Goal: Task Accomplishment & Management: Manage account settings

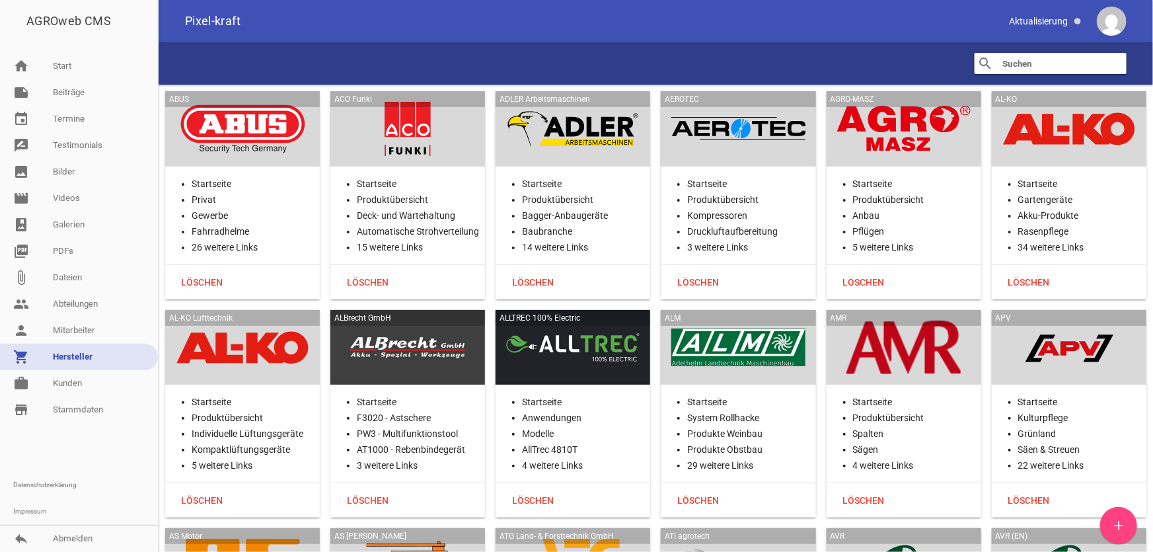
scroll to position [31259, 0]
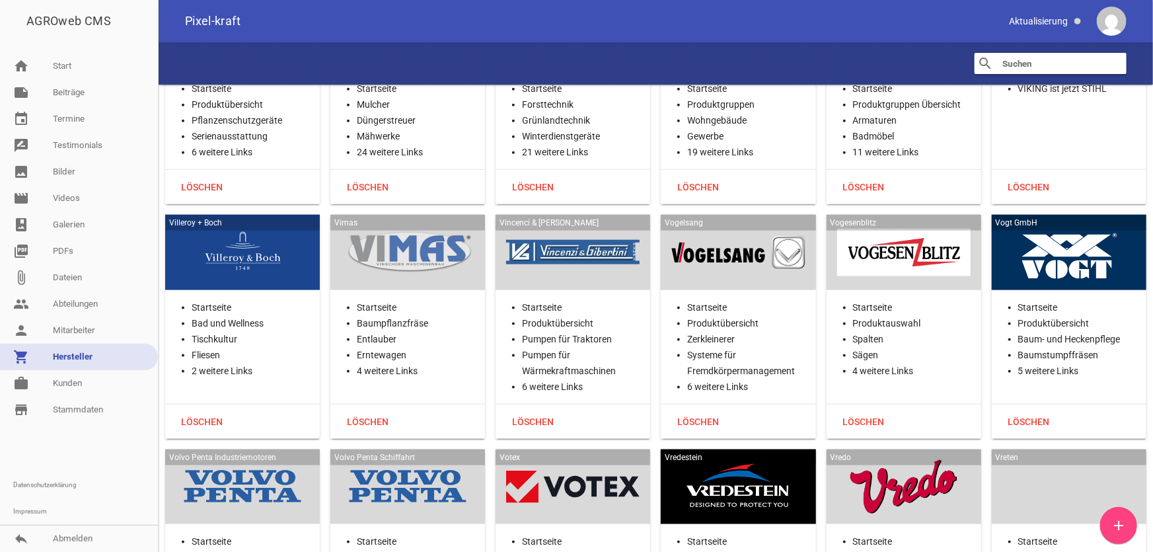
click at [244, 225] on div at bounding box center [242, 252] width 133 height 54
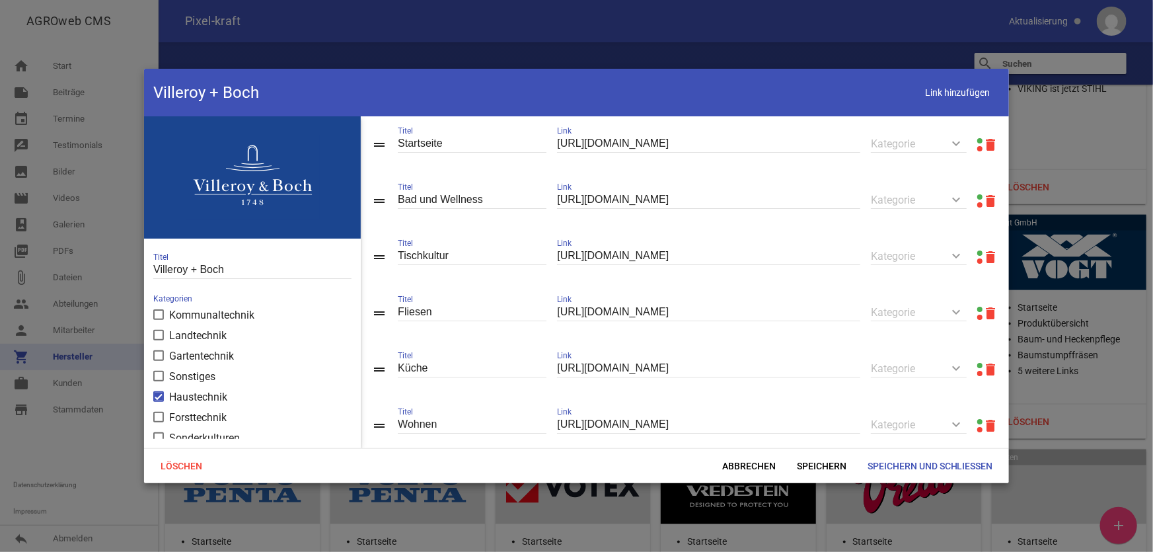
click at [977, 139] on link at bounding box center [979, 140] width 5 height 5
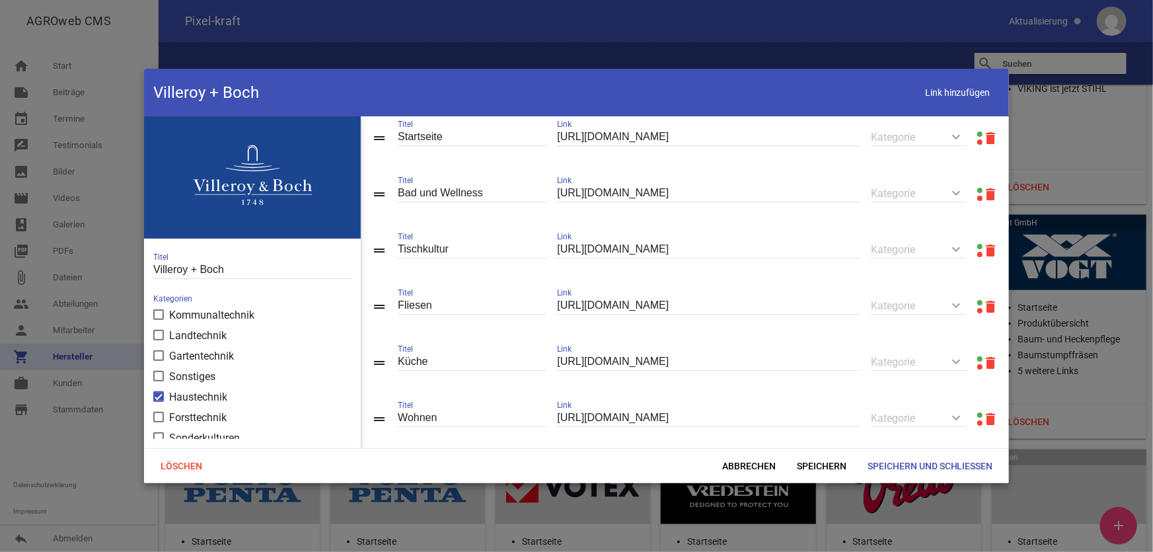
scroll to position [0, 0]
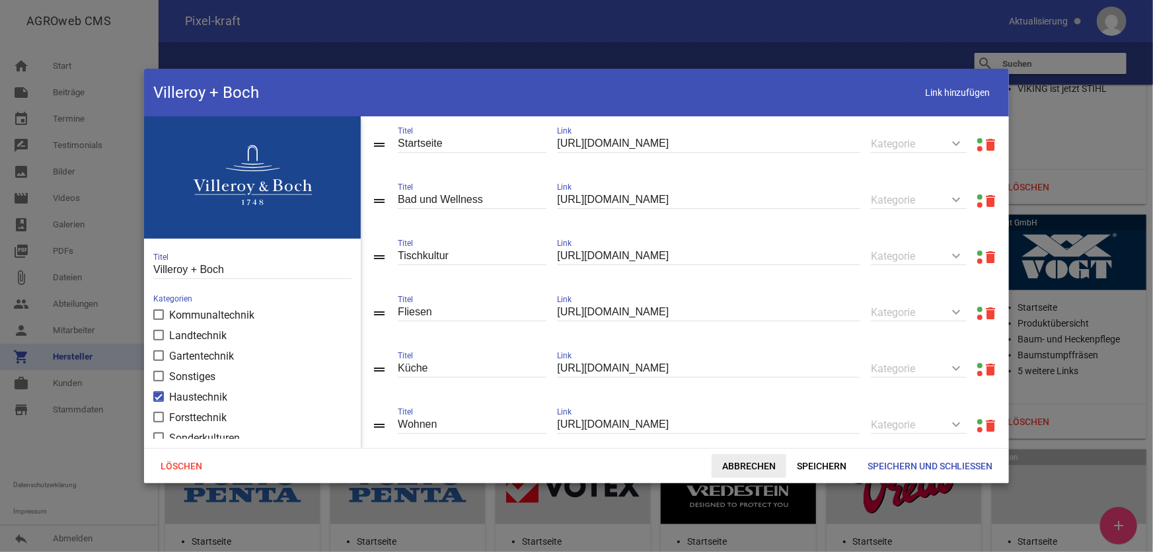
click at [761, 461] on span "Abbrechen" at bounding box center [748, 466] width 75 height 24
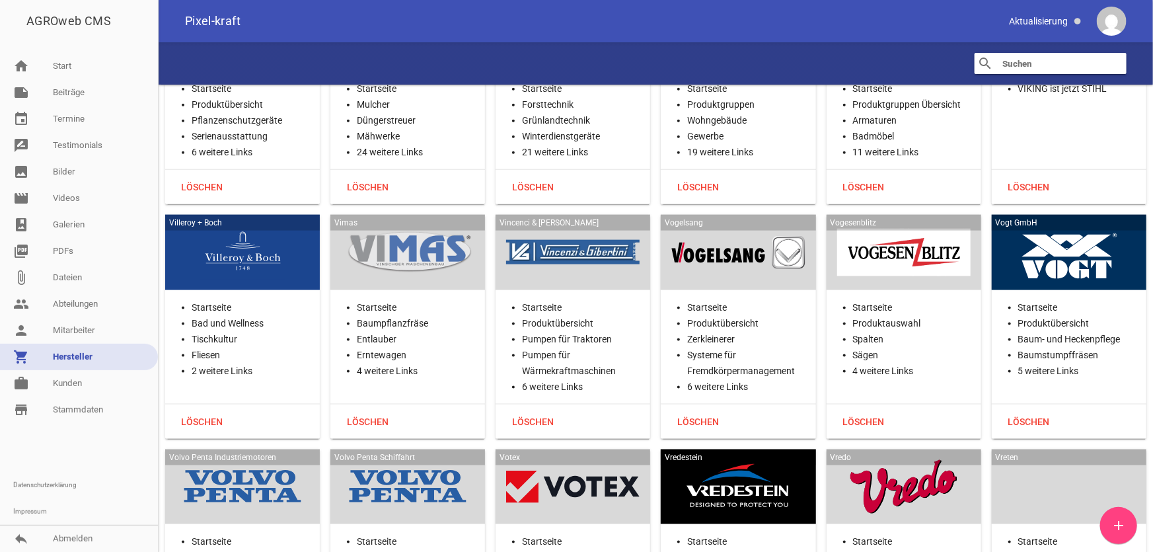
click at [380, 225] on div at bounding box center [407, 252] width 133 height 54
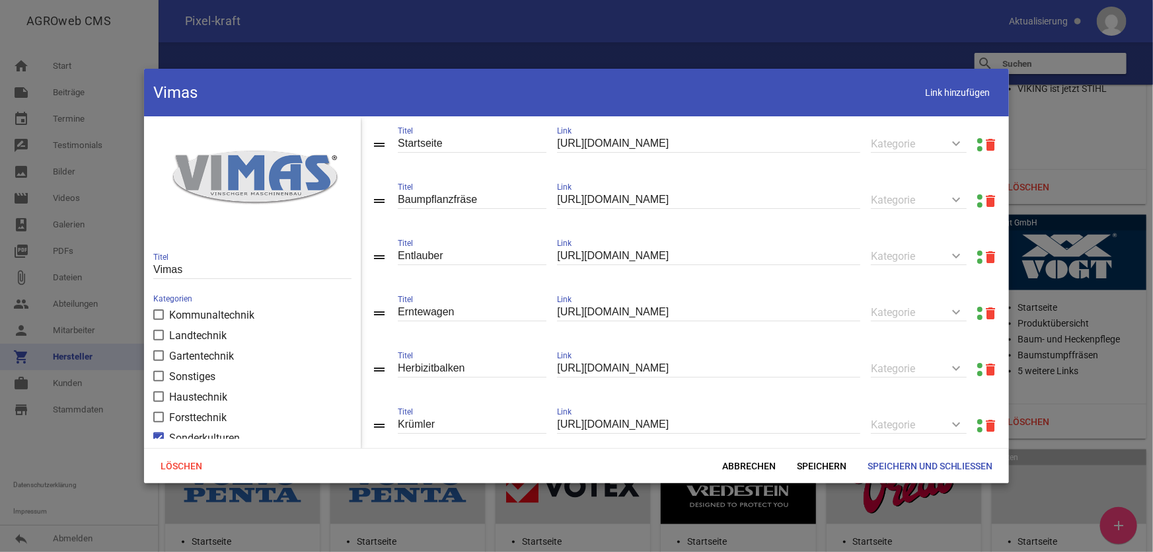
click at [977, 139] on link at bounding box center [979, 140] width 5 height 5
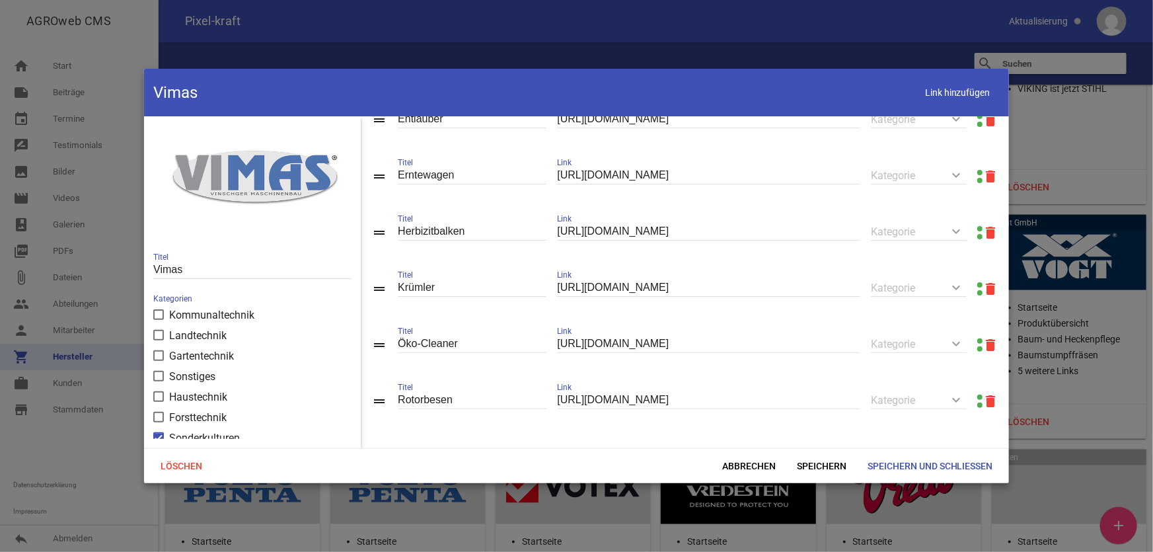
scroll to position [145, 0]
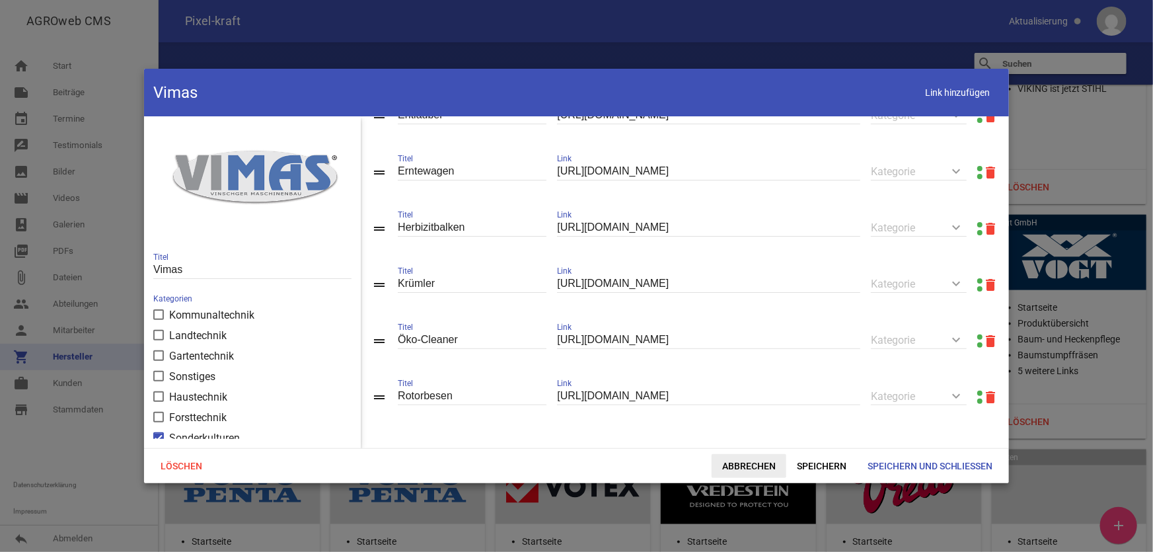
click at [752, 469] on span "Abbrechen" at bounding box center [748, 466] width 75 height 24
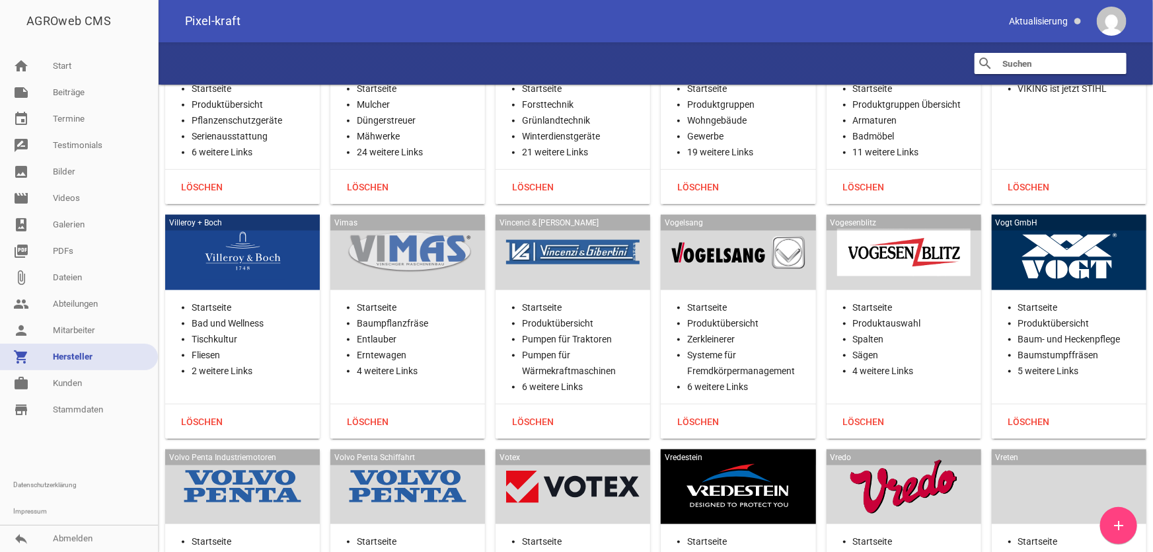
click at [595, 215] on div "Vincenci & [PERSON_NAME]" at bounding box center [572, 252] width 155 height 75
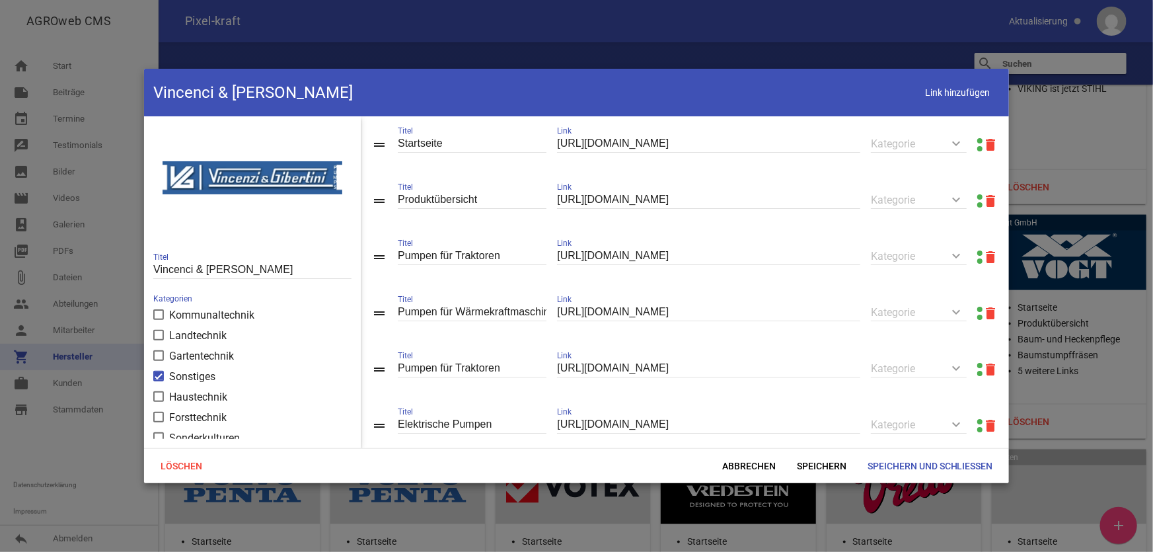
click at [977, 194] on link at bounding box center [979, 196] width 5 height 5
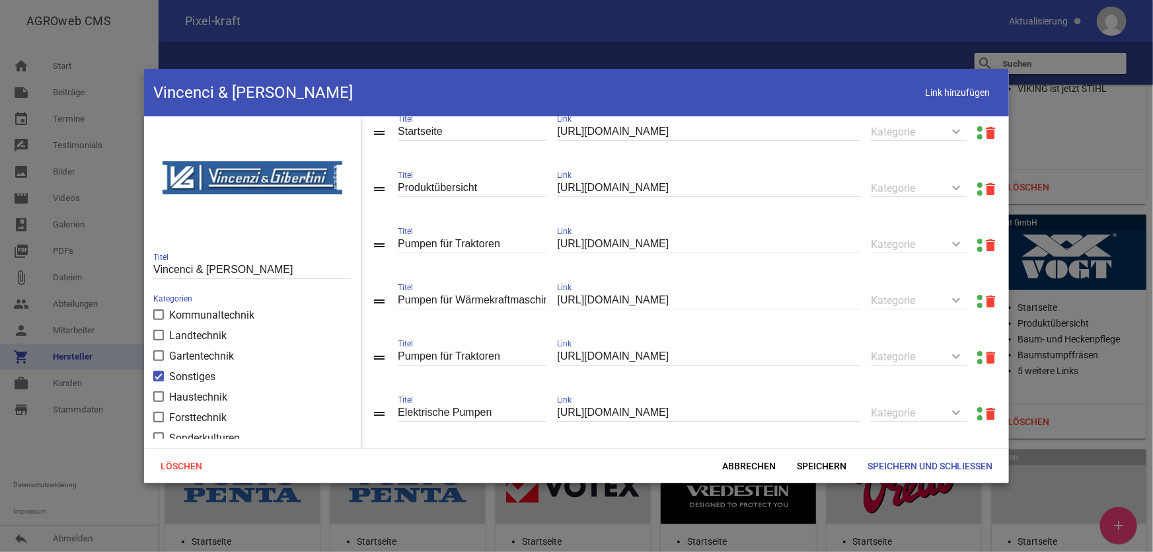
scroll to position [0, 0]
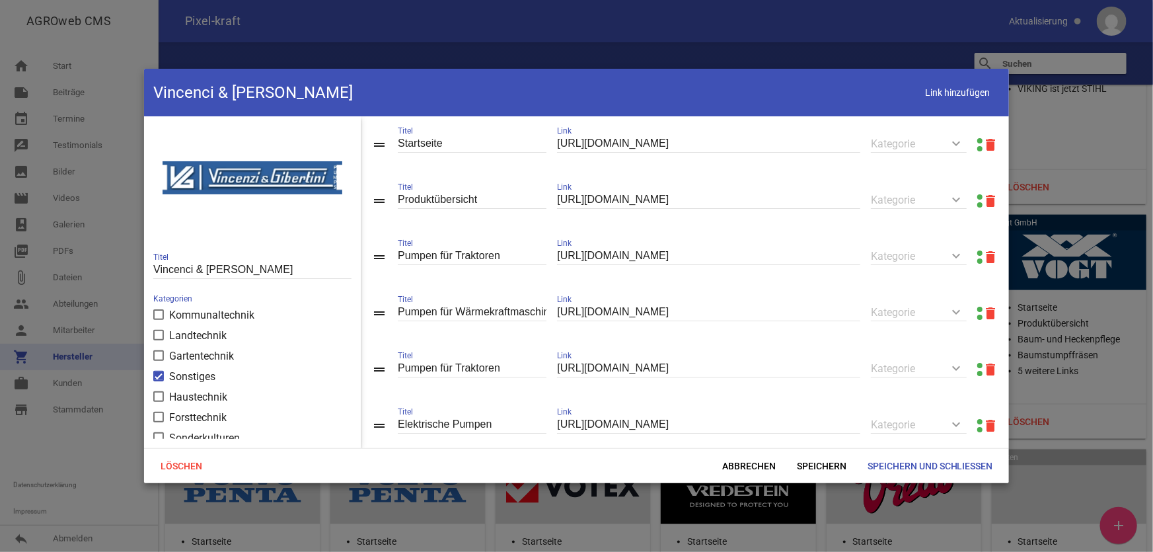
click at [982, 370] on icon "delete" at bounding box center [990, 369] width 16 height 16
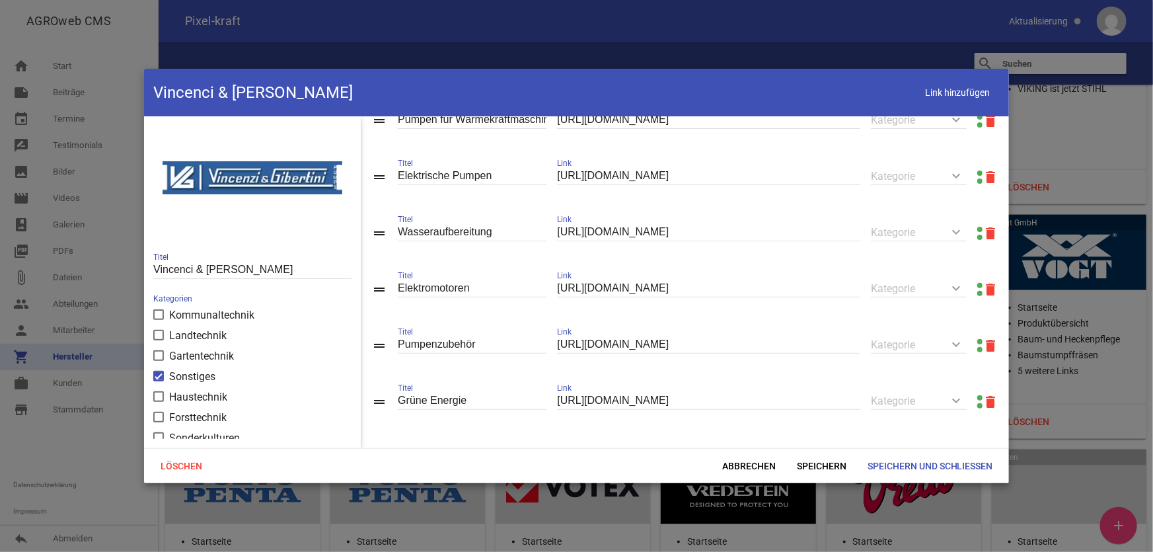
scroll to position [201, 0]
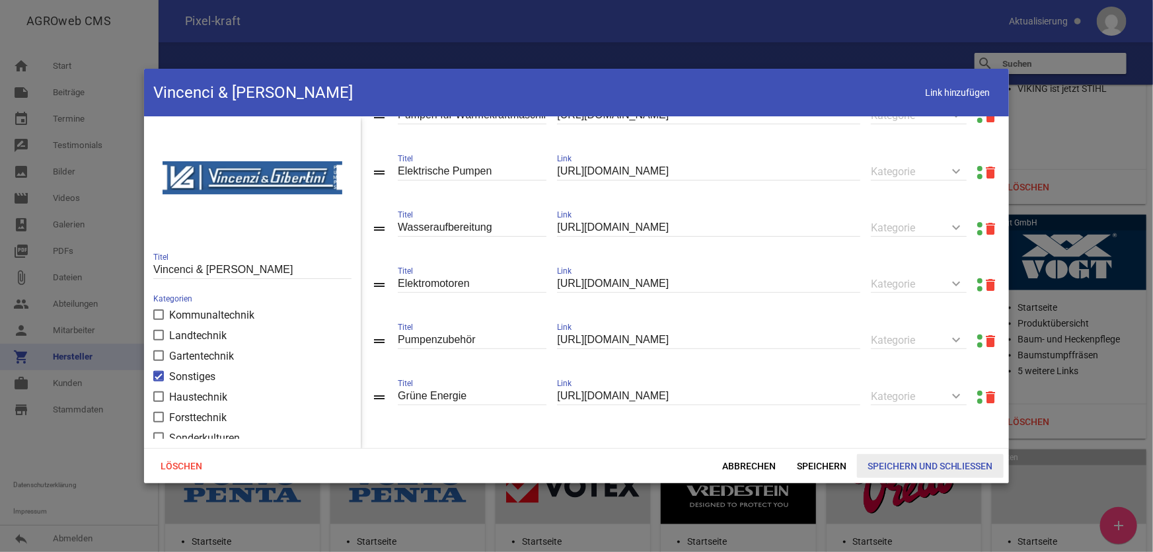
click at [948, 462] on span "Speichern und Schließen" at bounding box center [930, 466] width 147 height 24
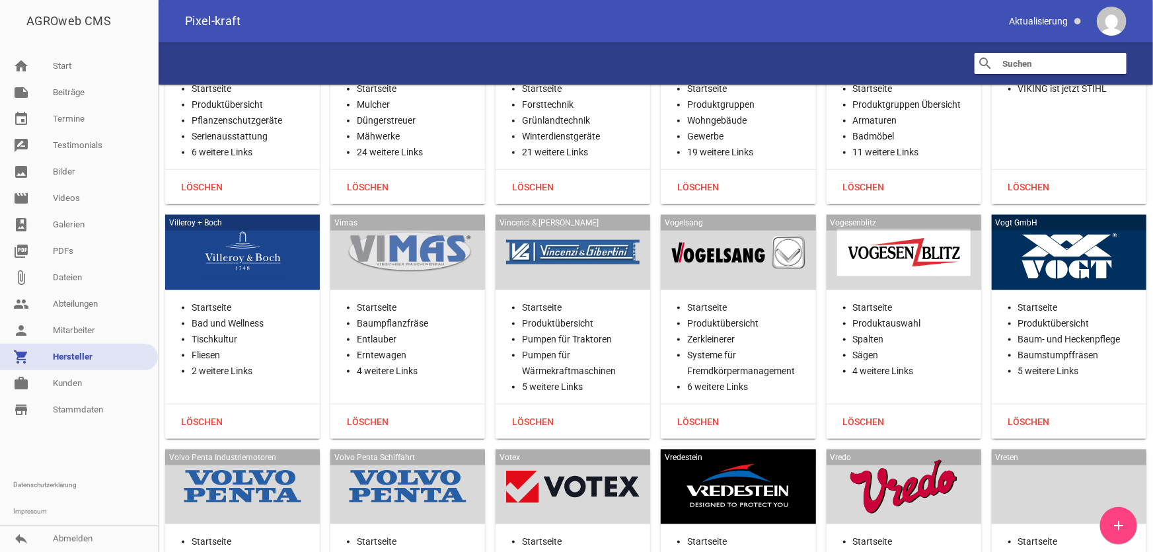
click at [715, 225] on div at bounding box center [737, 252] width 133 height 54
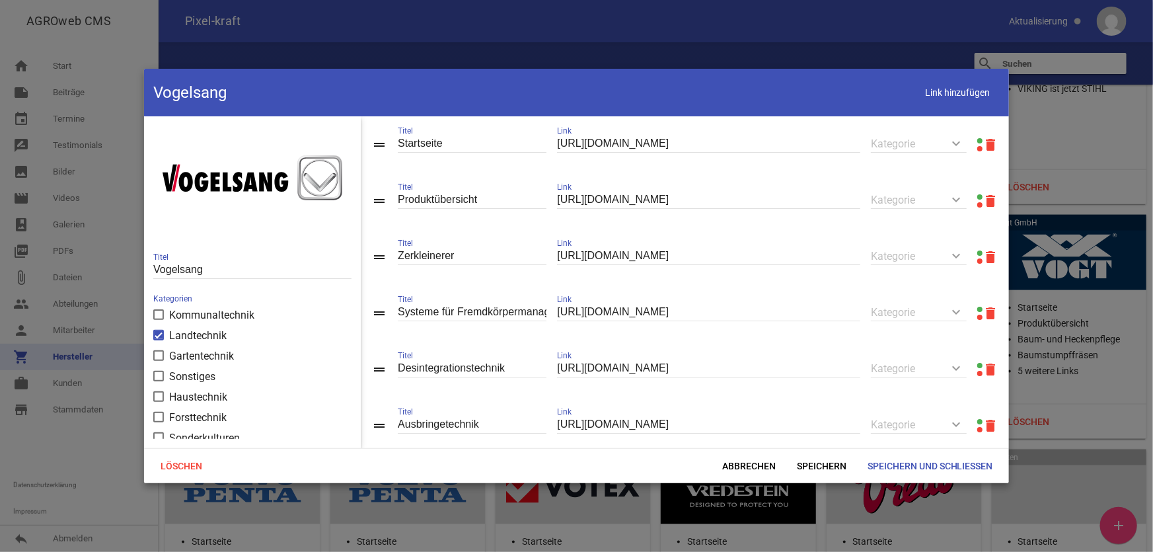
click at [977, 198] on link at bounding box center [979, 196] width 5 height 5
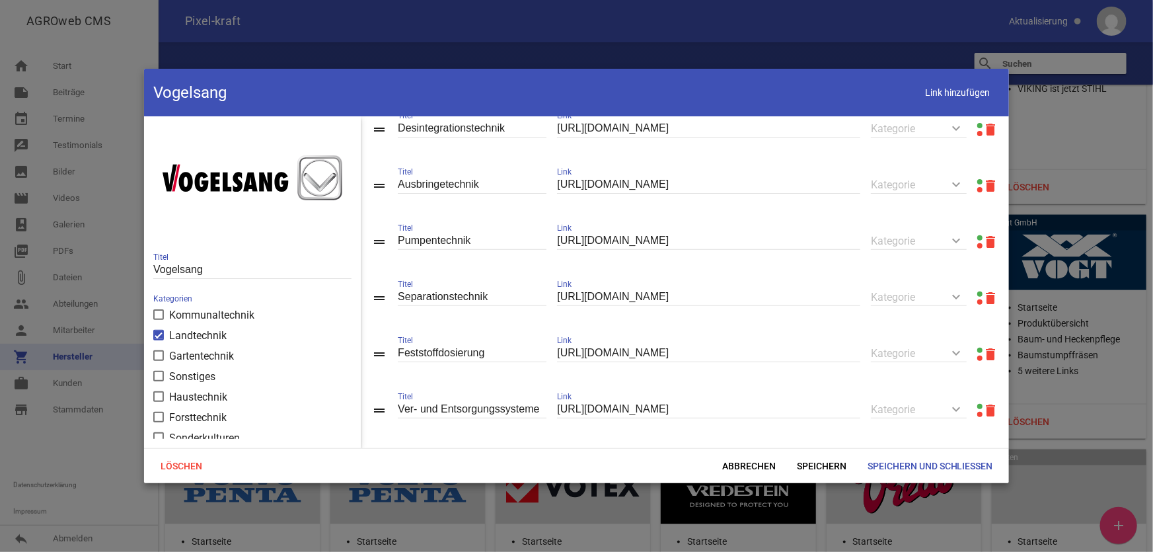
scroll to position [258, 0]
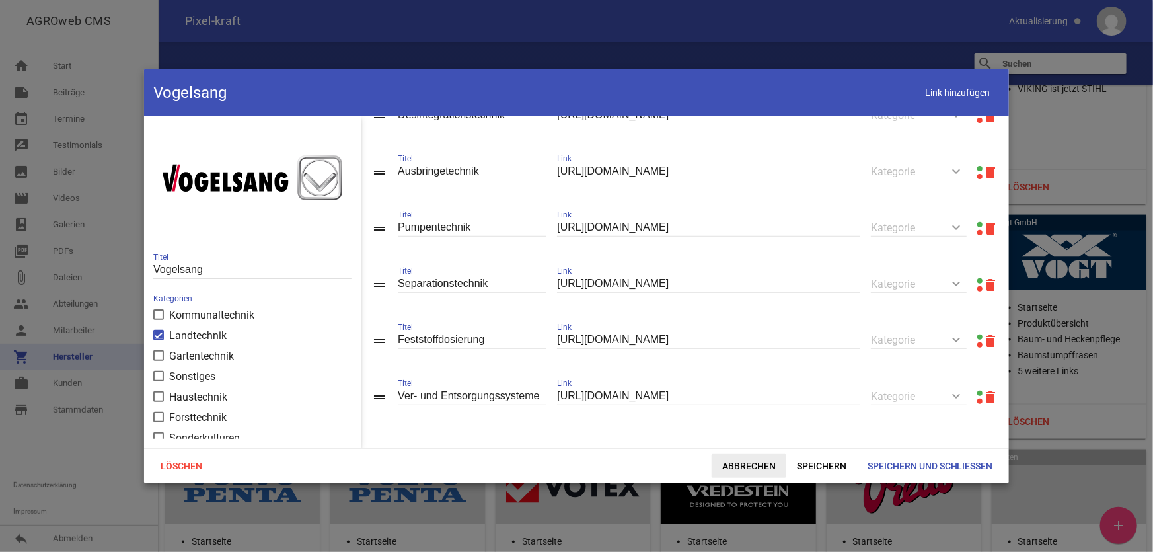
click at [746, 458] on span "Abbrechen" at bounding box center [748, 466] width 75 height 24
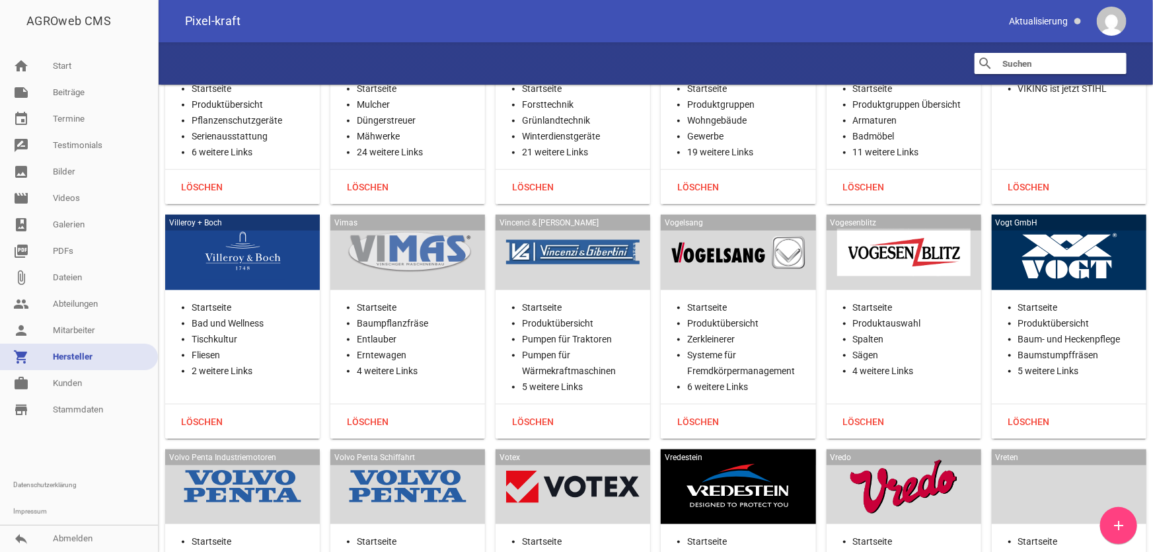
click at [906, 225] on div at bounding box center [903, 252] width 133 height 54
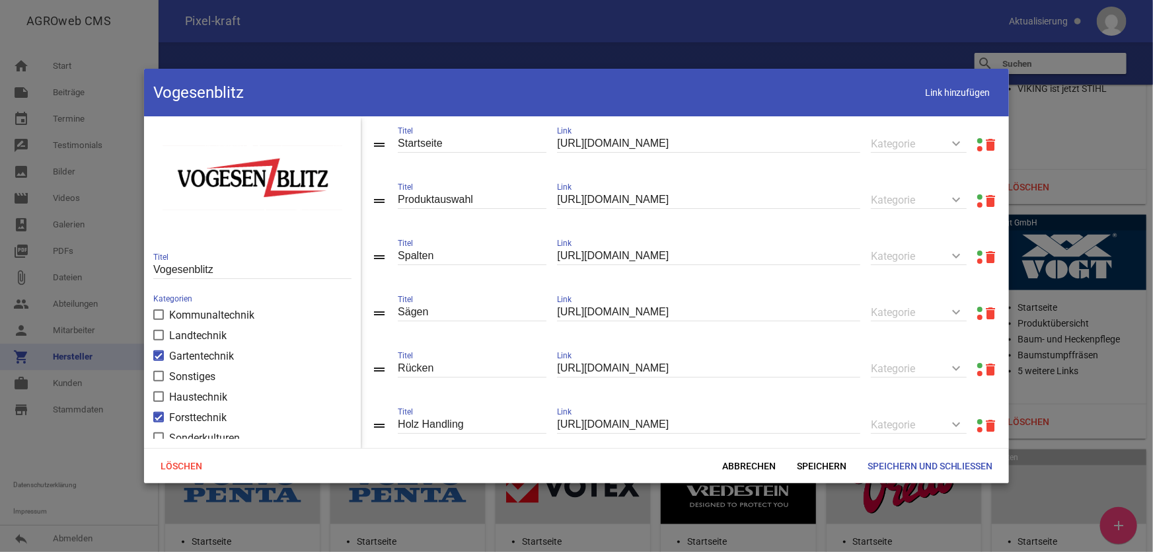
click at [977, 140] on link at bounding box center [979, 140] width 5 height 5
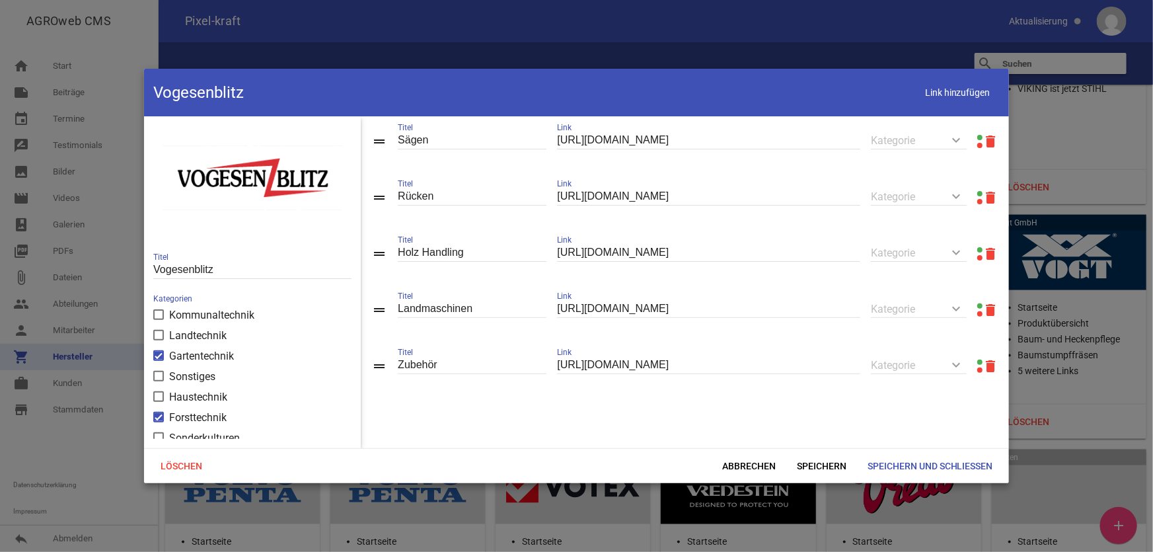
scroll to position [177, 0]
click at [746, 464] on span "Abbrechen" at bounding box center [748, 466] width 75 height 24
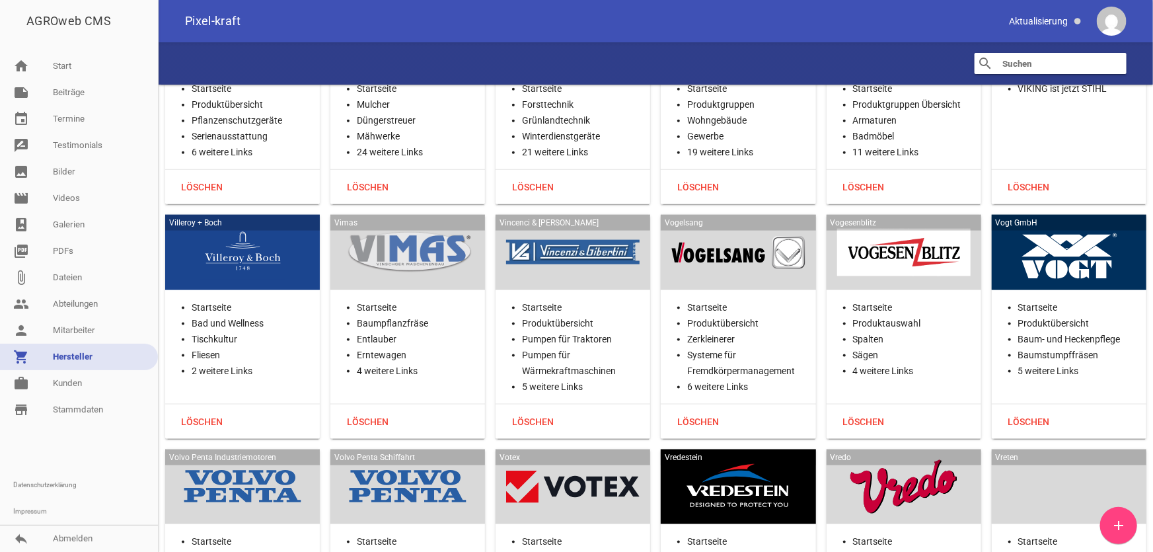
click at [1044, 225] on div at bounding box center [1068, 252] width 133 height 54
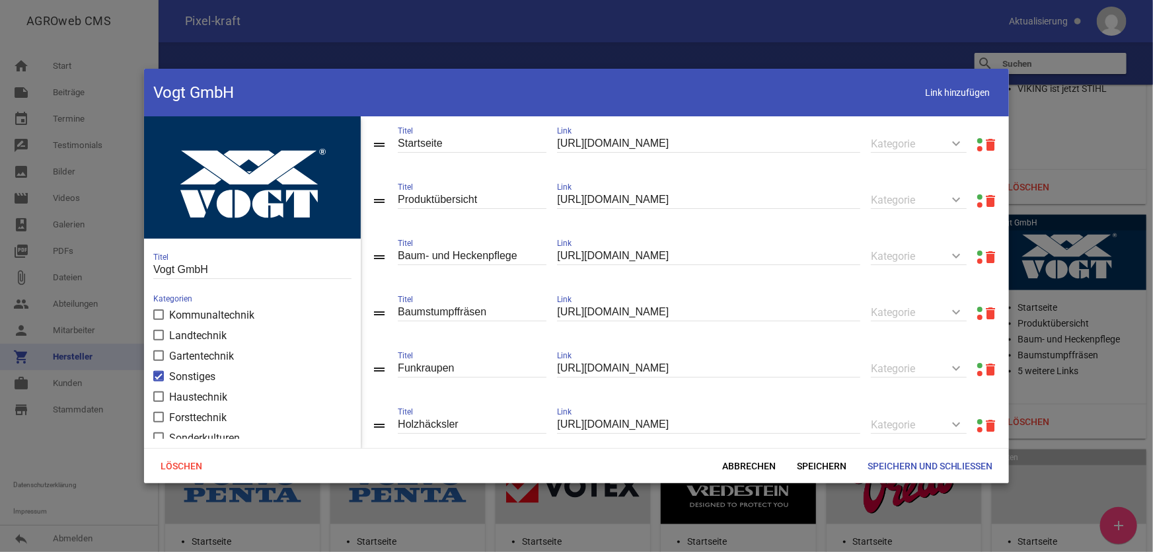
click at [977, 139] on link at bounding box center [979, 140] width 5 height 5
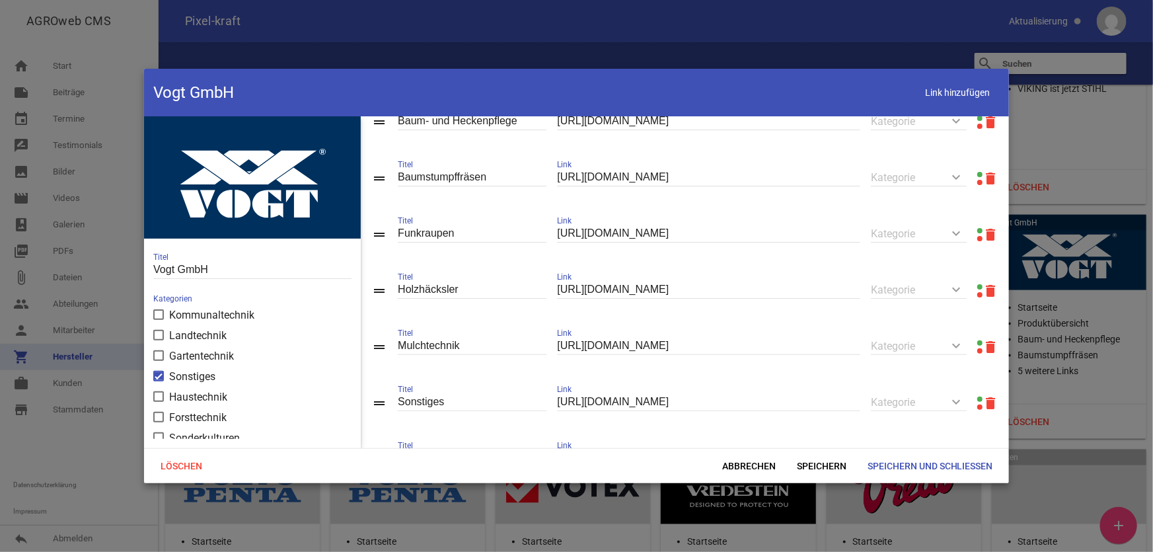
scroll to position [82, 0]
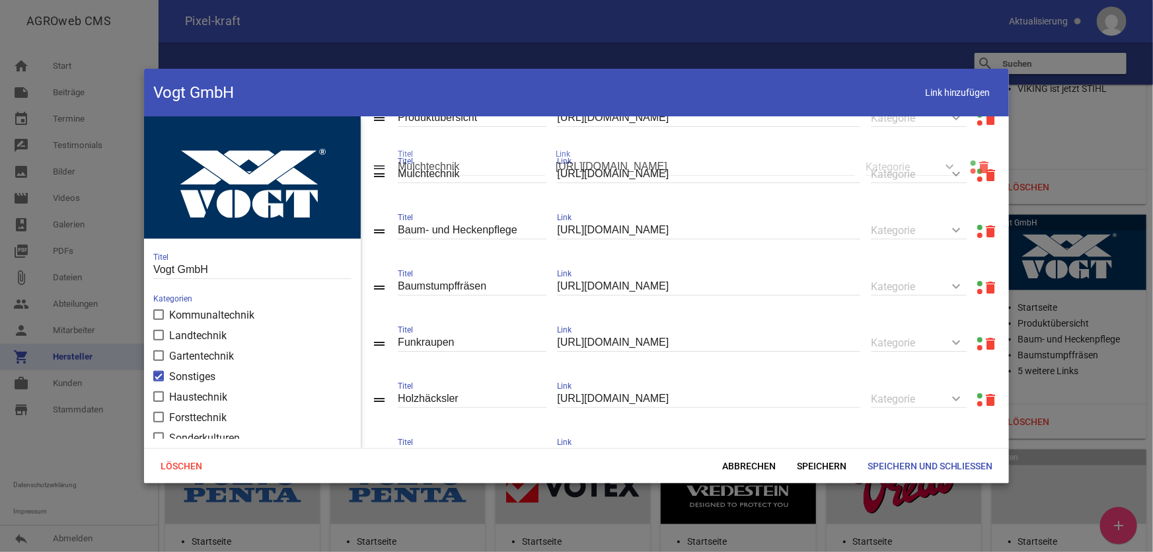
drag, startPoint x: 380, startPoint y: 400, endPoint x: 380, endPoint y: 164, distance: 235.8
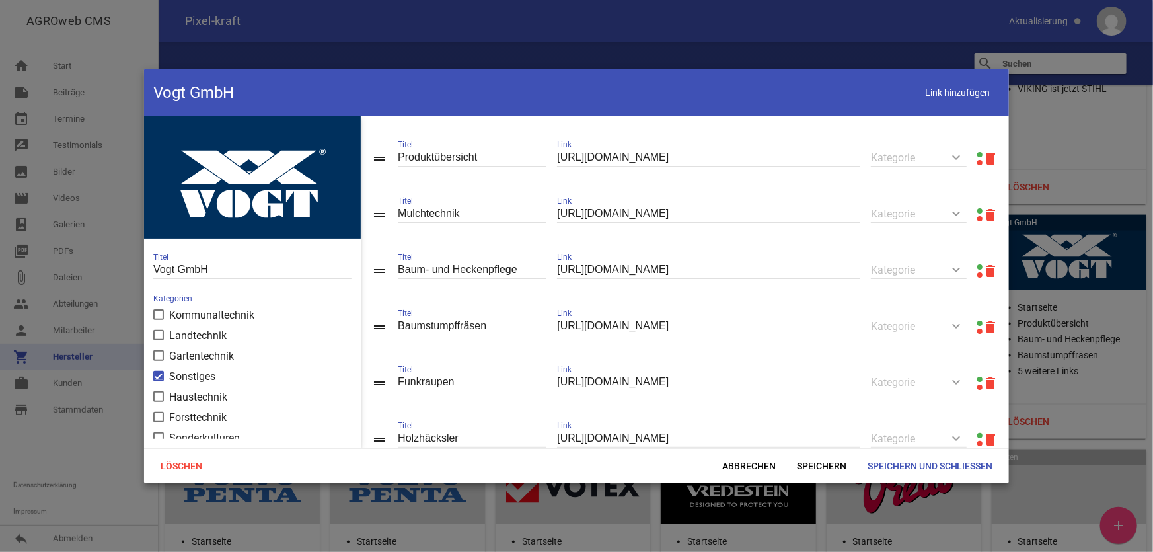
scroll to position [22, 0]
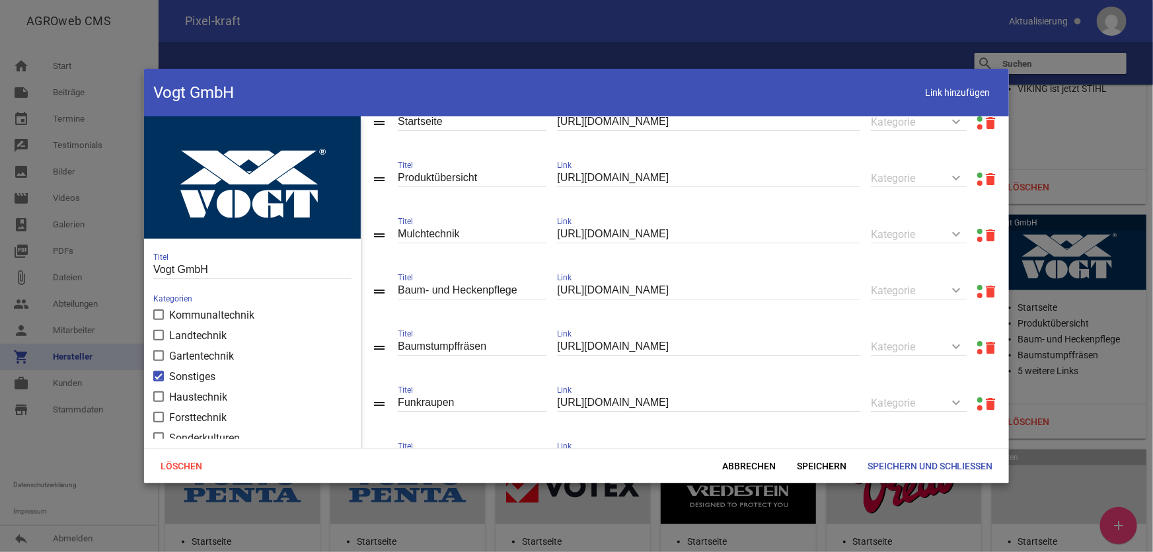
click at [977, 176] on link at bounding box center [979, 174] width 5 height 5
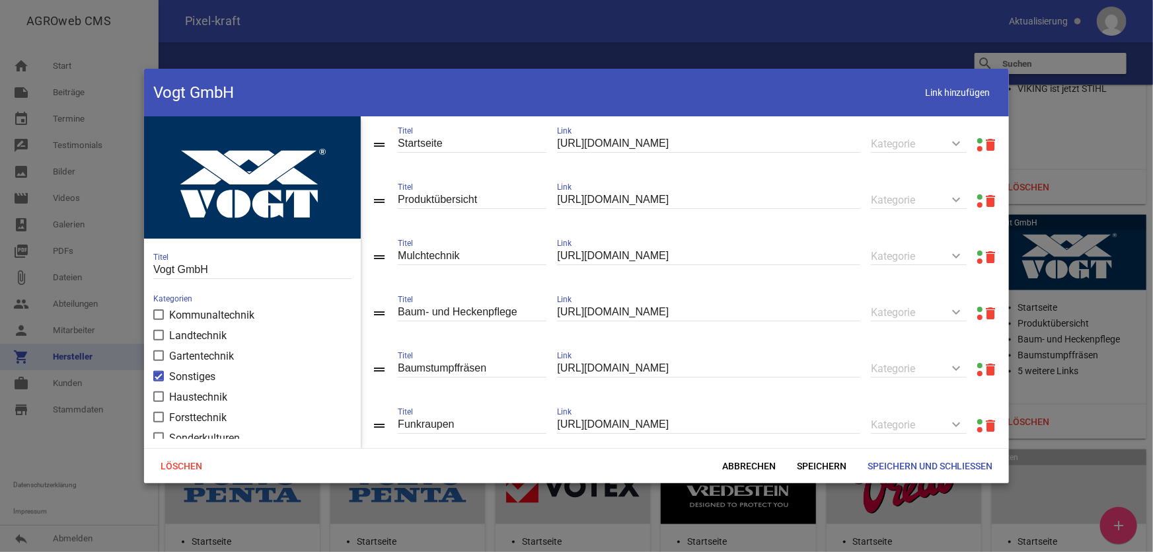
scroll to position [59, 0]
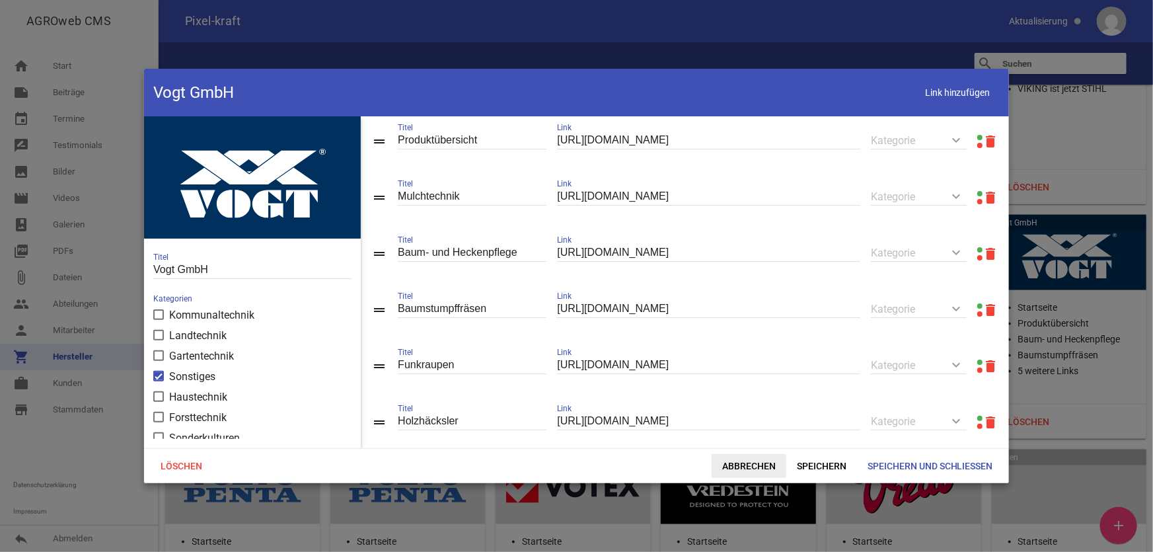
click at [740, 459] on span "Abbrechen" at bounding box center [748, 466] width 75 height 24
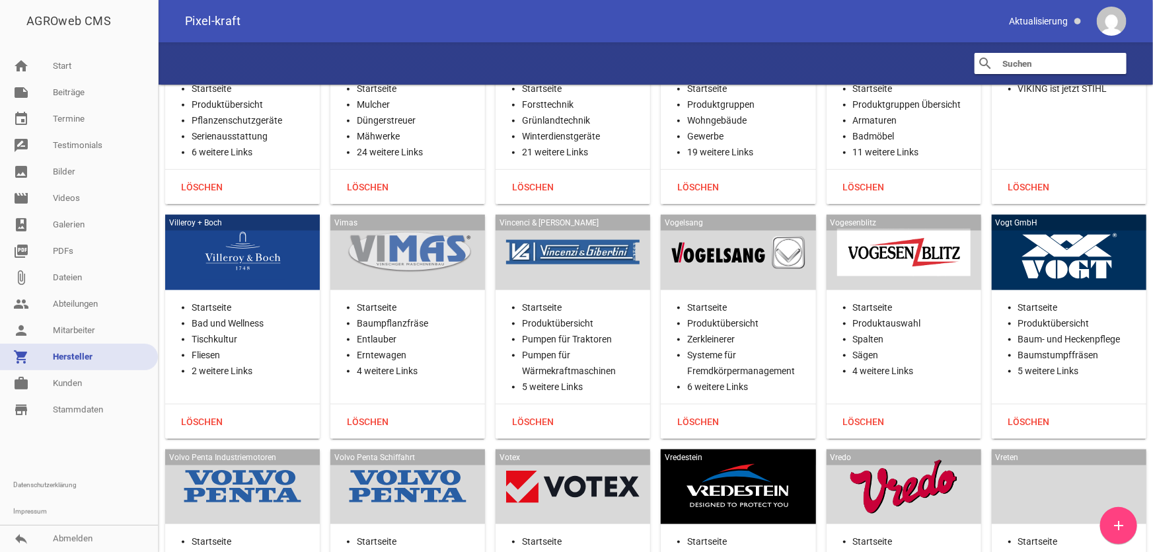
click at [1052, 225] on div at bounding box center [1068, 252] width 133 height 54
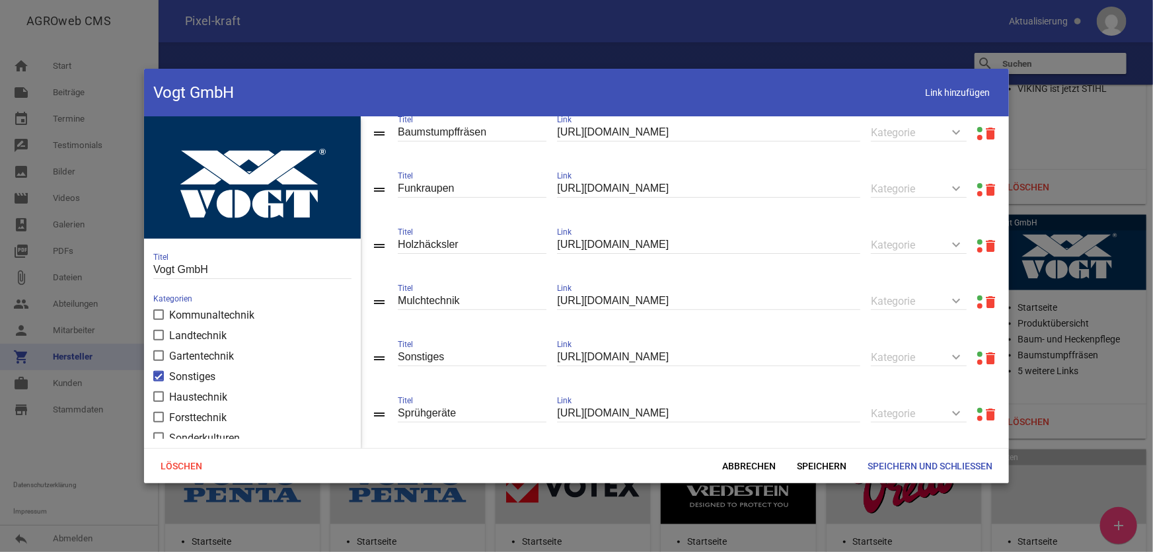
scroll to position [201, 0]
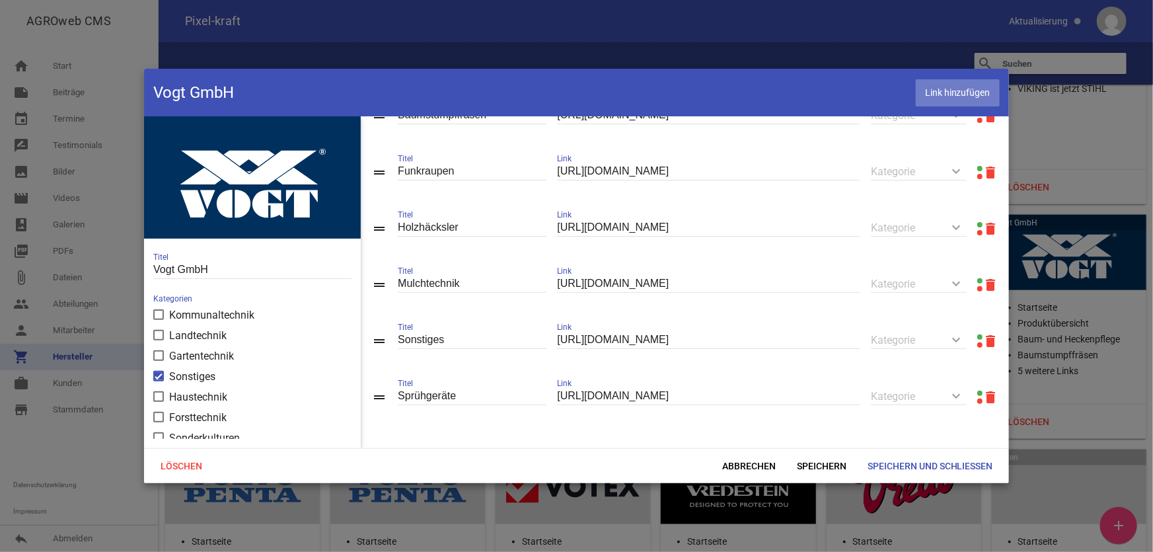
click at [948, 98] on span "Link hinzufügen" at bounding box center [958, 92] width 84 height 27
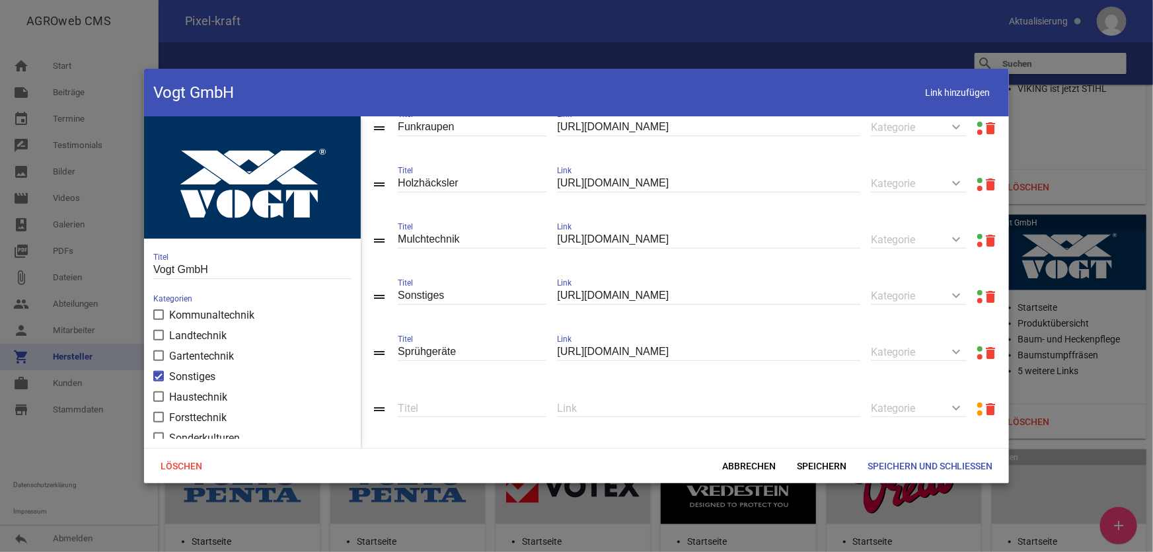
scroll to position [258, 0]
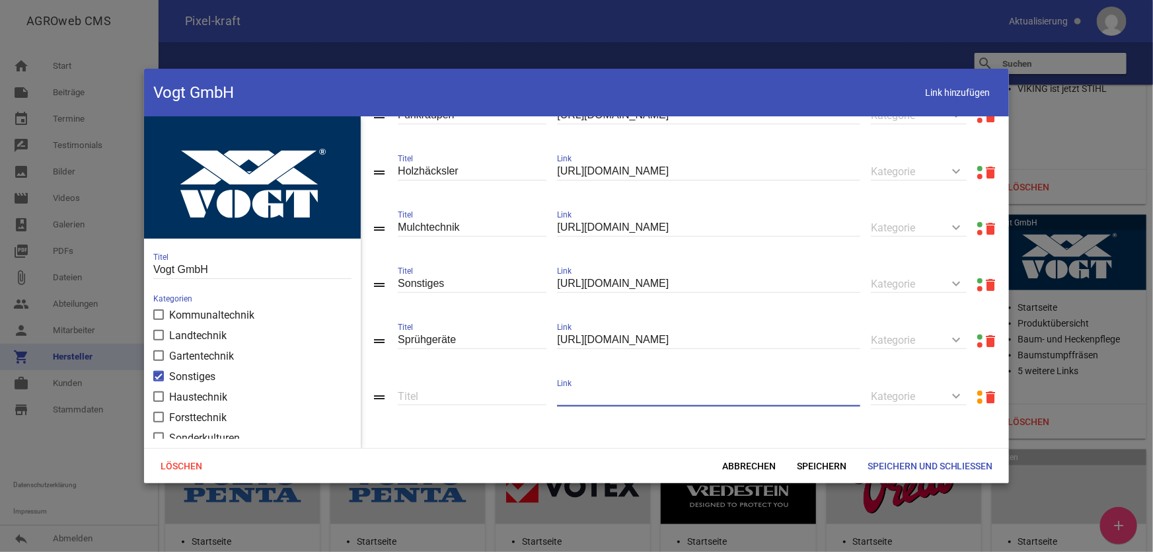
click at [625, 400] on input "text" at bounding box center [708, 396] width 303 height 18
paste input "[URL][DOMAIN_NAME]"
type input "[URL][DOMAIN_NAME]"
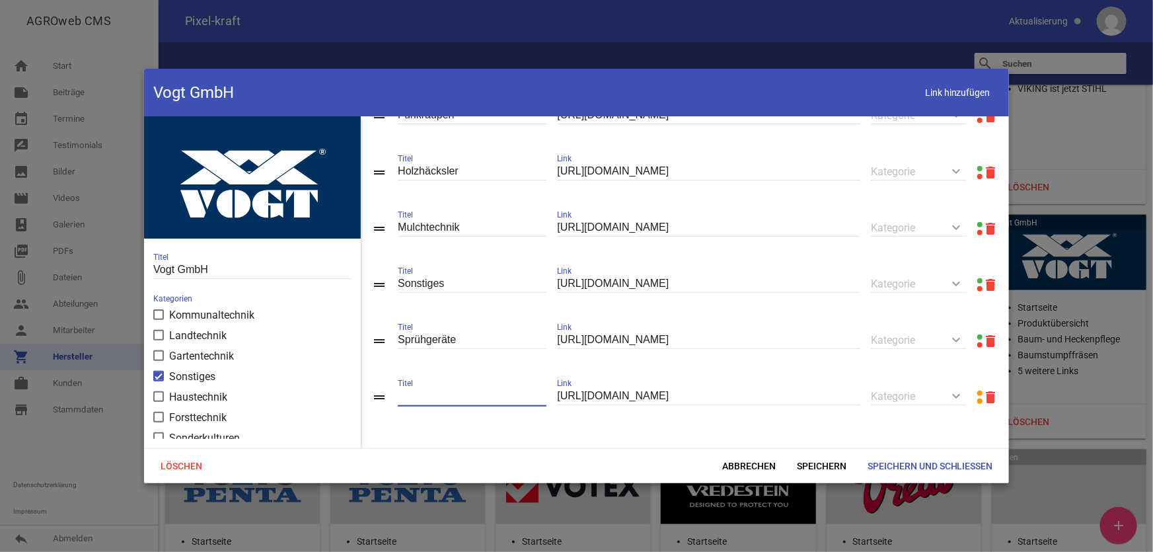
scroll to position [0, 0]
type input "Astpflege"
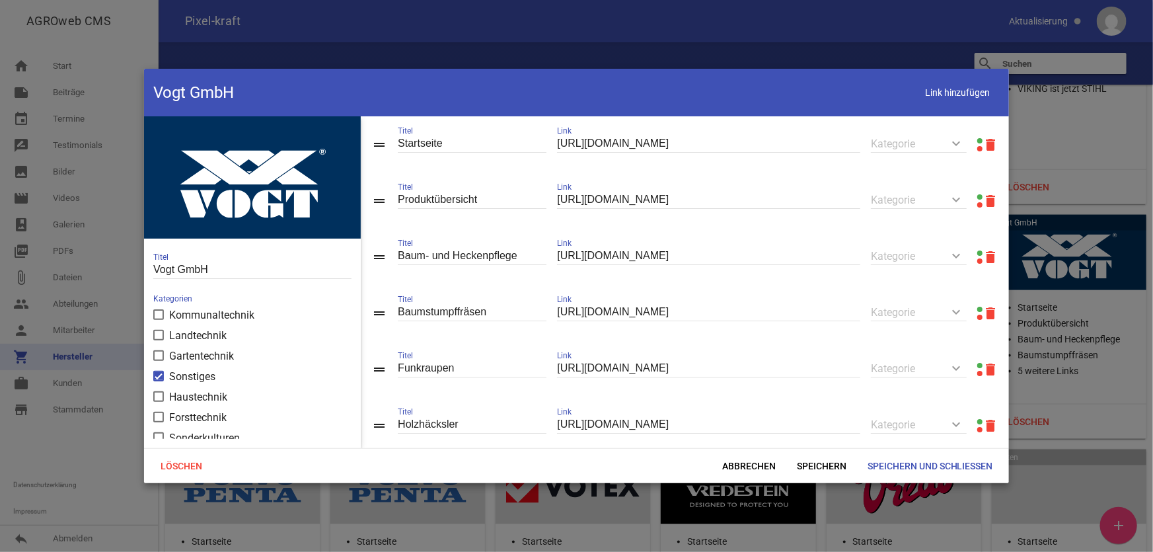
click at [977, 198] on link at bounding box center [979, 196] width 5 height 5
drag, startPoint x: 942, startPoint y: 86, endPoint x: 894, endPoint y: 122, distance: 60.0
click at [941, 88] on span "Link hinzufügen" at bounding box center [958, 92] width 84 height 27
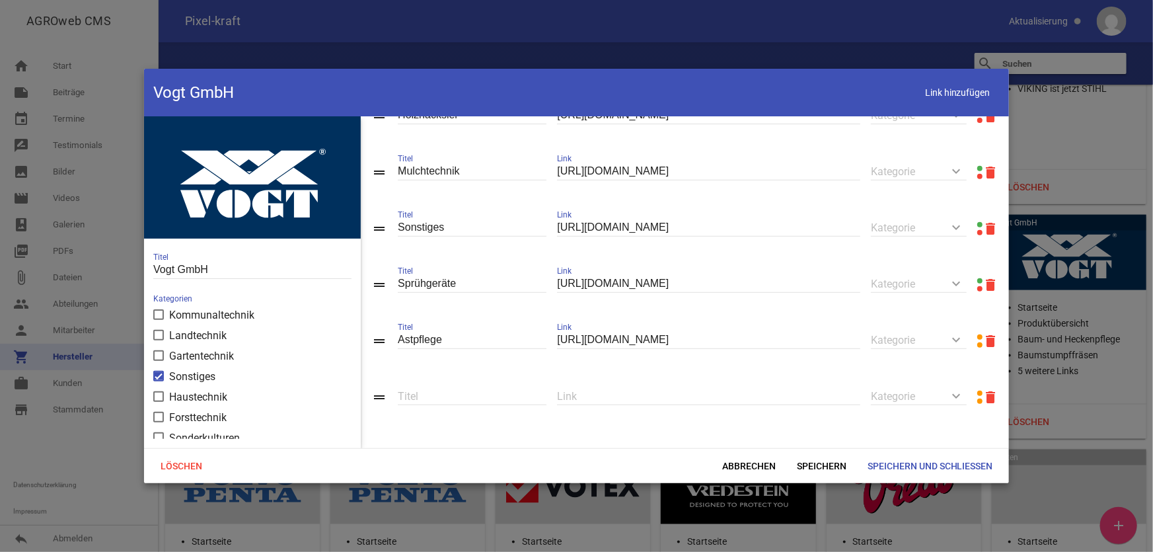
scroll to position [316, 0]
click at [612, 394] on input "text" at bounding box center [708, 396] width 303 height 18
paste input "[URL][DOMAIN_NAME]"
type input "[URL][DOMAIN_NAME]"
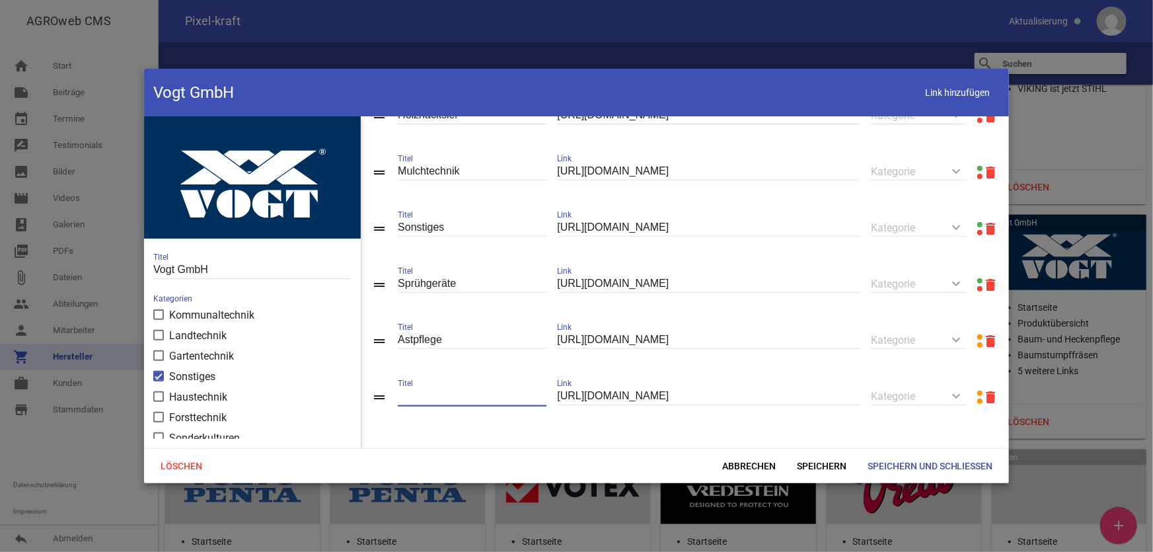
scroll to position [0, 0]
type input "Heckenpflege"
drag, startPoint x: 948, startPoint y: 104, endPoint x: 927, endPoint y: 112, distance: 22.6
click at [948, 103] on span "Link hinzufügen" at bounding box center [958, 92] width 84 height 27
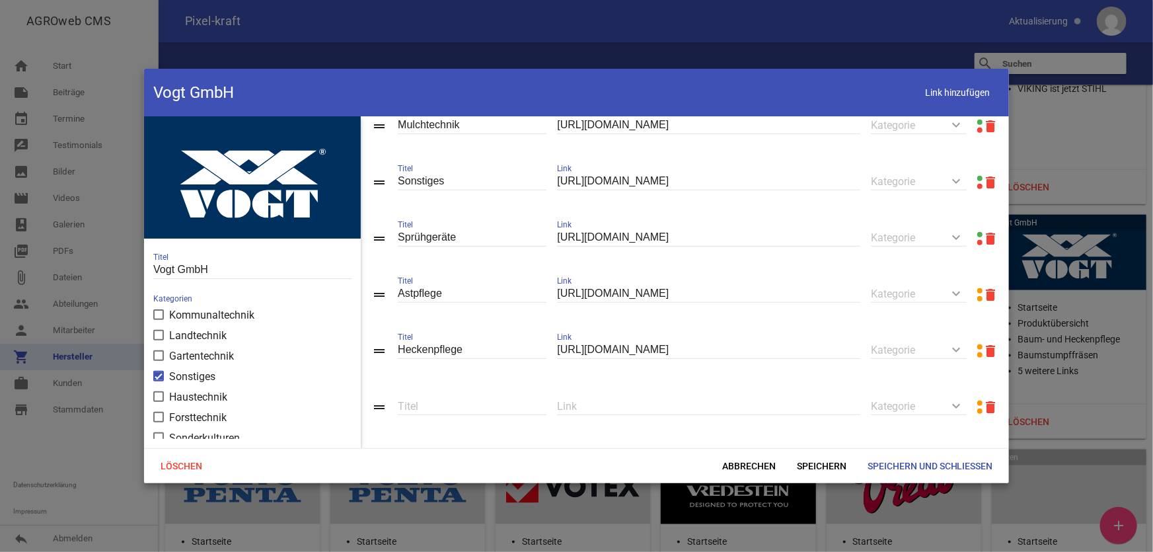
scroll to position [372, 0]
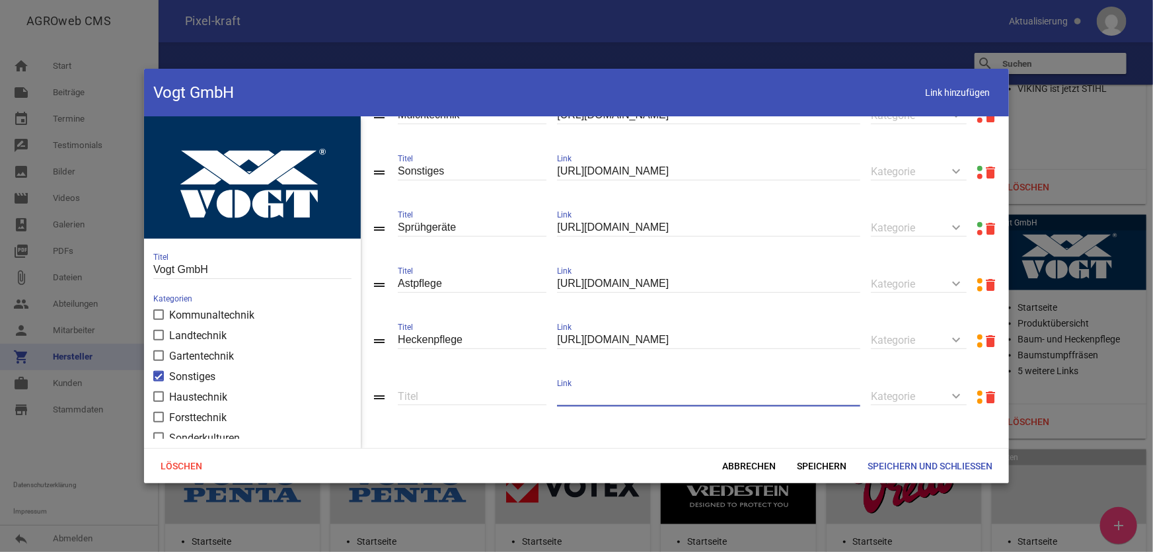
click at [573, 392] on input "text" at bounding box center [708, 396] width 303 height 18
paste input "[URL][DOMAIN_NAME]"
type input "[URL][DOMAIN_NAME]"
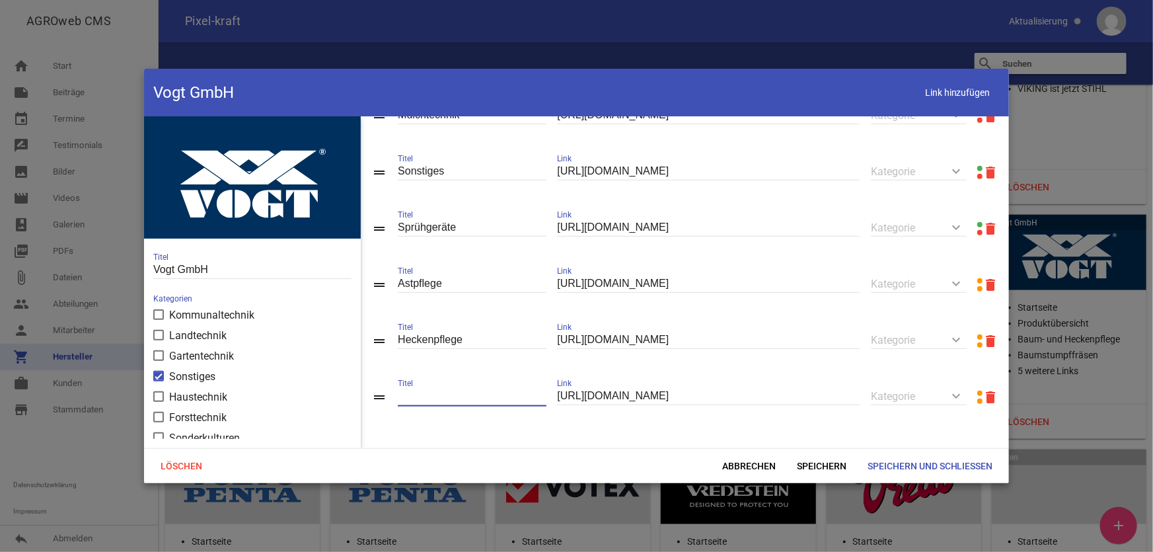
scroll to position [0, 0]
type input "N"
type input "Multiträger"
click at [830, 462] on span "Speichern" at bounding box center [821, 466] width 71 height 24
click at [955, 87] on span "Link hinzufügen" at bounding box center [958, 92] width 84 height 27
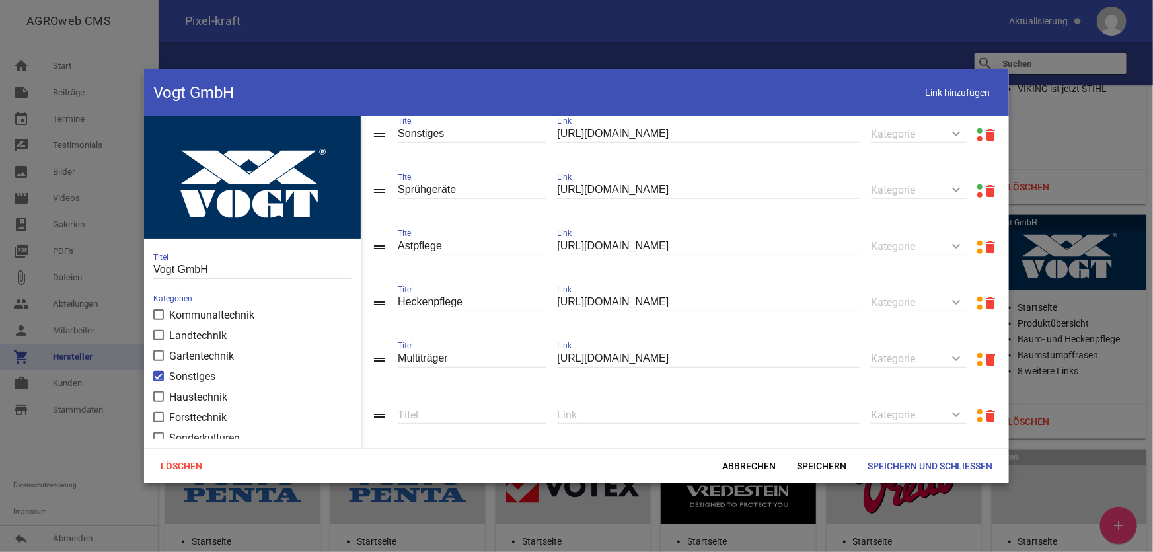
scroll to position [429, 0]
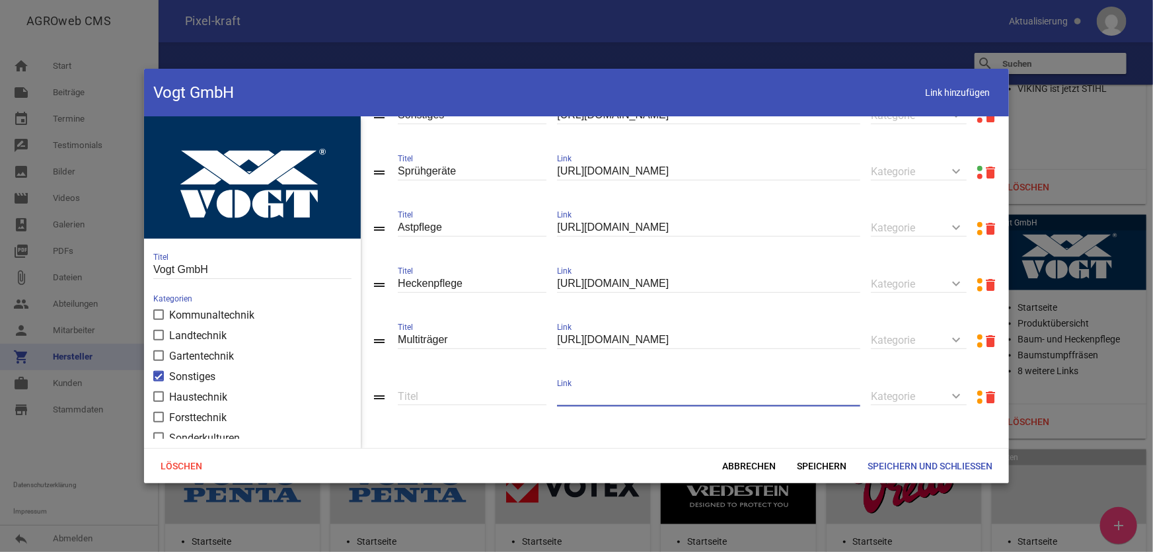
click at [591, 404] on input "text" at bounding box center [708, 396] width 303 height 18
paste input "[URL][DOMAIN_NAME]"
type input "[URL][DOMAIN_NAME]"
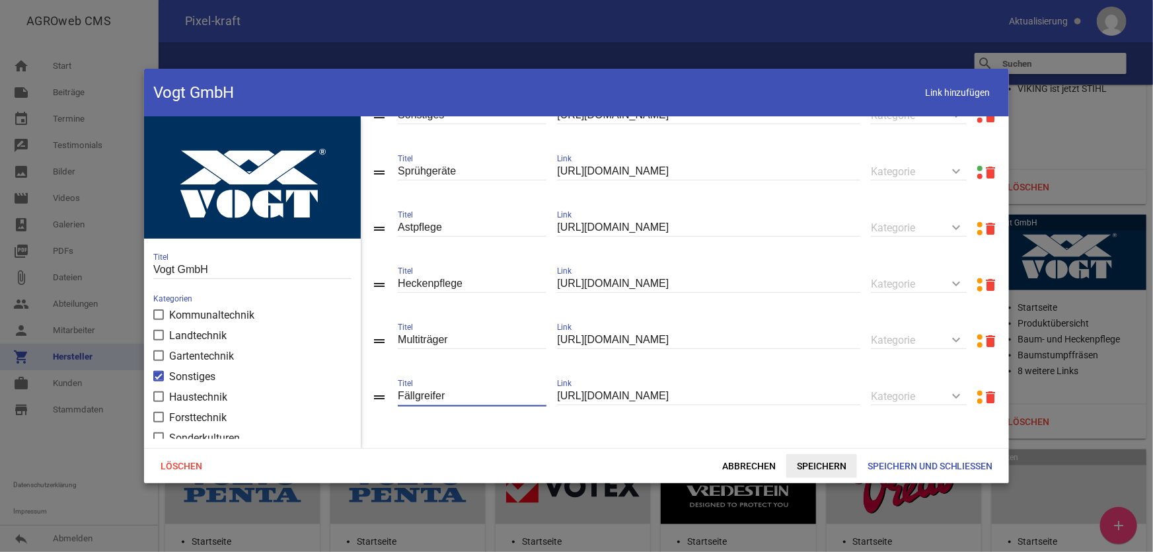
type input "Fällgreifer"
click at [820, 462] on span "Speichern" at bounding box center [821, 466] width 71 height 24
click at [969, 96] on span "Link hinzufügen" at bounding box center [958, 92] width 84 height 27
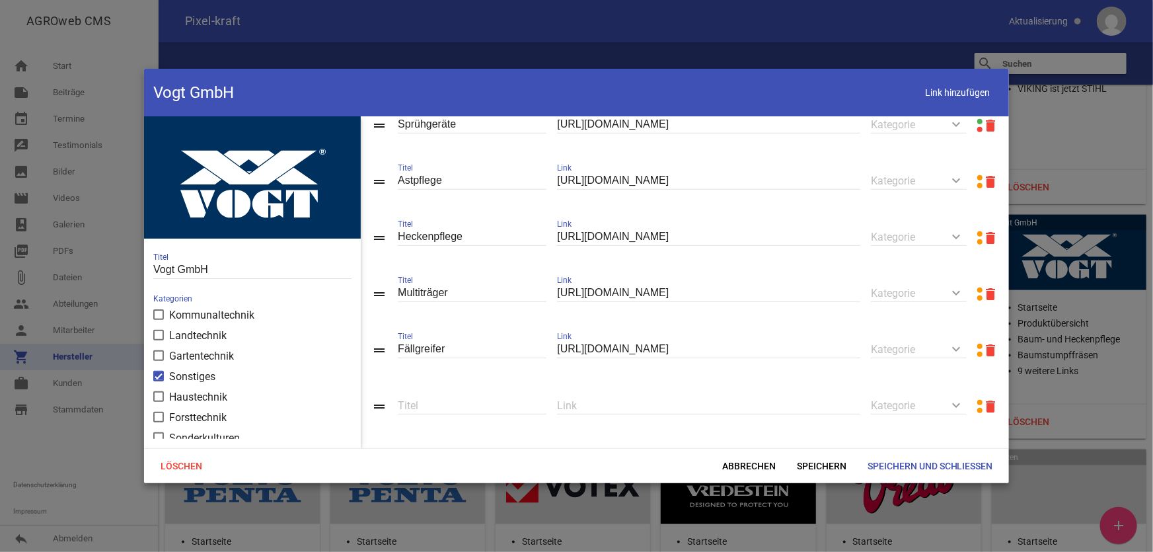
scroll to position [486, 0]
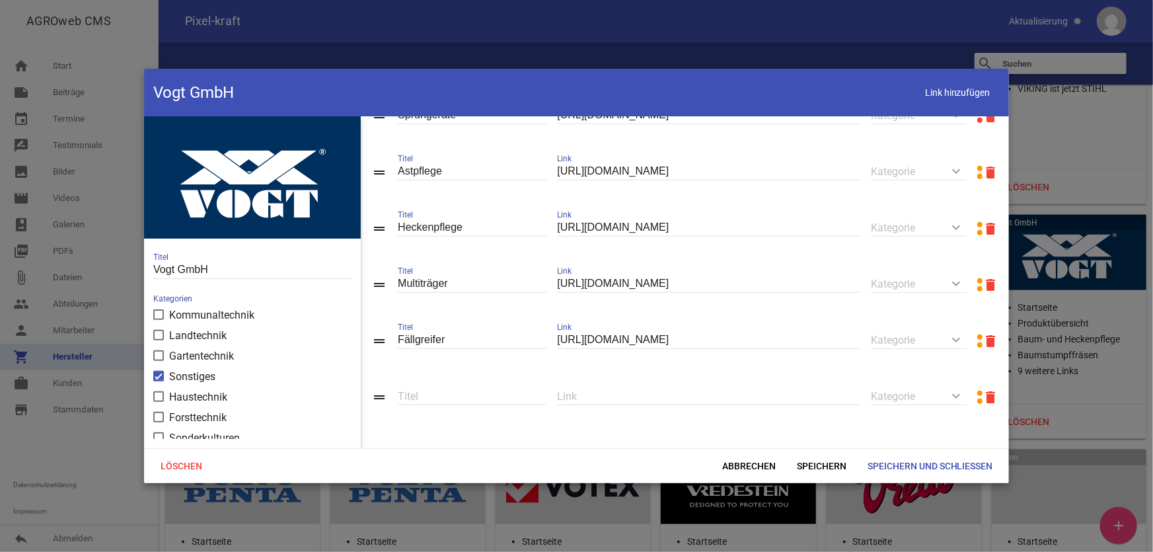
click at [648, 396] on input "text" at bounding box center [708, 396] width 303 height 18
paste input "[URL][DOMAIN_NAME]"
type input "[URL][DOMAIN_NAME]"
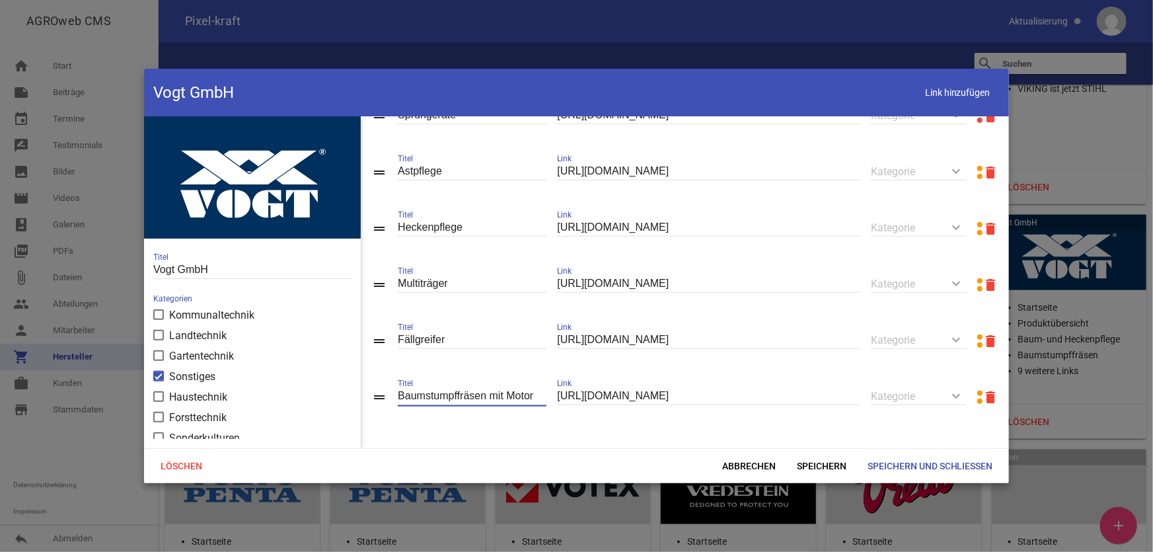
type input "Baumstumpffräsen mit Motor"
click at [941, 100] on span "Link hinzufügen" at bounding box center [958, 92] width 84 height 27
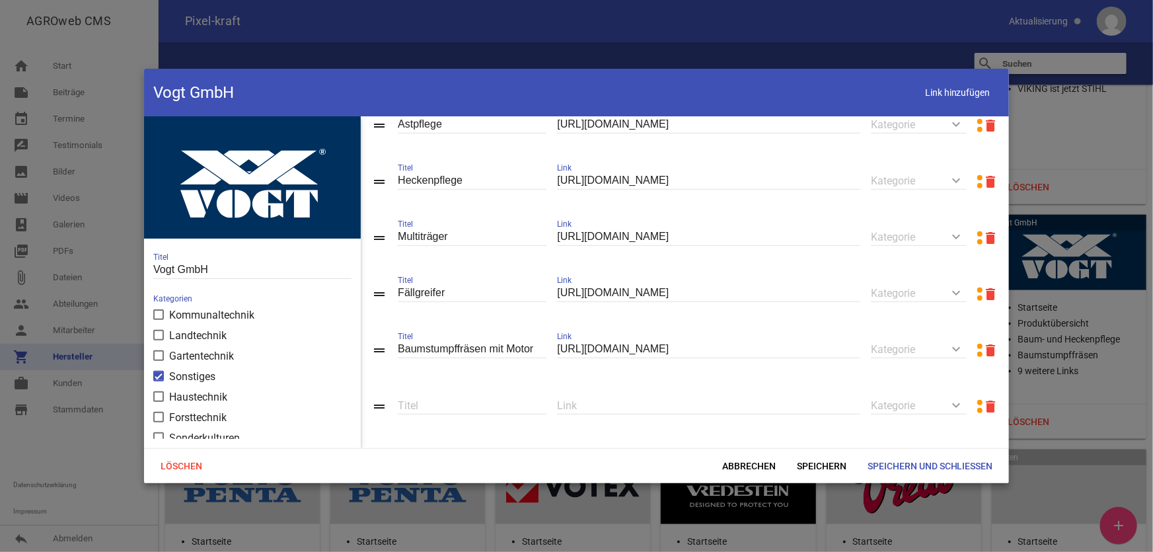
scroll to position [542, 0]
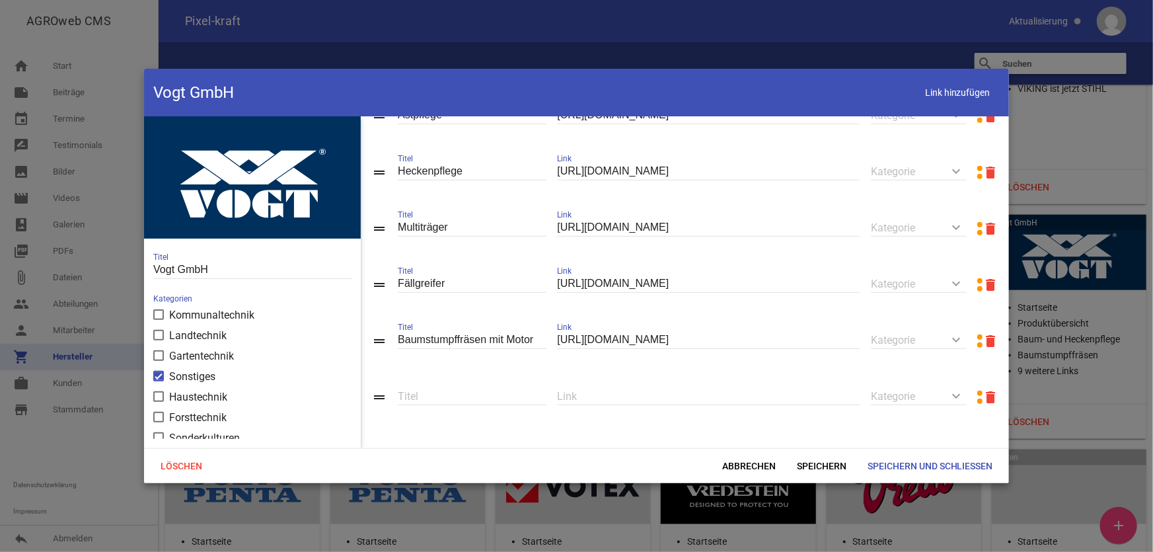
click at [684, 394] on input "text" at bounding box center [708, 396] width 303 height 18
paste input "[URL][DOMAIN_NAME]"
type input "[URL][DOMAIN_NAME]"
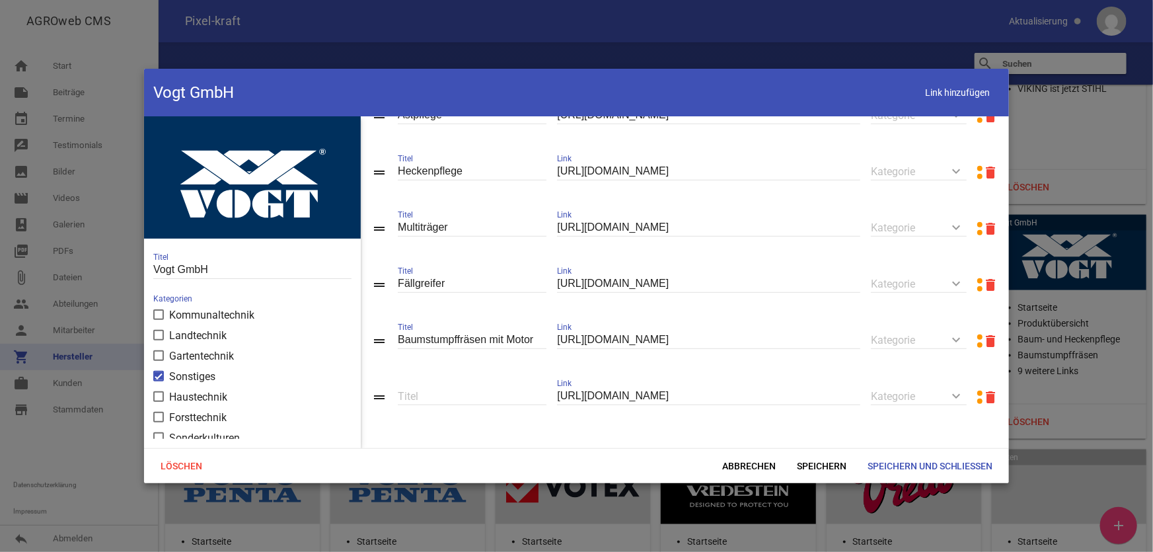
click at [423, 391] on input "text" at bounding box center [472, 396] width 149 height 18
paste input "Baumstumpffräsen für Bagger & Radlader"
type input "Baumstumpffräsen für Bagger & Radlader"
click at [812, 458] on span "Speichern" at bounding box center [821, 466] width 71 height 24
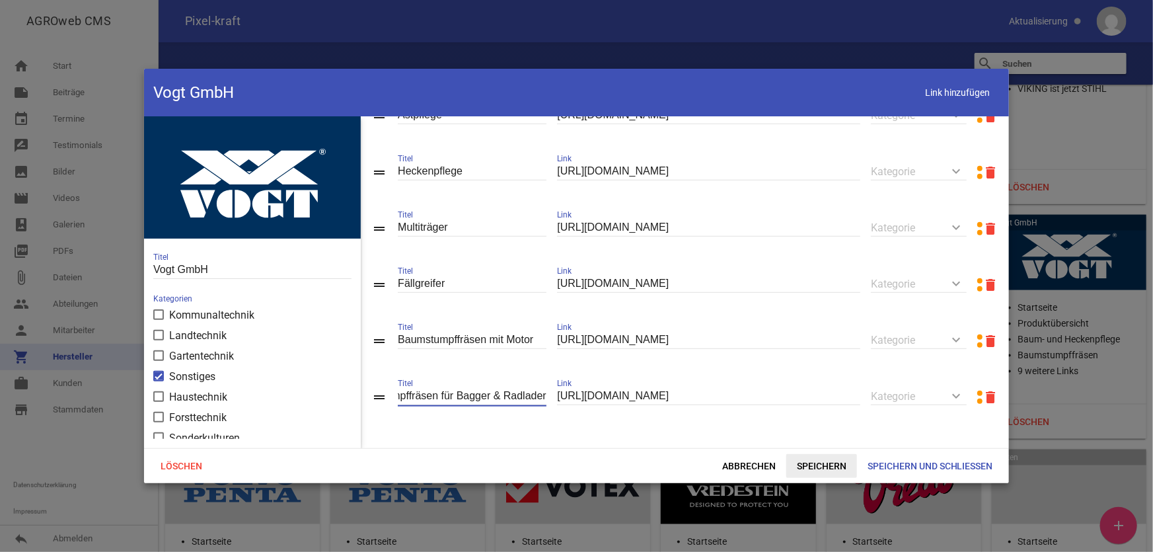
scroll to position [0, 0]
drag, startPoint x: 958, startPoint y: 102, endPoint x: 953, endPoint y: 106, distance: 7.1
click at [958, 102] on span "Link hinzufügen" at bounding box center [958, 92] width 84 height 27
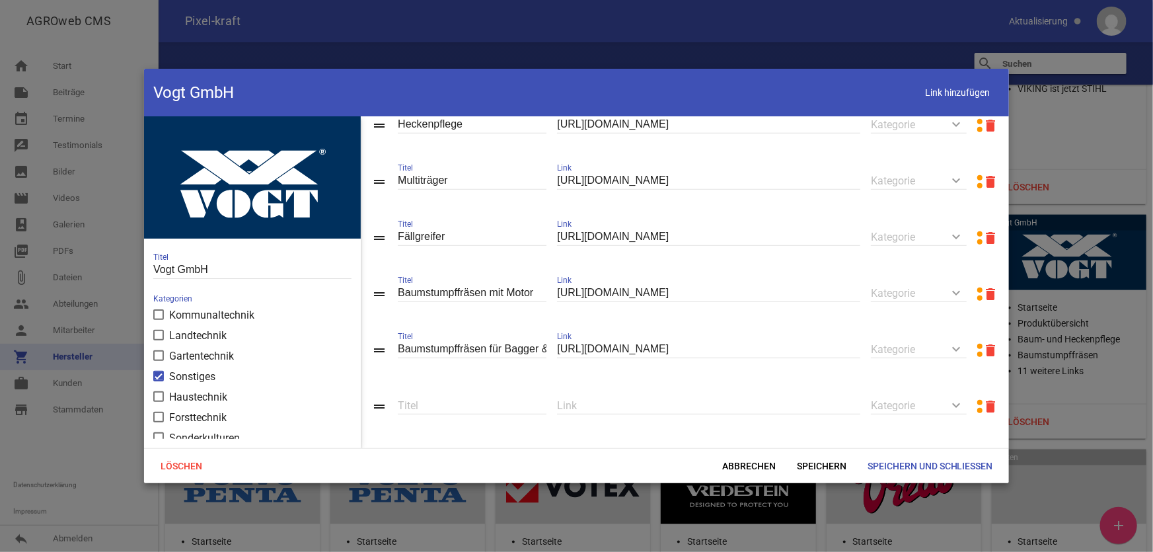
scroll to position [599, 0]
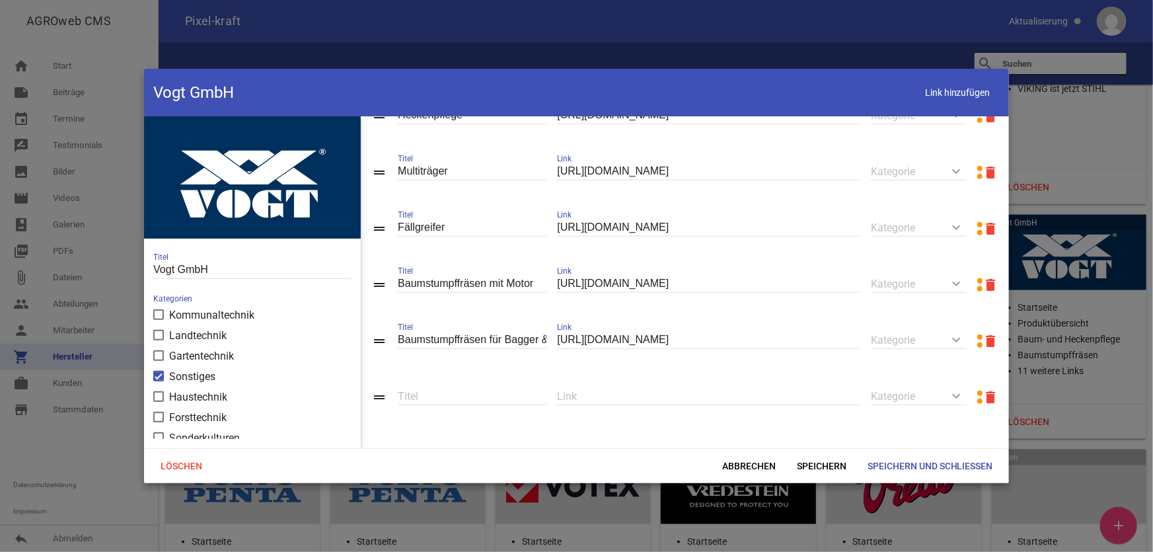
click at [617, 398] on input "text" at bounding box center [708, 396] width 303 height 18
paste input "[URL][DOMAIN_NAME]"
type input "[URL][DOMAIN_NAME]"
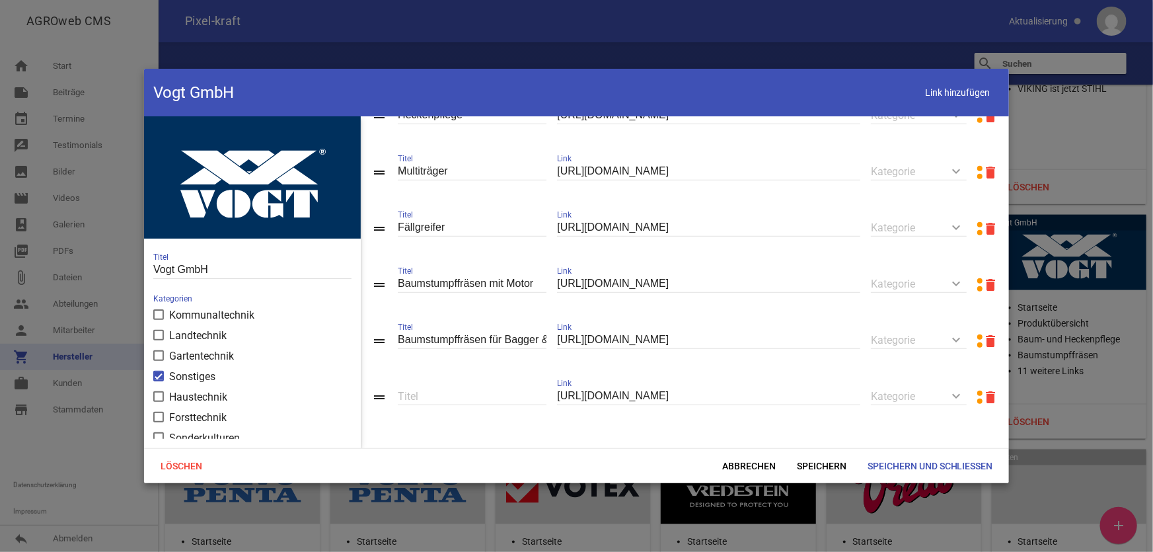
click at [433, 386] on div "Titel" at bounding box center [472, 397] width 149 height 46
click at [439, 396] on input "text" at bounding box center [472, 396] width 149 height 18
paste input "Baumstumpffräsen für Traktoren"
type input "Baumstumpffräsen für Traktoren"
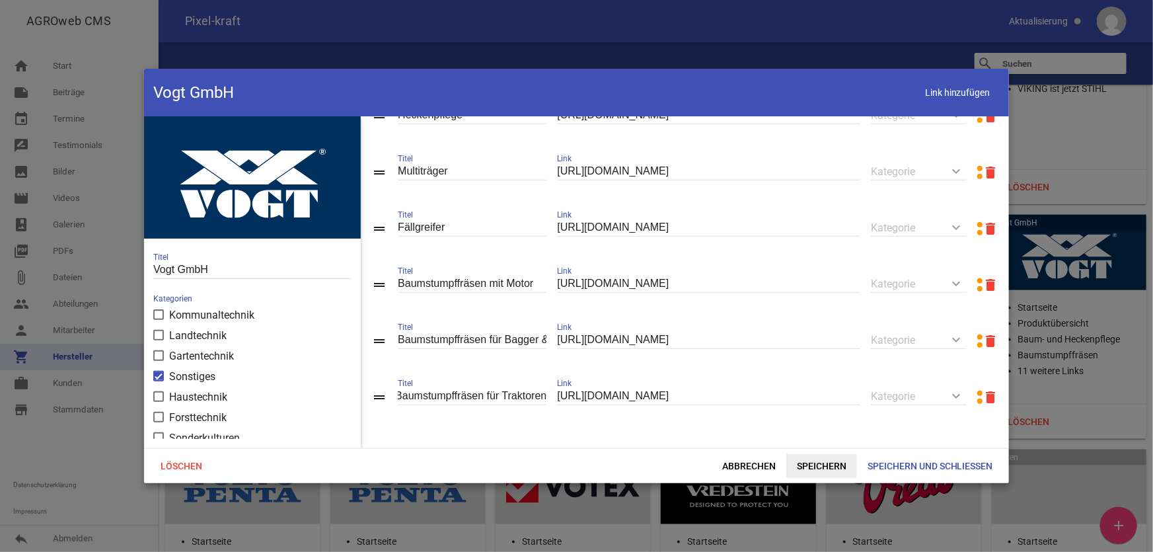
click at [793, 466] on span "Speichern" at bounding box center [821, 466] width 71 height 24
drag, startPoint x: 949, startPoint y: 92, endPoint x: 942, endPoint y: 100, distance: 9.8
click at [949, 92] on span "Link hinzufügen" at bounding box center [958, 92] width 84 height 27
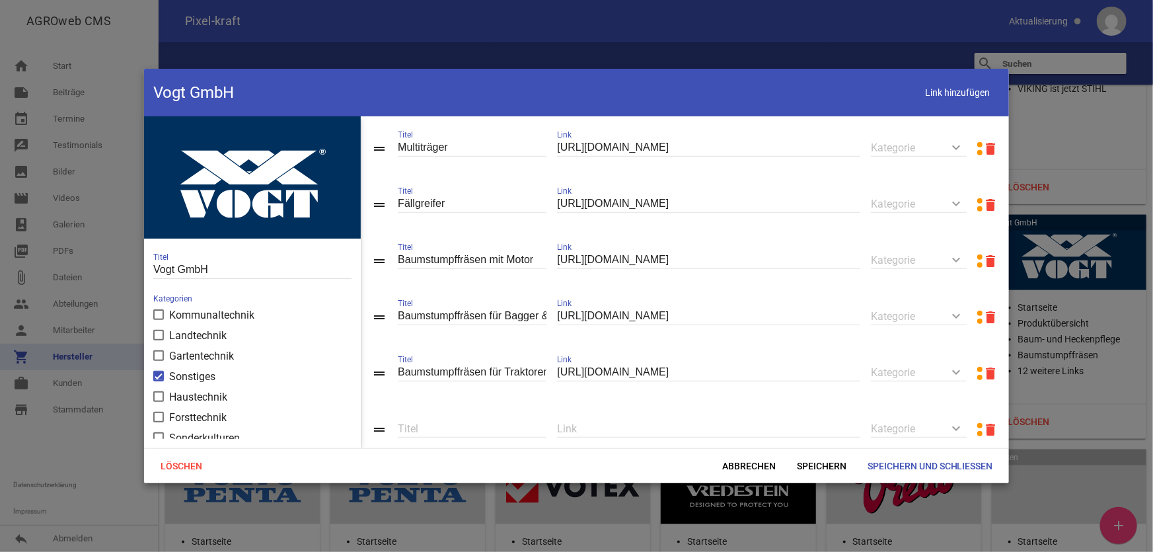
scroll to position [656, 0]
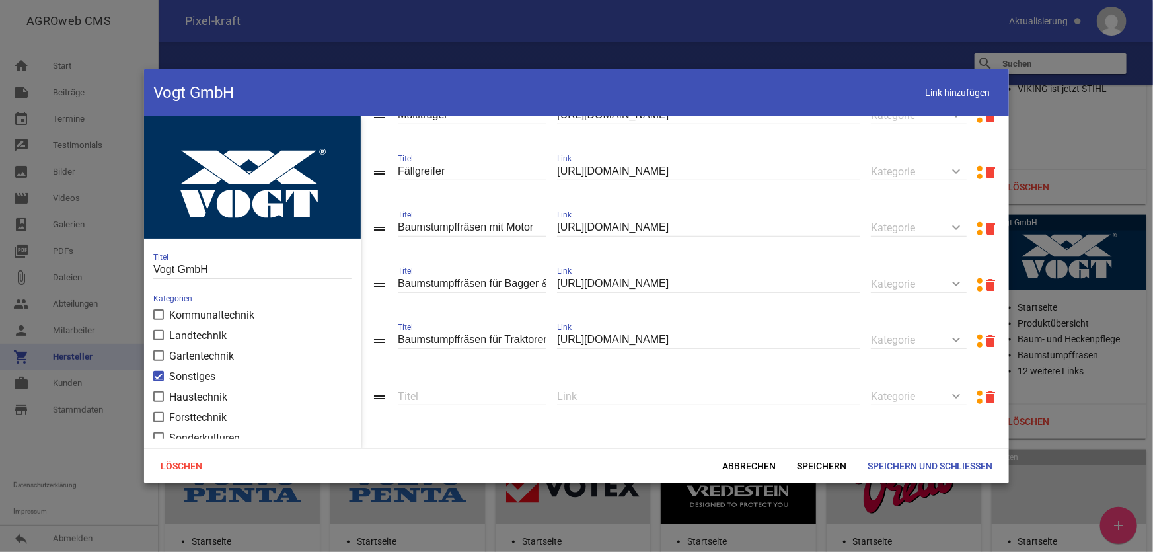
click at [613, 383] on div "Link" at bounding box center [708, 397] width 303 height 46
click at [627, 394] on input "text" at bounding box center [708, 396] width 303 height 18
paste input "[URL][DOMAIN_NAME]"
type input "[URL][DOMAIN_NAME]"
type input "Funkraupen Geräteträger"
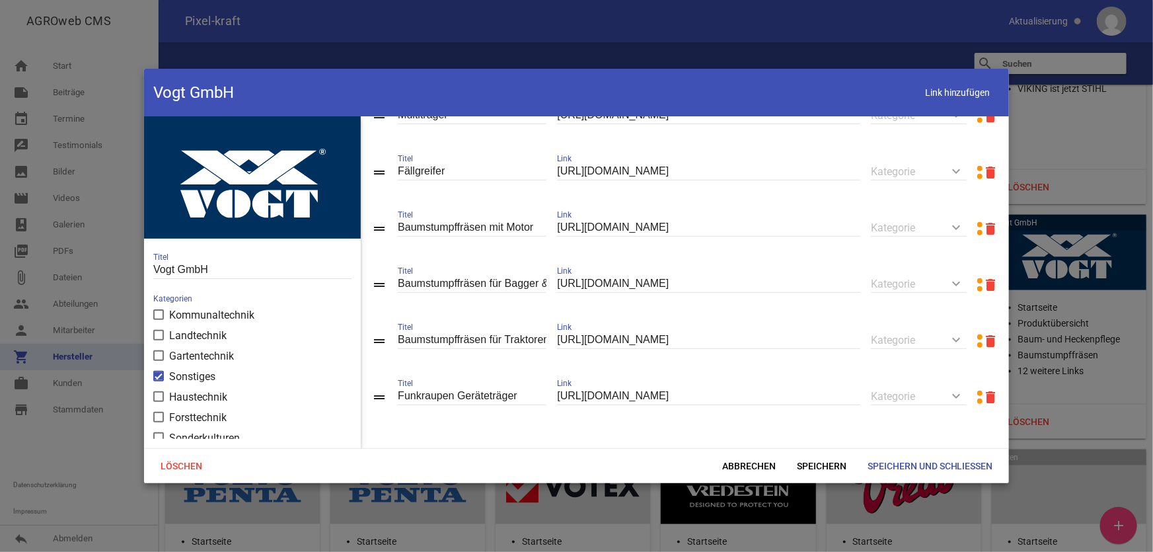
drag, startPoint x: 972, startPoint y: 99, endPoint x: 879, endPoint y: 135, distance: 100.0
click at [972, 99] on span "Link hinzufügen" at bounding box center [958, 92] width 84 height 27
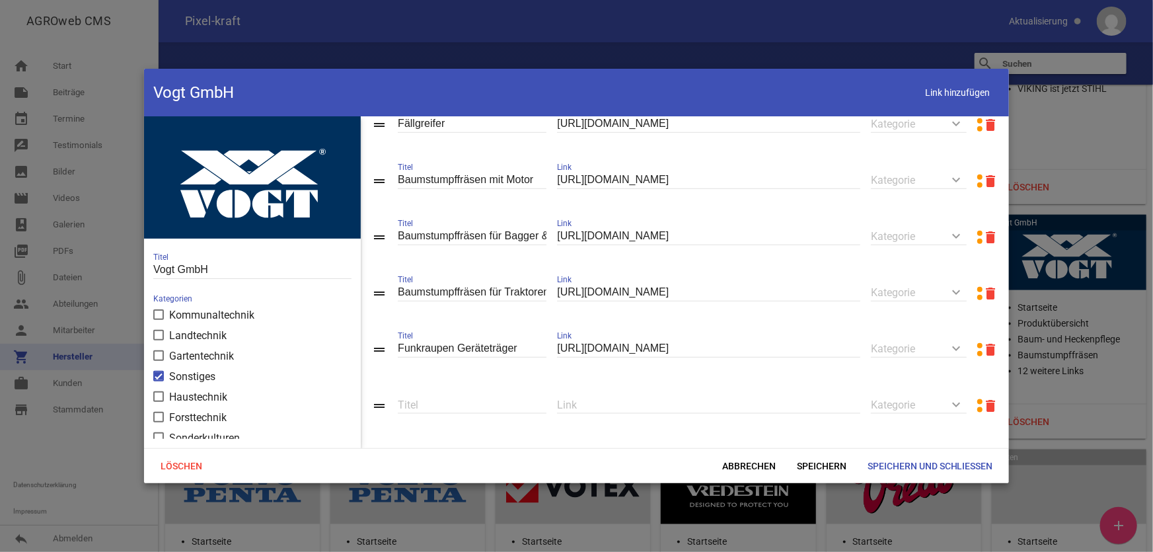
scroll to position [713, 0]
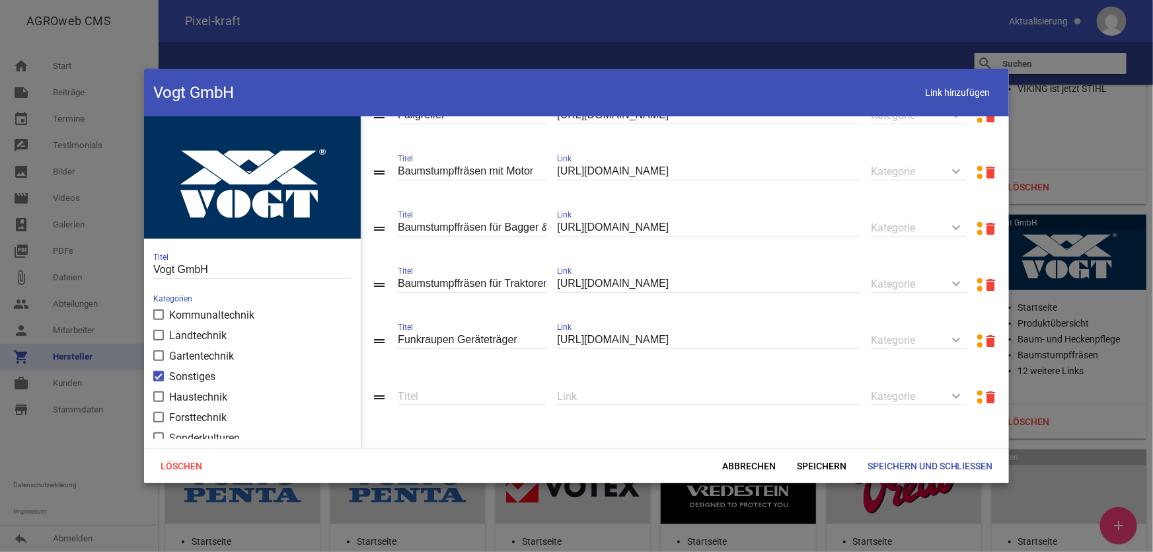
click at [581, 396] on input "text" at bounding box center [708, 396] width 303 height 18
paste input "[URL][DOMAIN_NAME]"
type input "[URL][DOMAIN_NAME]"
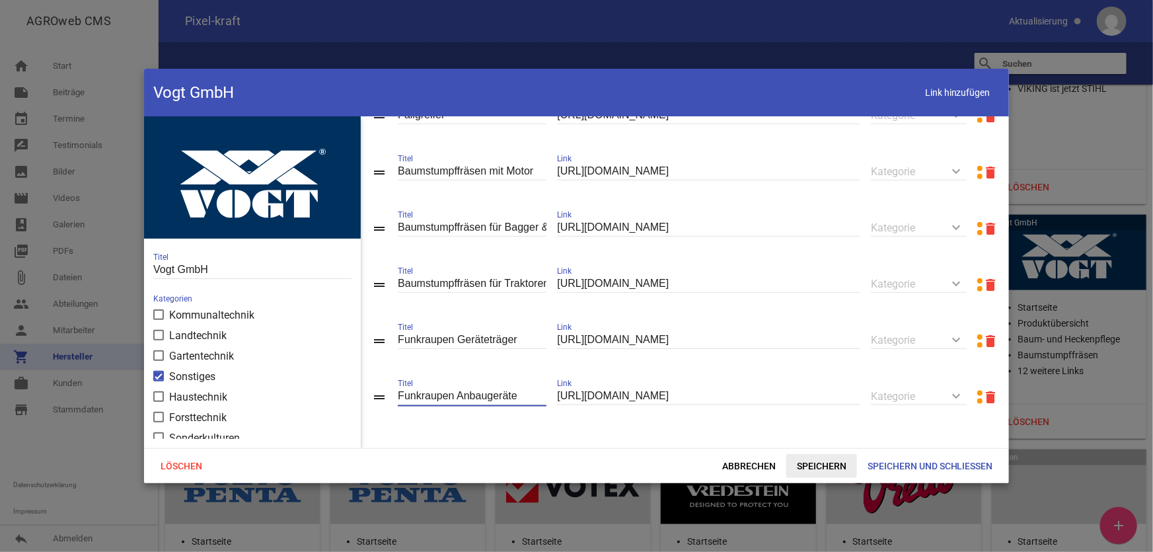
type input "Funkraupen Anbaugeräte"
click at [836, 469] on span "Speichern" at bounding box center [821, 466] width 71 height 24
click at [931, 98] on span "Link hinzufügen" at bounding box center [958, 92] width 84 height 27
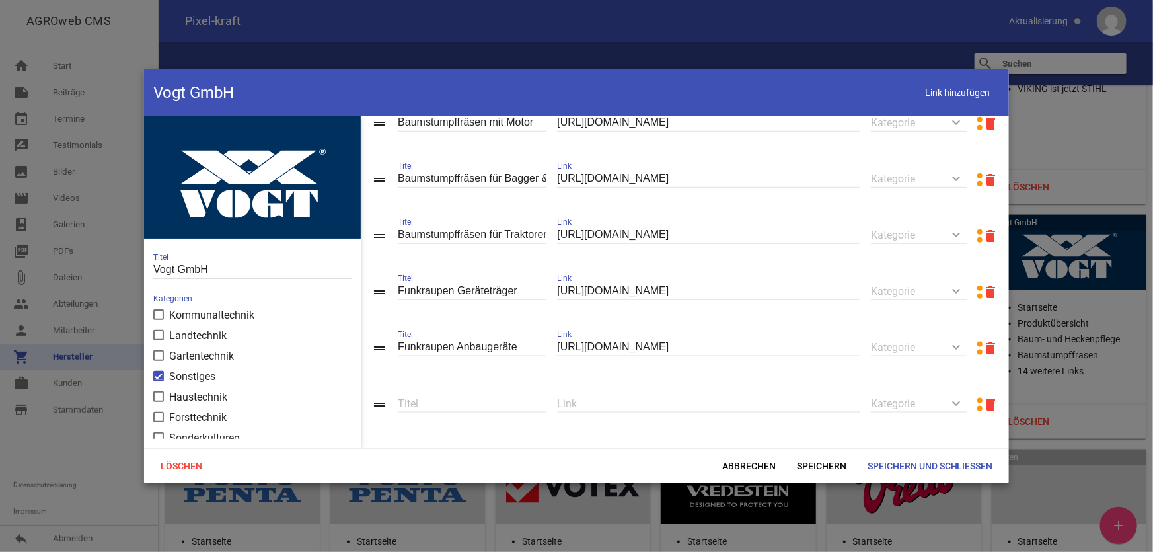
scroll to position [770, 0]
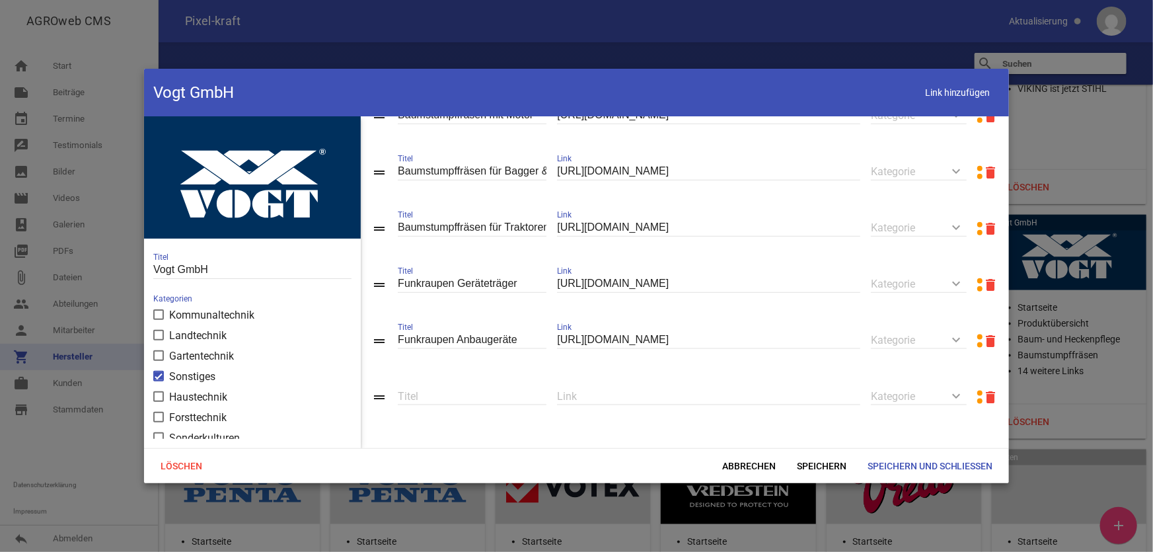
click at [579, 392] on input "text" at bounding box center [708, 396] width 303 height 18
paste input "[URL][DOMAIN_NAME]"
type input "[URL][DOMAIN_NAME]"
type input "Holzhäcksler mit Motor"
click at [818, 469] on span "Speichern" at bounding box center [821, 466] width 71 height 24
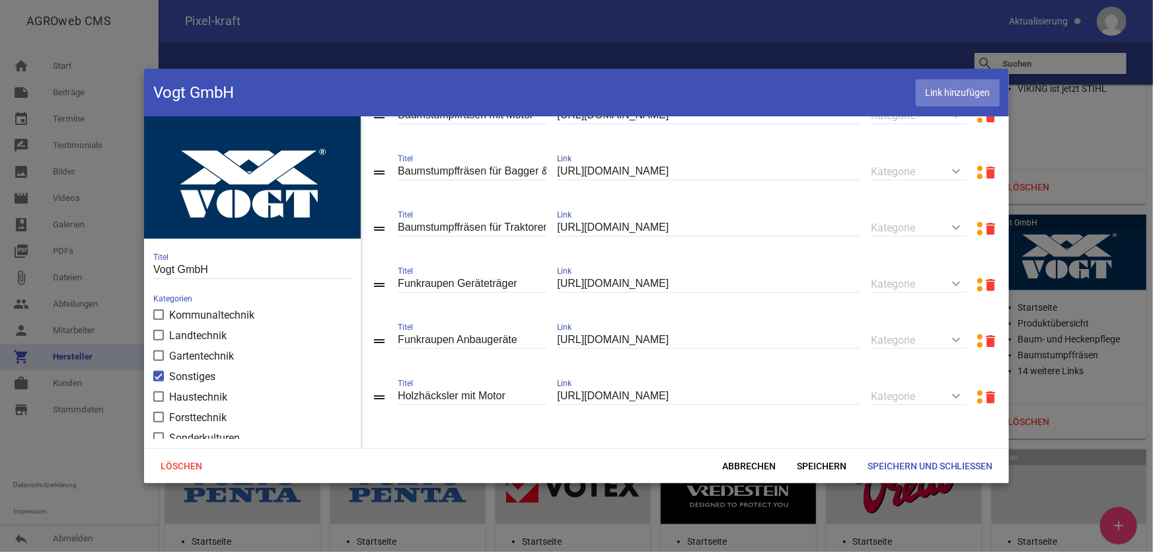
click at [931, 91] on span "Link hinzufügen" at bounding box center [958, 92] width 84 height 27
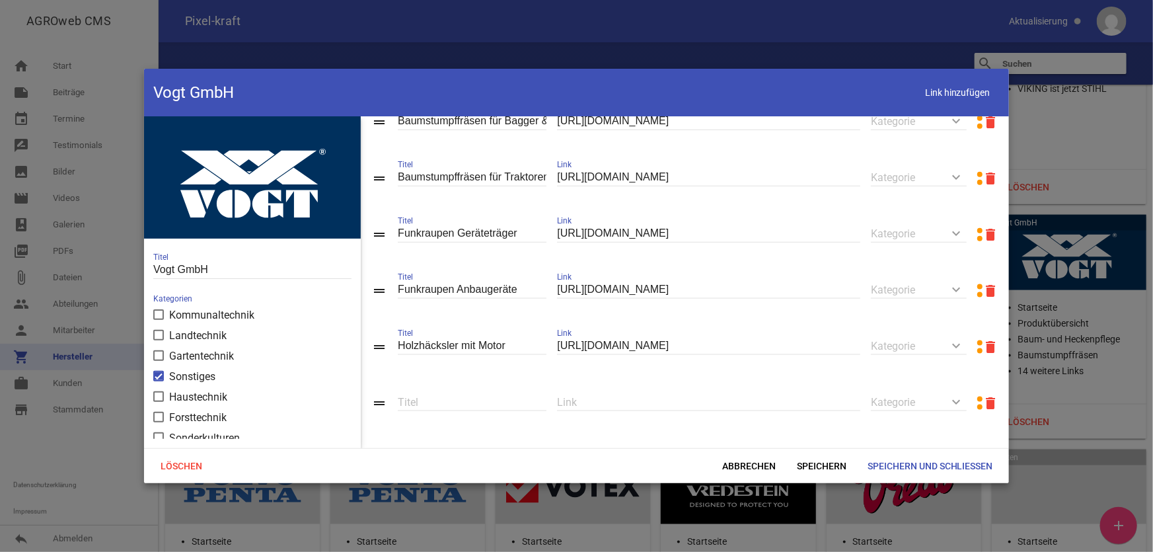
scroll to position [826, 0]
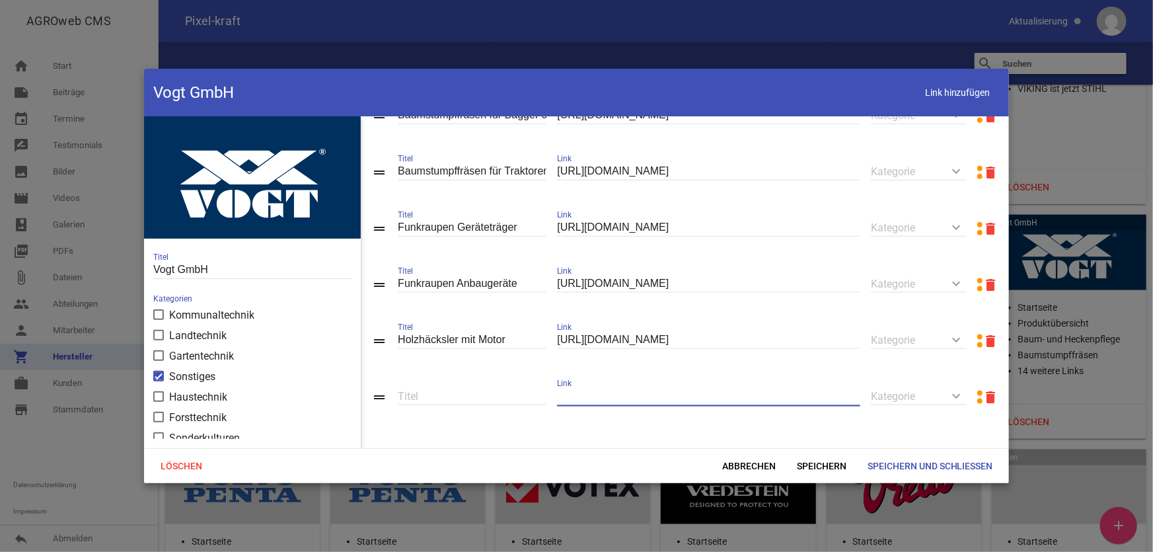
click at [591, 392] on input "text" at bounding box center [708, 396] width 303 height 18
paste input "[URL][DOMAIN_NAME]"
type input "[URL][DOMAIN_NAME]"
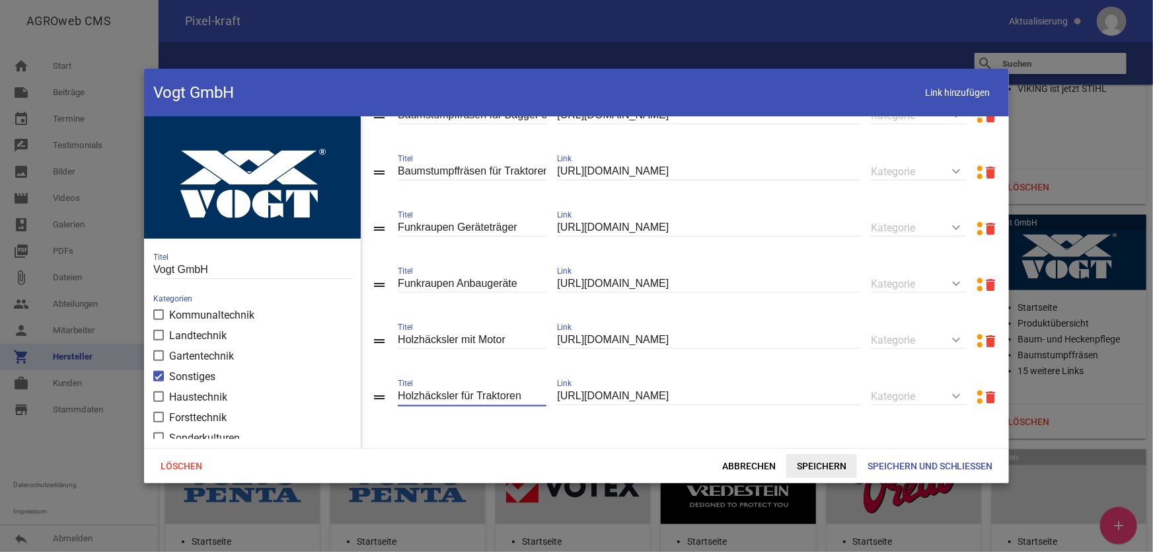
type input "Holzhäcksler für Traktoren"
click at [809, 471] on span "Speichern" at bounding box center [821, 466] width 71 height 24
drag, startPoint x: 966, startPoint y: 94, endPoint x: 931, endPoint y: 107, distance: 36.8
click at [966, 94] on span "Link hinzufügen" at bounding box center [958, 92] width 84 height 27
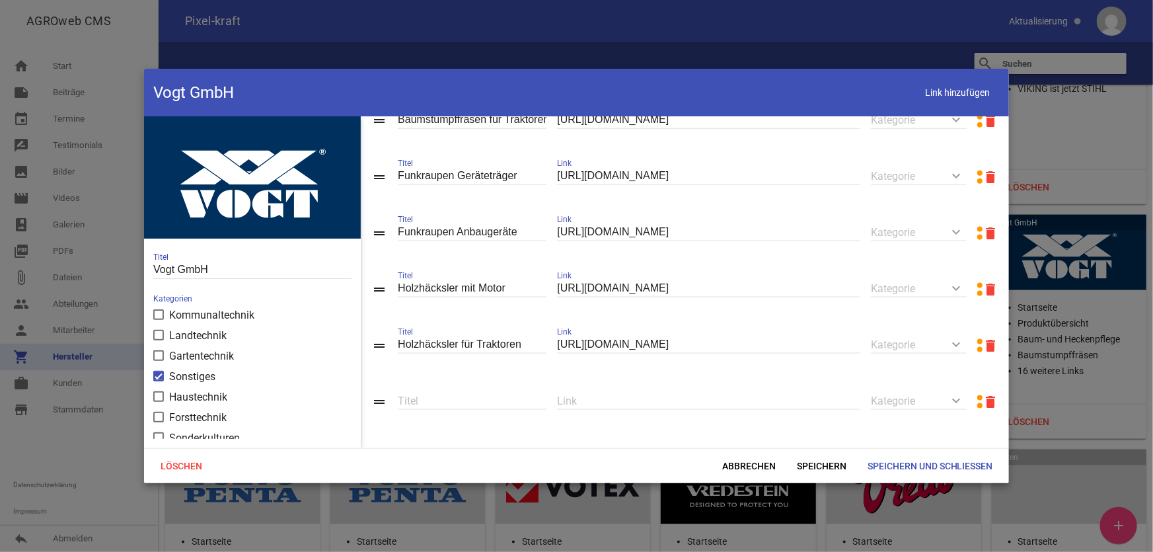
scroll to position [883, 0]
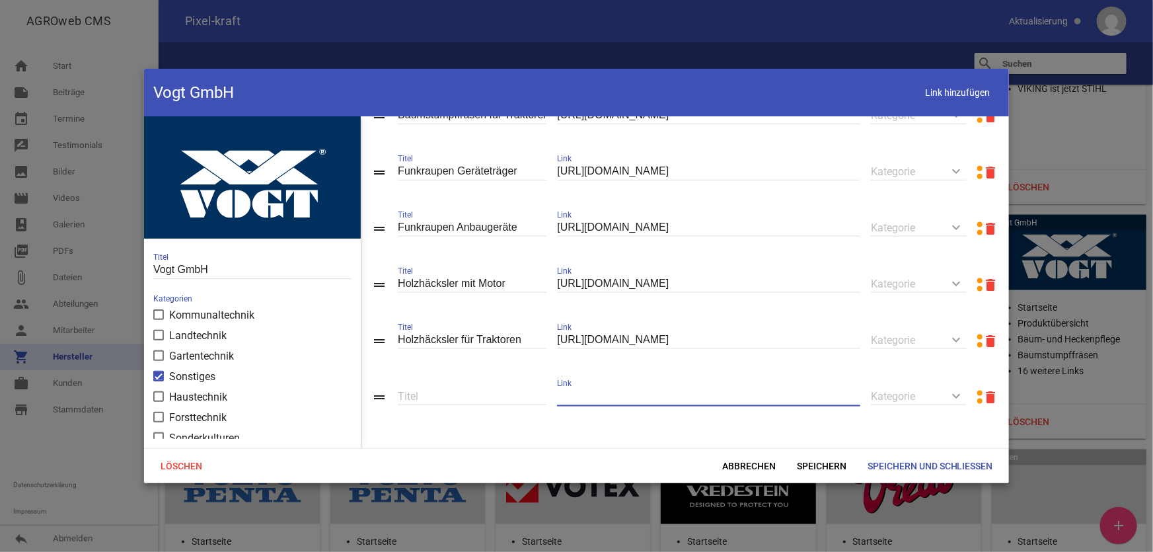
click at [606, 394] on input "text" at bounding box center [708, 396] width 303 height 18
paste input "[URL][DOMAIN_NAME]"
type input "[URL][DOMAIN_NAME]"
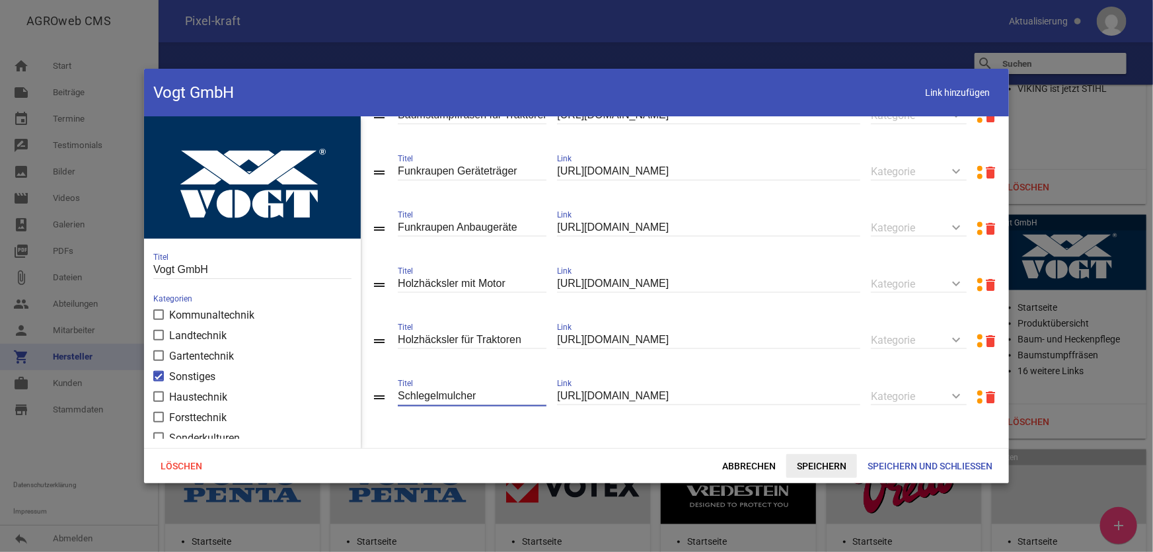
type input "Schlegelmulcher"
click at [821, 462] on span "Speichern" at bounding box center [821, 466] width 71 height 24
click at [953, 98] on span "Link hinzufügen" at bounding box center [958, 92] width 84 height 27
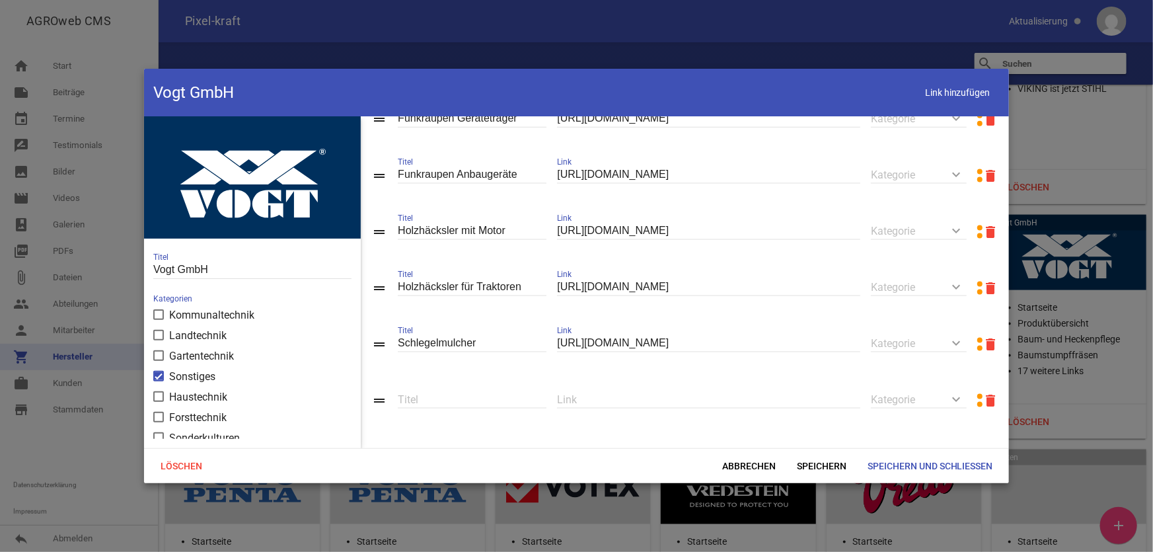
scroll to position [940, 0]
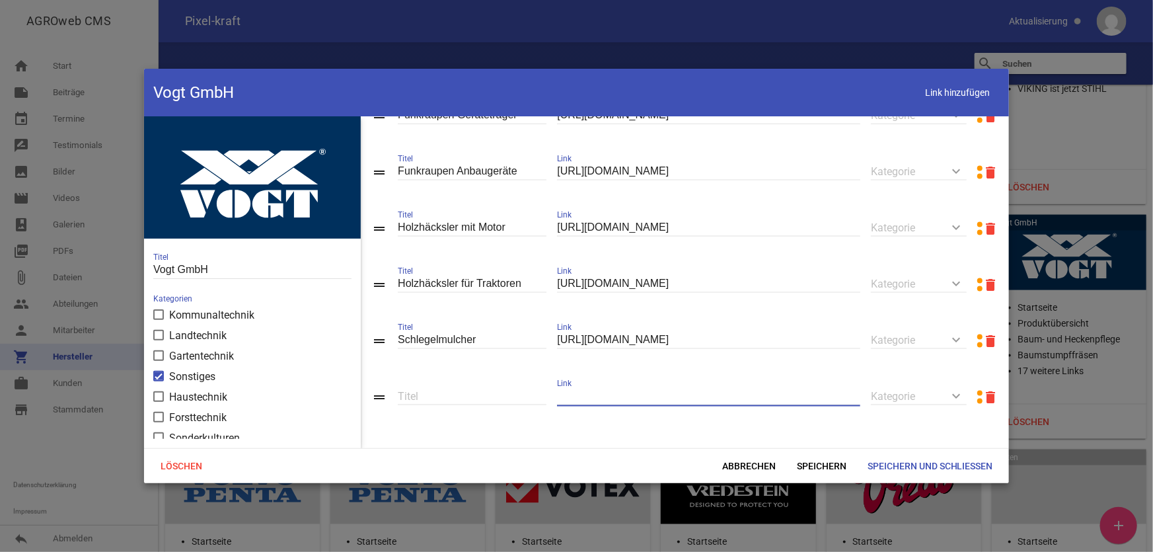
click at [618, 396] on input "text" at bounding box center [708, 396] width 303 height 18
paste input "[URL][DOMAIN_NAME]"
type input "[URL][DOMAIN_NAME]"
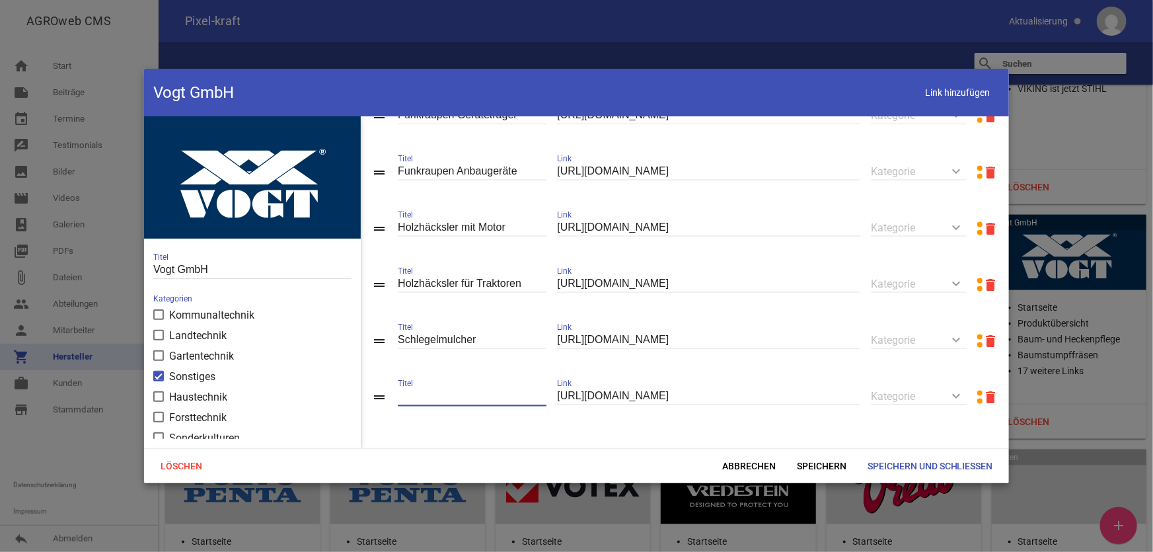
scroll to position [0, 0]
type input "Forstmulcher- / -fräsen"
click at [806, 466] on span "Speichern" at bounding box center [821, 466] width 71 height 24
click at [929, 93] on span "Link hinzufügen" at bounding box center [958, 92] width 84 height 27
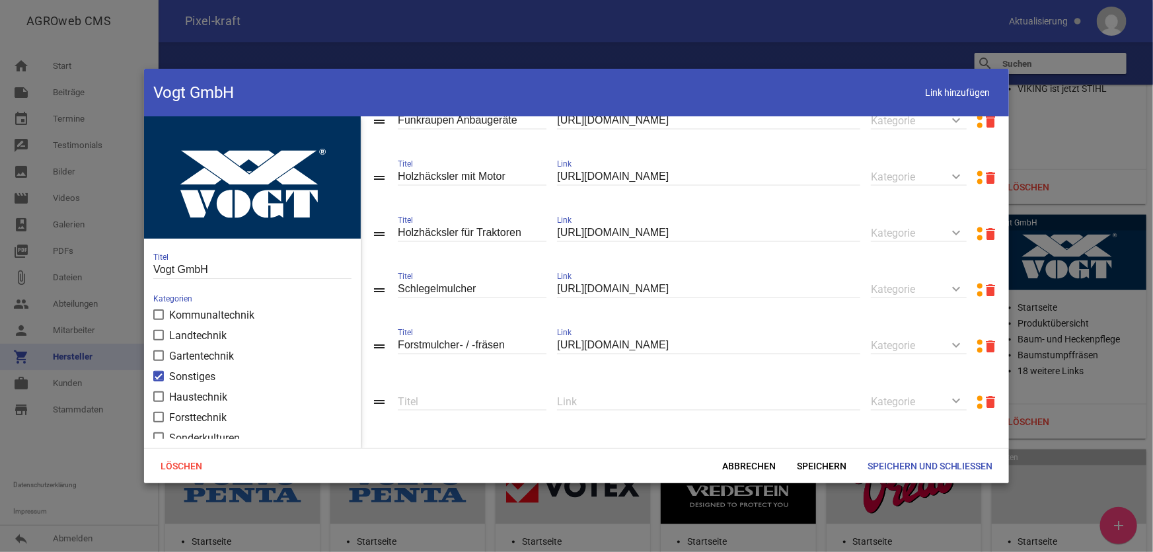
scroll to position [997, 0]
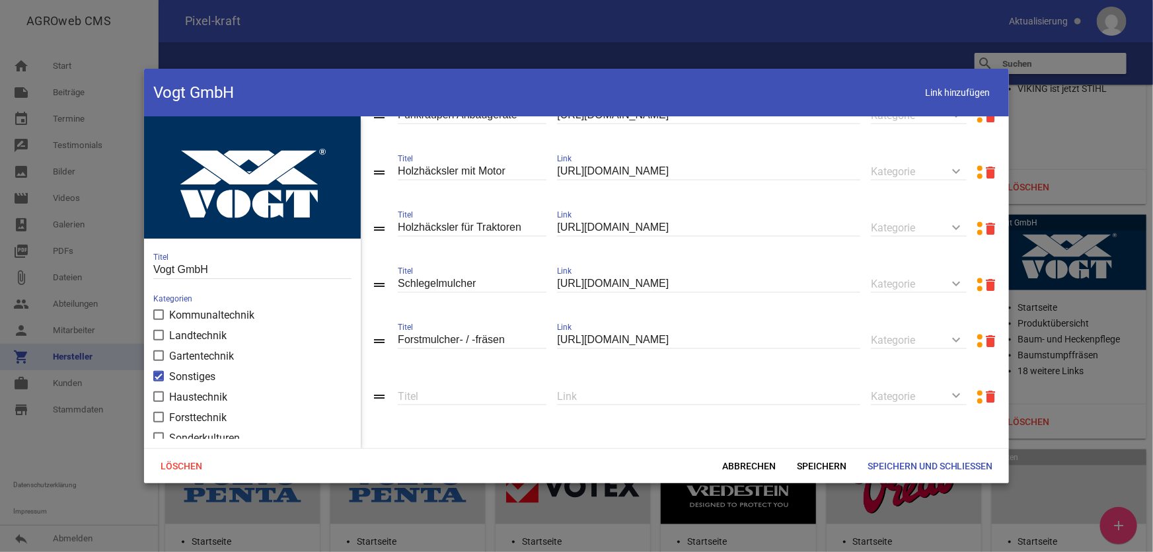
click at [618, 396] on input "text" at bounding box center [708, 396] width 303 height 18
paste input "[URL][DOMAIN_NAME]"
type input "[URL][DOMAIN_NAME]"
type input "Auslegmulcher"
click at [818, 471] on span "Speichern" at bounding box center [821, 466] width 71 height 24
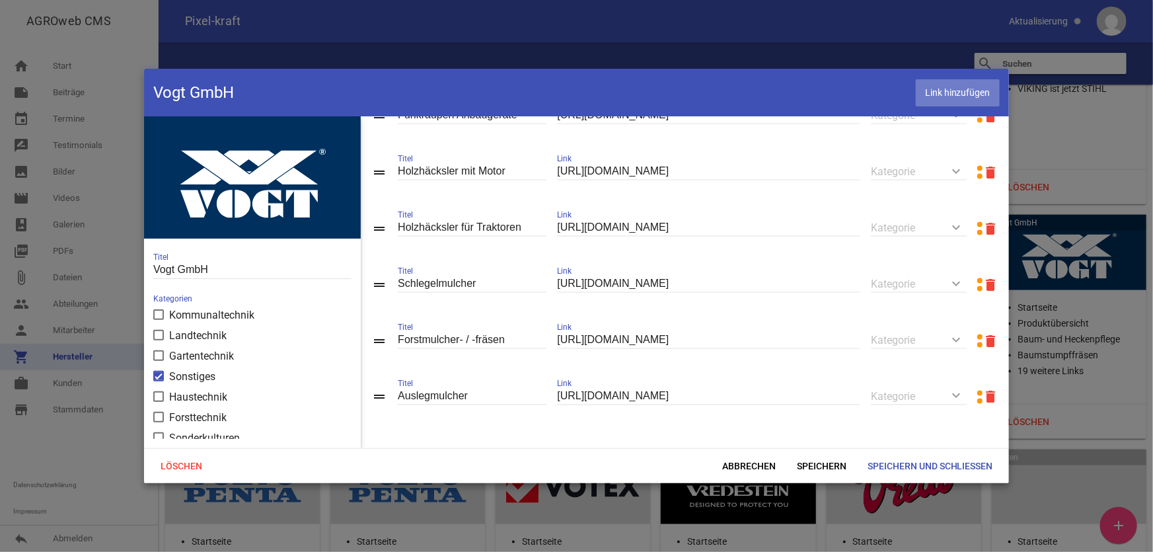
click at [937, 95] on span "Link hinzufügen" at bounding box center [958, 92] width 84 height 27
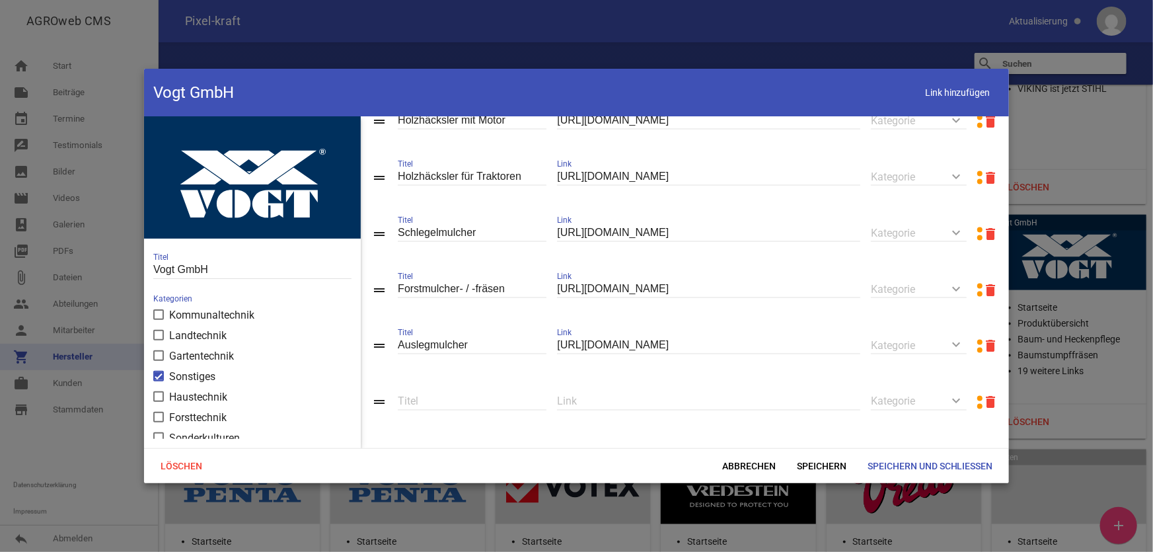
scroll to position [1054, 0]
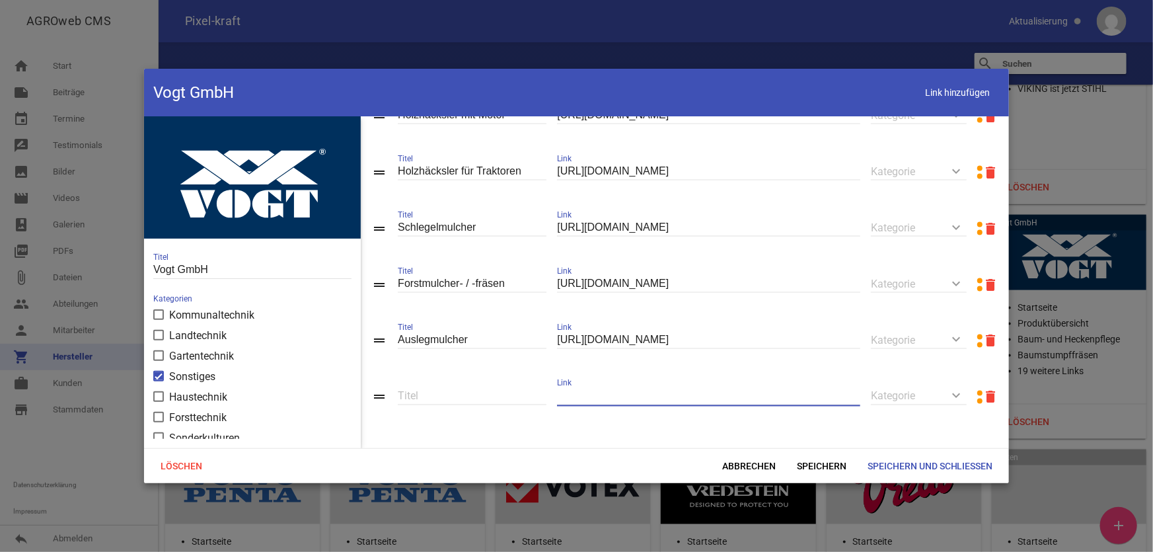
click at [640, 392] on input "text" at bounding box center [708, 396] width 303 height 18
paste input "[URL][DOMAIN_NAME]"
type input "[URL][DOMAIN_NAME]"
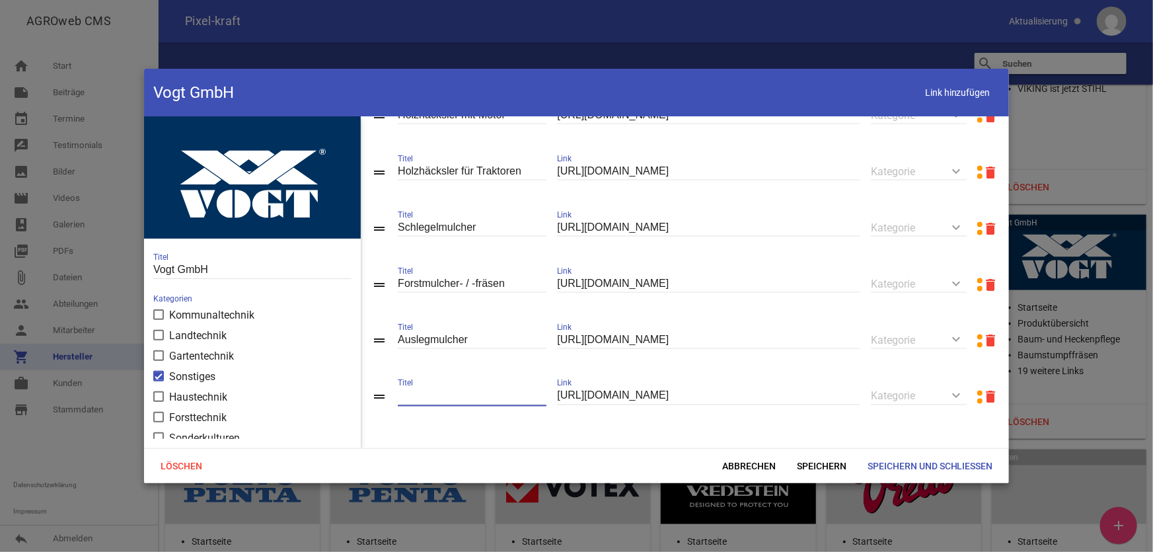
scroll to position [0, 0]
type input "Hydraulische Mulcher"
click at [838, 471] on span "Speichern" at bounding box center [821, 466] width 71 height 24
drag, startPoint x: 964, startPoint y: 100, endPoint x: 956, endPoint y: 109, distance: 12.1
click at [964, 100] on span "Link hinzufügen" at bounding box center [958, 92] width 84 height 27
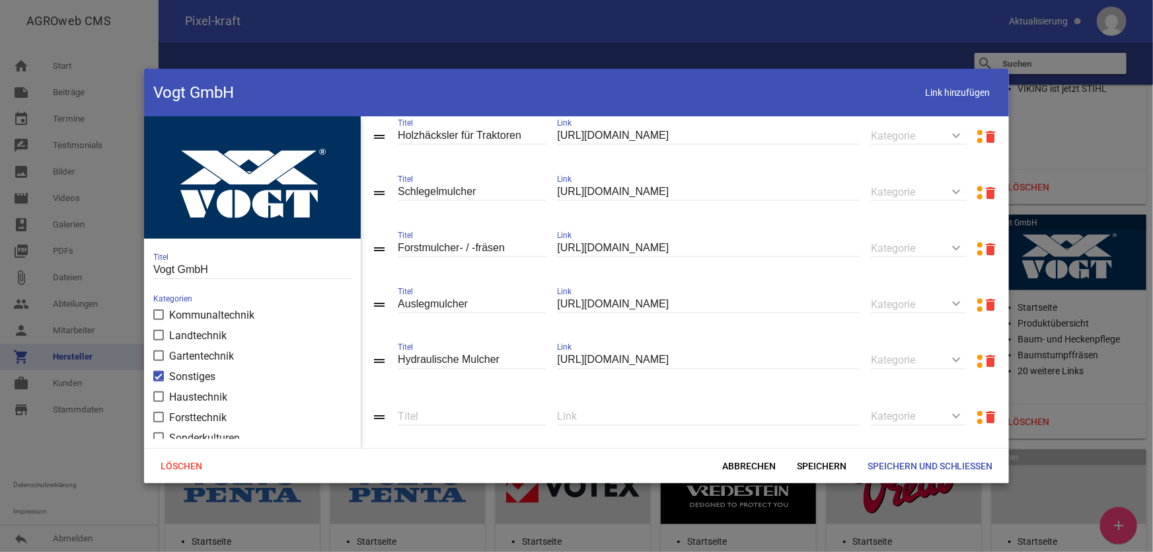
scroll to position [1110, 0]
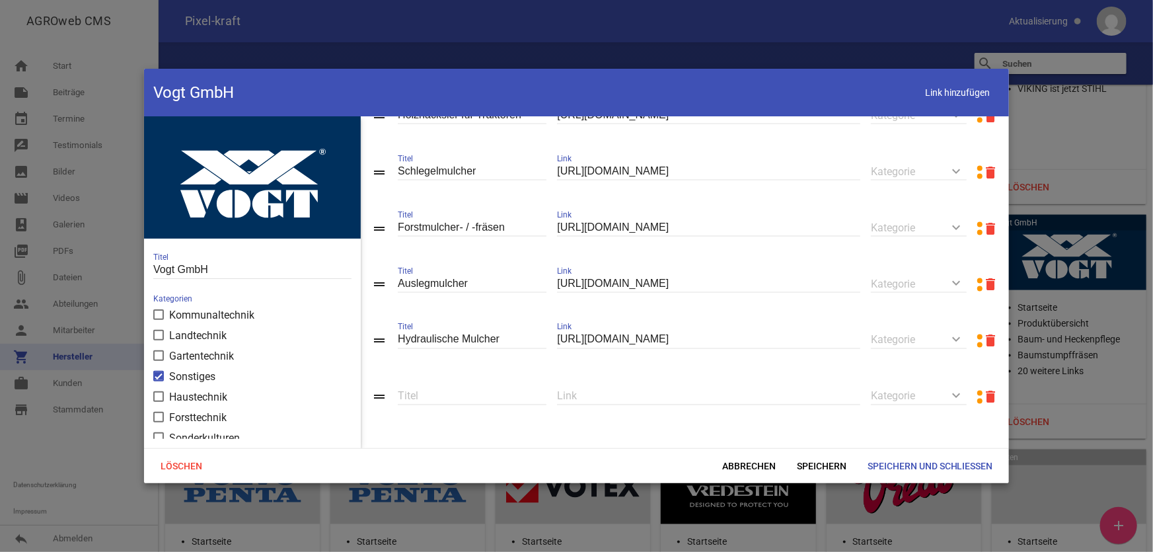
click at [670, 390] on input "text" at bounding box center [708, 396] width 303 height 18
paste input "[URL][DOMAIN_NAME]"
type input "[URL][DOMAIN_NAME]"
type input "Steinbrecher"
click at [819, 460] on span "Speichern" at bounding box center [821, 466] width 71 height 24
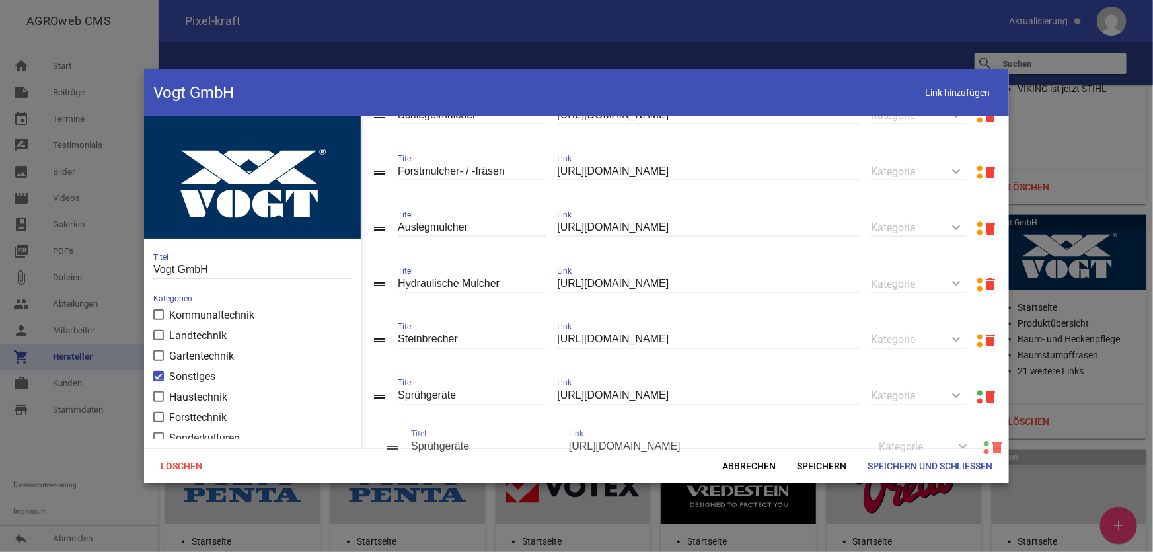
drag, startPoint x: 377, startPoint y: 267, endPoint x: 390, endPoint y: 445, distance: 178.2
click at [817, 463] on span "Speichern" at bounding box center [821, 466] width 71 height 24
click at [935, 89] on span "Link hinzufügen" at bounding box center [958, 92] width 84 height 27
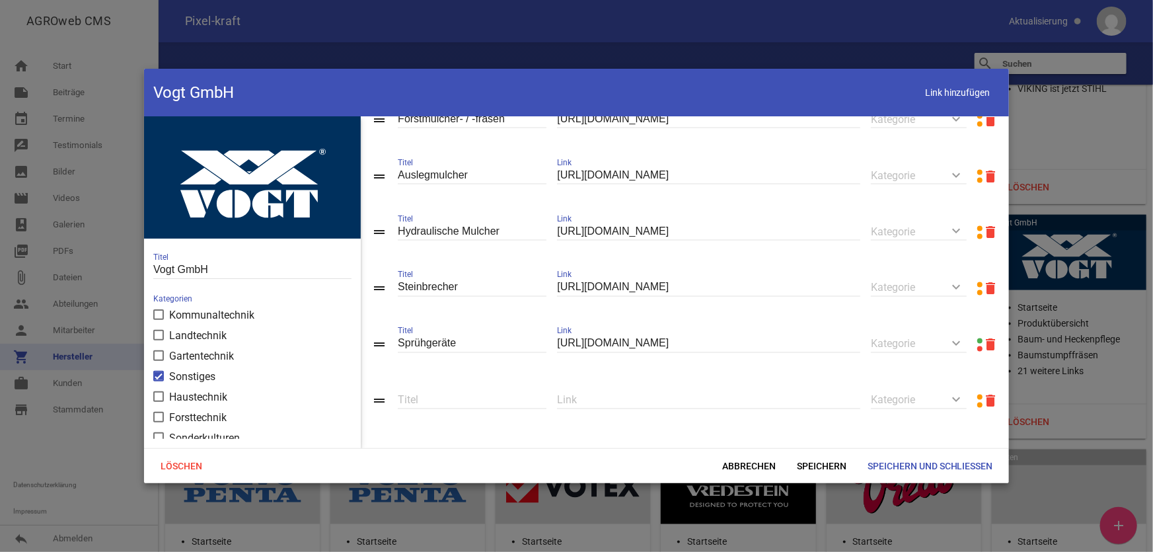
scroll to position [1167, 0]
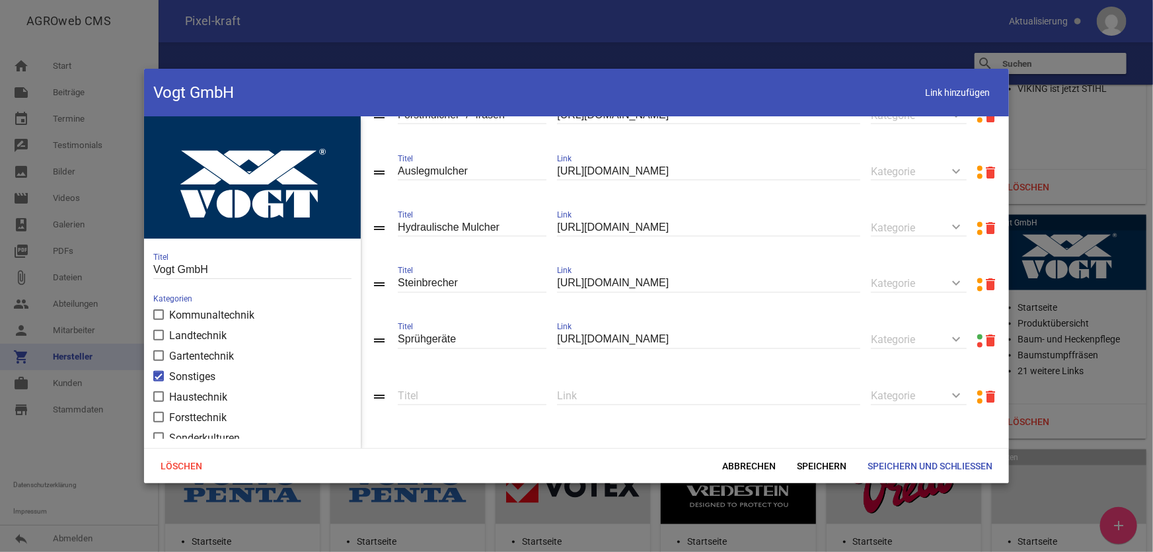
click at [608, 394] on input "text" at bounding box center [708, 396] width 303 height 18
paste input "[URL][DOMAIN_NAME]"
type input "[URL][DOMAIN_NAME]"
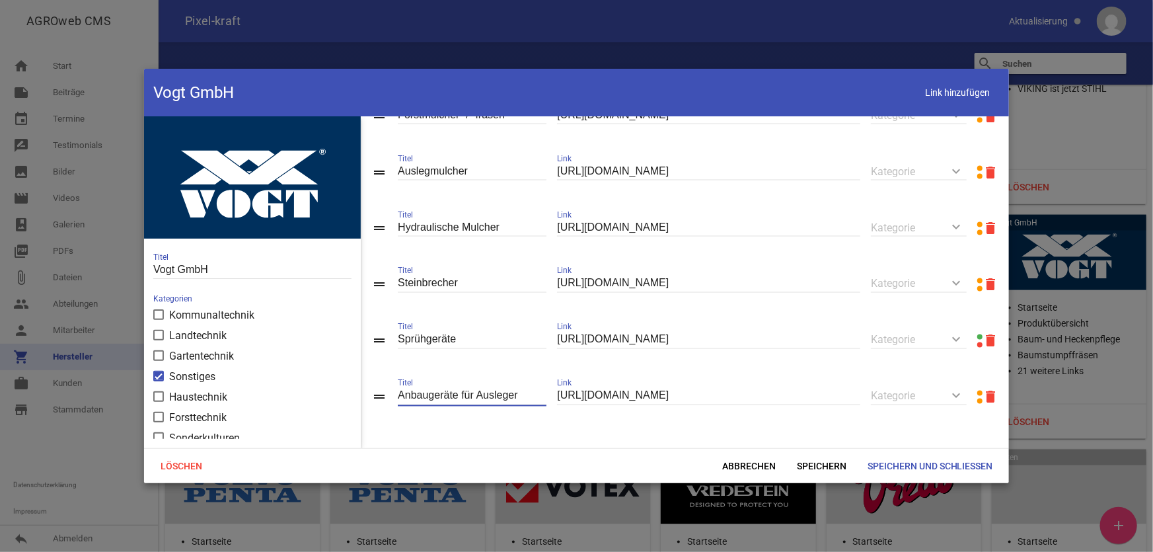
type input "Anbaugeräte für Ausleger"
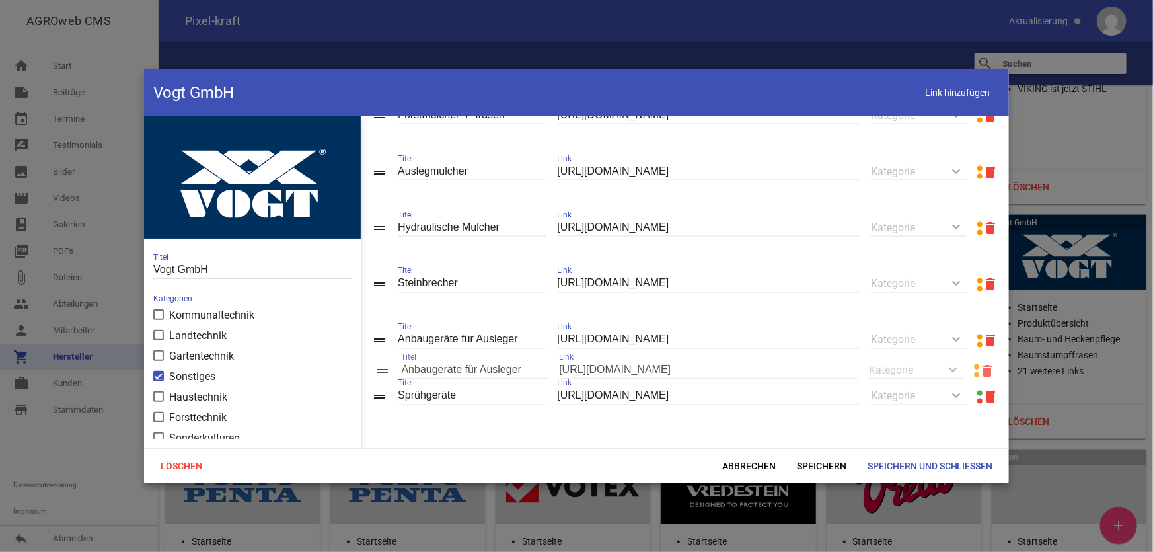
scroll to position [1145, 0]
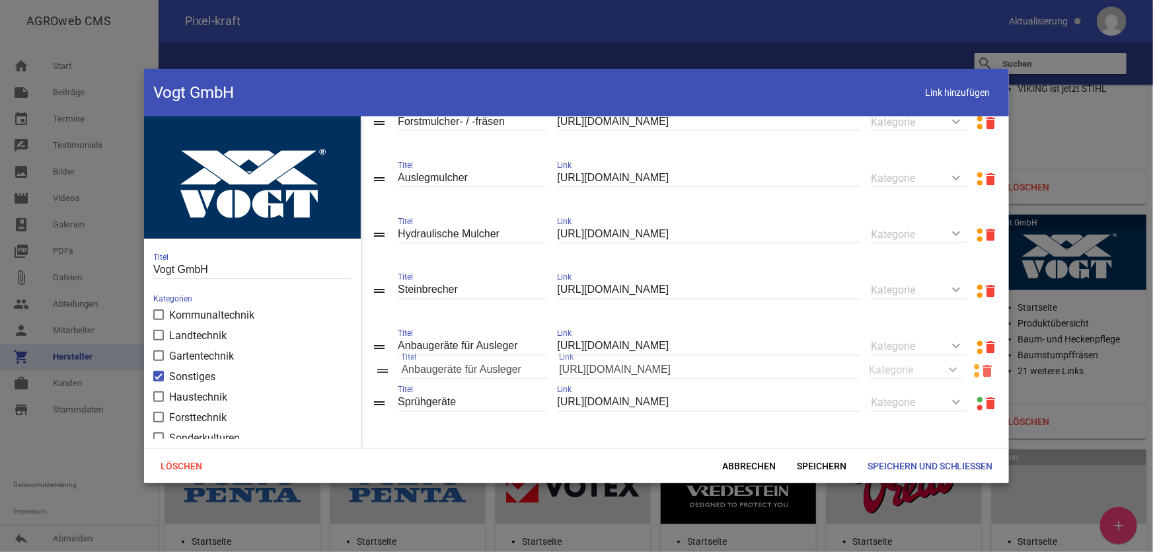
drag, startPoint x: 380, startPoint y: 395, endPoint x: 383, endPoint y: 369, distance: 26.6
click at [812, 468] on span "Speichern" at bounding box center [821, 466] width 71 height 24
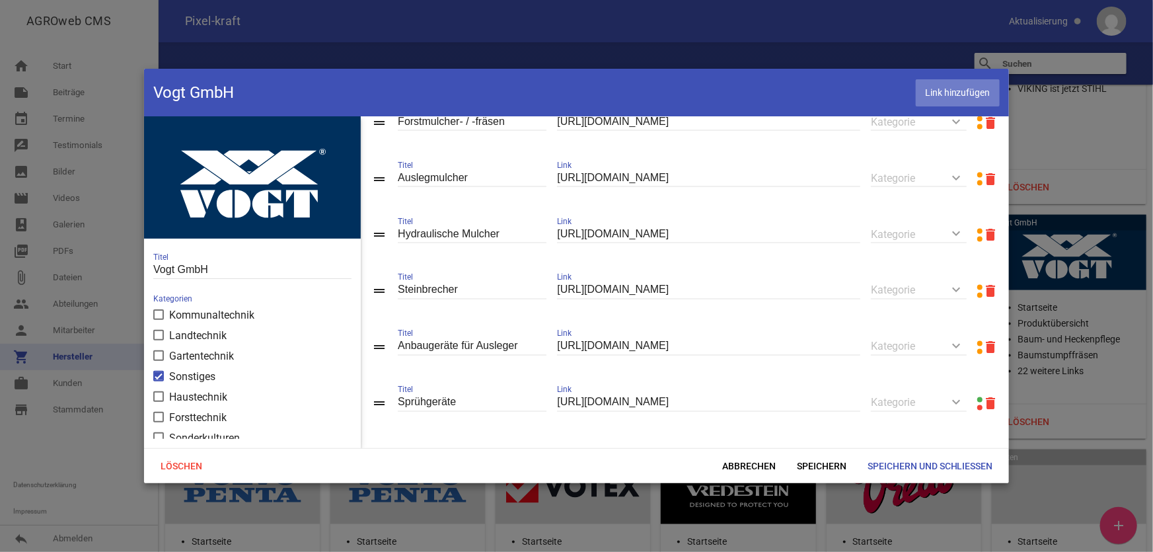
click at [945, 100] on span "Link hinzufügen" at bounding box center [958, 92] width 84 height 27
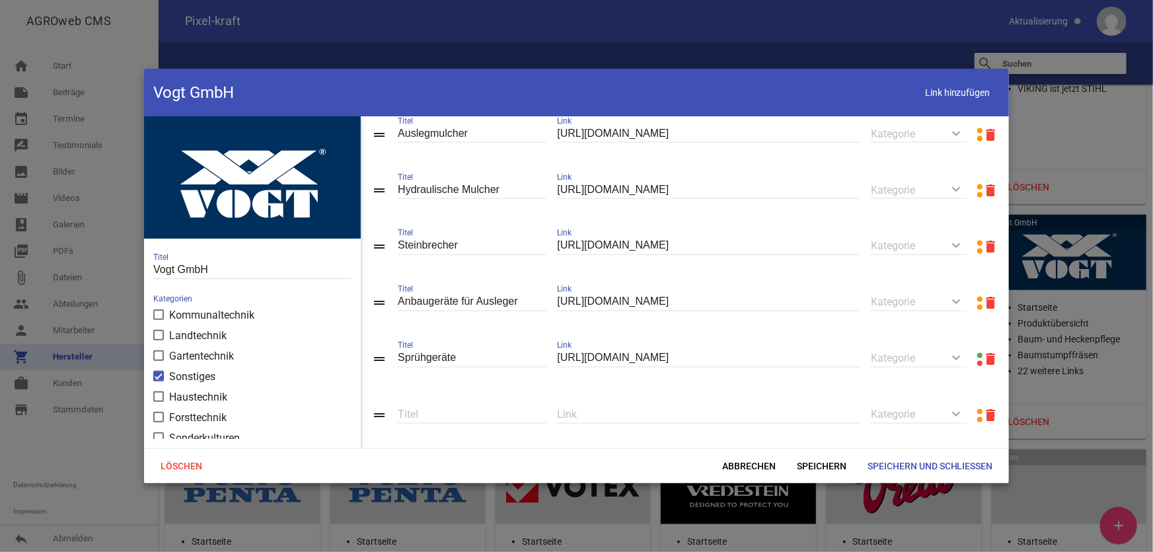
scroll to position [1224, 0]
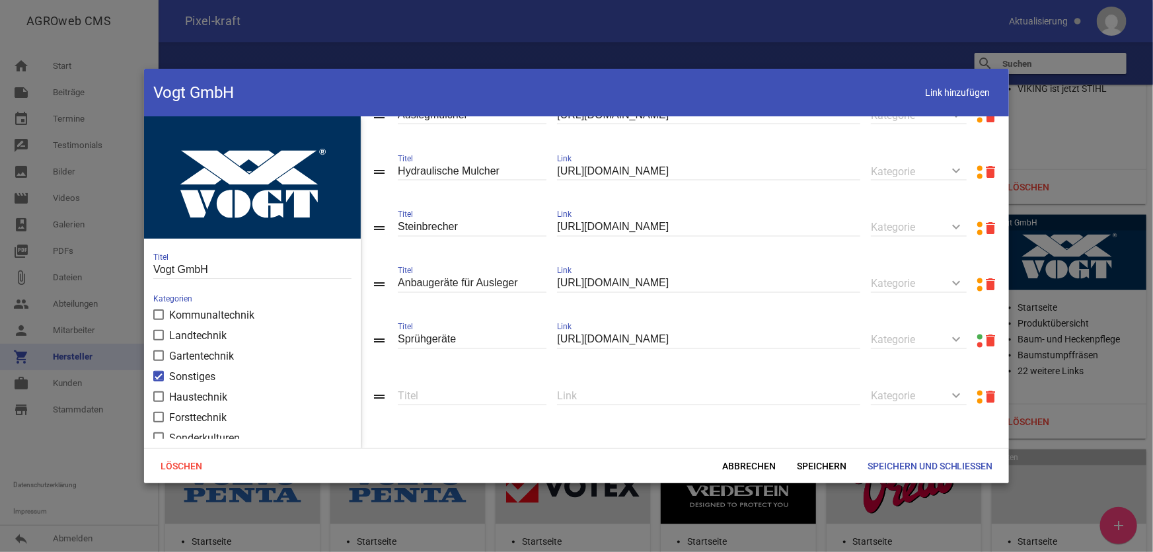
click at [637, 391] on input "text" at bounding box center [708, 396] width 303 height 18
paste input "[URL][DOMAIN_NAME]"
type input "[URL][DOMAIN_NAME]"
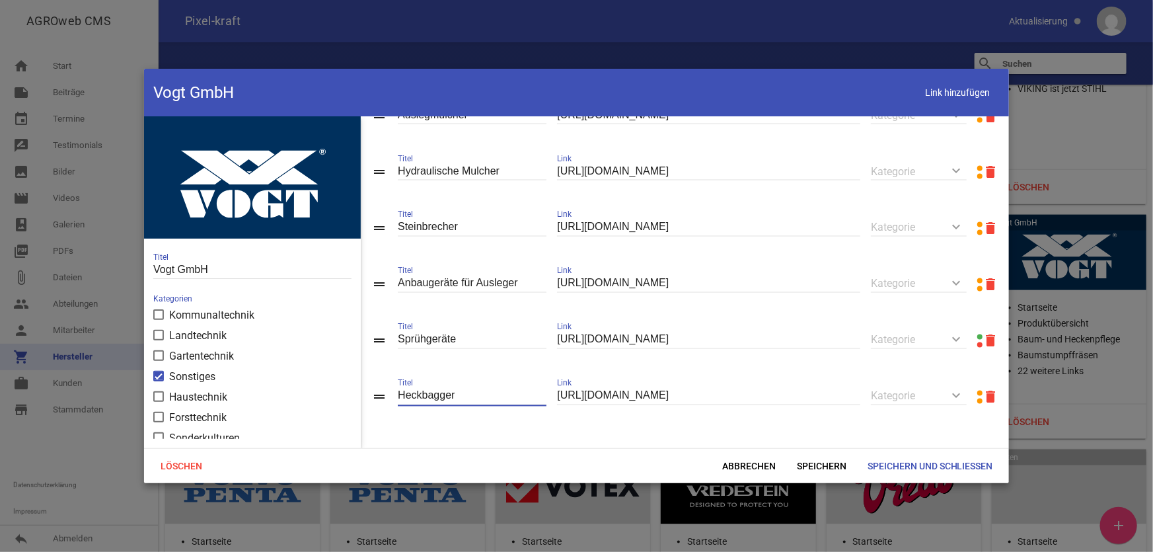
type input "Heckbagger"
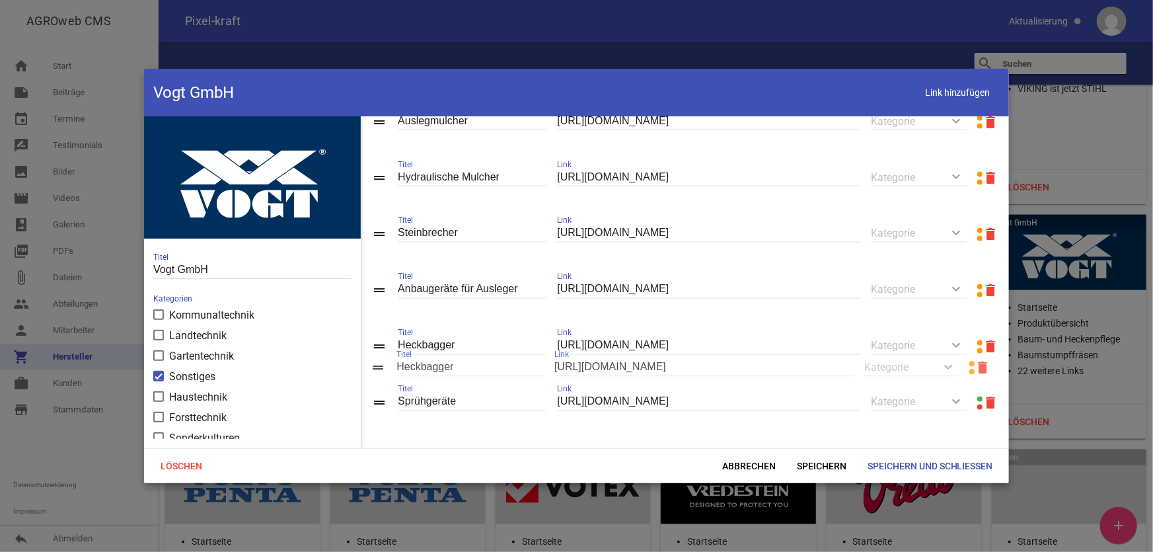
drag, startPoint x: 386, startPoint y: 395, endPoint x: 385, endPoint y: 366, distance: 29.1
click at [803, 470] on span "Speichern" at bounding box center [821, 466] width 71 height 24
drag, startPoint x: 943, startPoint y: 98, endPoint x: 890, endPoint y: 132, distance: 63.0
click at [943, 98] on span "Link hinzufügen" at bounding box center [958, 92] width 84 height 27
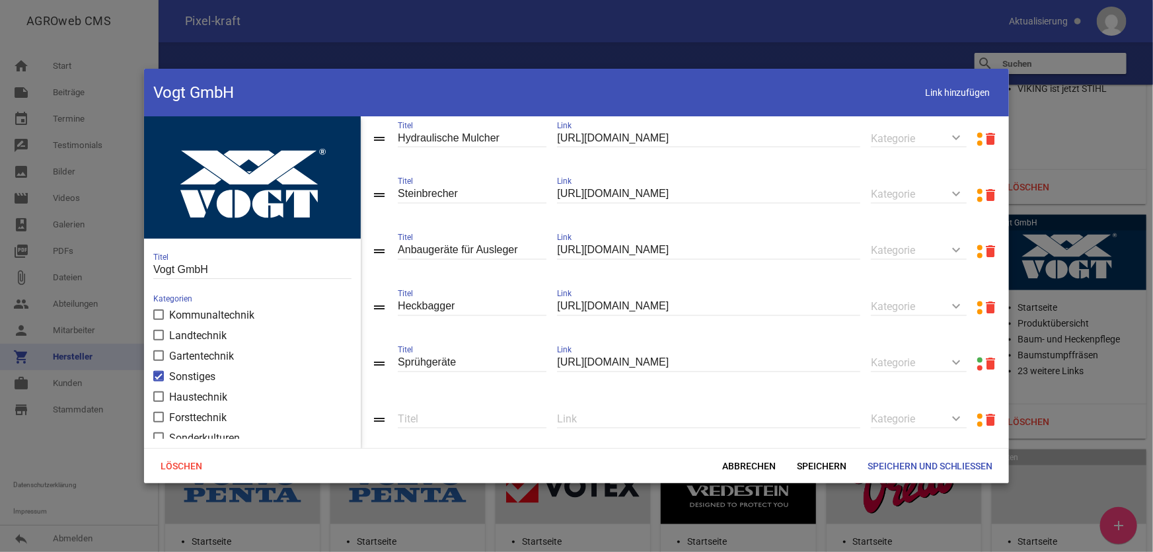
scroll to position [1281, 0]
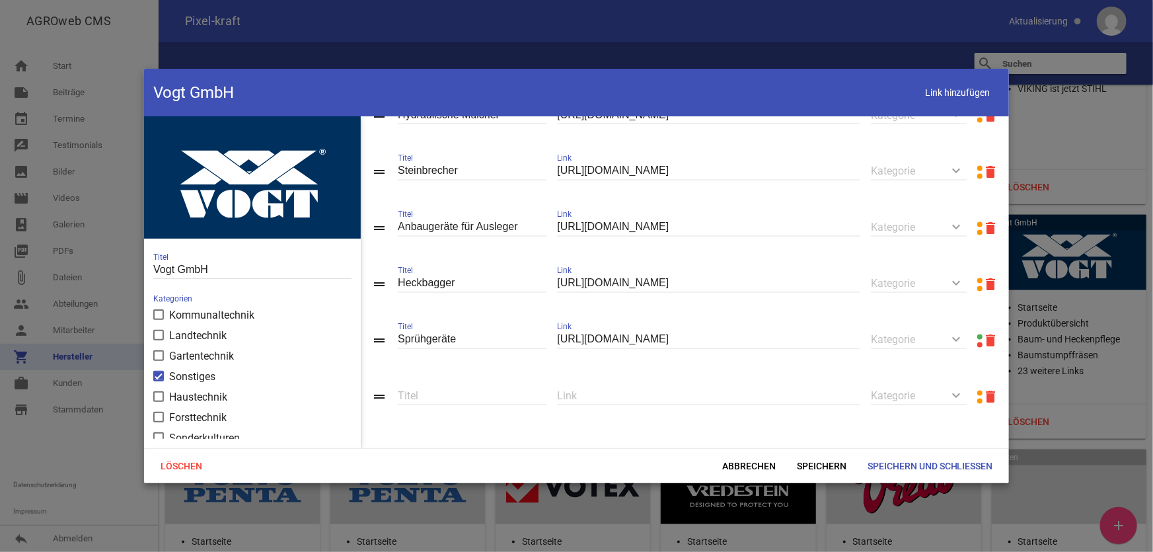
click at [614, 395] on input "text" at bounding box center [708, 396] width 303 height 18
paste input "[URL][DOMAIN_NAME]"
type input "[URL][DOMAIN_NAME]"
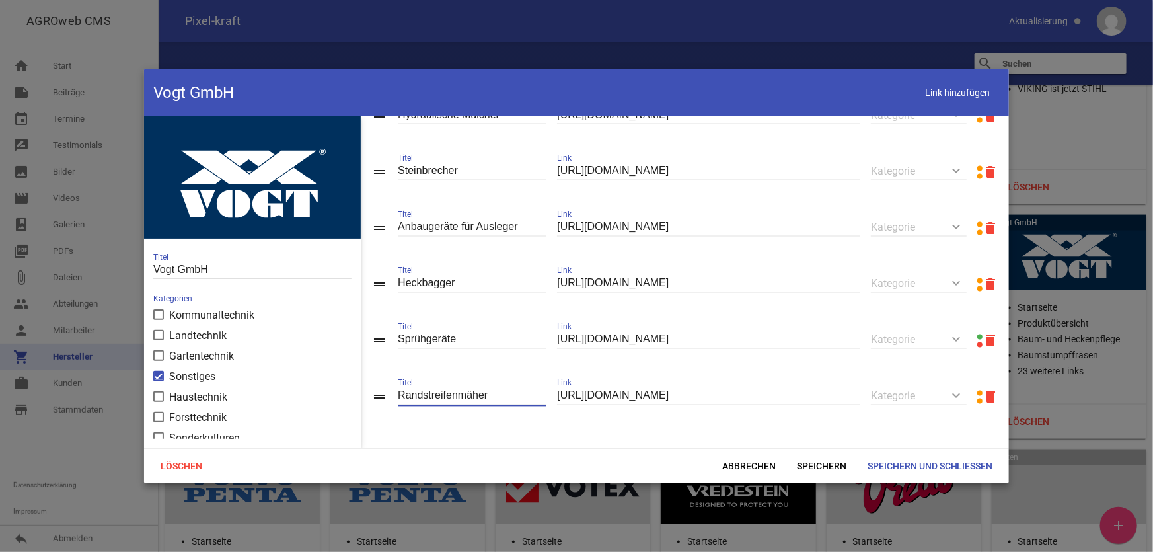
type input "Randstreifenmäher"
click at [370, 396] on div "drag_handle Randstreifenmäher Titel [URL][DOMAIN_NAME] Link keyboard_arrow_down…" at bounding box center [685, 397] width 648 height 56
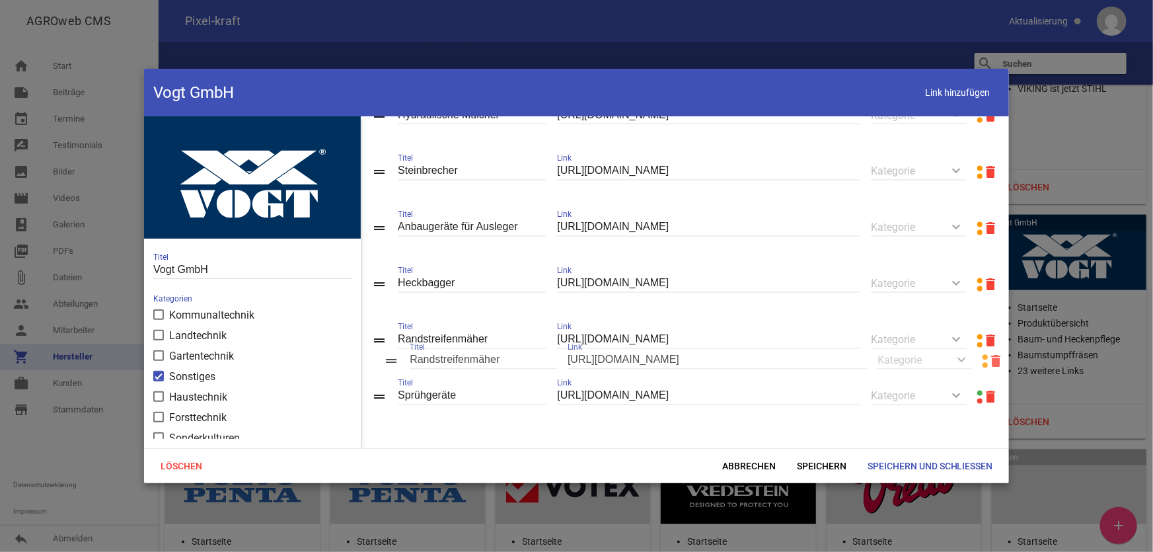
scroll to position [1261, 0]
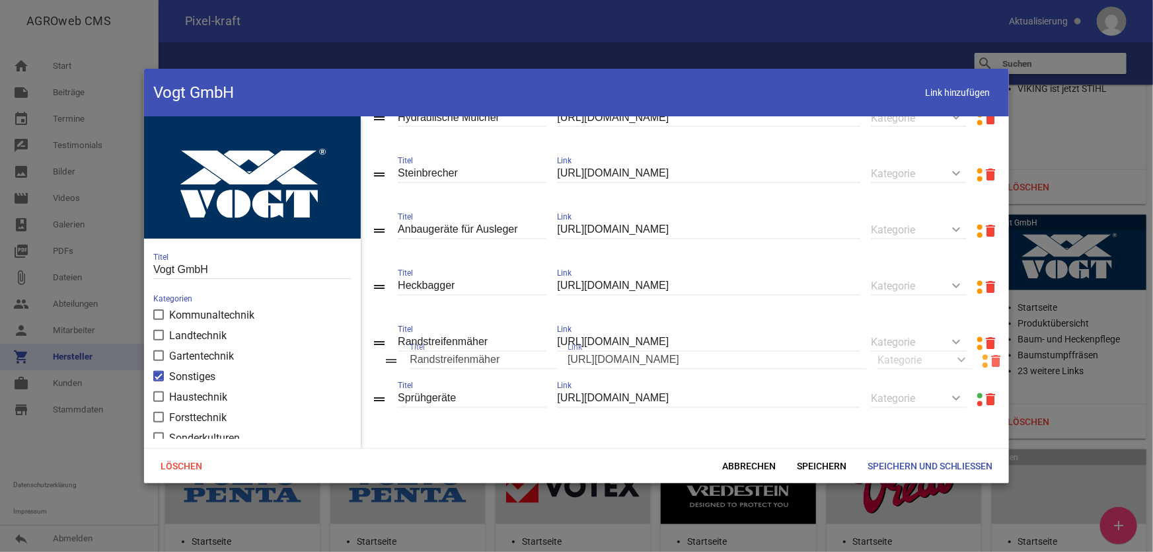
drag, startPoint x: 377, startPoint y: 394, endPoint x: 390, endPoint y: 358, distance: 38.4
click at [811, 466] on span "Speichern" at bounding box center [821, 466] width 71 height 24
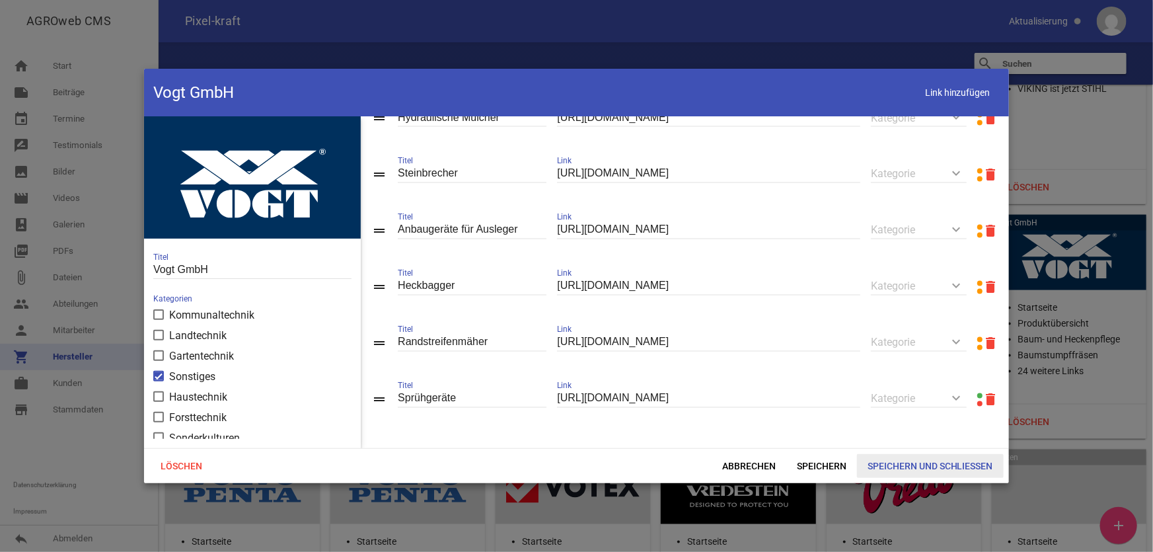
click at [930, 466] on span "Speichern und Schließen" at bounding box center [930, 466] width 147 height 24
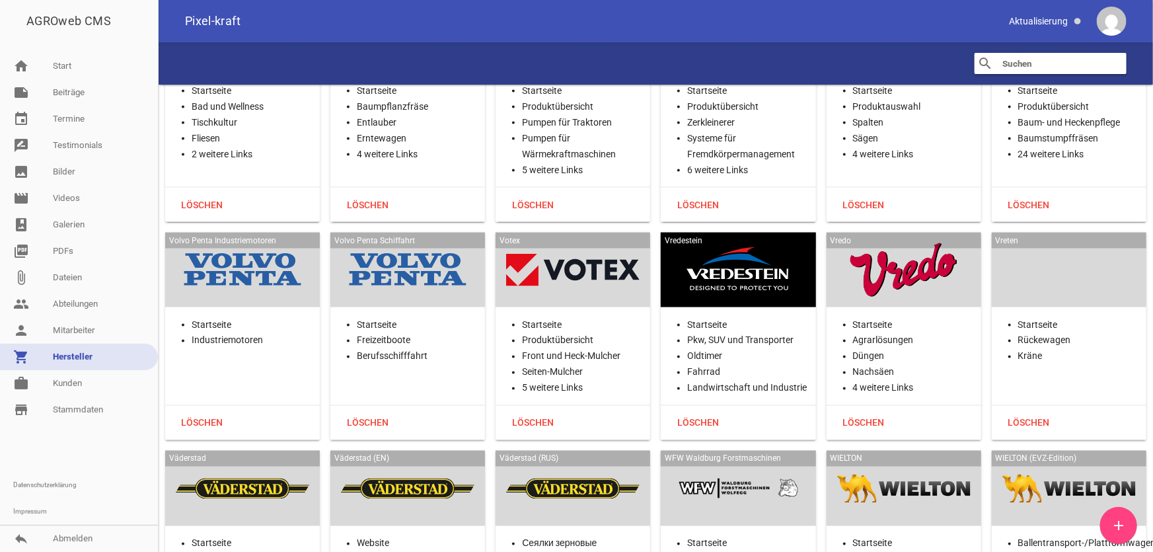
scroll to position [31499, 0]
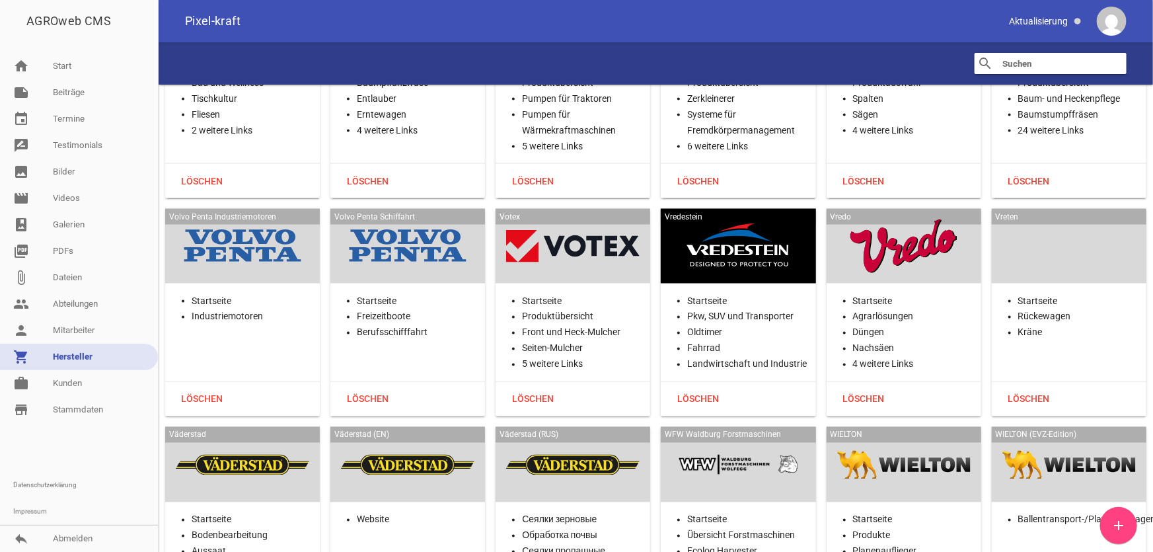
click at [268, 209] on div "Volvo Penta Industriemotoren Startseite Industriemotoren Löschen" at bounding box center [242, 313] width 155 height 208
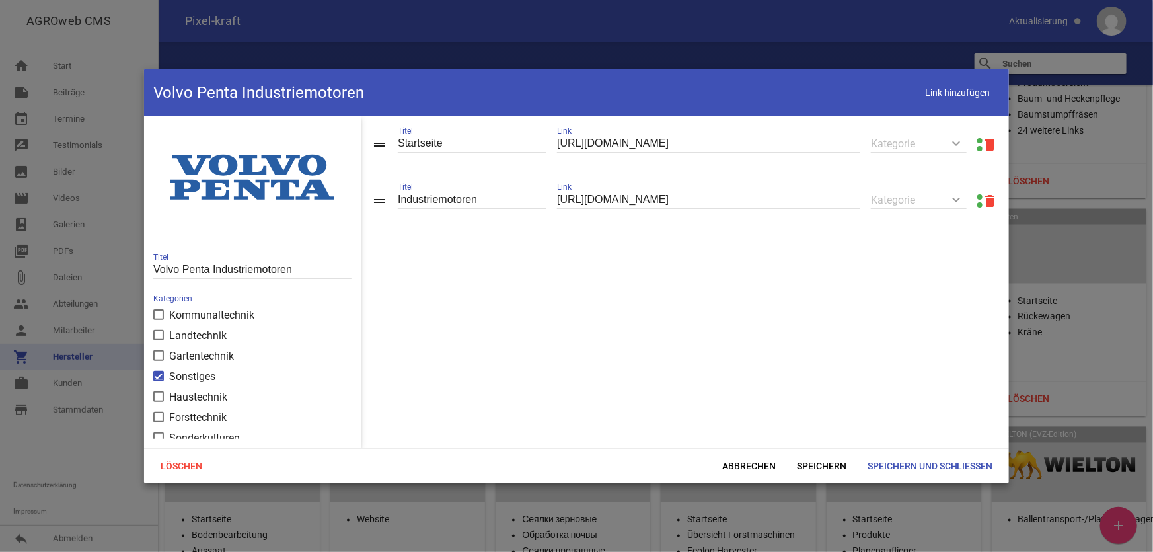
click at [977, 139] on link at bounding box center [979, 140] width 5 height 5
click at [739, 464] on span "Abbrechen" at bounding box center [748, 466] width 75 height 24
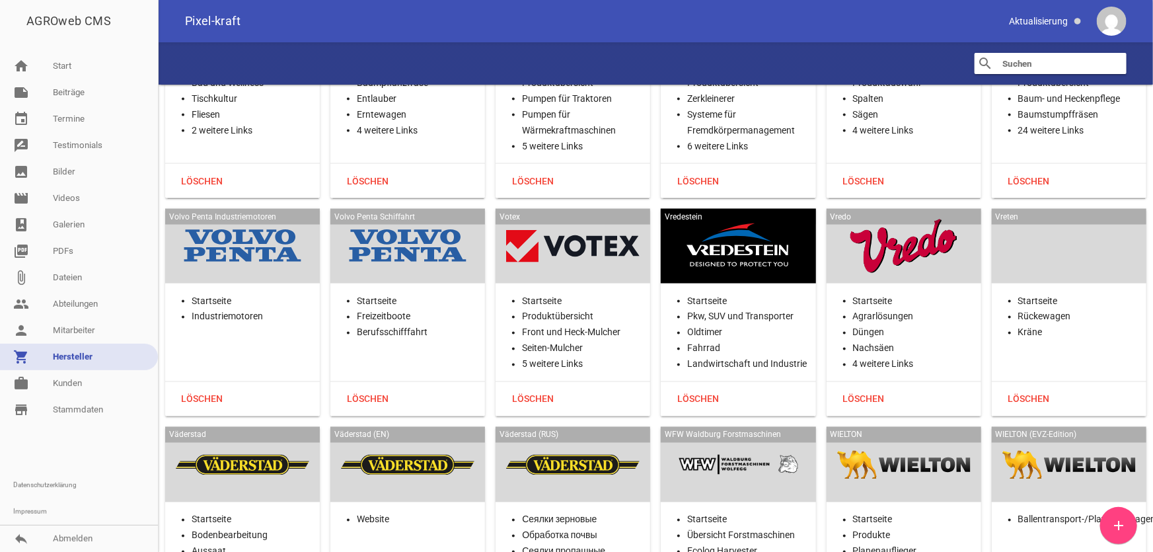
click at [439, 219] on div at bounding box center [407, 246] width 133 height 54
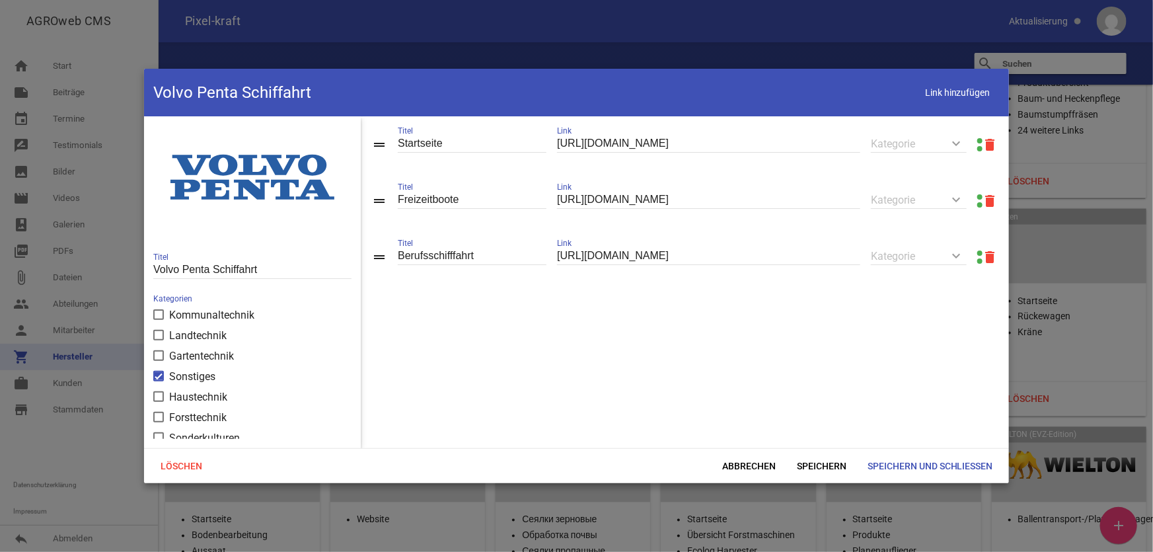
click at [977, 199] on link at bounding box center [979, 196] width 5 height 5
click at [739, 458] on span "Abbrechen" at bounding box center [748, 466] width 75 height 24
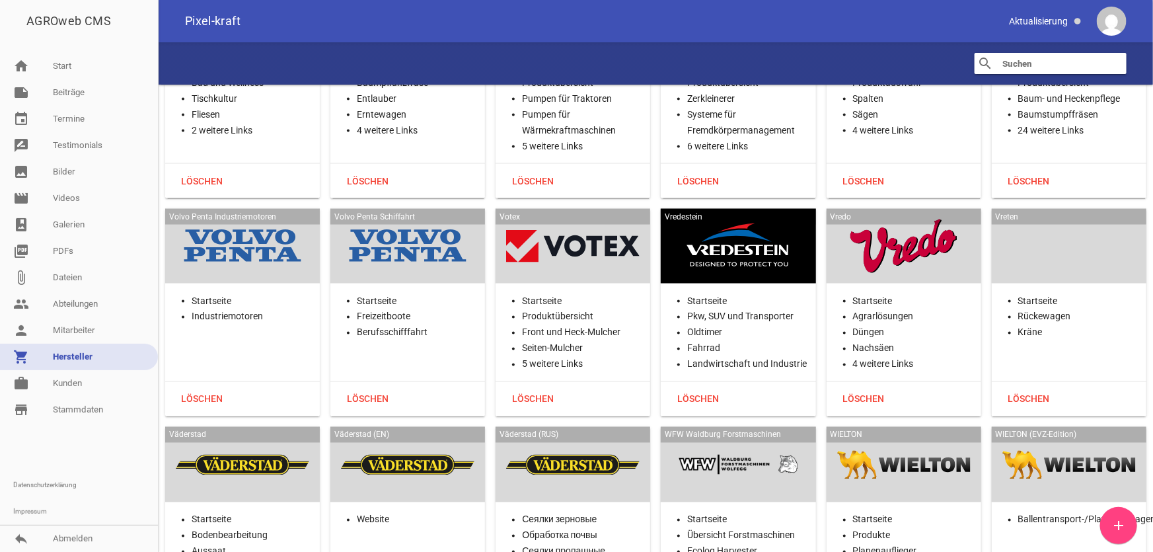
click at [616, 219] on div at bounding box center [572, 246] width 133 height 54
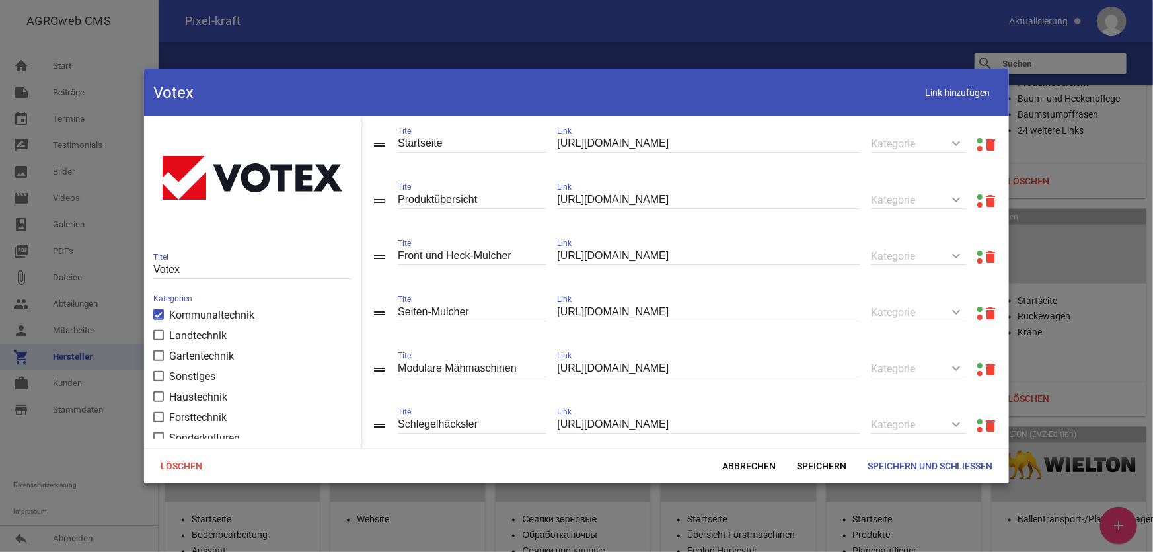
click at [977, 195] on link at bounding box center [979, 196] width 5 height 5
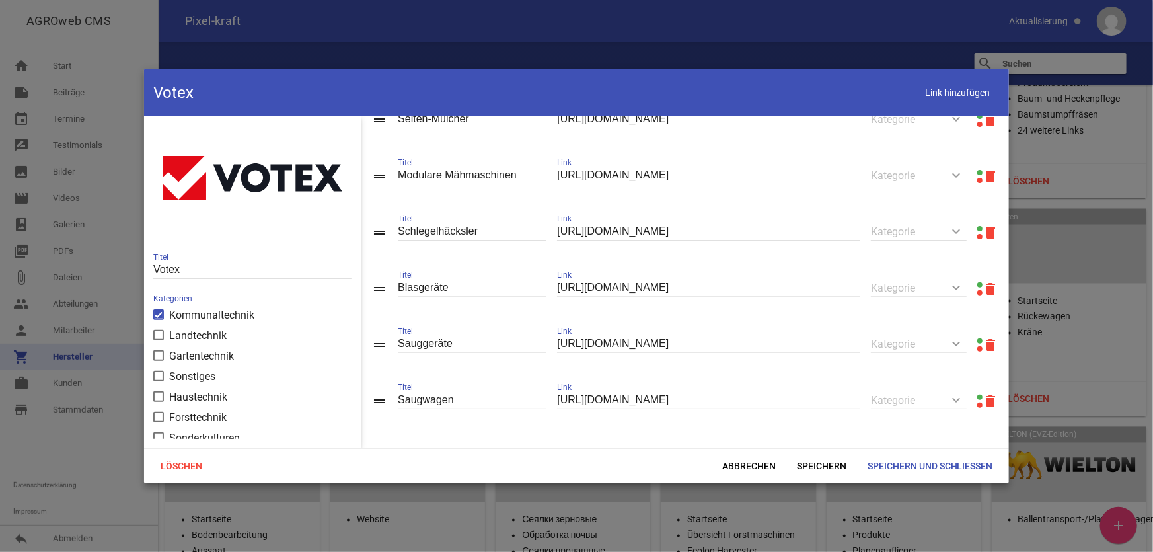
scroll to position [201, 0]
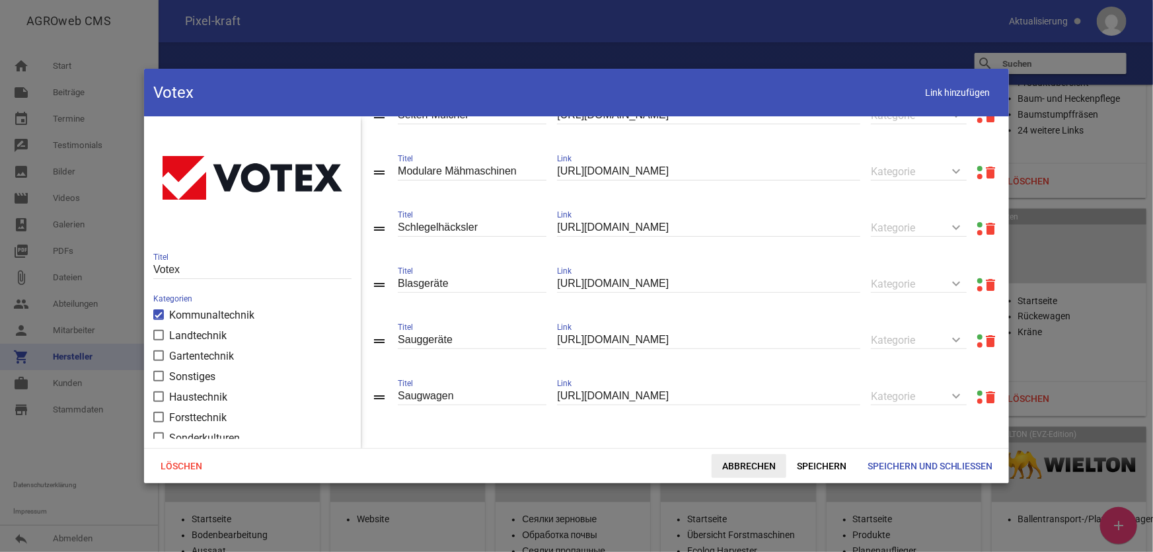
click at [752, 466] on span "Abbrechen" at bounding box center [748, 466] width 75 height 24
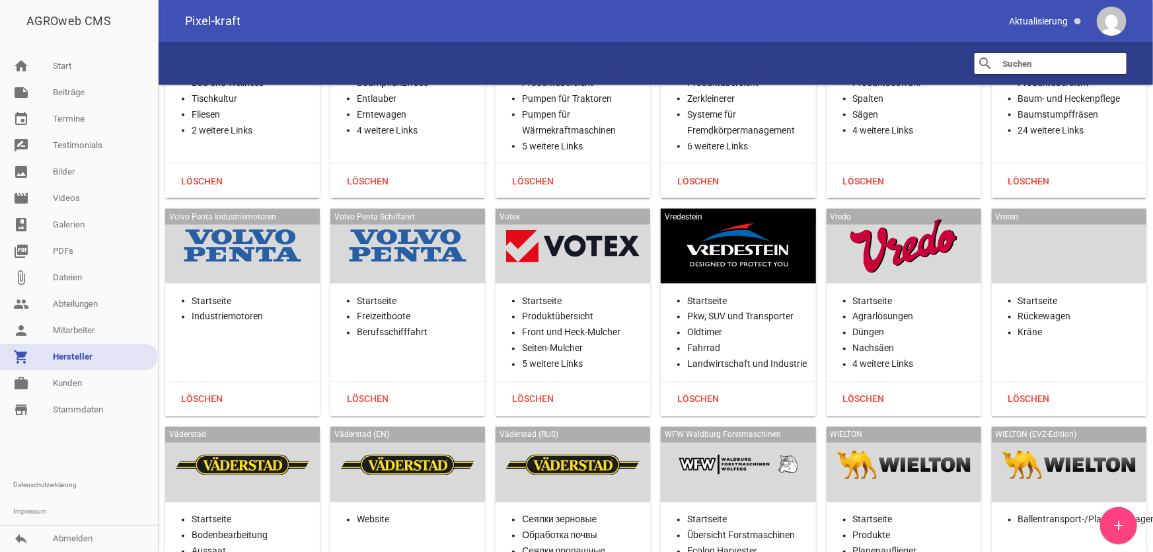
click at [716, 219] on div at bounding box center [737, 246] width 133 height 54
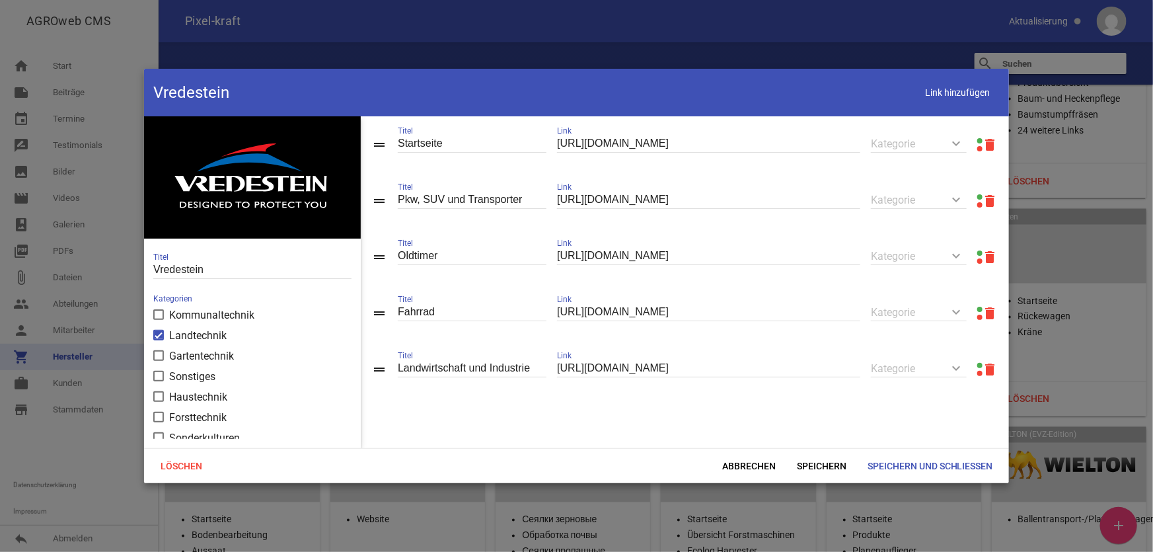
click at [977, 139] on link at bounding box center [979, 140] width 5 height 5
click at [748, 468] on span "Abbrechen" at bounding box center [748, 466] width 75 height 24
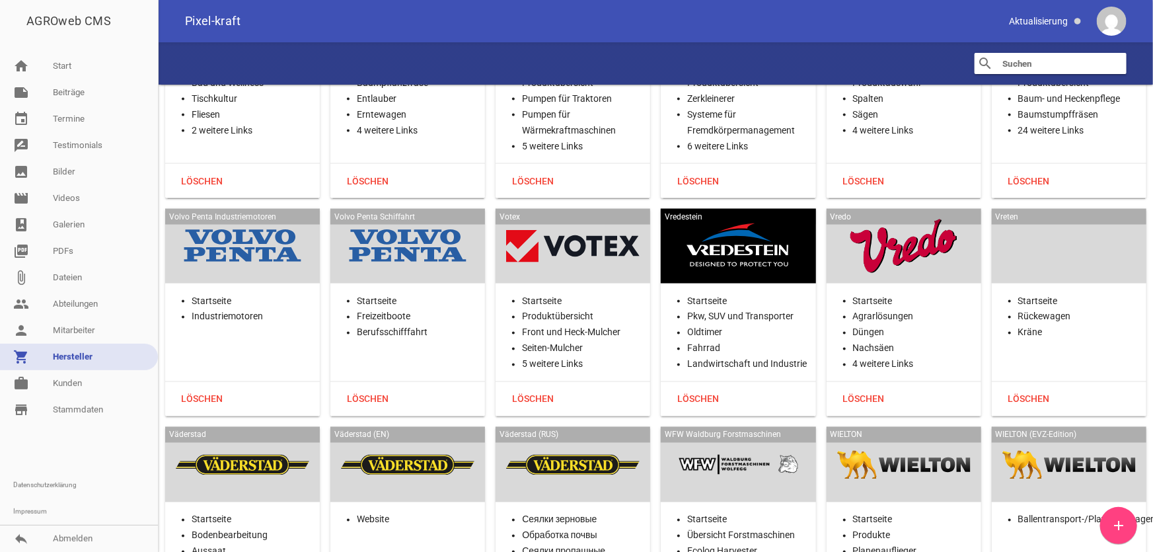
click at [933, 219] on div at bounding box center [903, 246] width 133 height 54
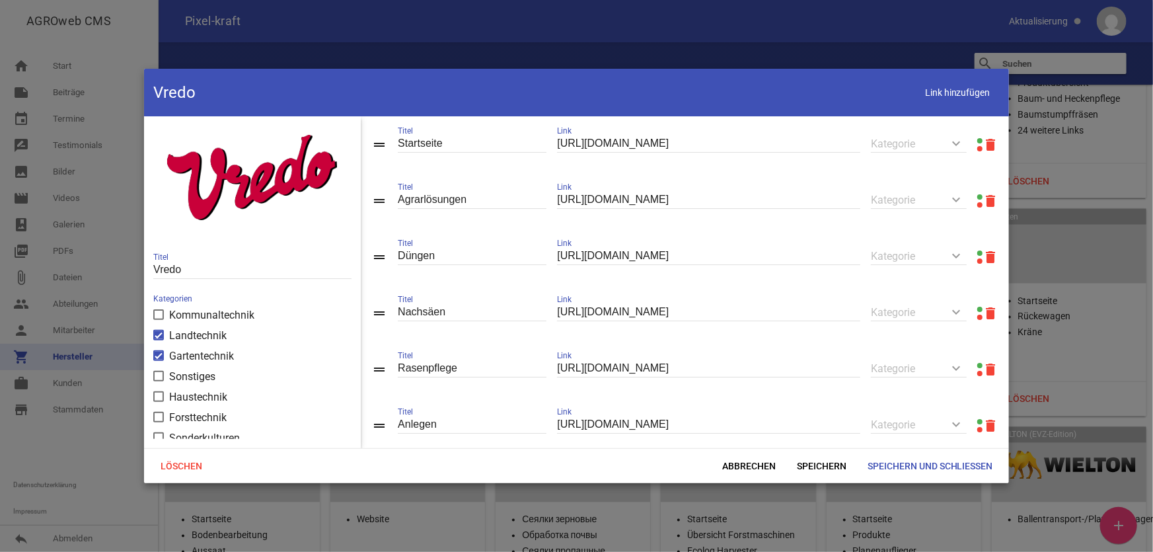
click at [977, 139] on link at bounding box center [979, 140] width 5 height 5
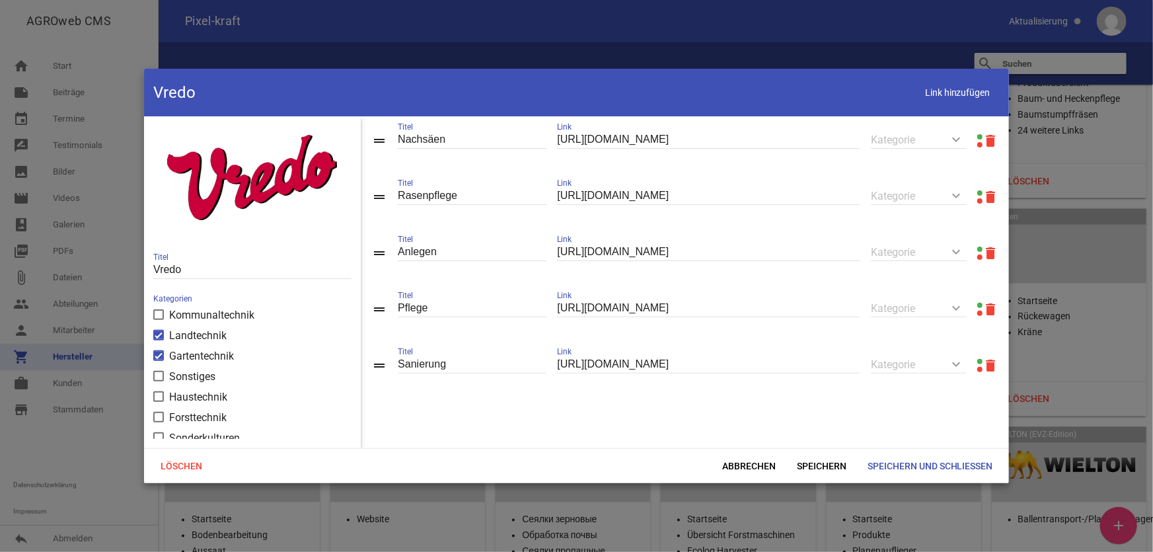
scroll to position [177, 0]
click at [740, 467] on span "Abbrechen" at bounding box center [748, 466] width 75 height 24
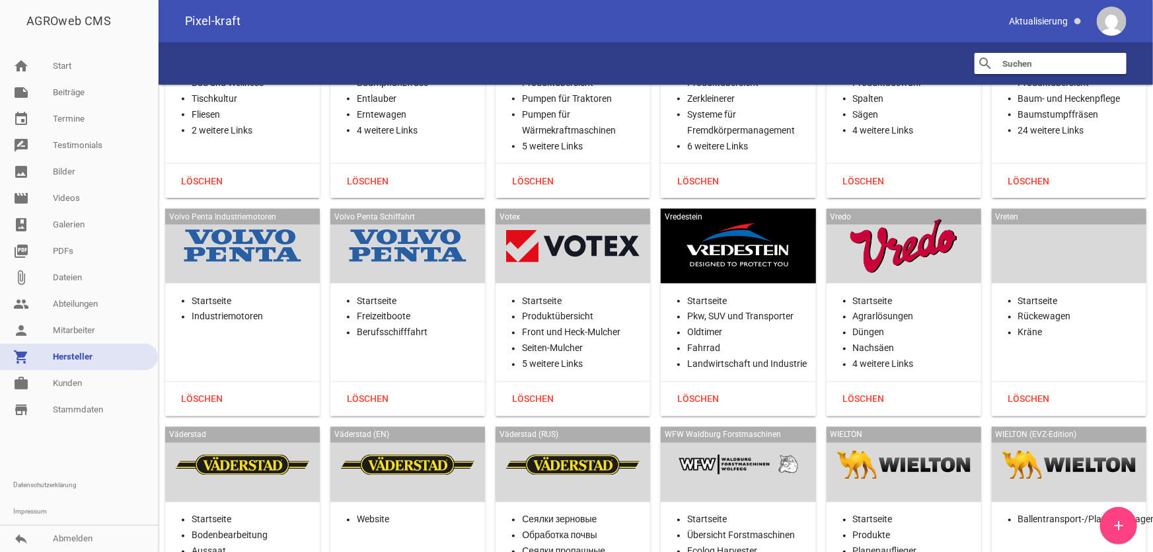
click at [1059, 219] on div at bounding box center [1068, 246] width 133 height 54
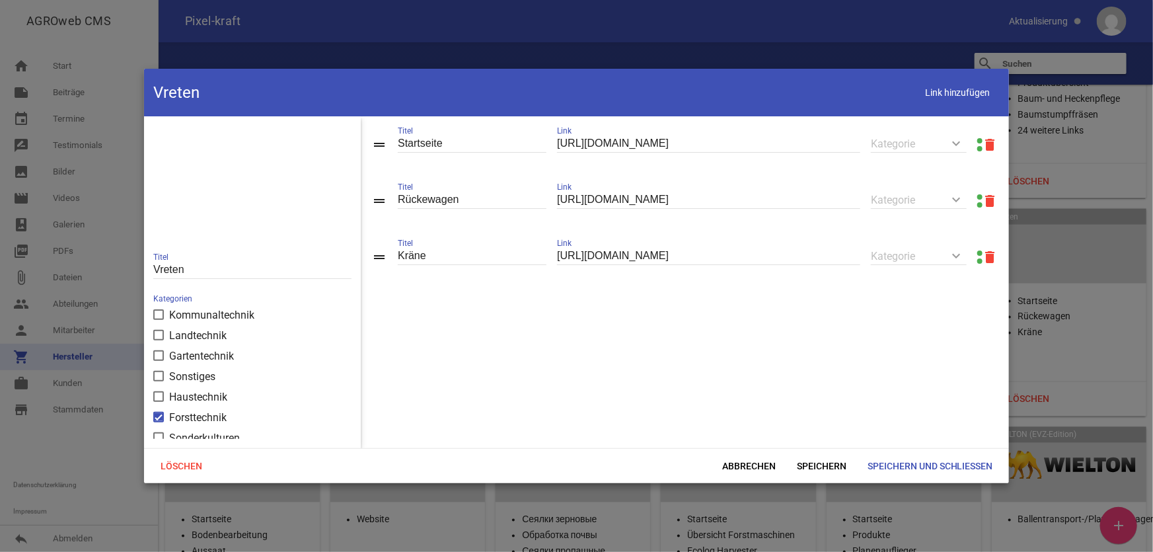
click at [977, 139] on link at bounding box center [979, 140] width 5 height 5
click at [762, 467] on span "Abbrechen" at bounding box center [748, 466] width 75 height 24
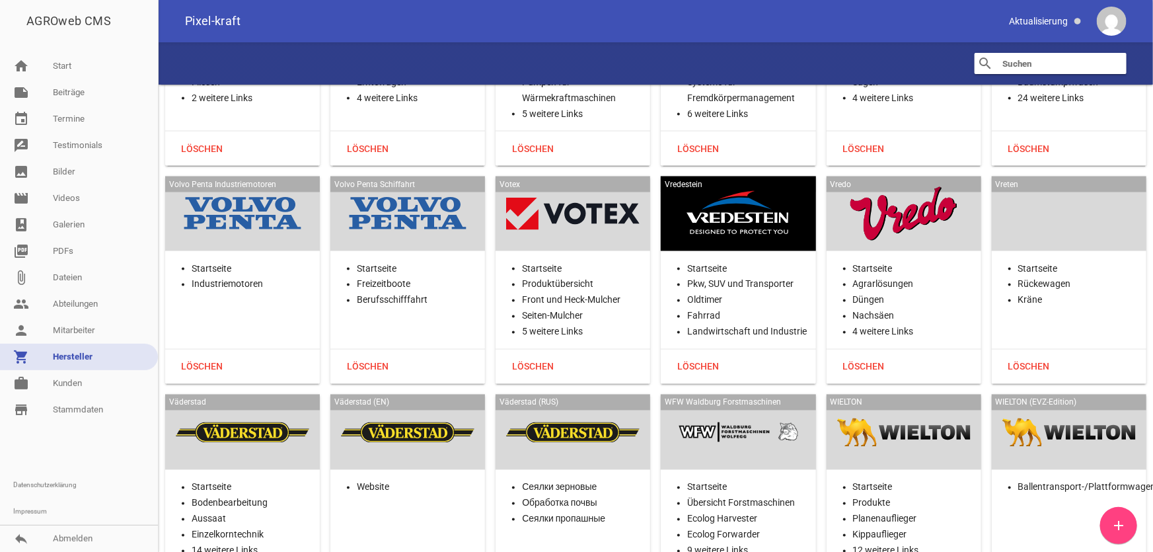
scroll to position [31560, 0]
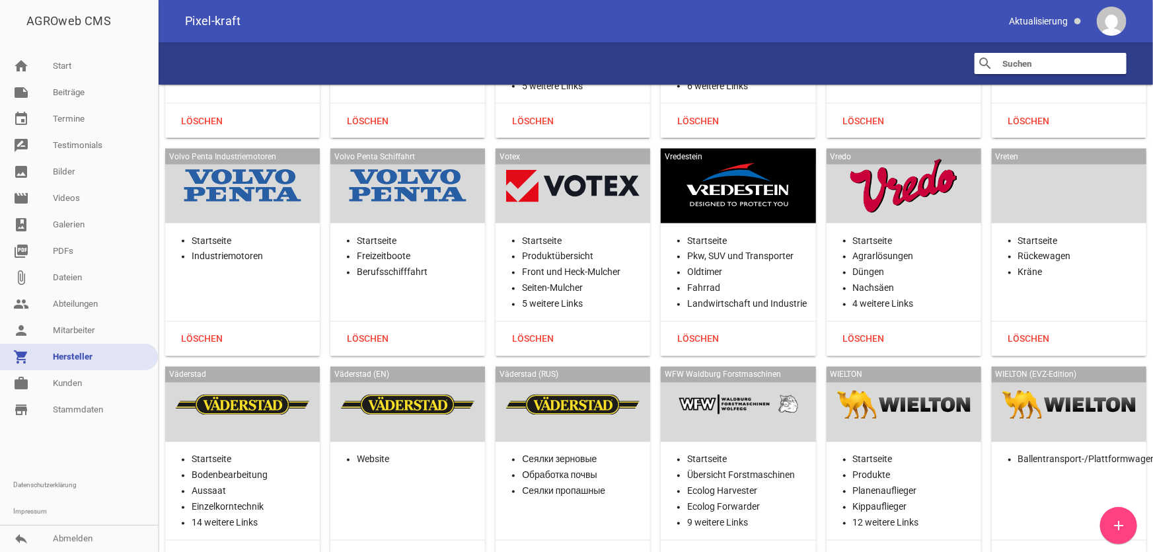
click at [229, 377] on div at bounding box center [242, 404] width 133 height 54
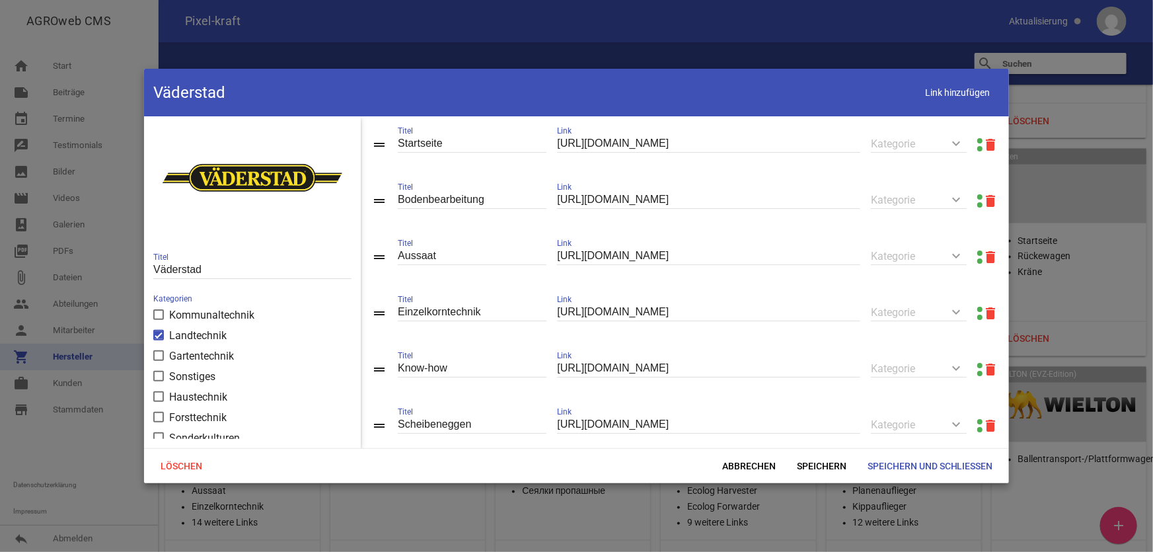
click at [977, 139] on link at bounding box center [979, 140] width 5 height 5
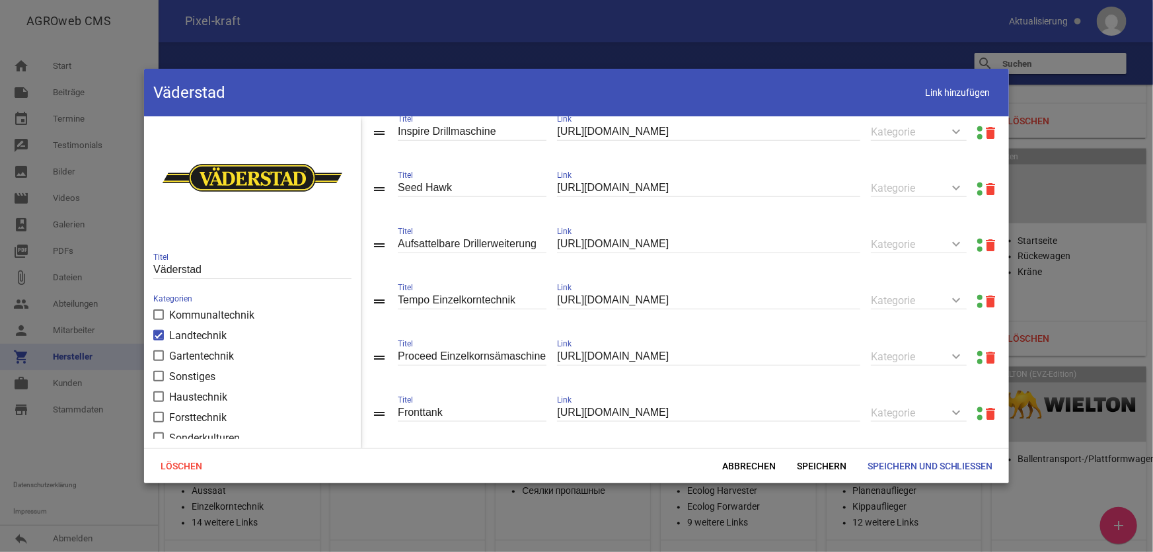
scroll to position [713, 0]
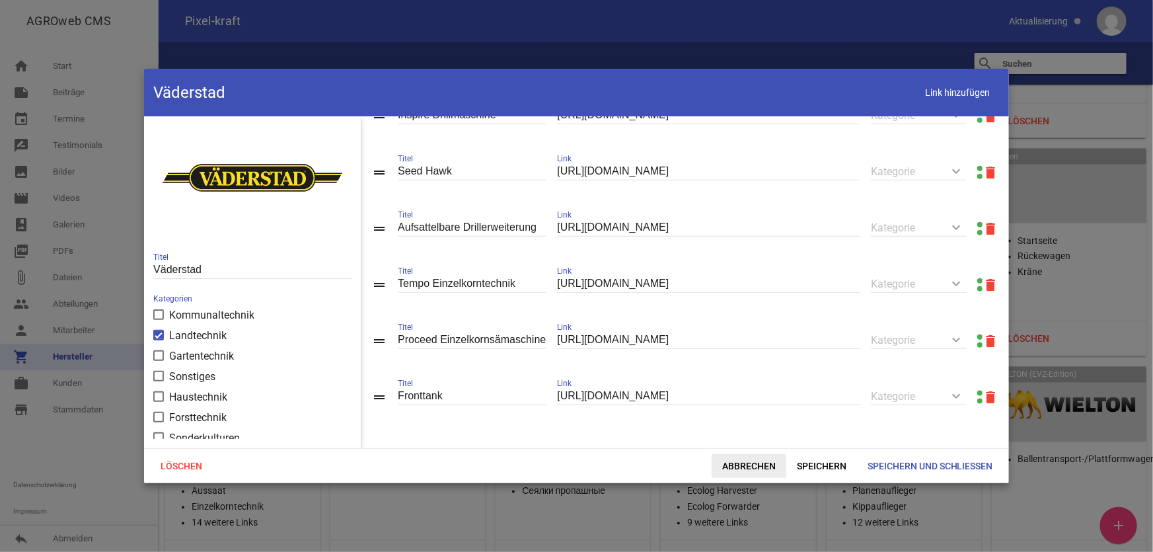
click at [726, 462] on span "Abbrechen" at bounding box center [748, 466] width 75 height 24
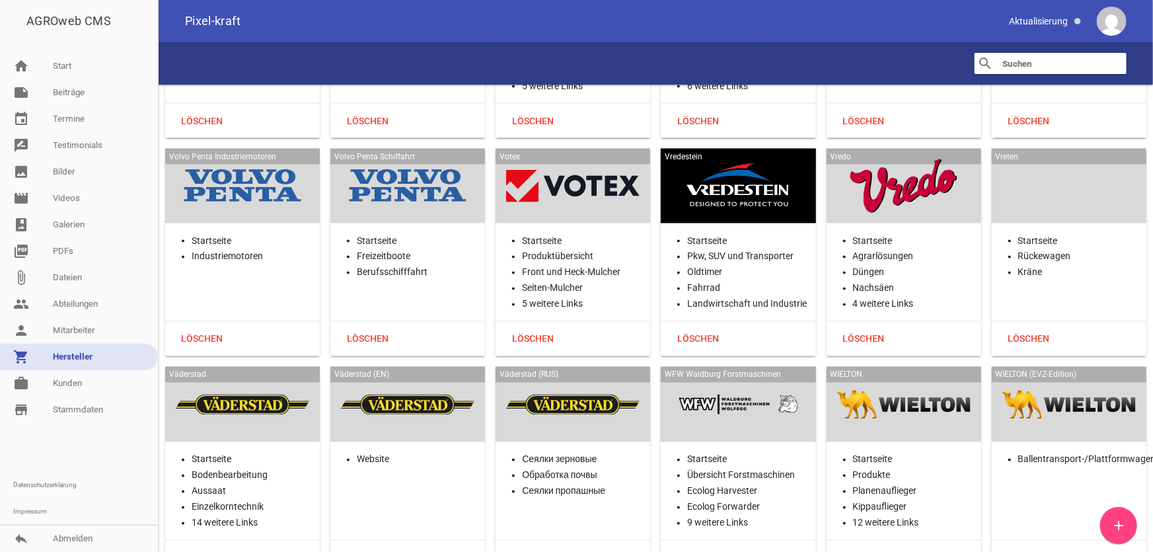
click at [712, 377] on div at bounding box center [737, 404] width 133 height 54
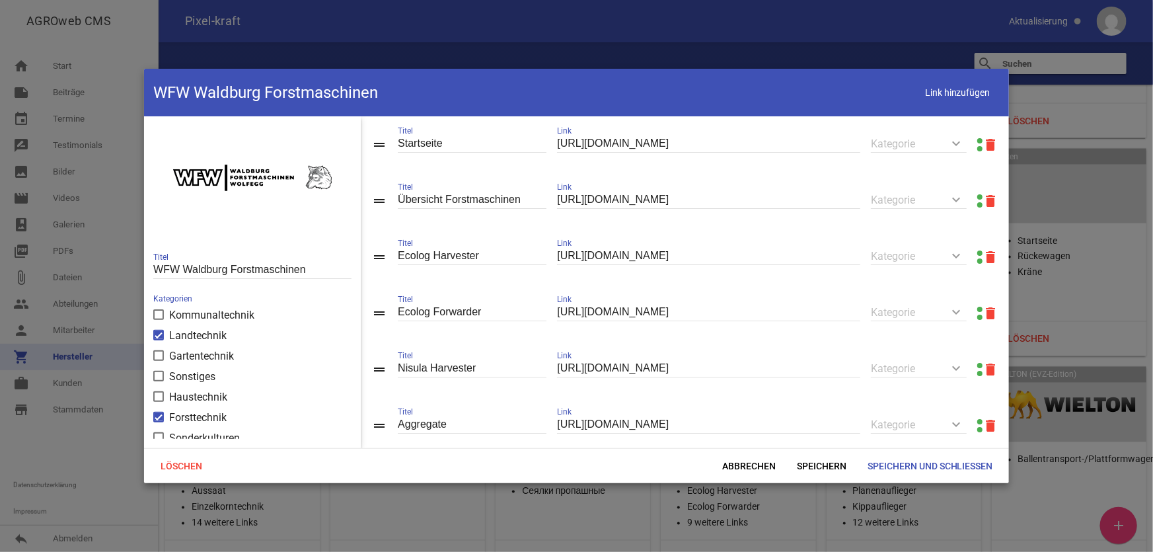
click at [977, 138] on link at bounding box center [979, 140] width 5 height 5
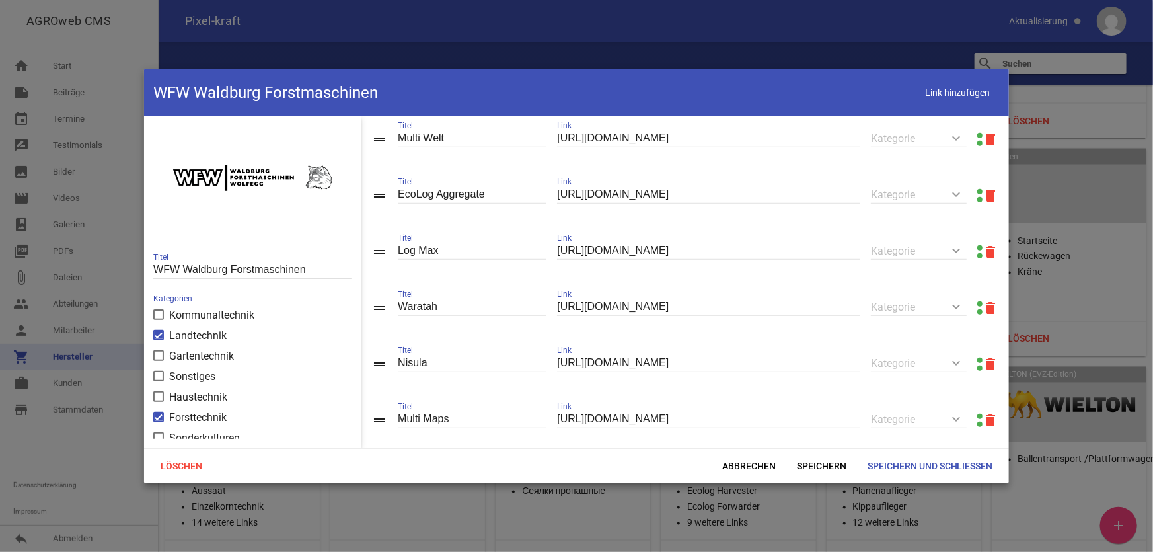
scroll to position [341, 0]
drag, startPoint x: 383, startPoint y: 141, endPoint x: 392, endPoint y: 381, distance: 240.6
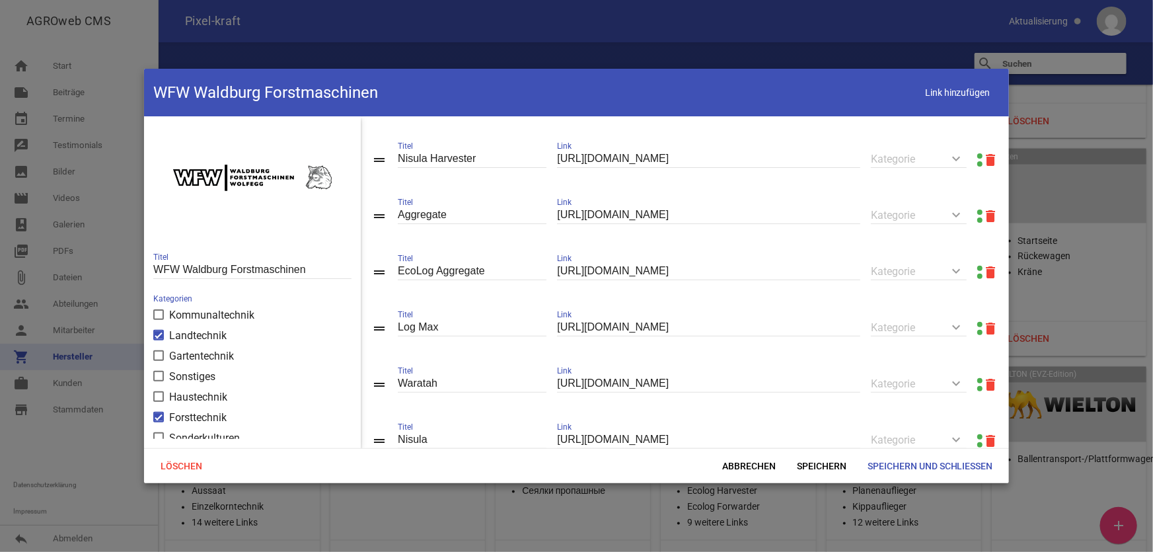
scroll to position [161, 0]
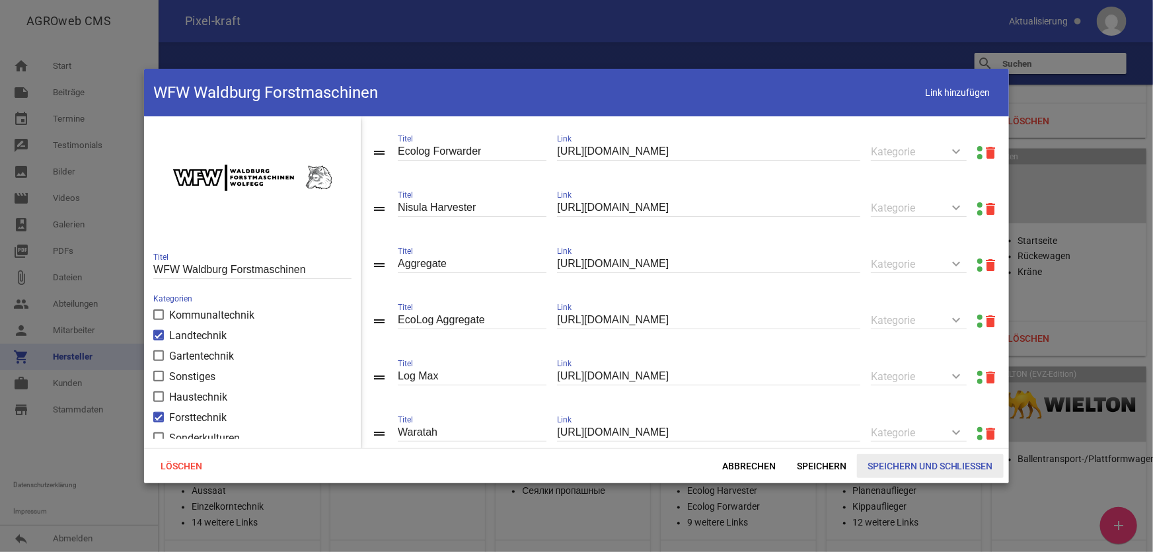
click at [916, 462] on span "Speichern und Schließen" at bounding box center [930, 466] width 147 height 24
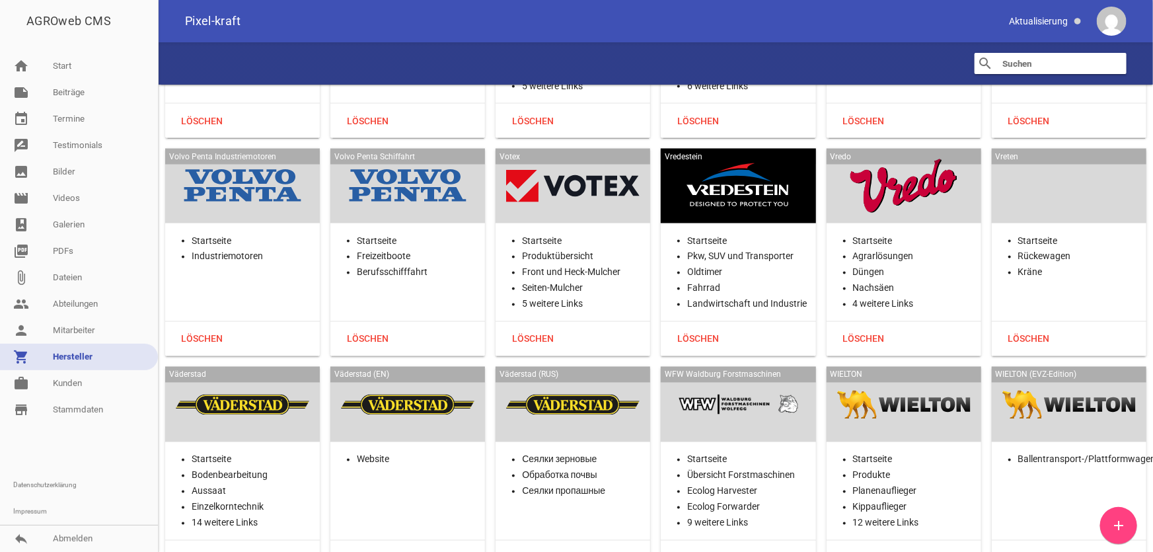
click at [909, 377] on div at bounding box center [903, 404] width 133 height 54
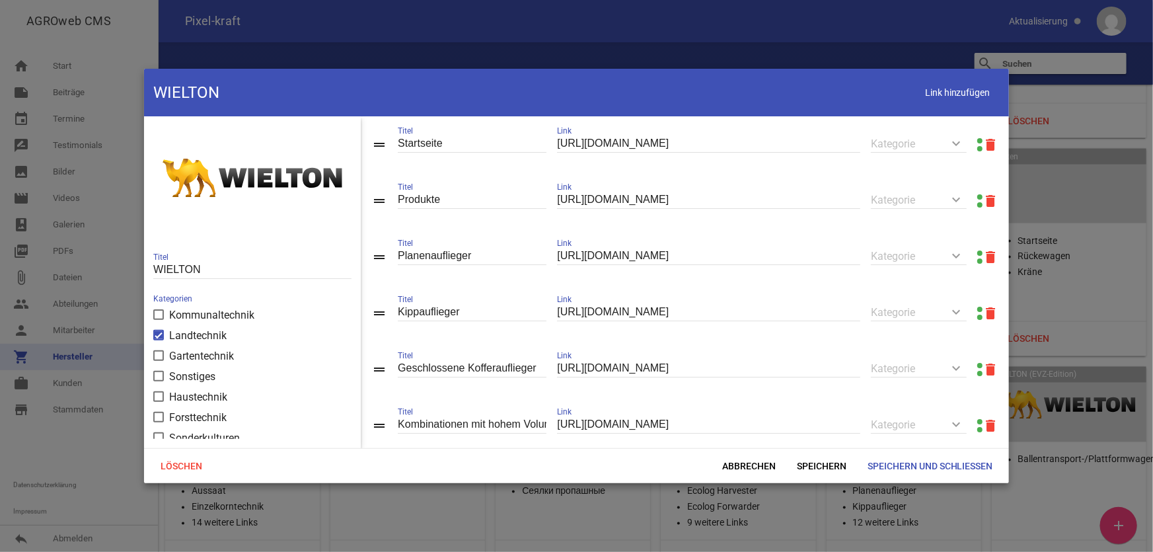
click at [977, 196] on link at bounding box center [979, 196] width 5 height 5
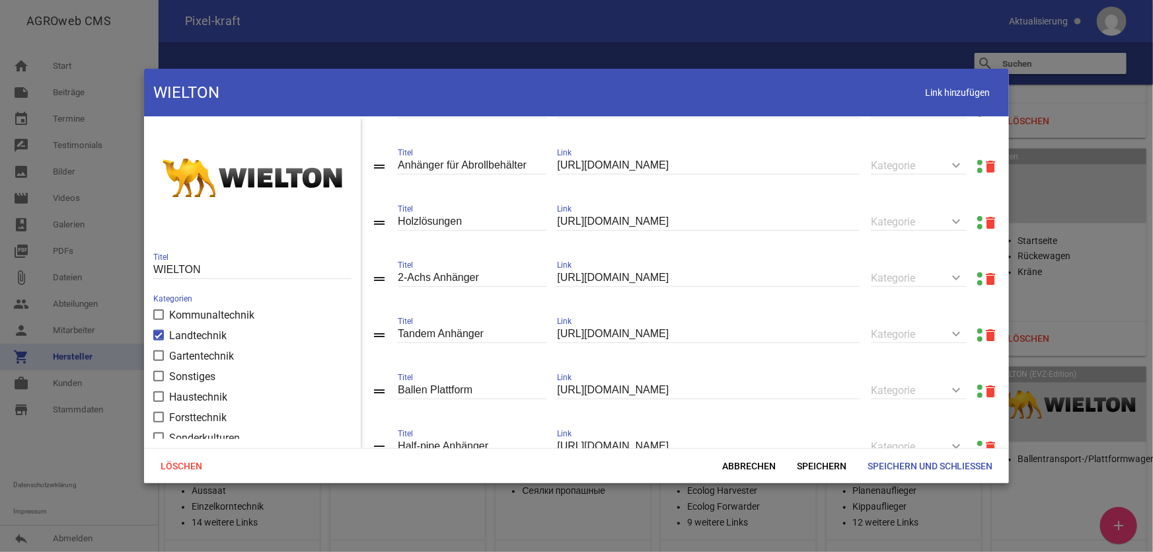
scroll to position [479, 0]
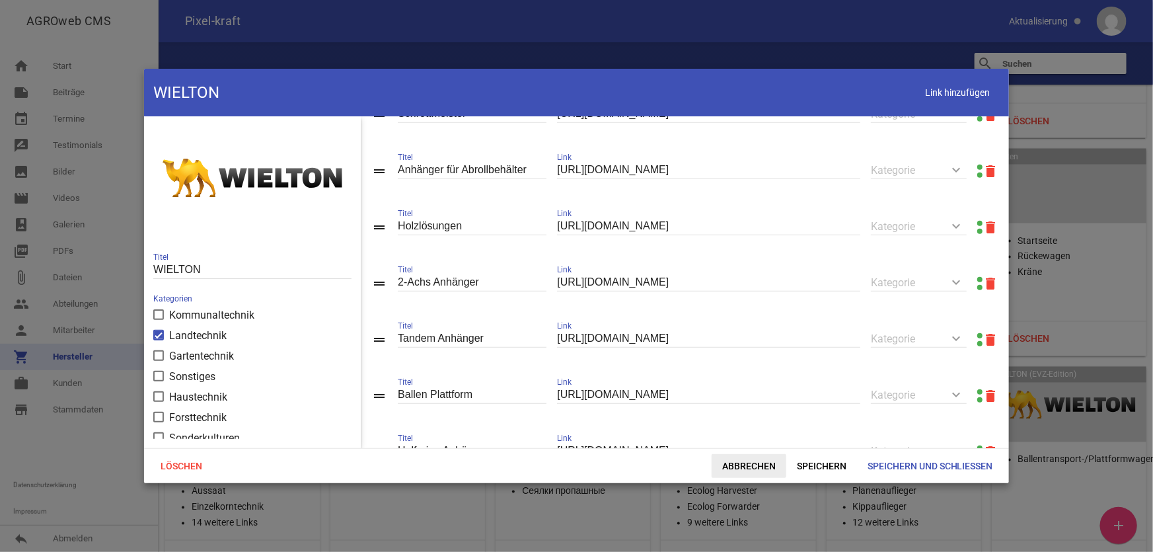
click at [768, 462] on span "Abbrechen" at bounding box center [748, 466] width 75 height 24
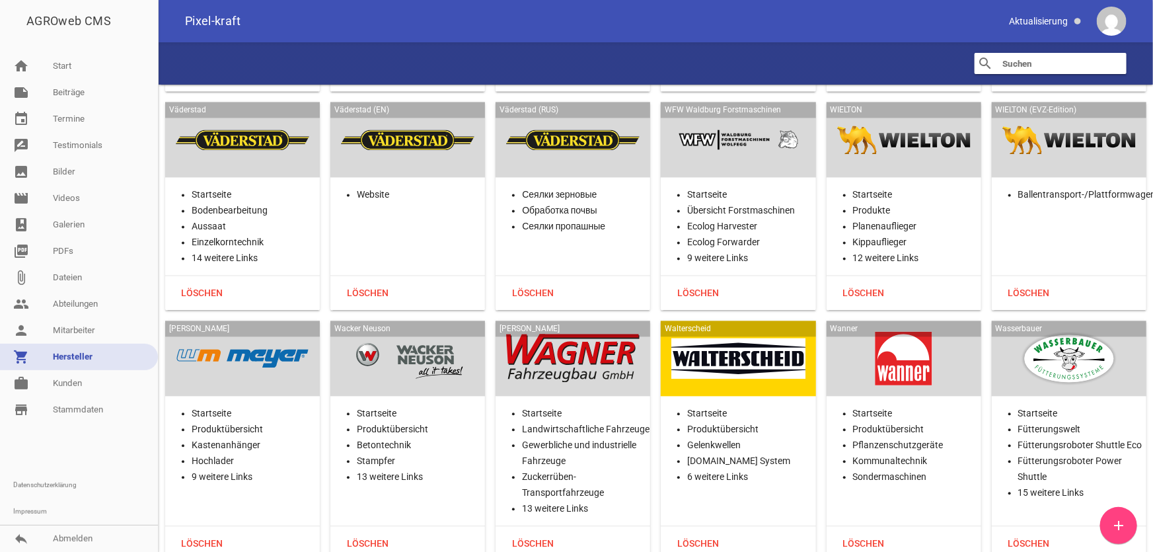
scroll to position [31859, 0]
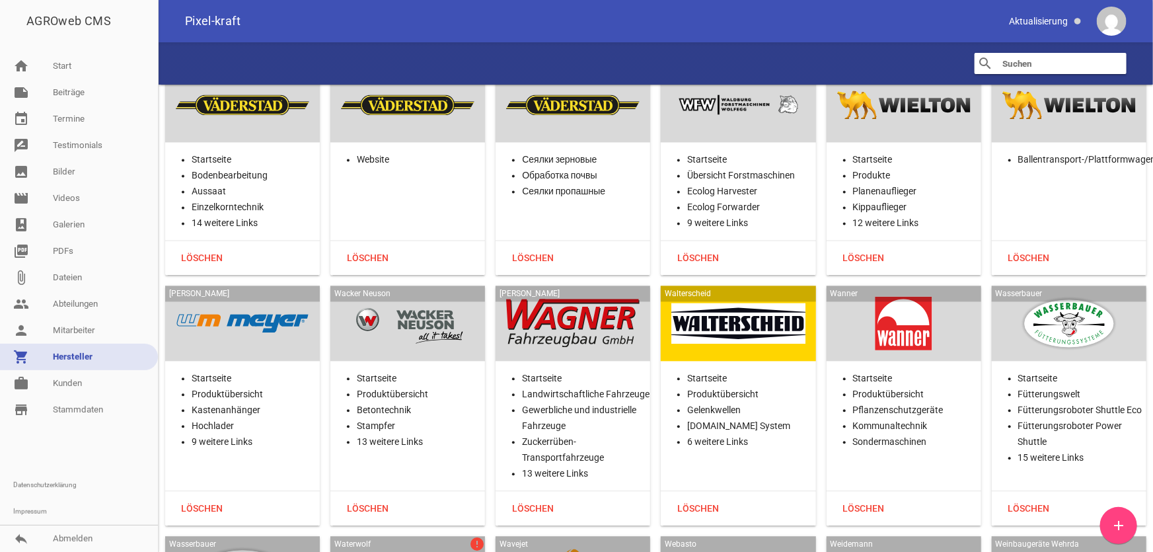
click at [260, 296] on div at bounding box center [242, 323] width 133 height 54
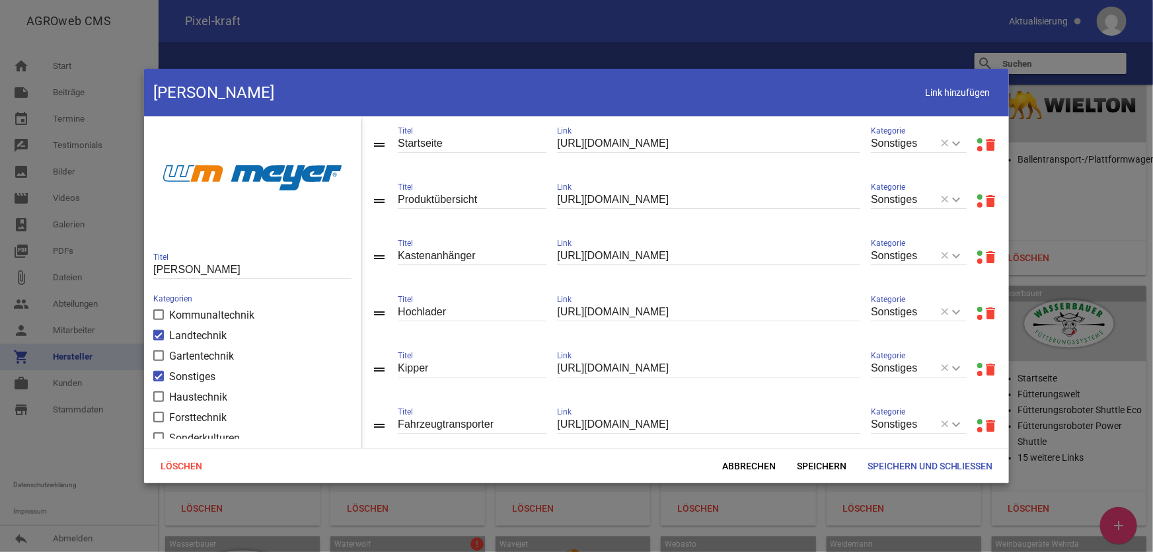
click at [977, 196] on link at bounding box center [979, 196] width 5 height 5
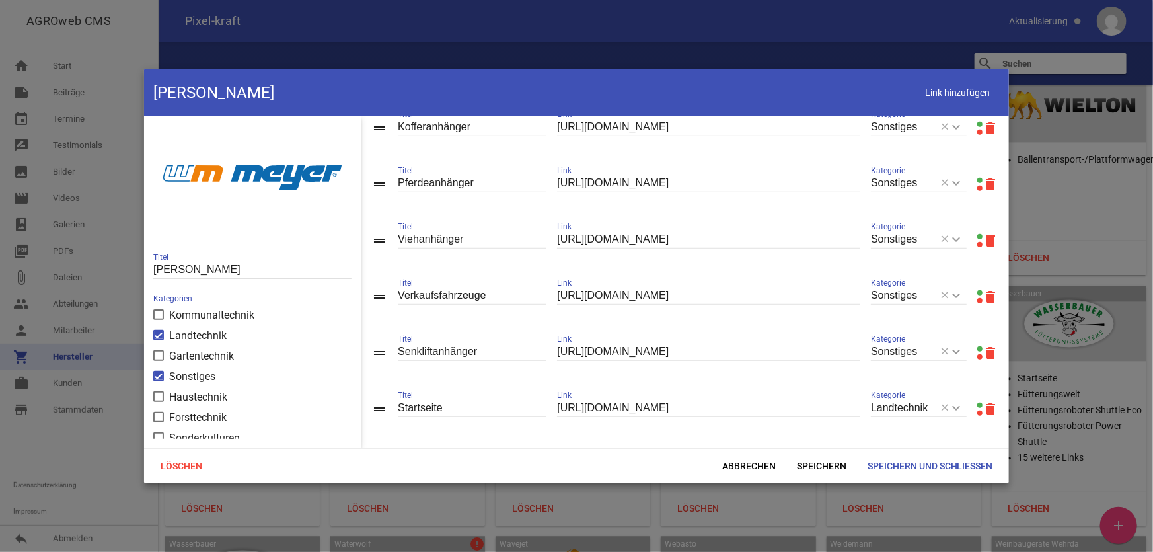
scroll to position [360, 0]
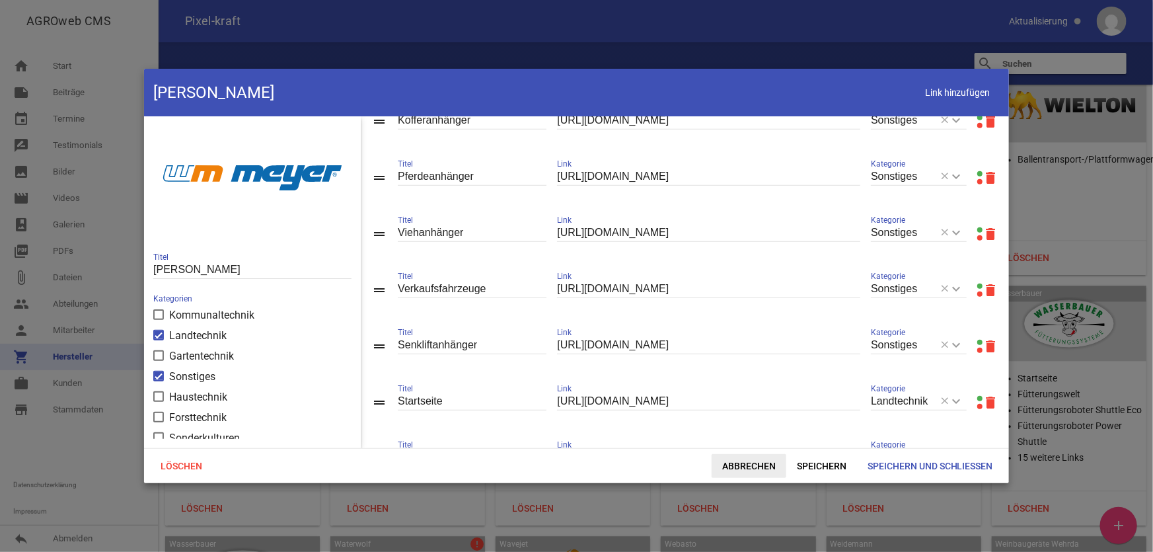
click at [735, 458] on span "Abbrechen" at bounding box center [748, 466] width 75 height 24
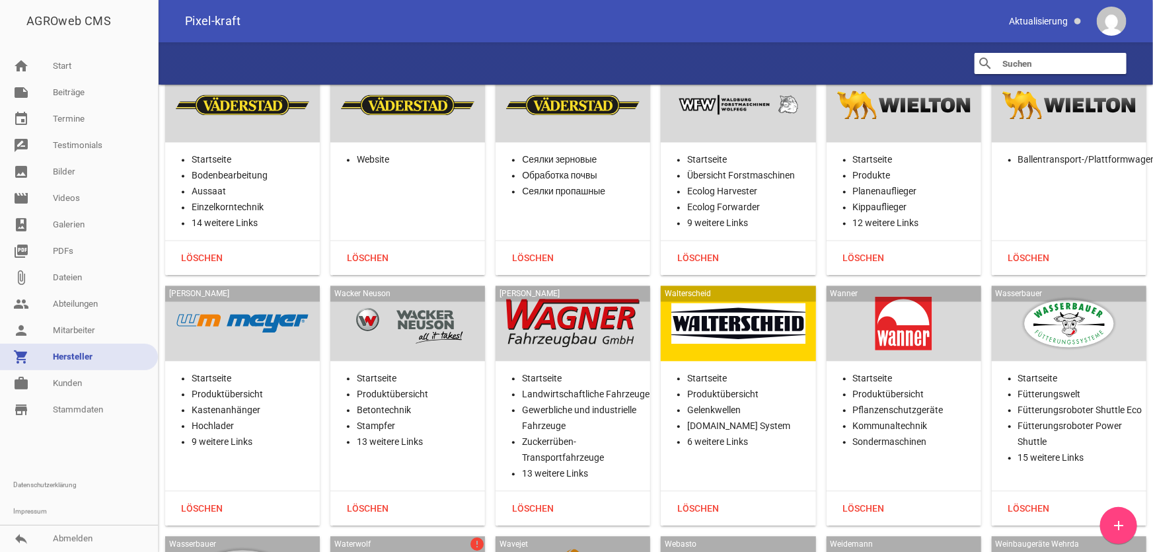
click at [425, 296] on div at bounding box center [407, 323] width 133 height 54
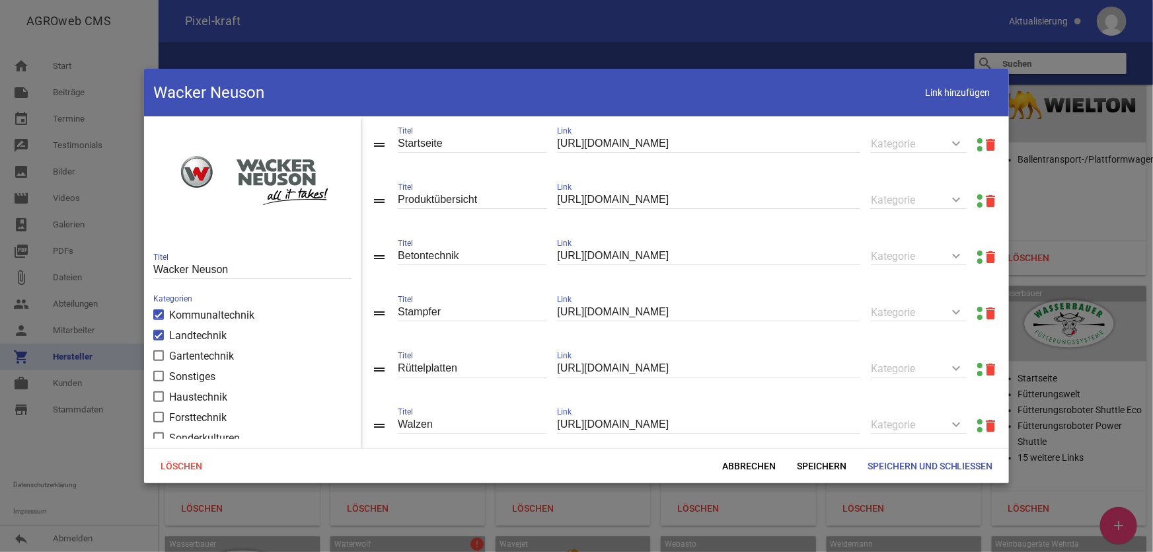
click at [977, 195] on link at bounding box center [979, 196] width 5 height 5
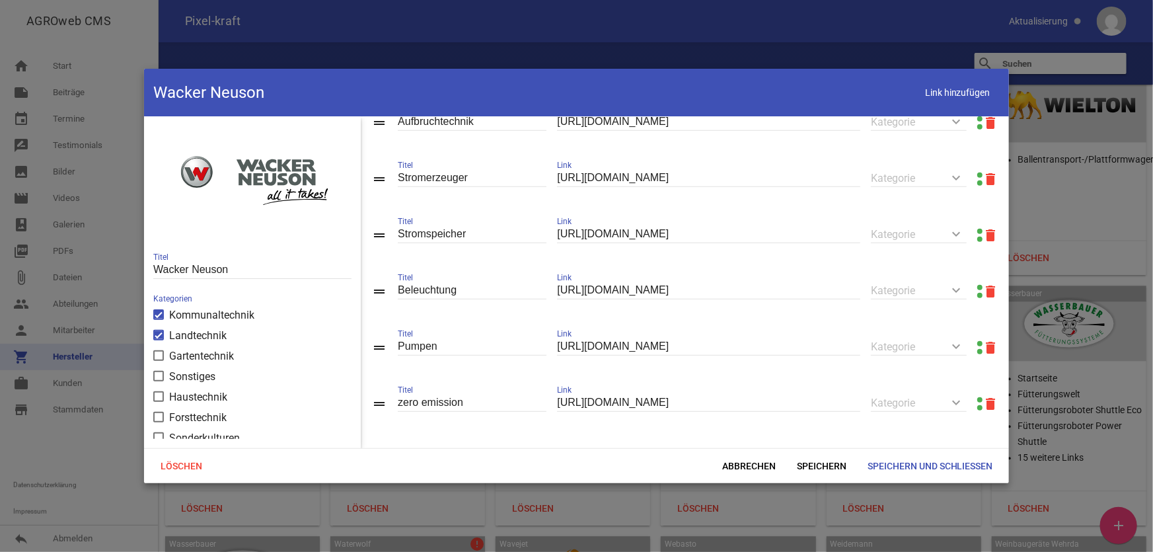
scroll to position [688, 0]
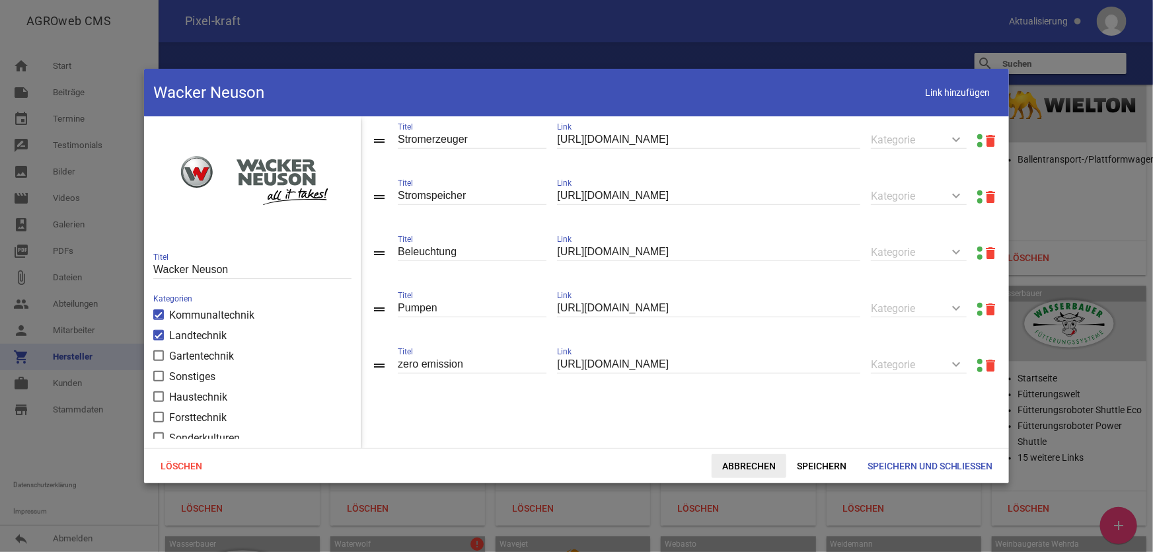
click at [754, 465] on span "Abbrechen" at bounding box center [748, 466] width 75 height 24
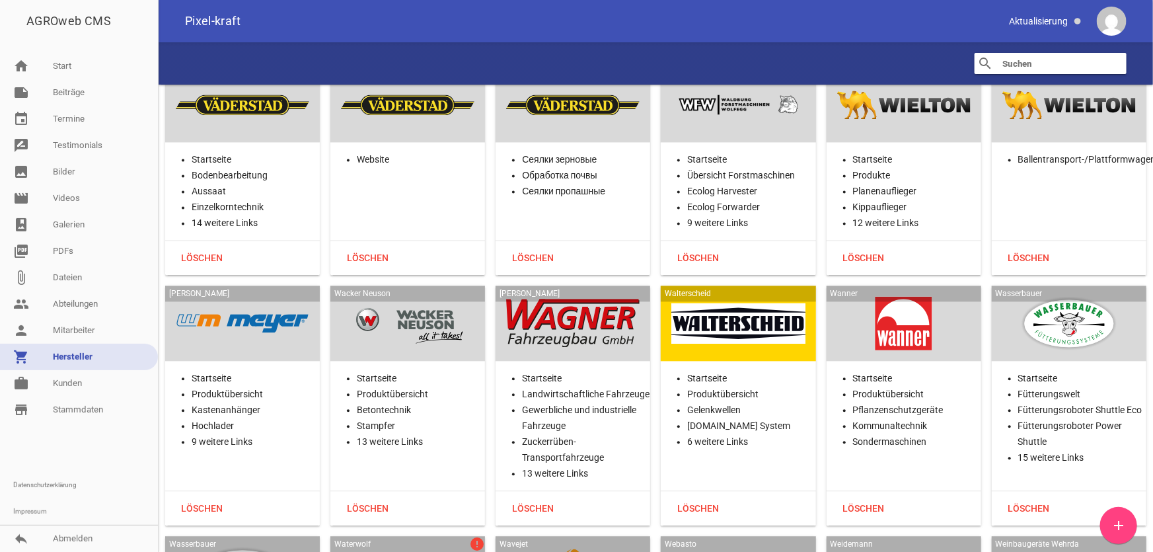
click at [571, 296] on div at bounding box center [572, 323] width 133 height 54
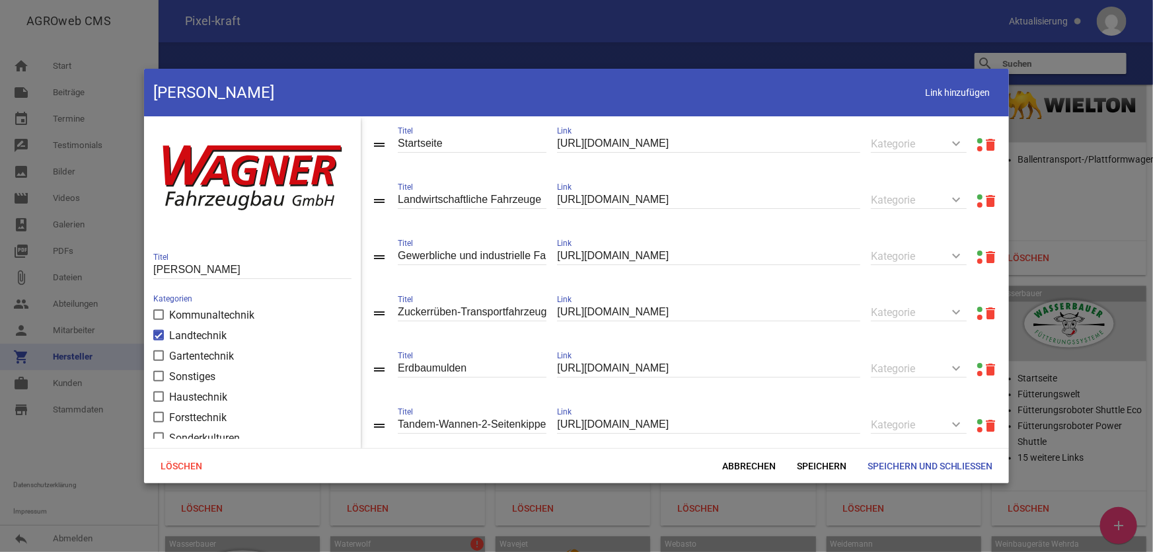
click at [977, 139] on link at bounding box center [979, 140] width 5 height 5
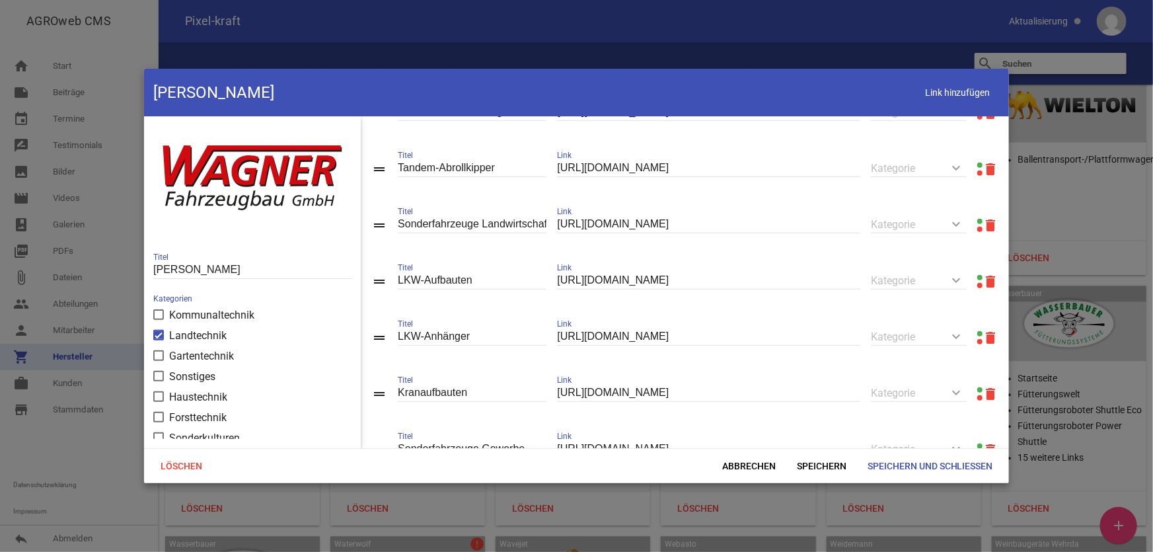
scroll to position [656, 0]
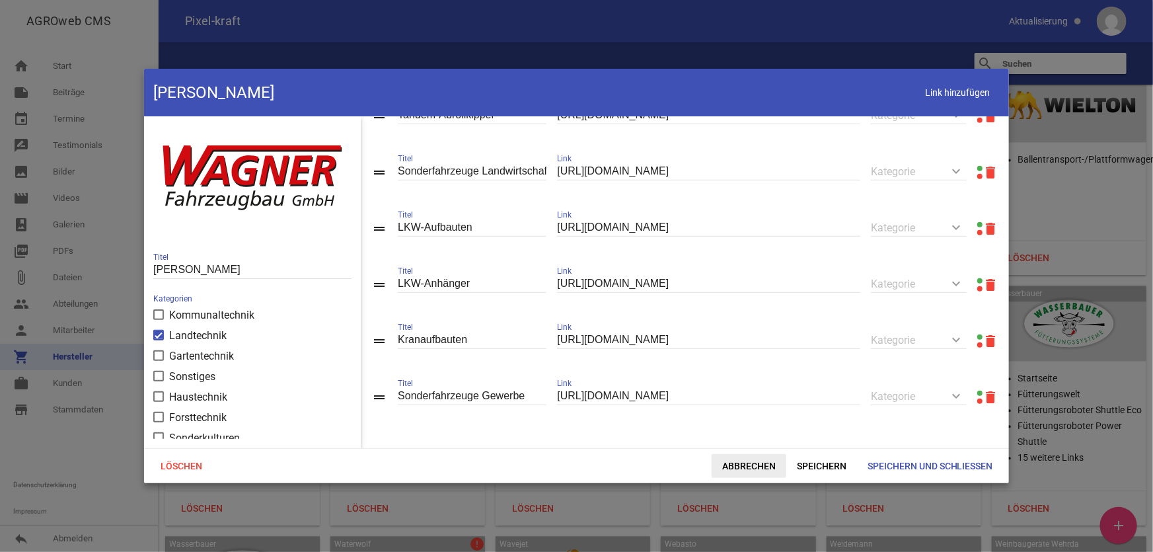
click at [771, 462] on span "Abbrechen" at bounding box center [748, 466] width 75 height 24
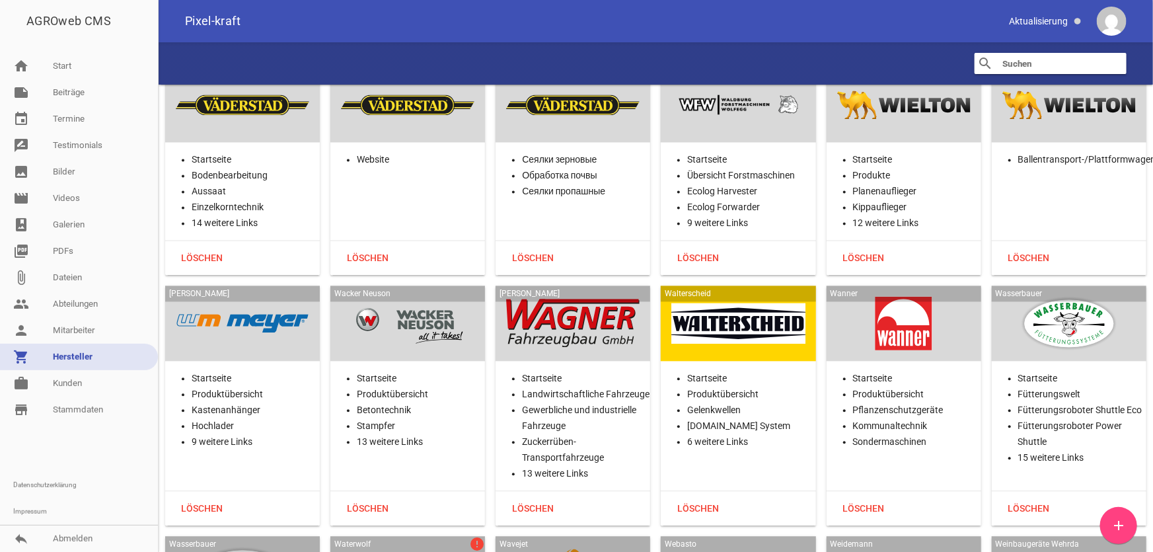
click at [756, 296] on div at bounding box center [737, 323] width 133 height 54
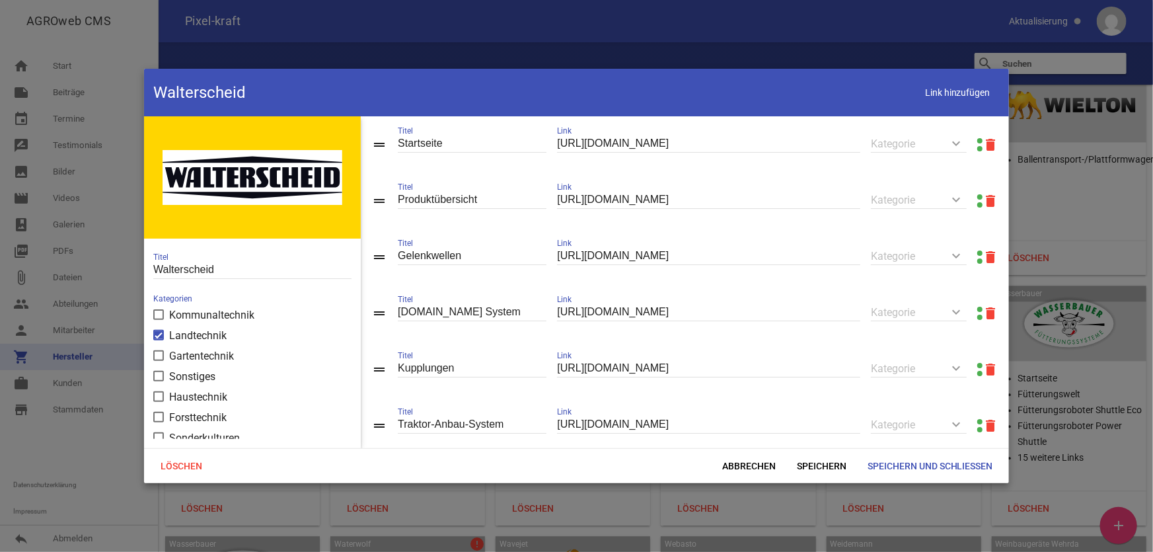
click at [977, 196] on link at bounding box center [979, 196] width 5 height 5
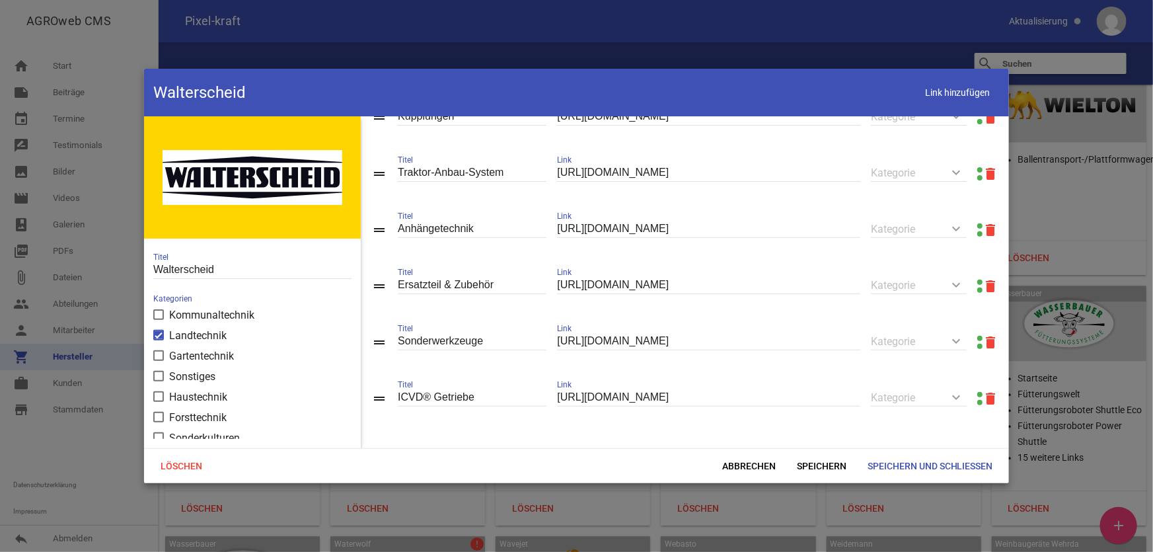
scroll to position [258, 0]
click at [746, 471] on span "Abbrechen" at bounding box center [748, 466] width 75 height 24
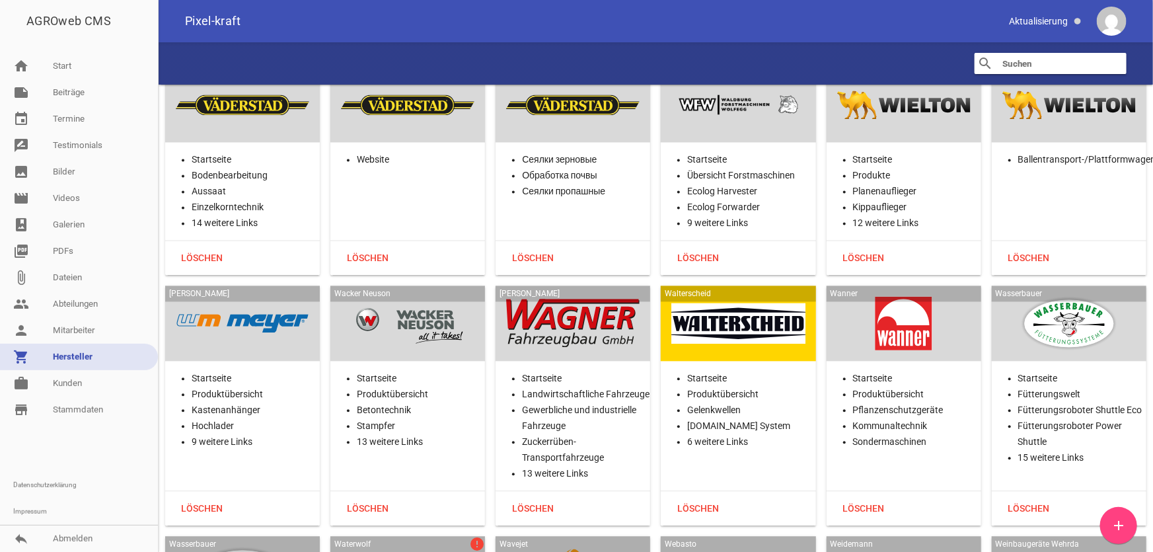
click at [894, 296] on div at bounding box center [903, 323] width 133 height 54
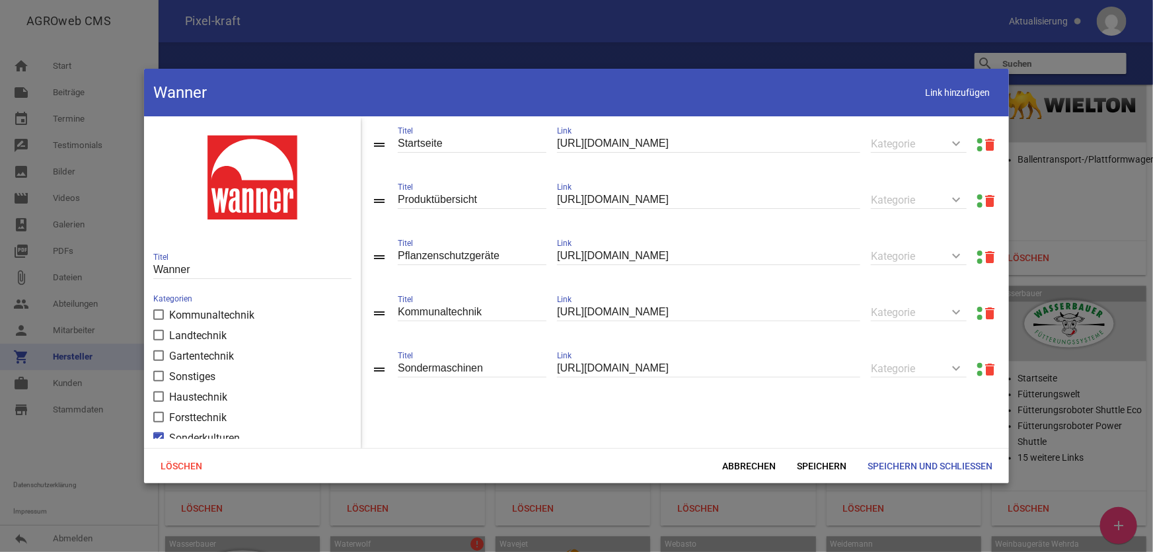
click at [977, 196] on link at bounding box center [979, 196] width 5 height 5
click at [742, 468] on span "Abbrechen" at bounding box center [748, 466] width 75 height 24
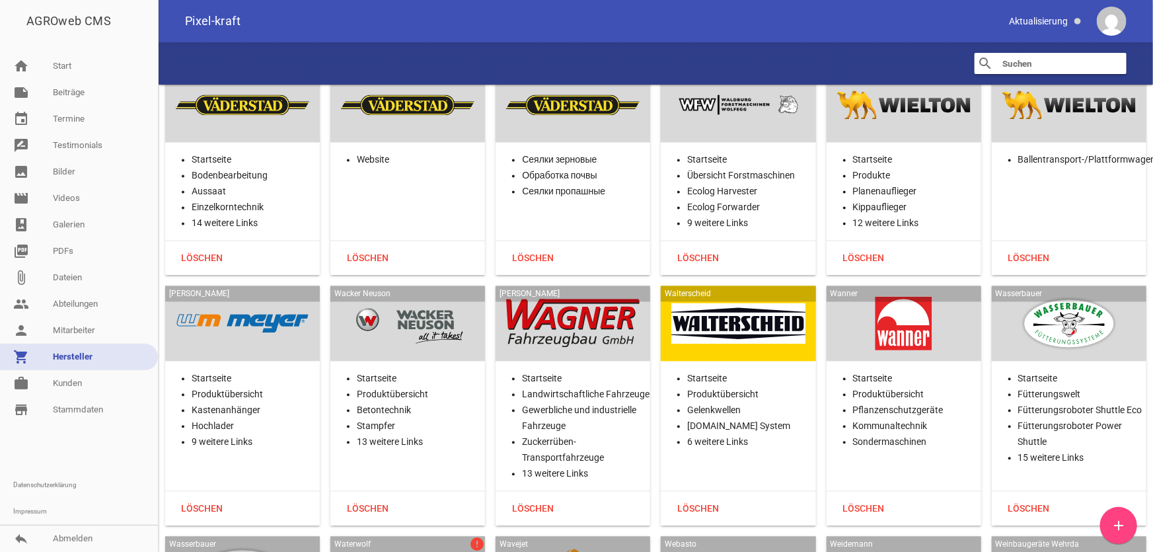
click at [1038, 296] on div at bounding box center [1068, 323] width 133 height 54
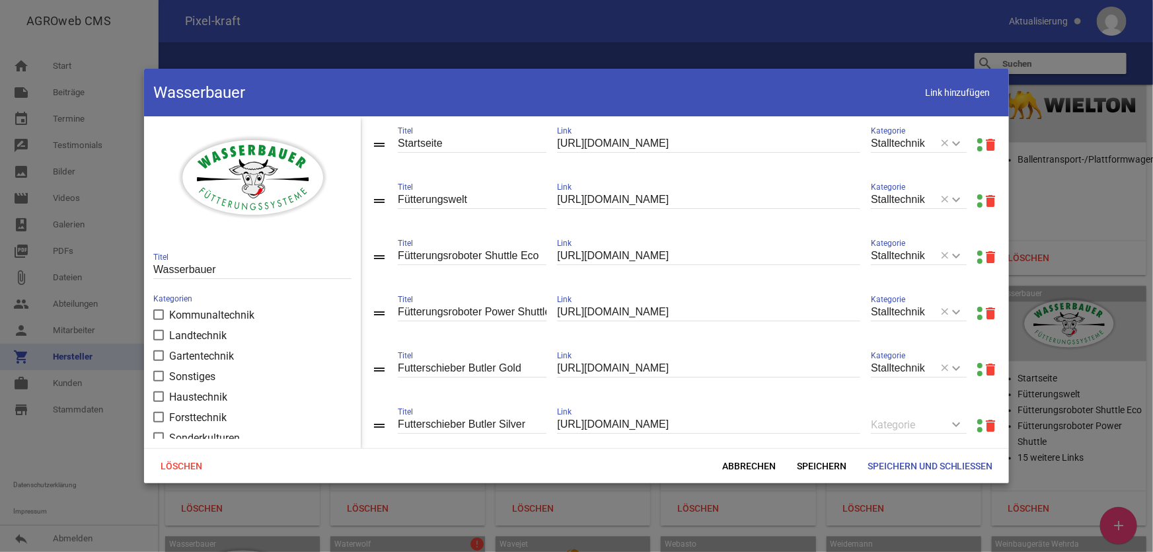
click at [977, 139] on link at bounding box center [979, 140] width 5 height 5
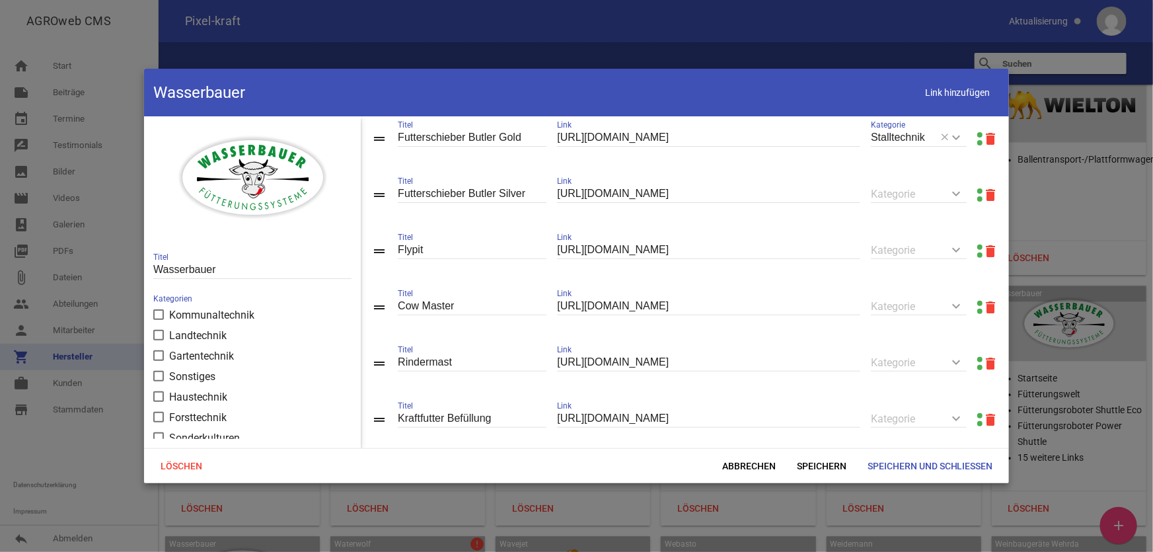
scroll to position [420, 0]
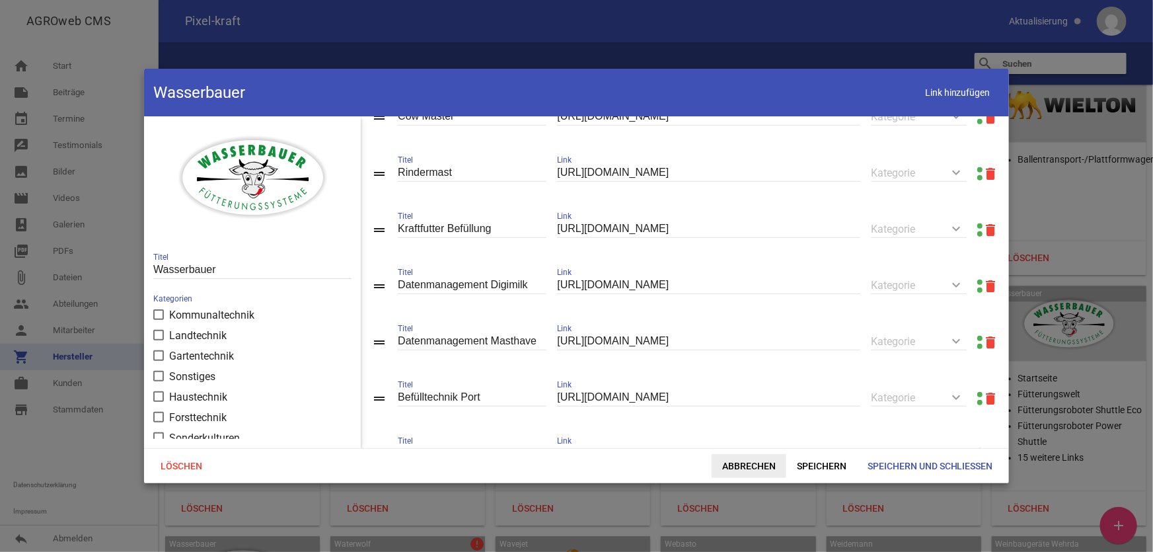
click at [752, 462] on span "Abbrechen" at bounding box center [748, 466] width 75 height 24
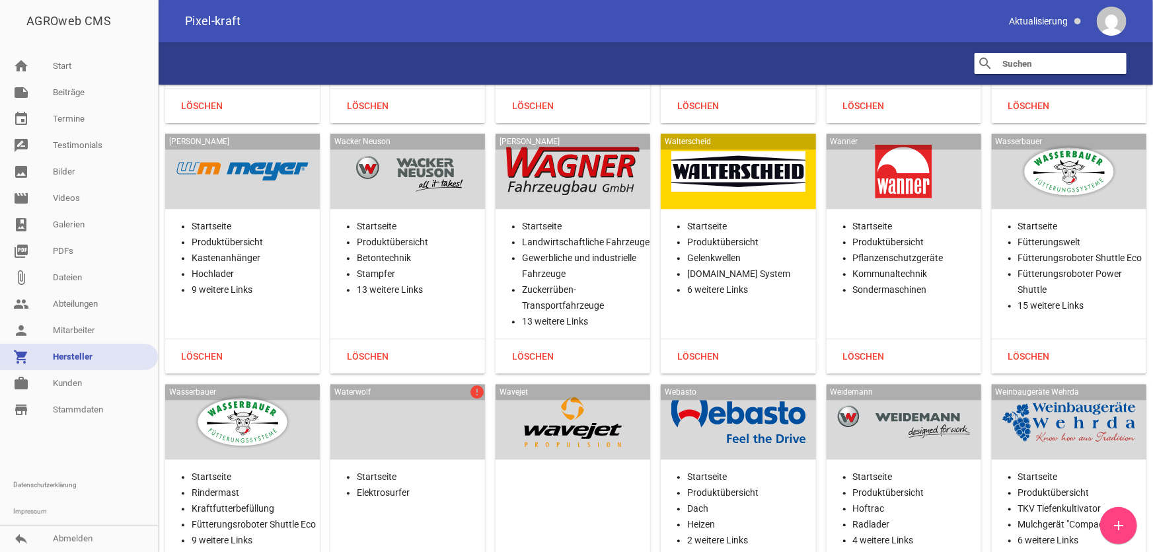
scroll to position [32040, 0]
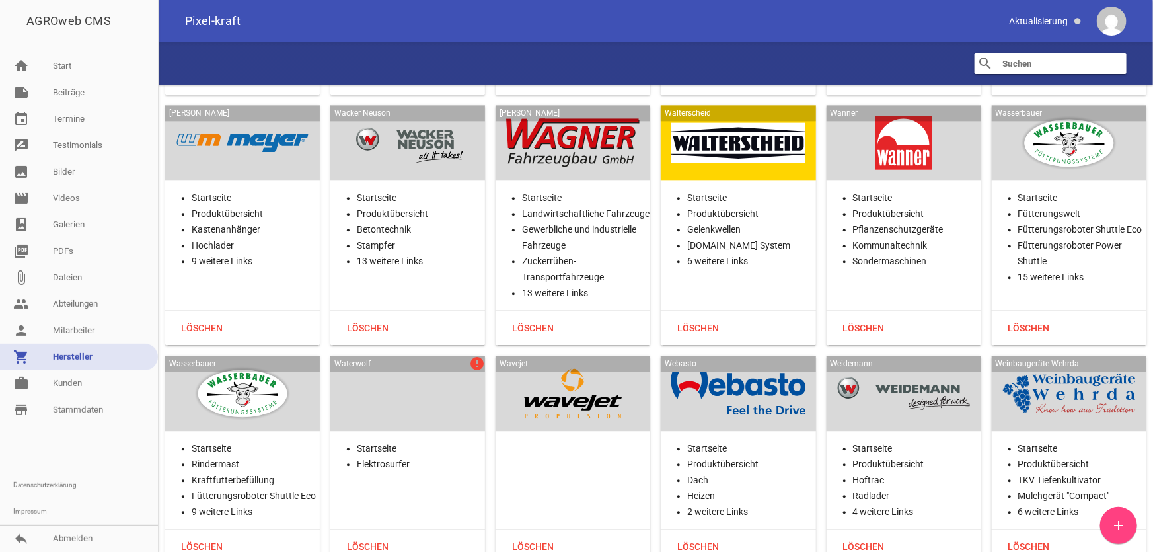
click at [737, 366] on div at bounding box center [737, 393] width 133 height 54
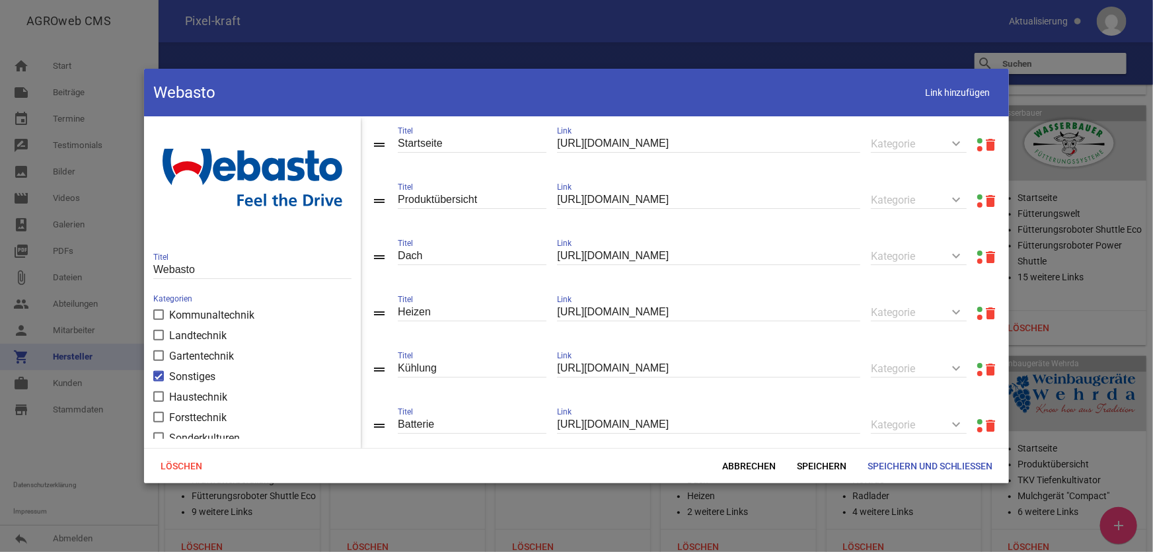
click at [977, 198] on link at bounding box center [979, 196] width 5 height 5
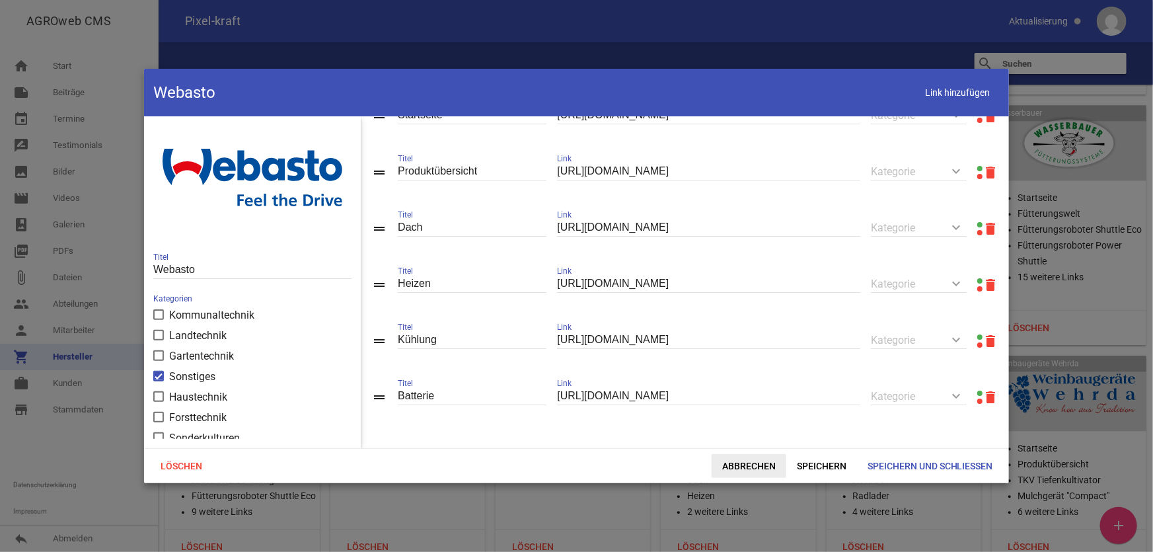
click at [749, 464] on span "Abbrechen" at bounding box center [748, 466] width 75 height 24
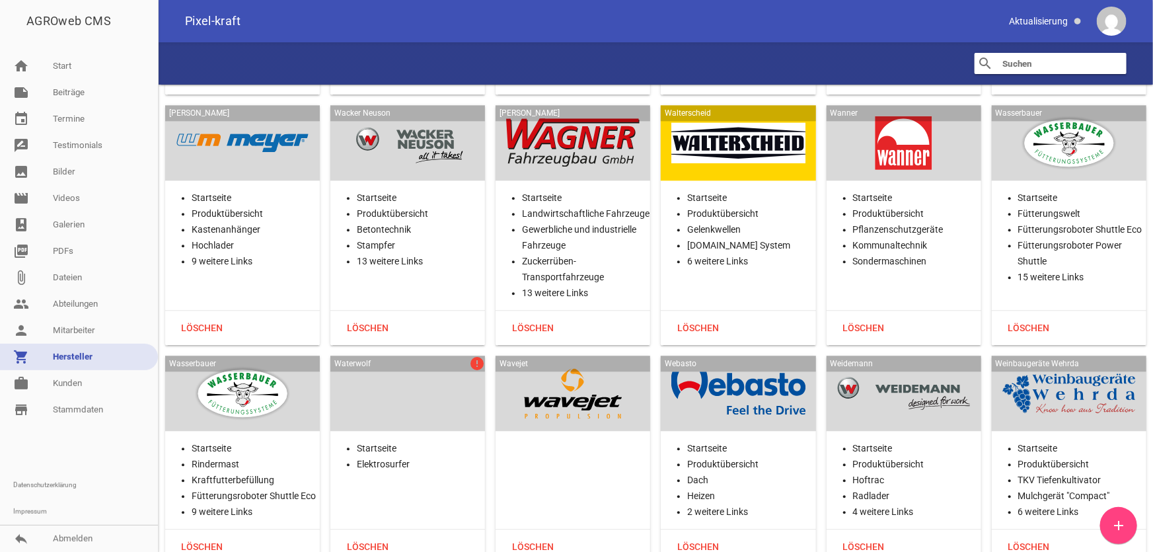
click at [896, 366] on div at bounding box center [903, 393] width 133 height 54
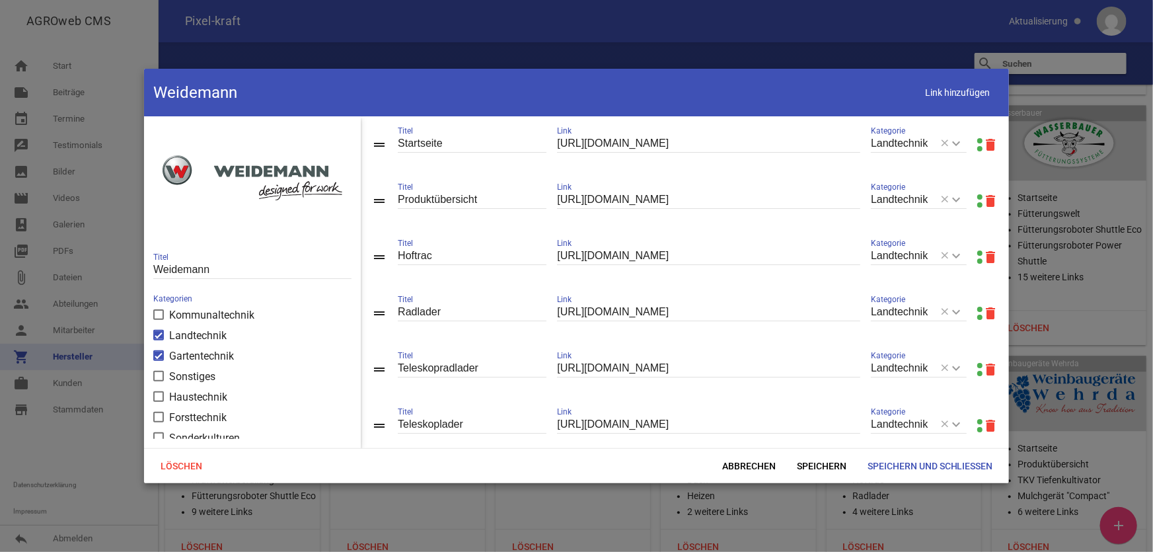
click at [977, 196] on link at bounding box center [979, 196] width 5 height 5
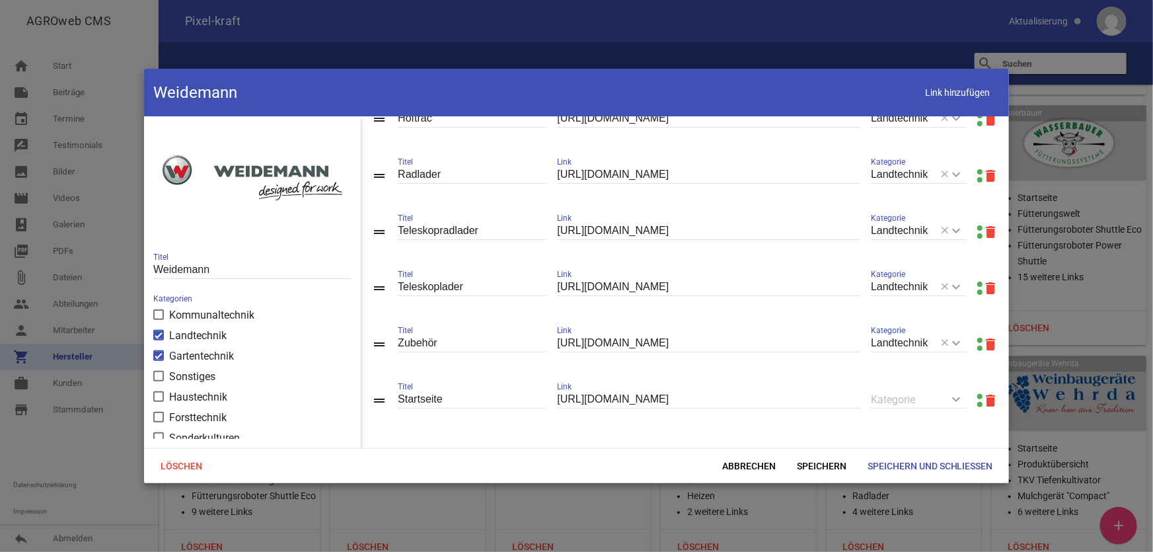
scroll to position [0, 0]
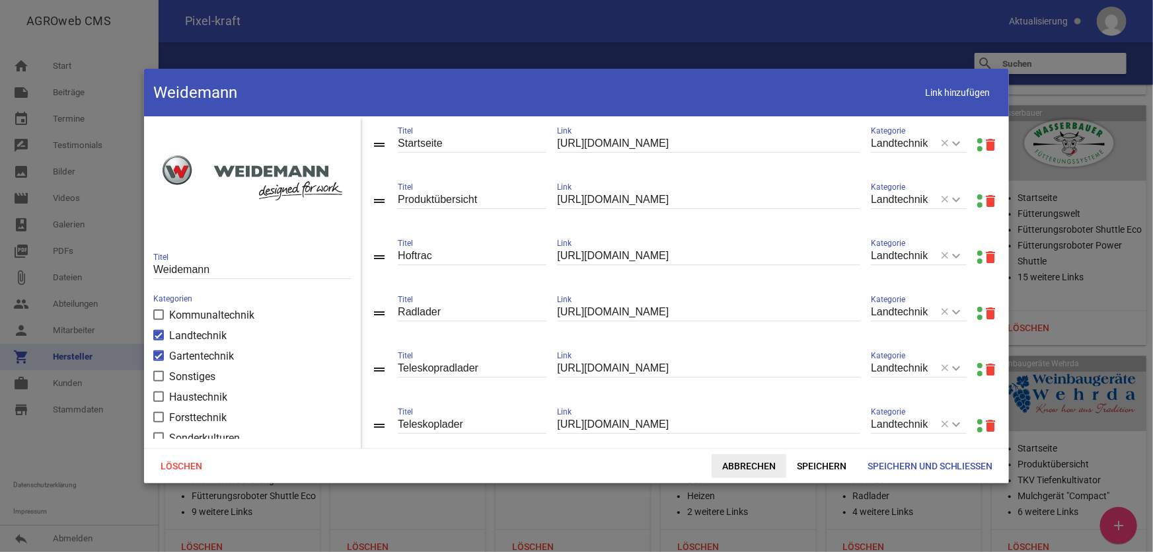
click at [750, 474] on span "Abbrechen" at bounding box center [748, 466] width 75 height 24
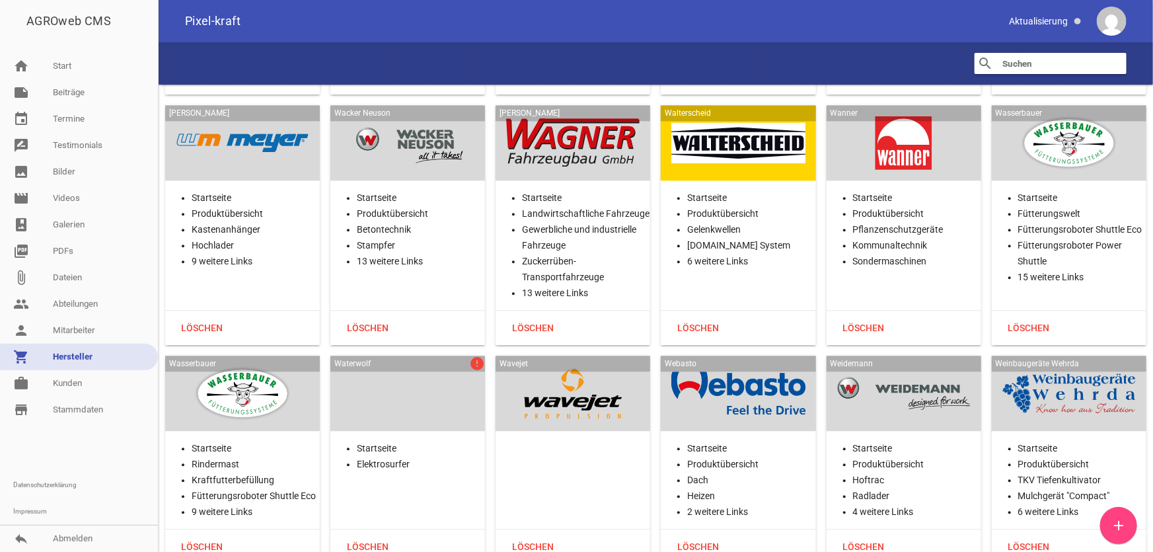
click at [1048, 355] on div "Weinbaugeräte Wehrda Startseite Produktübersicht TKV Tiefenkultivator Mulchgerä…" at bounding box center [1068, 459] width 155 height 208
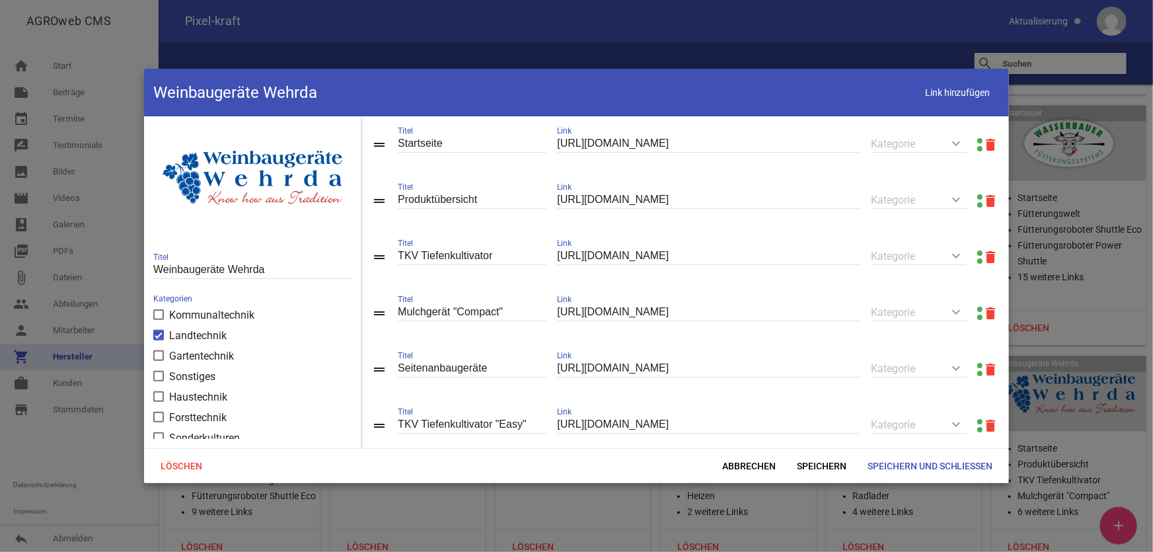
click at [977, 197] on link at bounding box center [979, 196] width 5 height 5
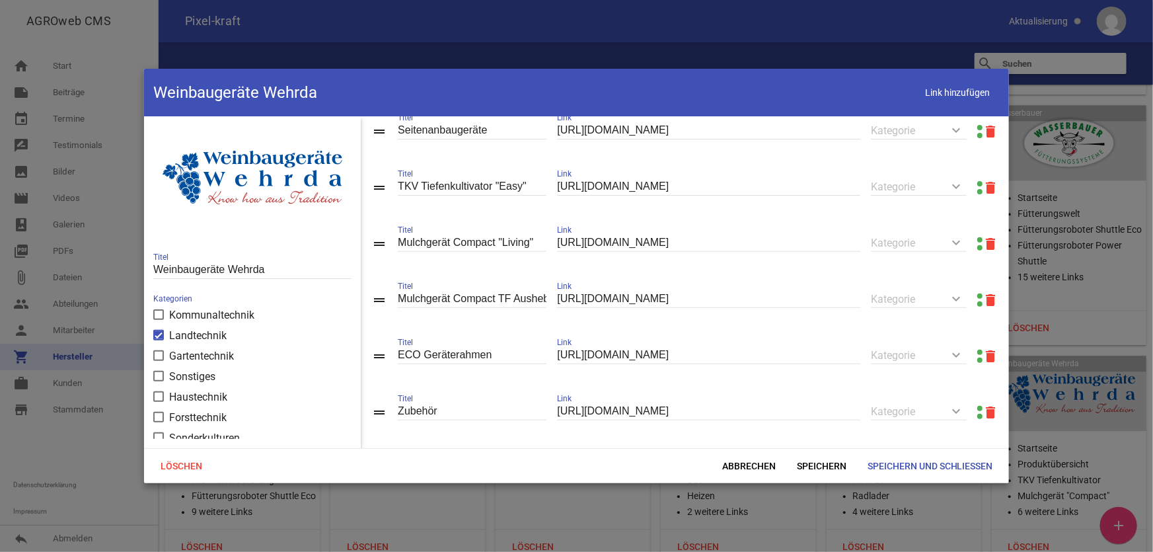
scroll to position [240, 0]
click at [752, 472] on span "Abbrechen" at bounding box center [748, 466] width 75 height 24
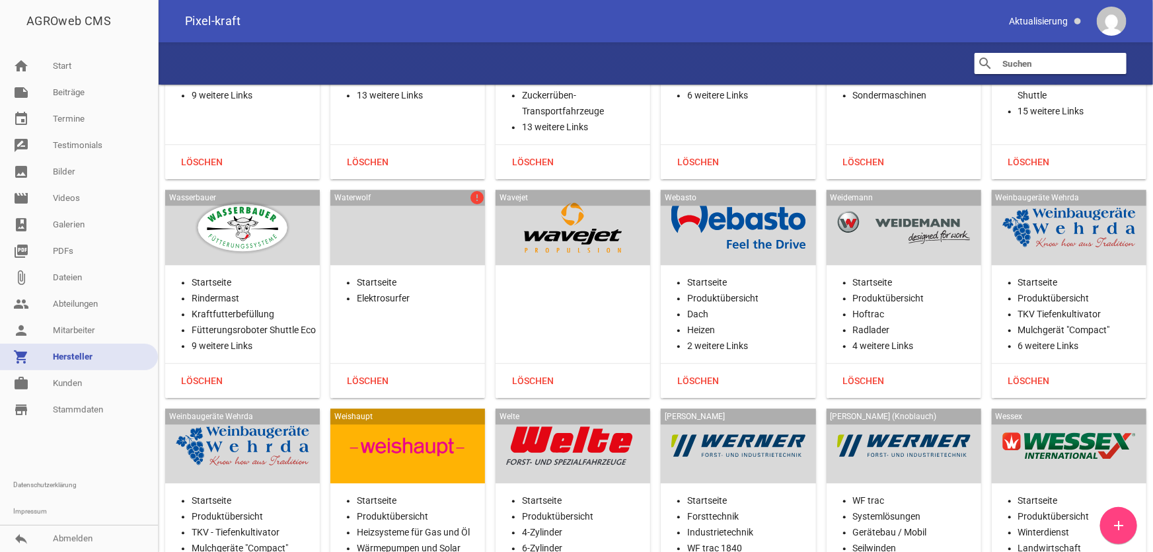
scroll to position [32220, 0]
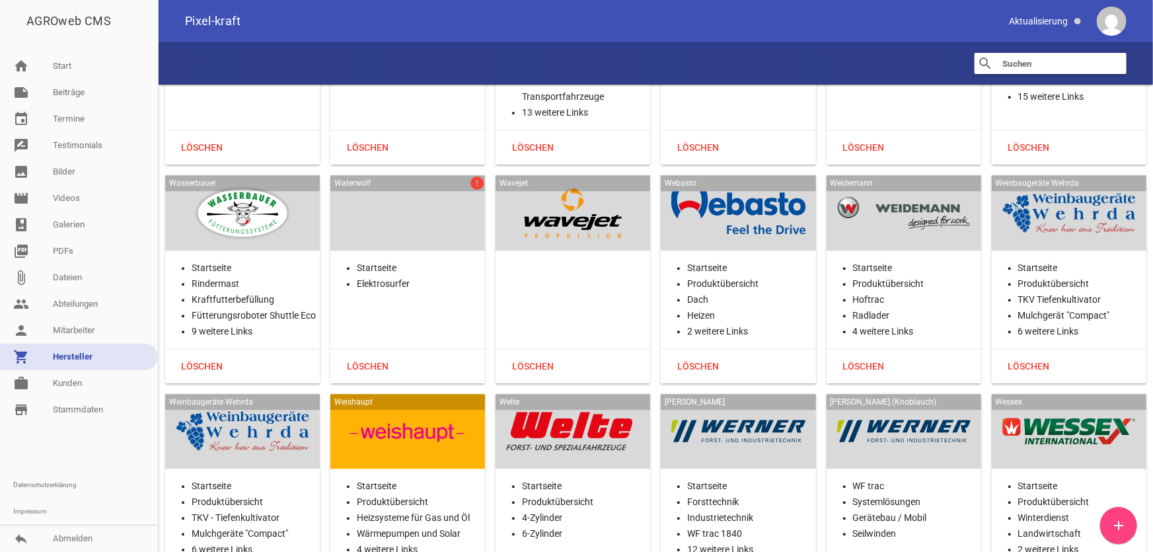
click at [431, 175] on div "Waterwolf error" at bounding box center [407, 212] width 155 height 75
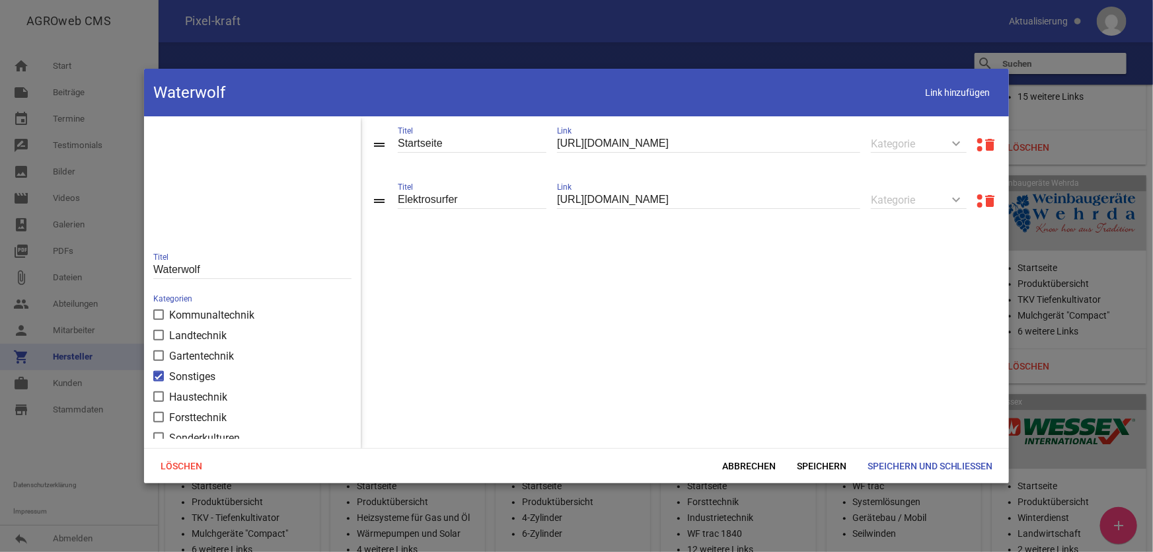
click at [977, 139] on link at bounding box center [979, 140] width 5 height 5
click at [753, 458] on span "Abbrechen" at bounding box center [748, 466] width 75 height 24
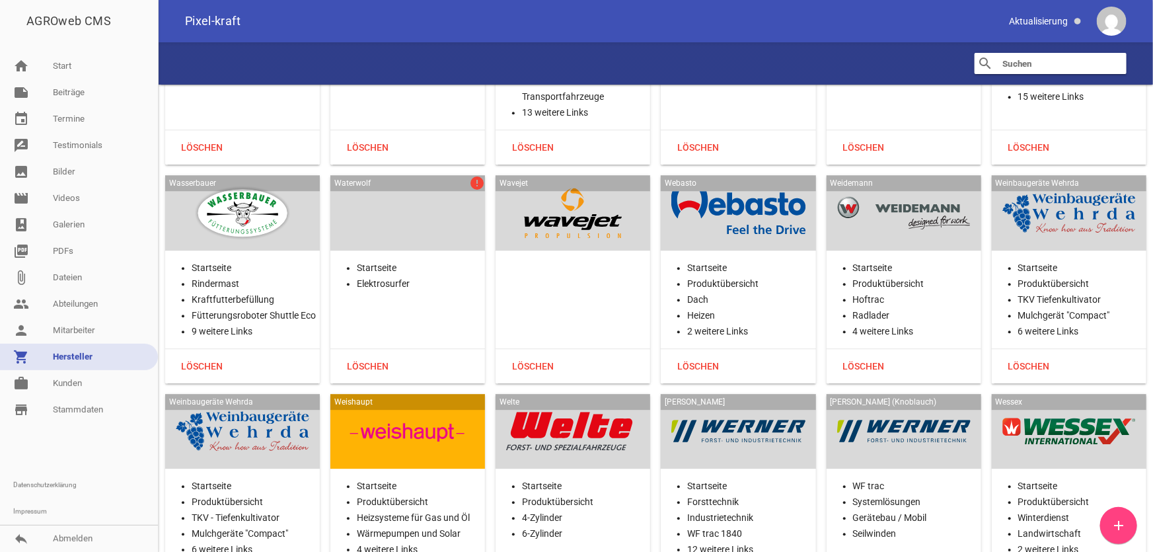
click at [464, 404] on div at bounding box center [407, 431] width 133 height 54
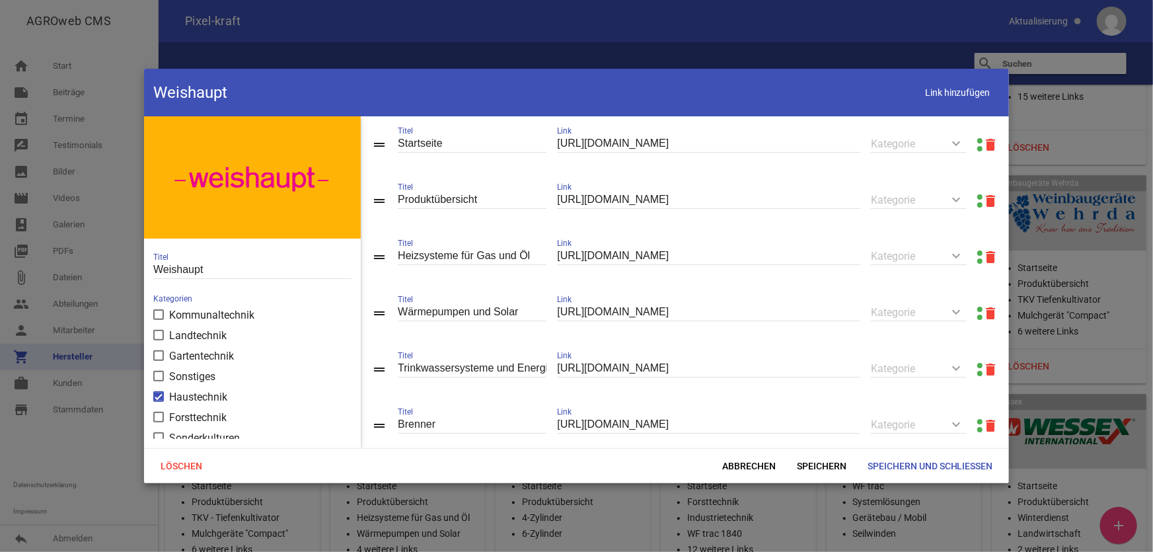
click at [977, 198] on link at bounding box center [979, 196] width 5 height 5
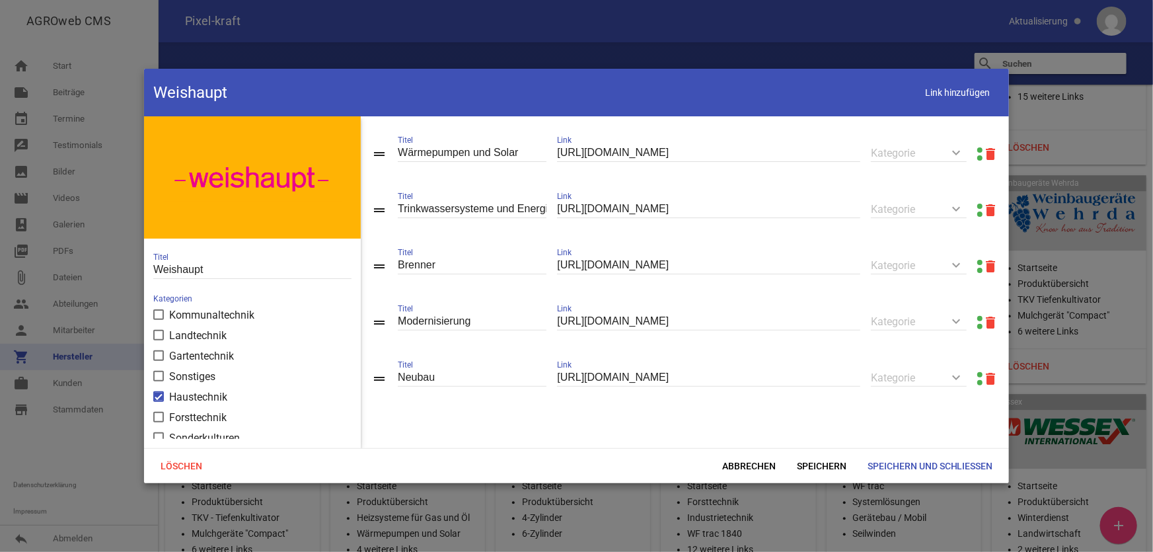
scroll to position [177, 0]
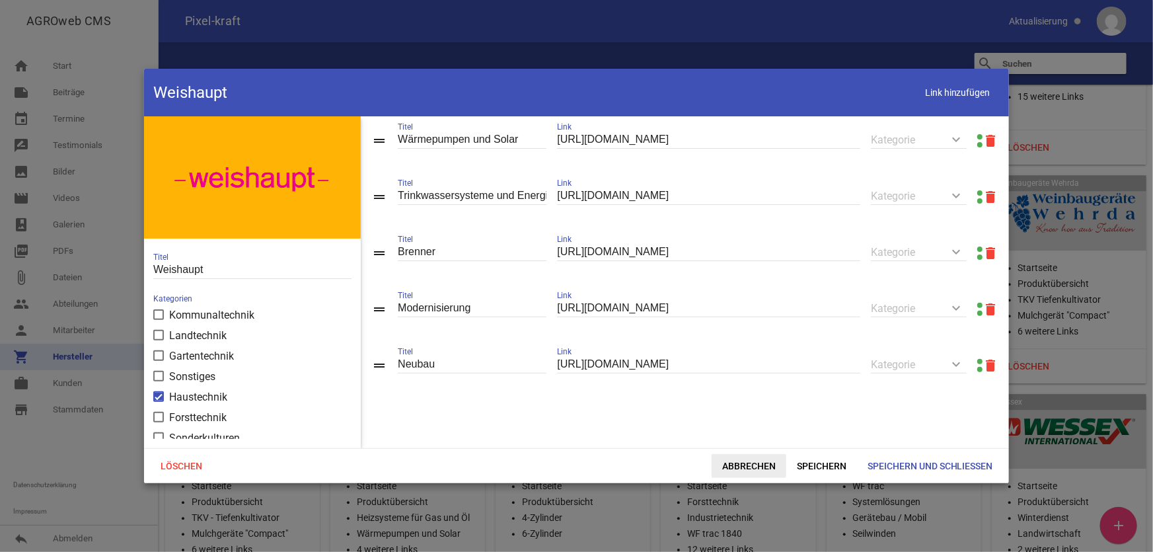
click at [741, 456] on span "Abbrechen" at bounding box center [748, 466] width 75 height 24
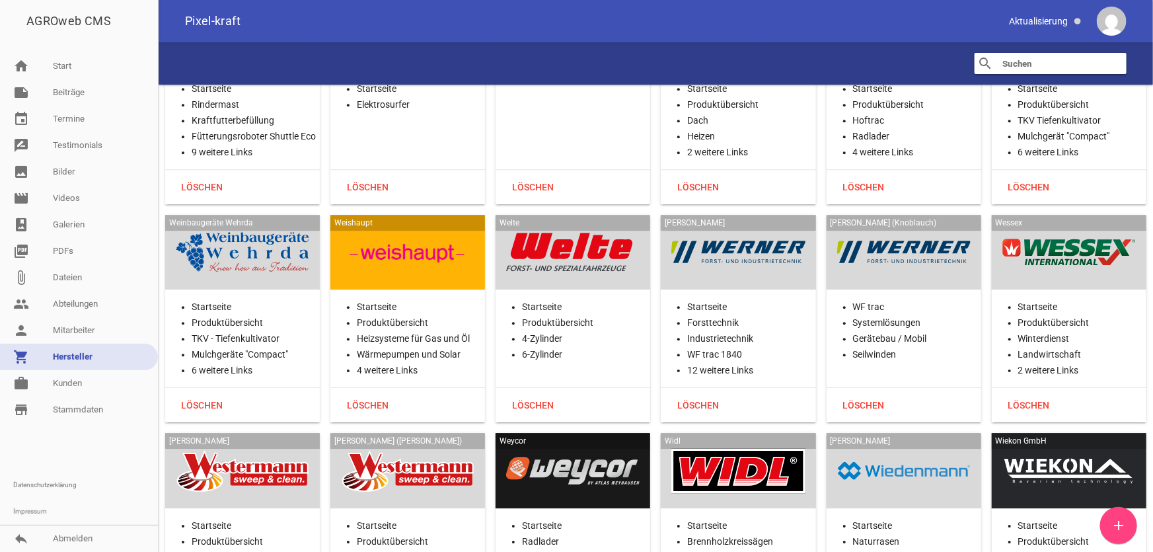
scroll to position [32400, 0]
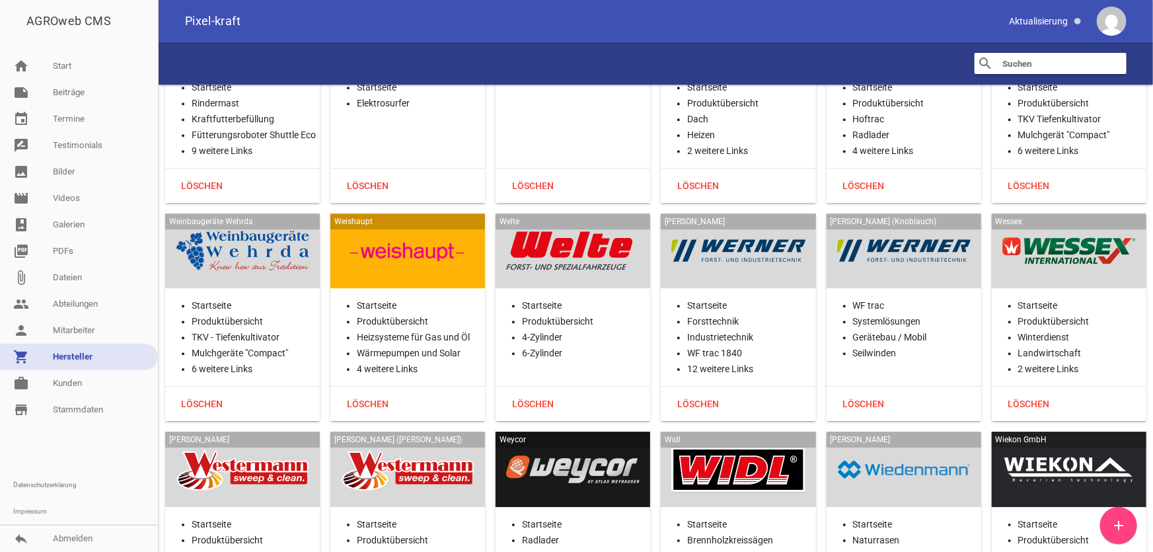
click at [585, 224] on div at bounding box center [572, 251] width 133 height 54
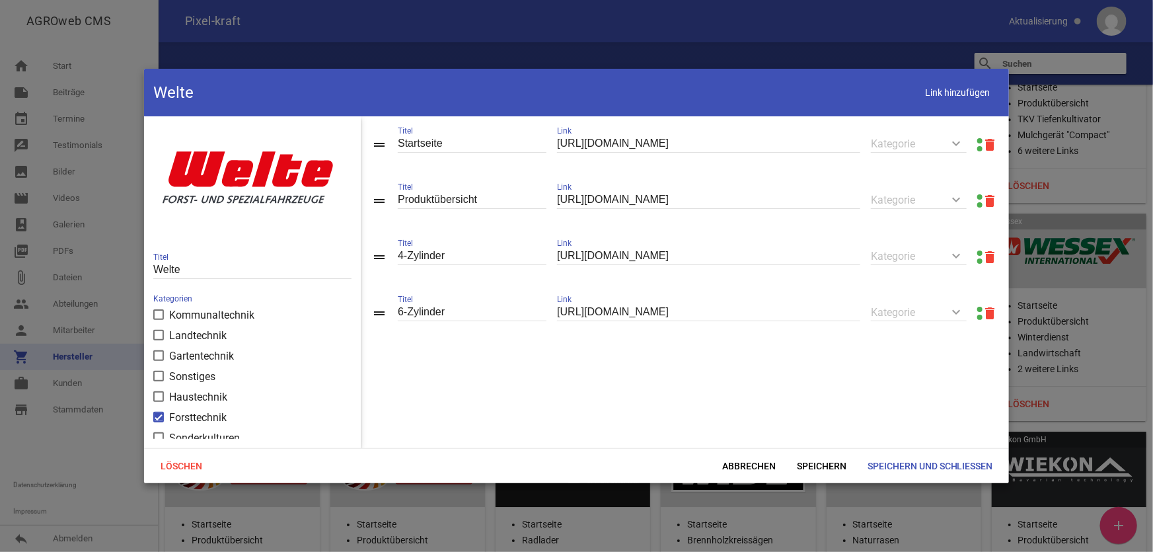
click at [977, 197] on link at bounding box center [979, 196] width 5 height 5
click at [757, 464] on span "Abbrechen" at bounding box center [748, 466] width 75 height 24
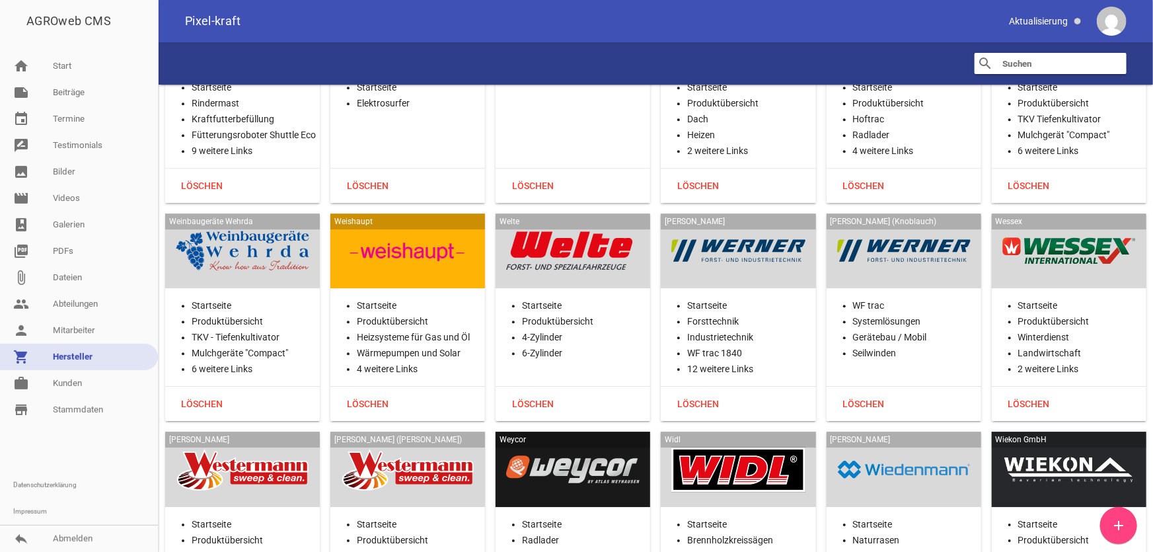
click at [756, 224] on div at bounding box center [737, 251] width 133 height 54
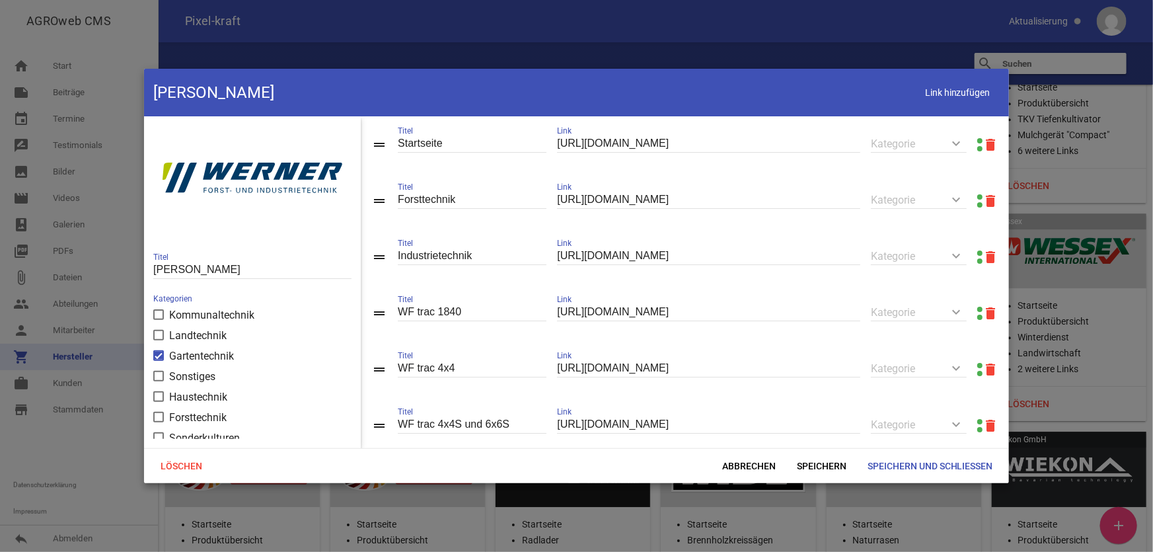
click at [977, 139] on link at bounding box center [979, 140] width 5 height 5
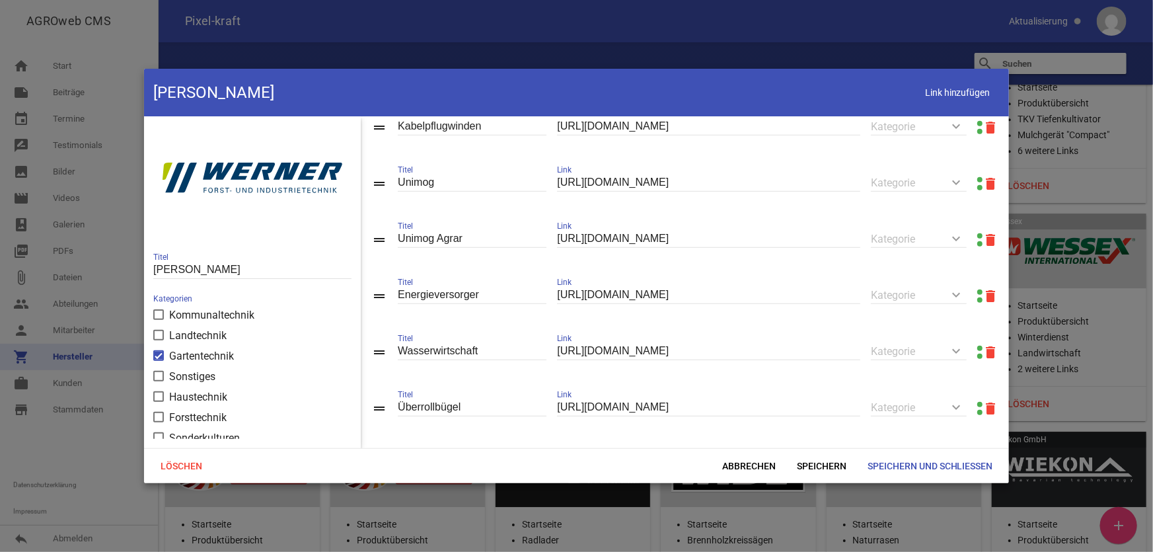
scroll to position [599, 0]
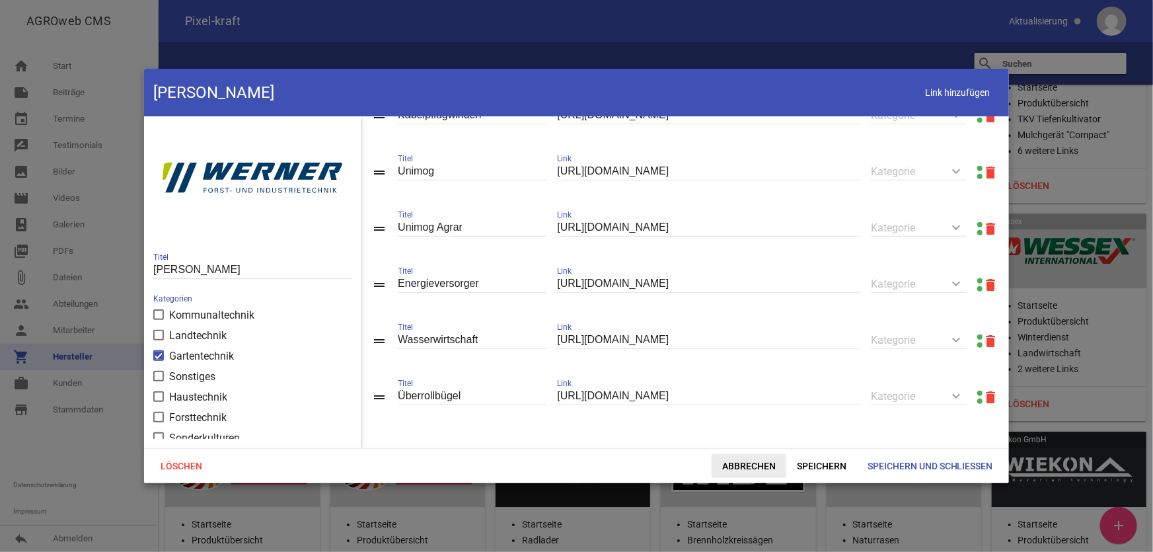
drag, startPoint x: 750, startPoint y: 459, endPoint x: 718, endPoint y: 458, distance: 31.7
click at [750, 460] on span "Abbrechen" at bounding box center [748, 466] width 75 height 24
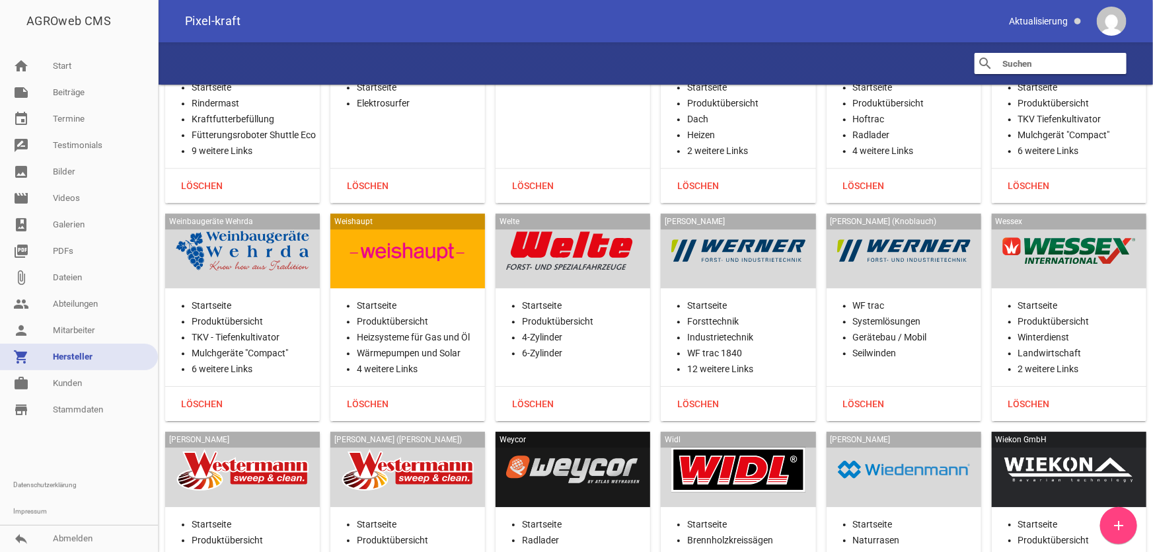
click at [1028, 224] on div at bounding box center [1068, 251] width 133 height 54
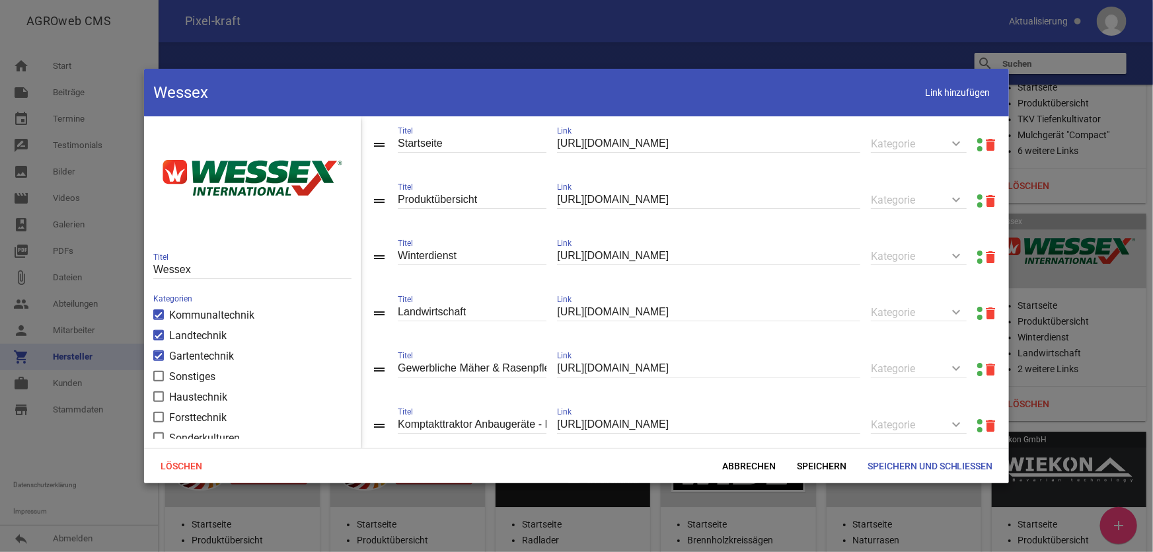
click at [977, 137] on div at bounding box center [979, 145] width 5 height 16
click at [977, 197] on link at bounding box center [979, 196] width 5 height 5
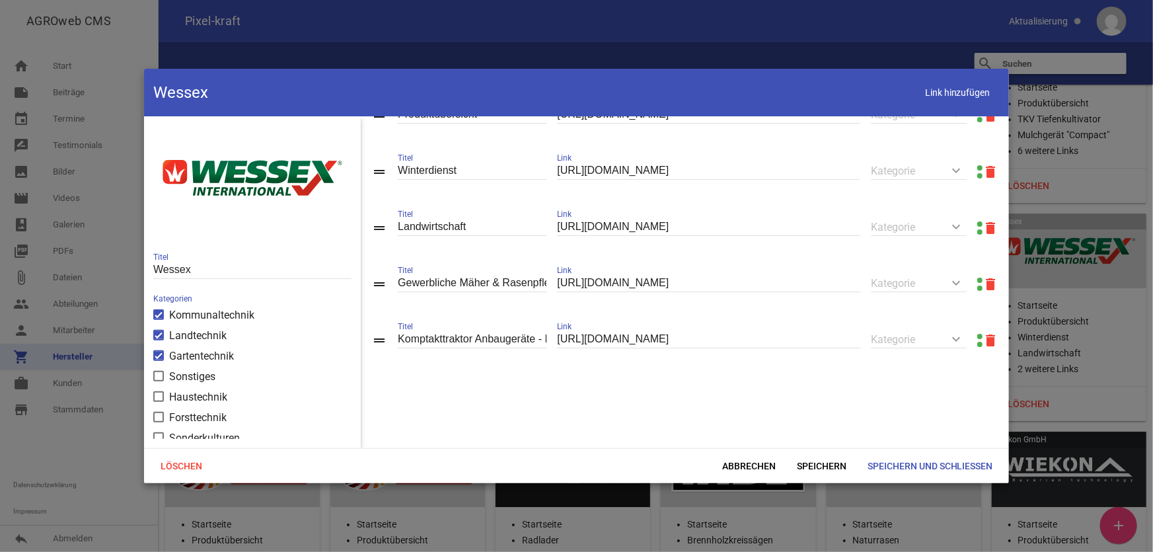
scroll to position [94, 0]
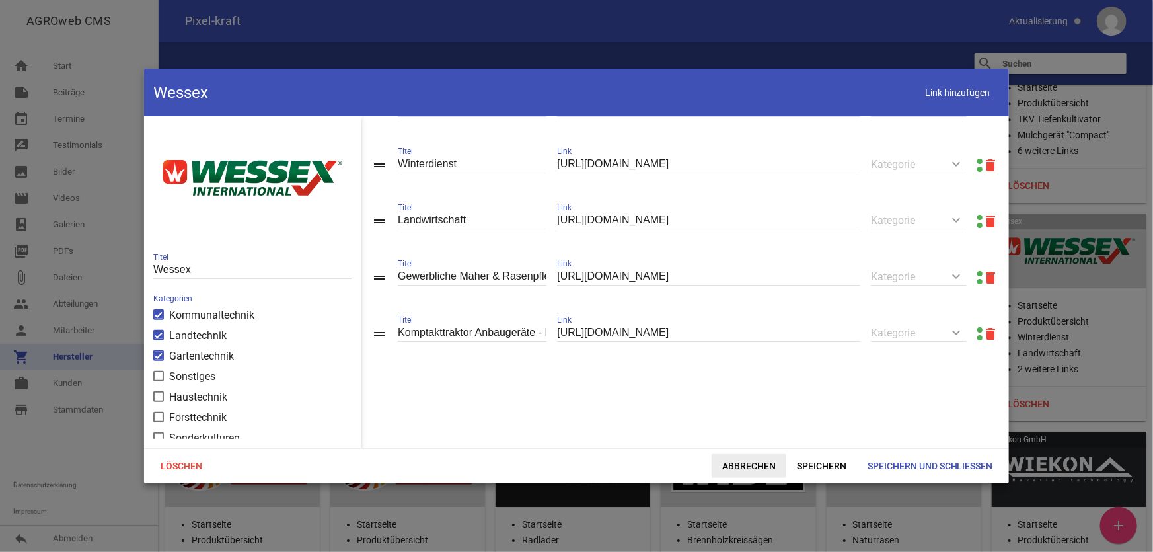
click at [747, 458] on span "Abbrechen" at bounding box center [748, 466] width 75 height 24
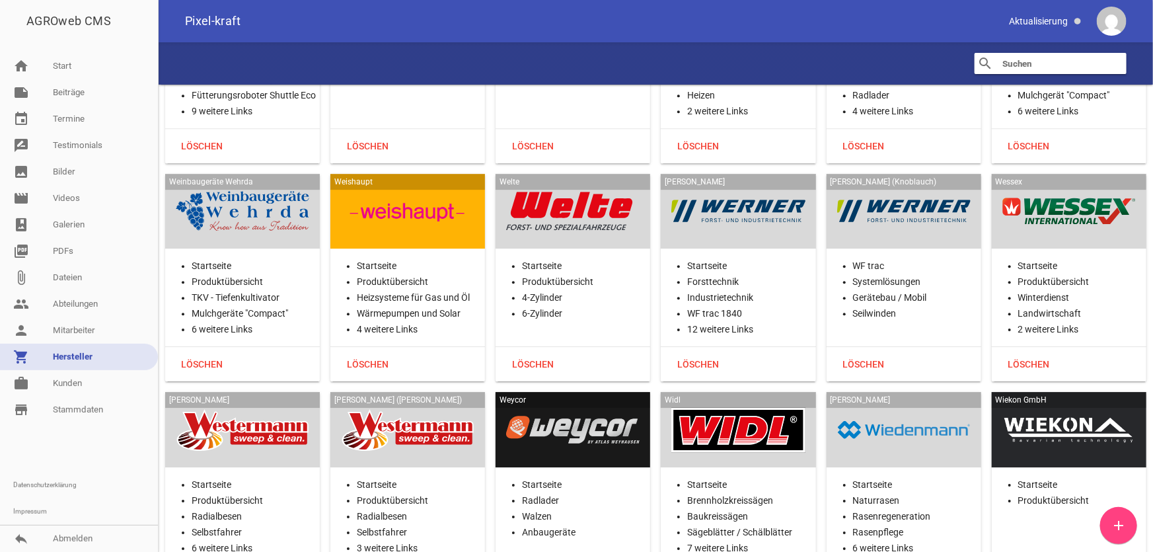
scroll to position [32460, 0]
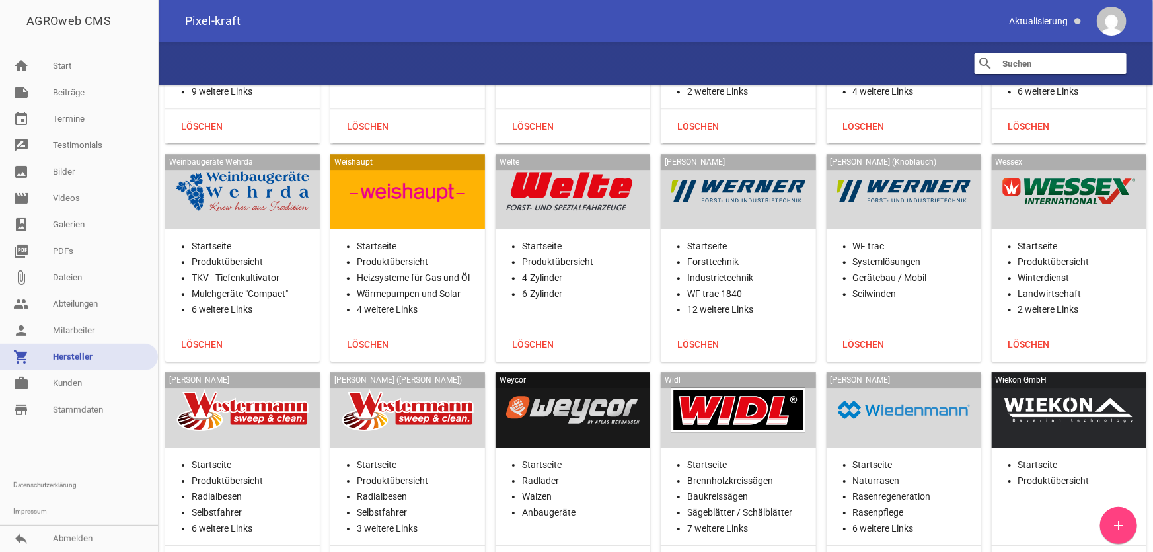
click at [274, 372] on div "[PERSON_NAME]" at bounding box center [242, 409] width 155 height 75
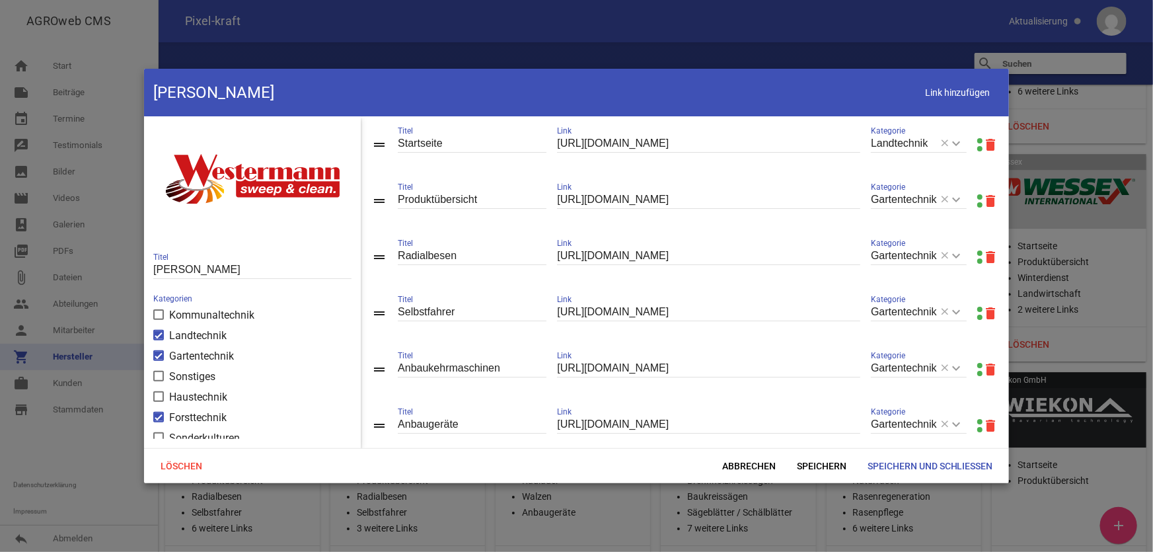
click at [977, 196] on link at bounding box center [979, 196] width 5 height 5
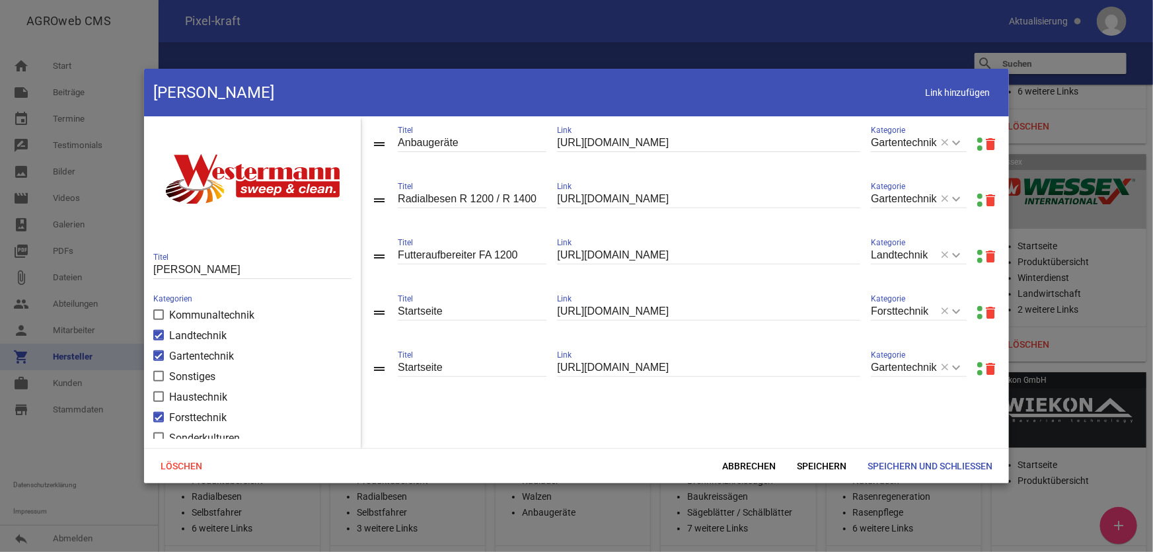
scroll to position [300, 0]
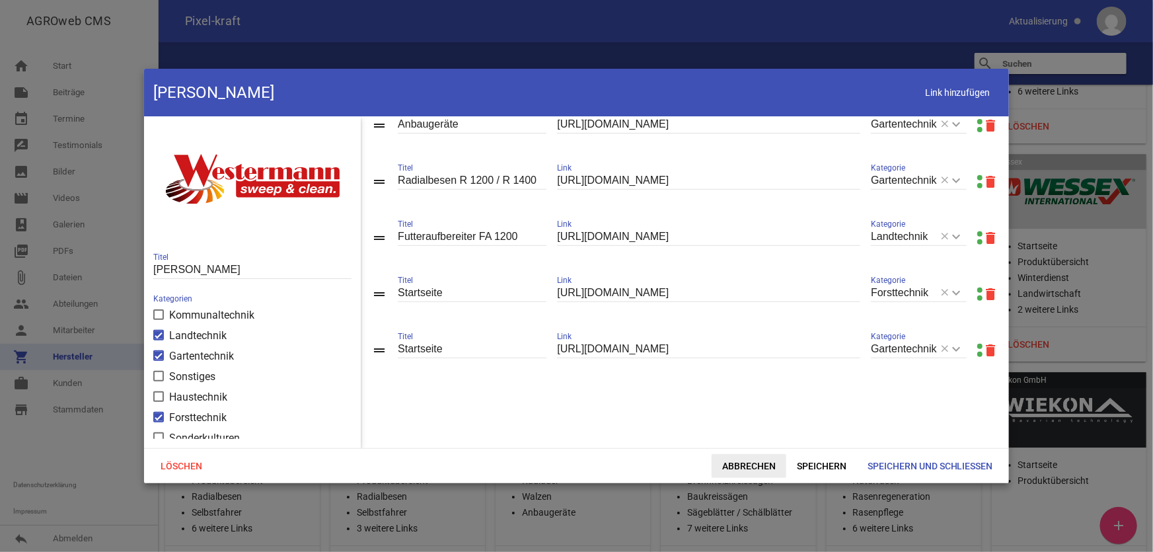
click at [759, 460] on span "Abbrechen" at bounding box center [748, 466] width 75 height 24
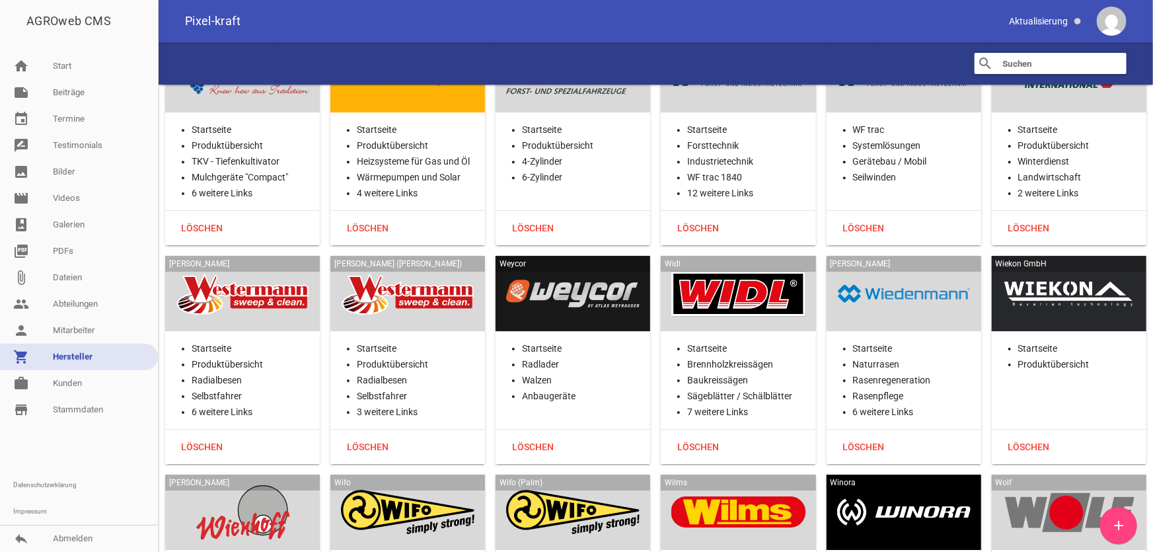
scroll to position [32580, 0]
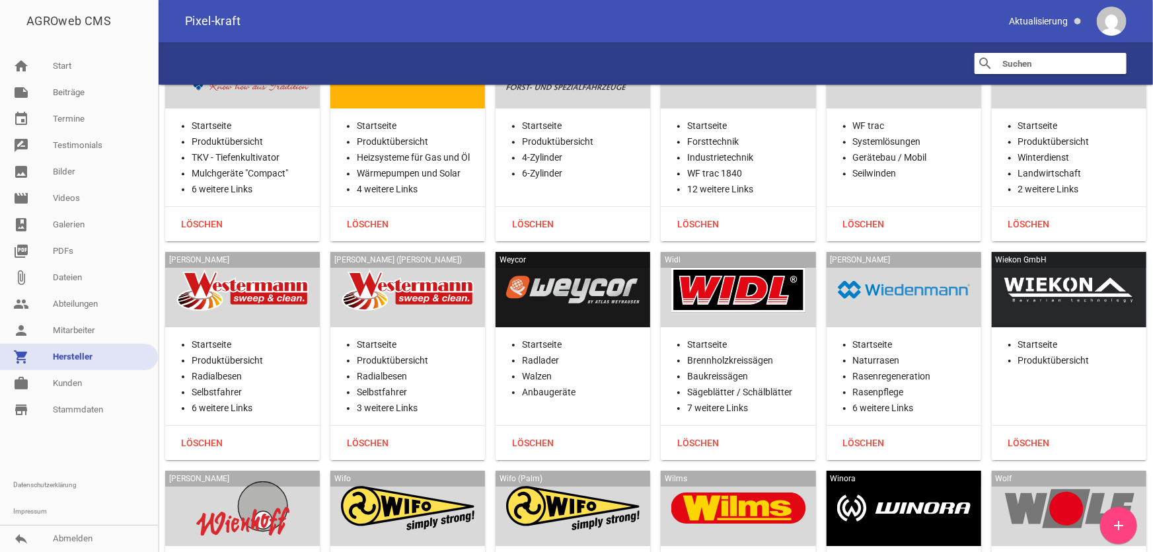
click at [565, 262] on div at bounding box center [572, 289] width 133 height 54
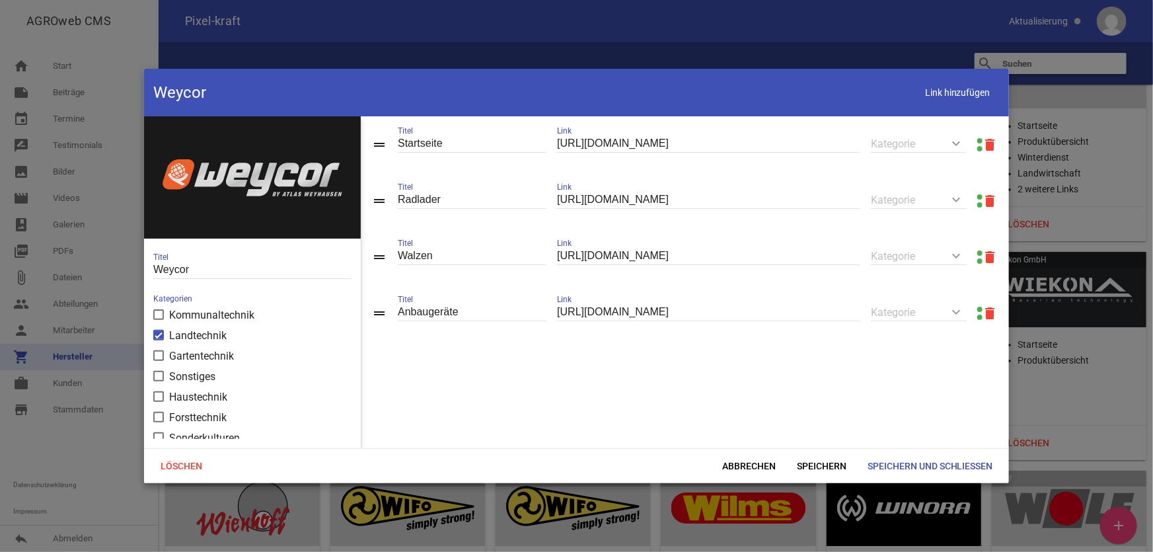
click at [977, 139] on link at bounding box center [979, 140] width 5 height 5
click at [939, 92] on span "Link hinzufügen" at bounding box center [958, 92] width 84 height 27
click at [647, 373] on input "text" at bounding box center [708, 368] width 303 height 18
paste input "[URL][DOMAIN_NAME]"
type input "[URL][DOMAIN_NAME]"
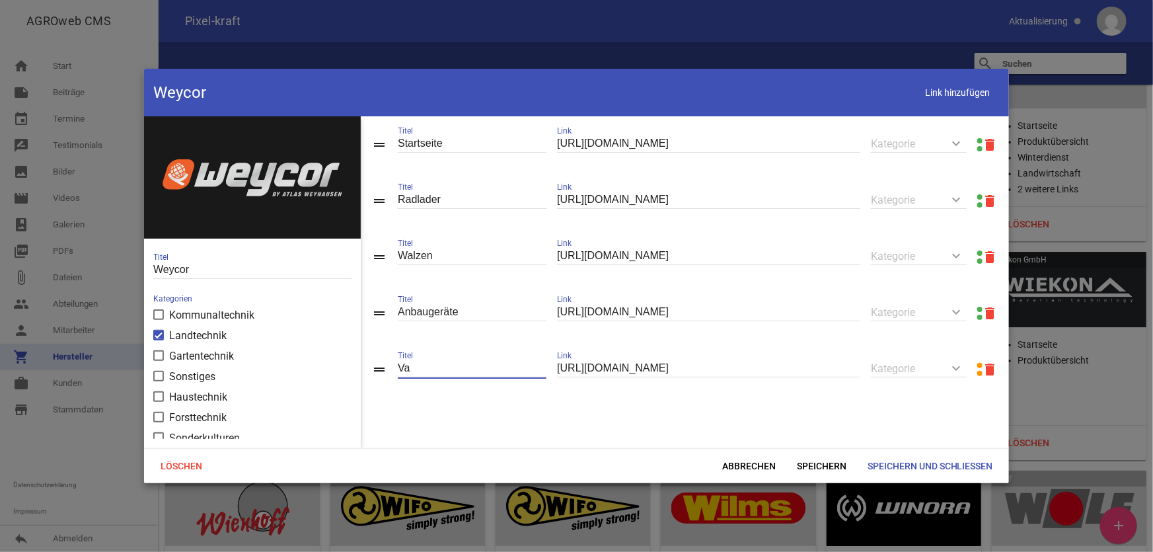
type input "V"
type input "Bauwirtschaft"
click at [806, 463] on span "Speichern" at bounding box center [821, 466] width 71 height 24
drag, startPoint x: 979, startPoint y: 96, endPoint x: 968, endPoint y: 106, distance: 15.0
click at [976, 98] on span "Link hinzufügen" at bounding box center [958, 92] width 84 height 27
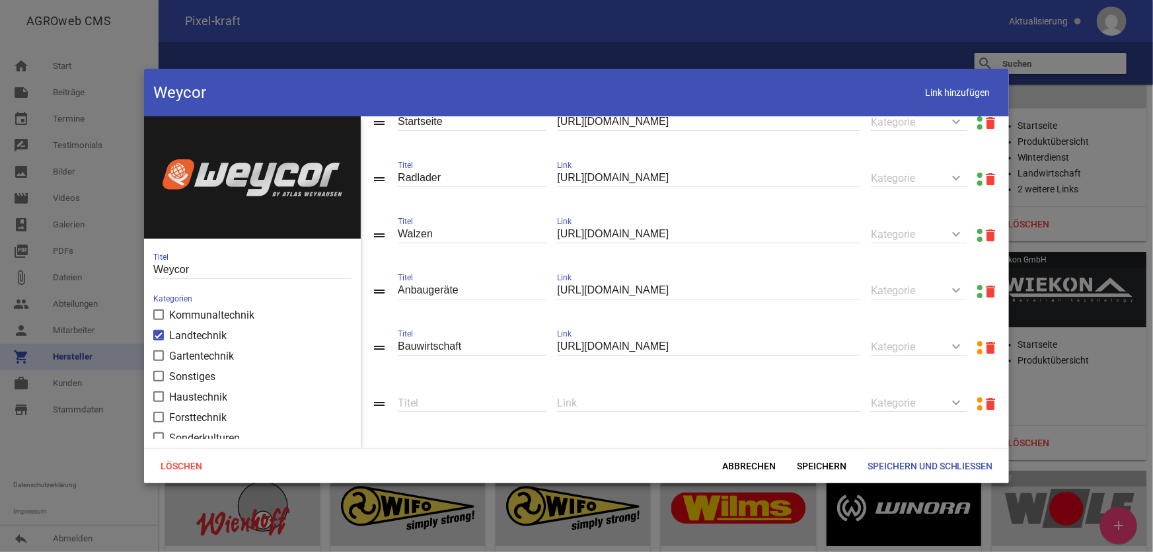
scroll to position [32, 0]
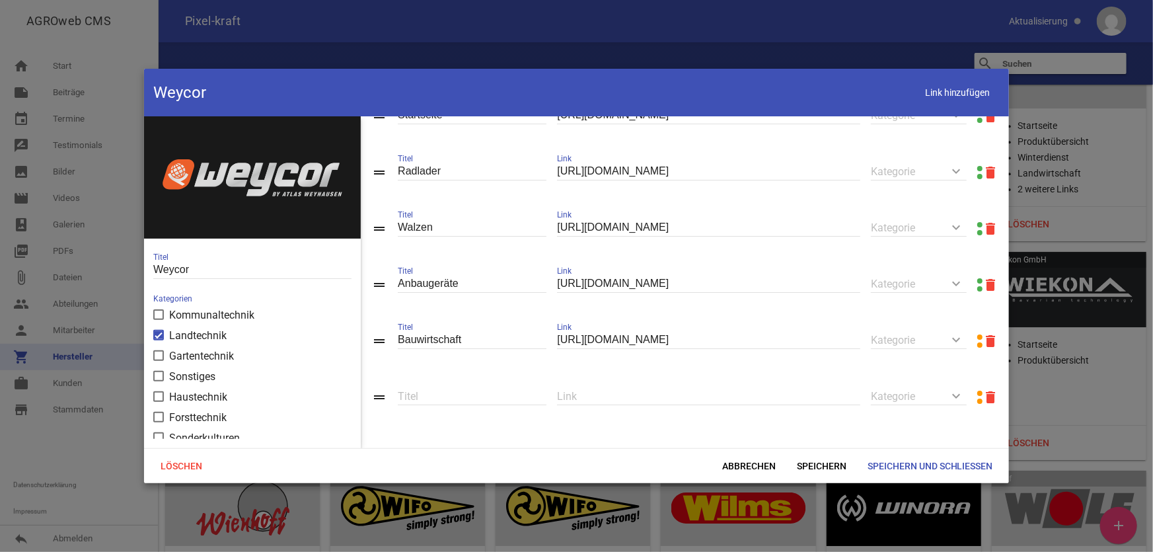
click at [627, 400] on input "text" at bounding box center [708, 396] width 303 height 18
paste input "[URL][DOMAIN_NAME]"
type input "[URL][DOMAIN_NAME]"
type input "Straßenbau"
click at [824, 468] on span "Speichern" at bounding box center [821, 466] width 71 height 24
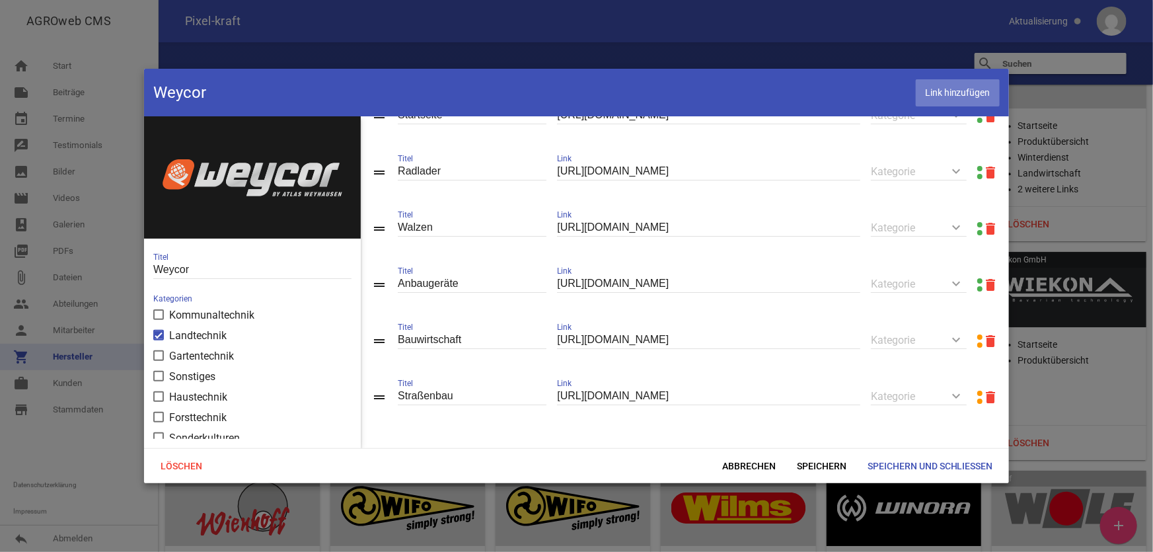
drag, startPoint x: 923, startPoint y: 89, endPoint x: 919, endPoint y: 96, distance: 7.4
click at [923, 90] on span "Link hinzufügen" at bounding box center [958, 92] width 84 height 27
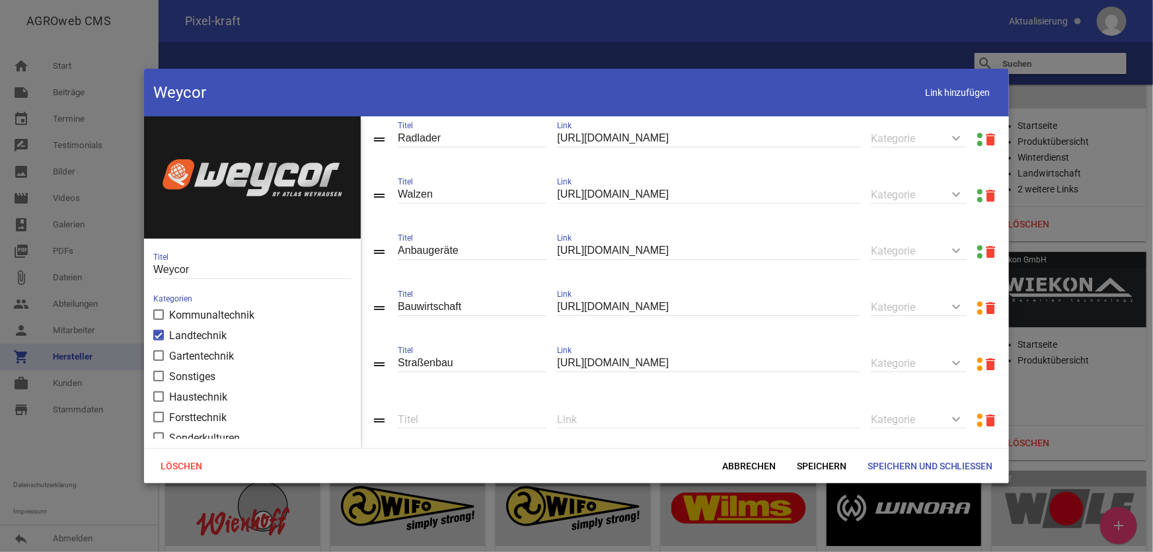
scroll to position [88, 0]
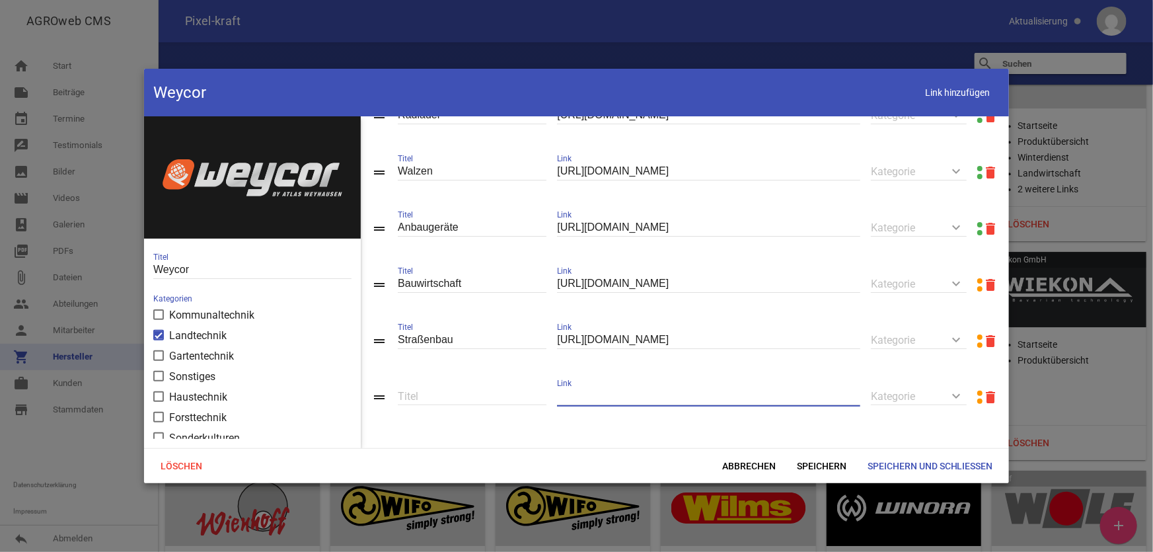
click at [750, 388] on input "text" at bounding box center [708, 396] width 303 height 18
paste input "[URL][DOMAIN_NAME]"
type input "[URL][DOMAIN_NAME]"
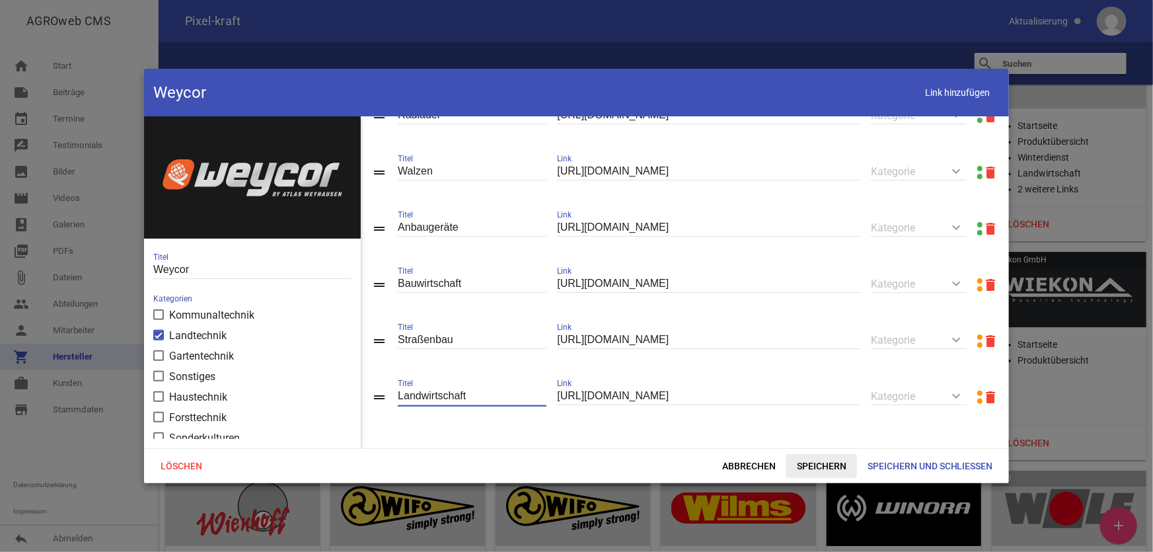
type input "Landwirtschaft"
click at [812, 470] on span "Speichern" at bounding box center [821, 466] width 71 height 24
drag, startPoint x: 948, startPoint y: 92, endPoint x: 894, endPoint y: 123, distance: 61.5
click at [947, 92] on span "Link hinzufügen" at bounding box center [958, 92] width 84 height 27
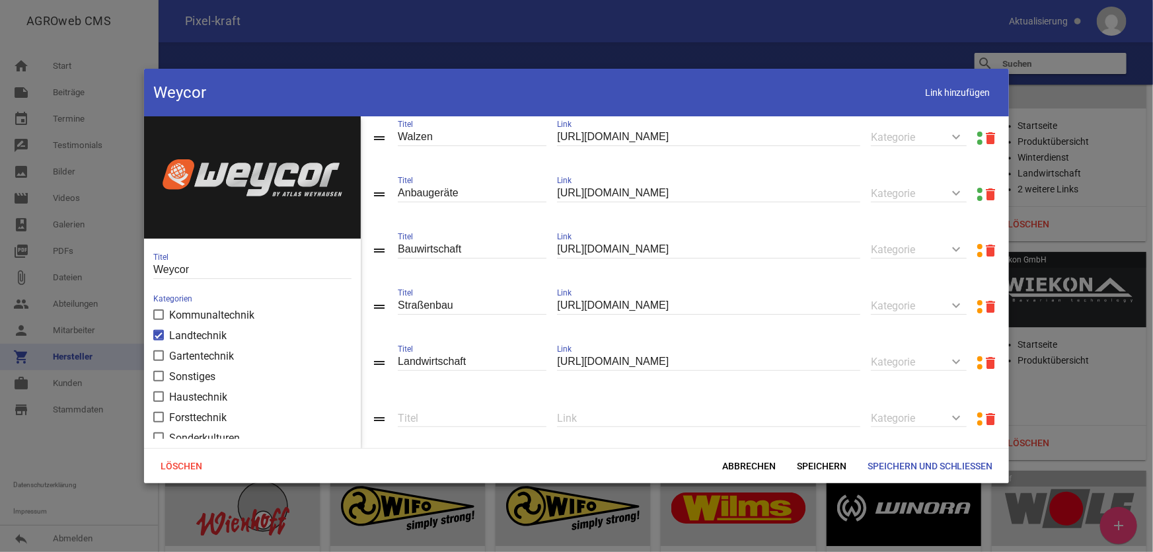
scroll to position [145, 0]
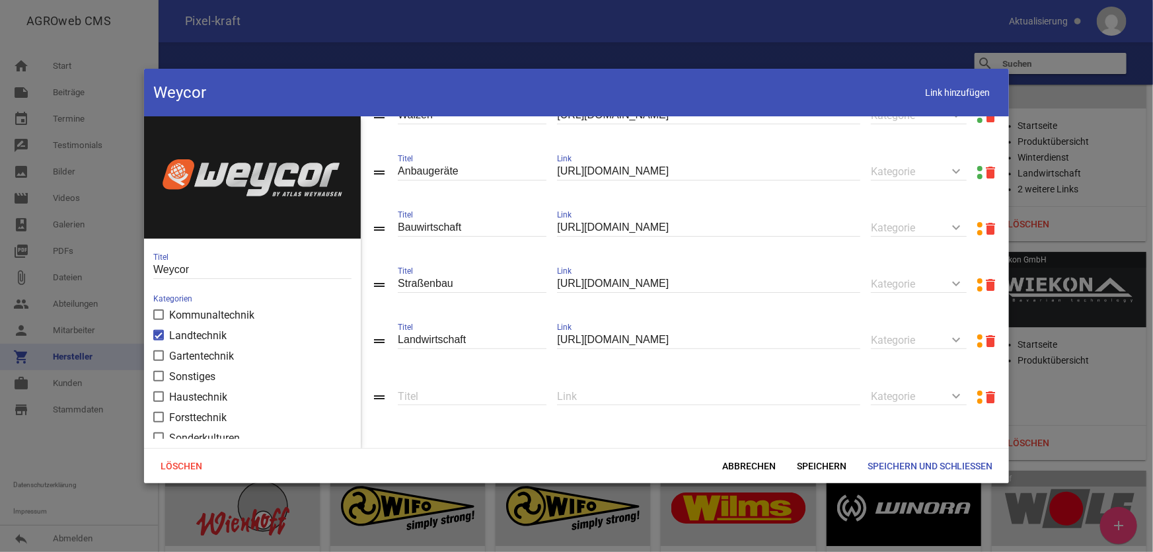
click at [610, 396] on input "text" at bounding box center [708, 396] width 303 height 18
paste input "[URL][DOMAIN_NAME]"
type input "[URL][DOMAIN_NAME]"
type input "Recycling & Entsorgung"
click at [947, 100] on span "Link hinzufügen" at bounding box center [958, 92] width 84 height 27
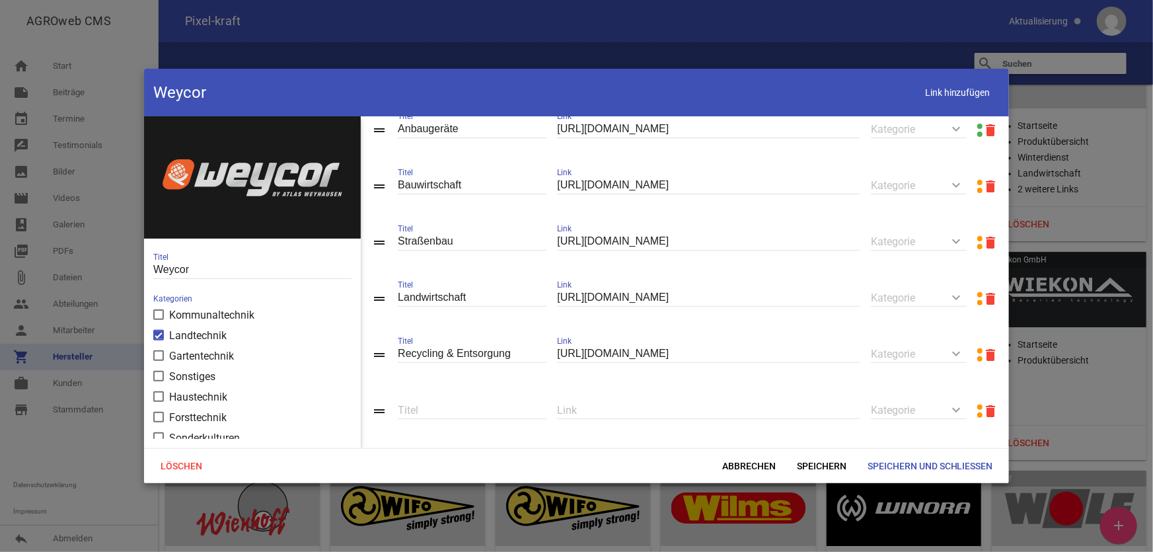
scroll to position [201, 0]
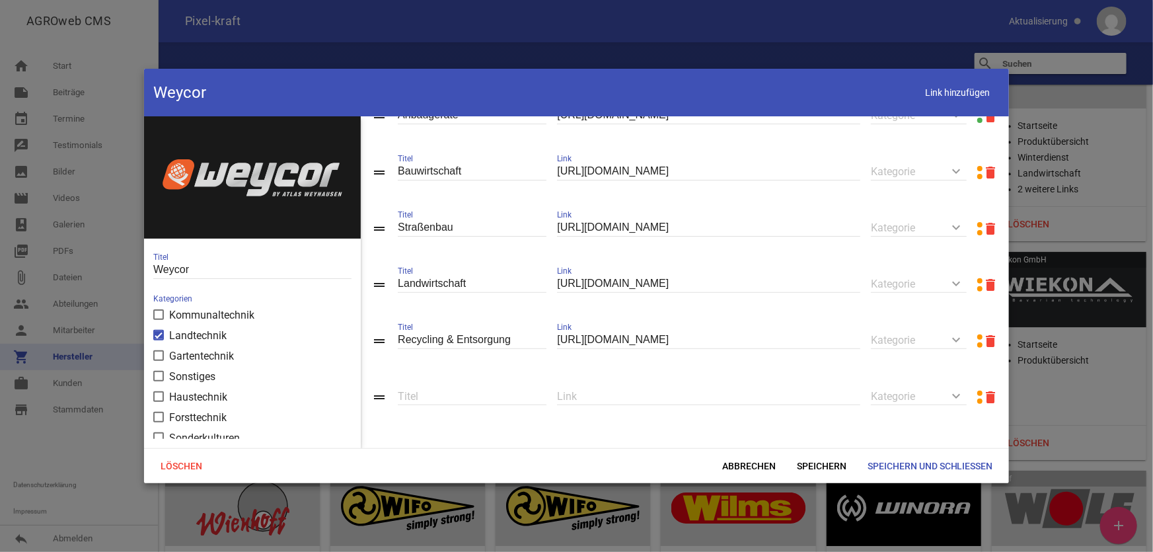
click at [629, 398] on input "text" at bounding box center [708, 396] width 303 height 18
paste input "[URL][DOMAIN_NAME]"
type input "[URL][DOMAIN_NAME]"
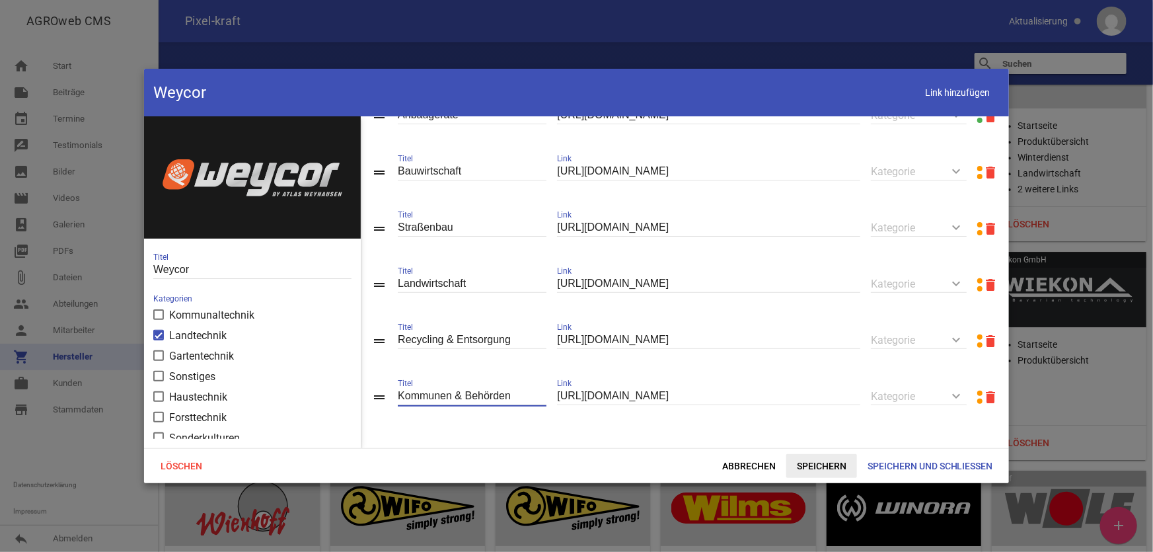
type input "Kommunen & Behörden"
click at [823, 464] on span "Speichern" at bounding box center [821, 466] width 71 height 24
click at [923, 90] on span "Link hinzufügen" at bounding box center [958, 92] width 84 height 27
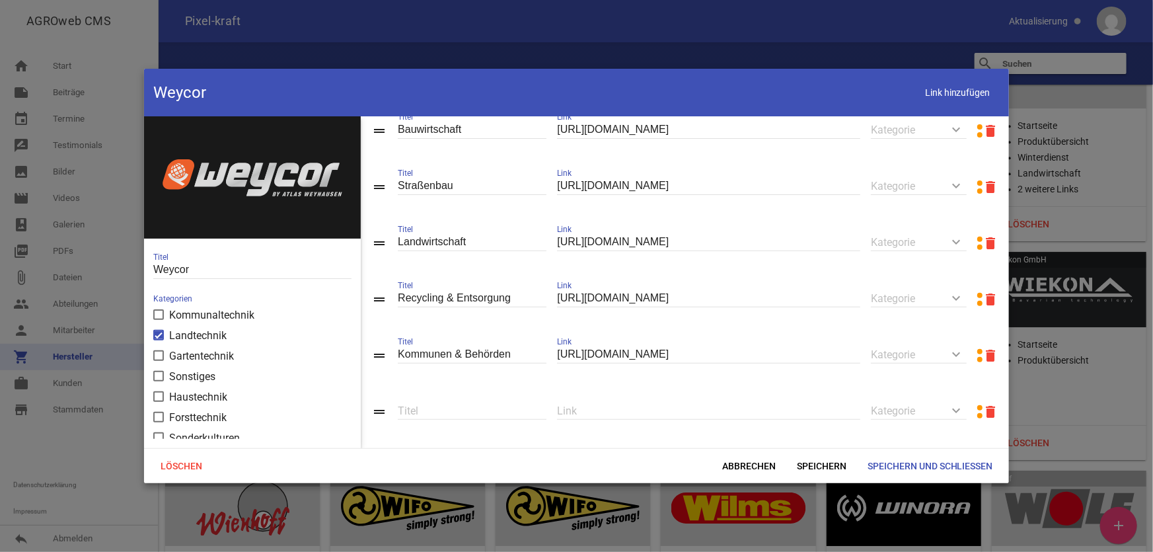
scroll to position [258, 0]
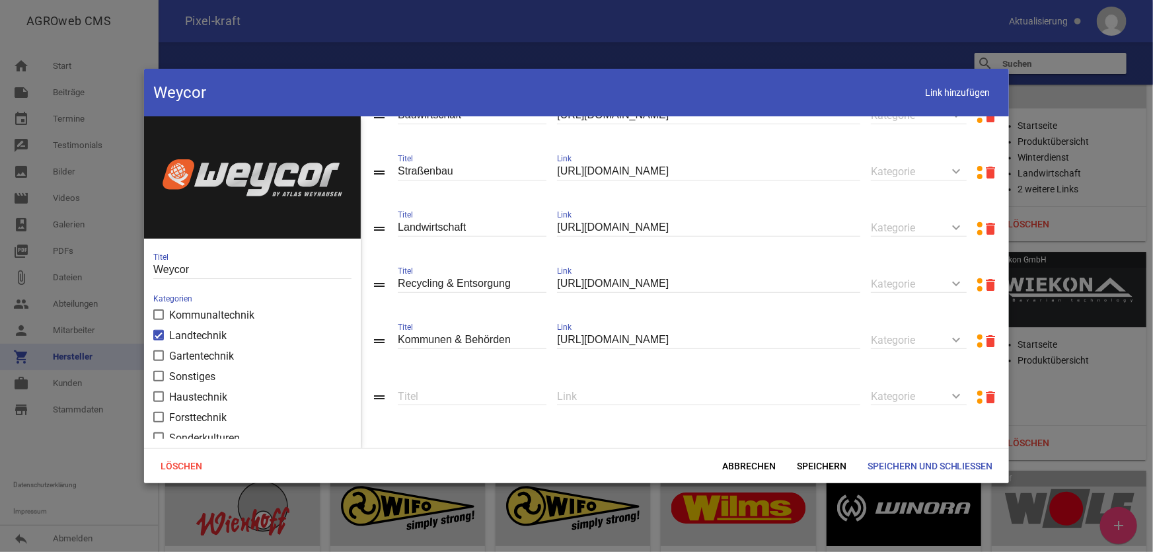
click at [583, 399] on input "text" at bounding box center [708, 396] width 303 height 18
paste input "[URL][DOMAIN_NAME]"
type input "[URL][DOMAIN_NAME]"
type input "Industrie & Gewerbe"
click at [818, 469] on span "Speichern" at bounding box center [821, 466] width 71 height 24
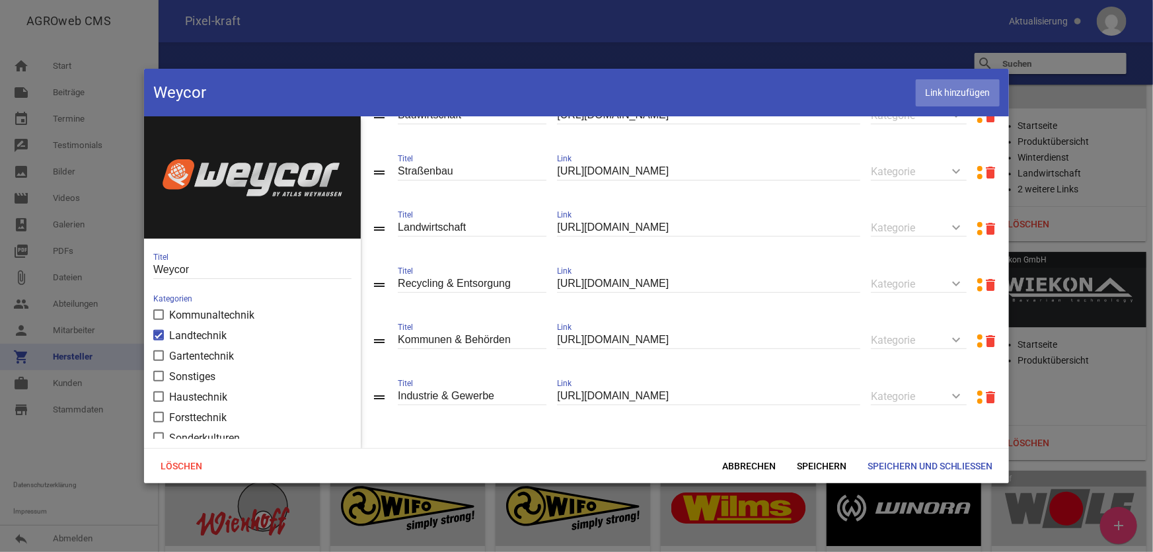
click at [938, 90] on span "Link hinzufügen" at bounding box center [958, 92] width 84 height 27
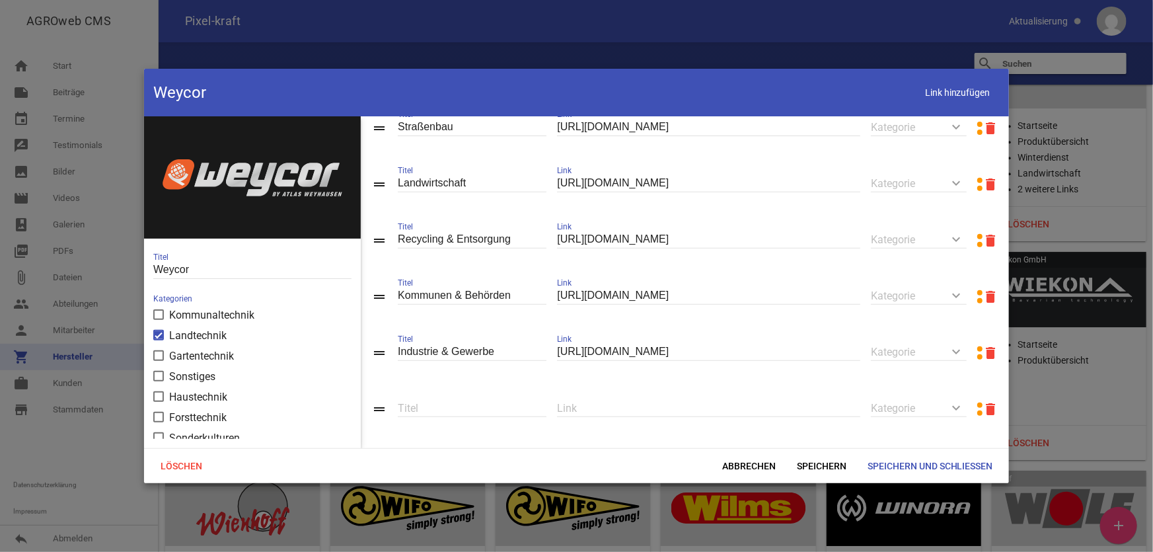
scroll to position [316, 0]
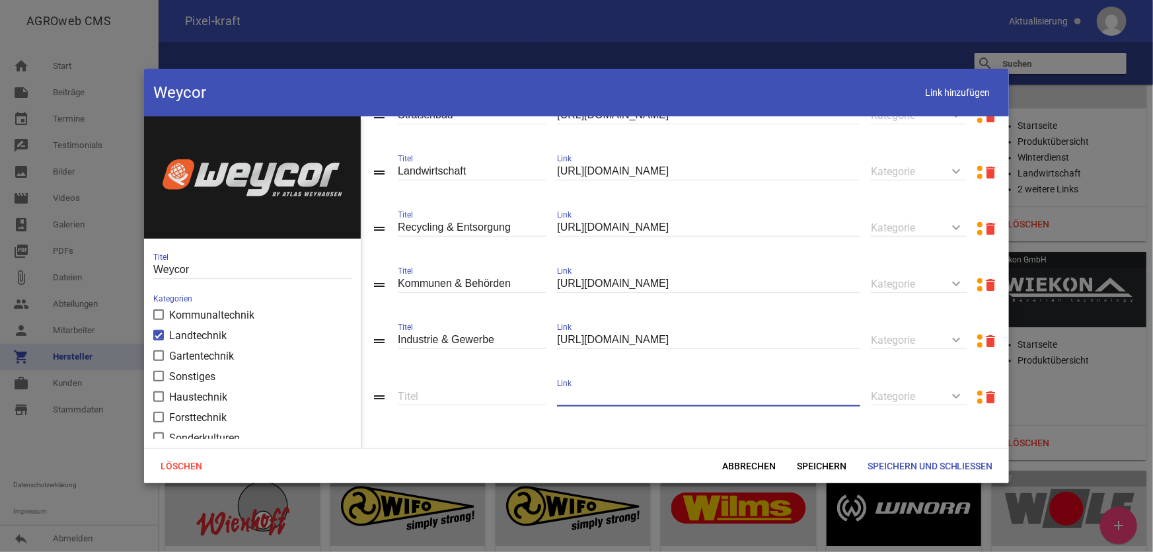
click at [607, 404] on input "text" at bounding box center [708, 396] width 303 height 18
paste input "[URL][DOMAIN_NAME]"
type input "[URL][DOMAIN_NAME]"
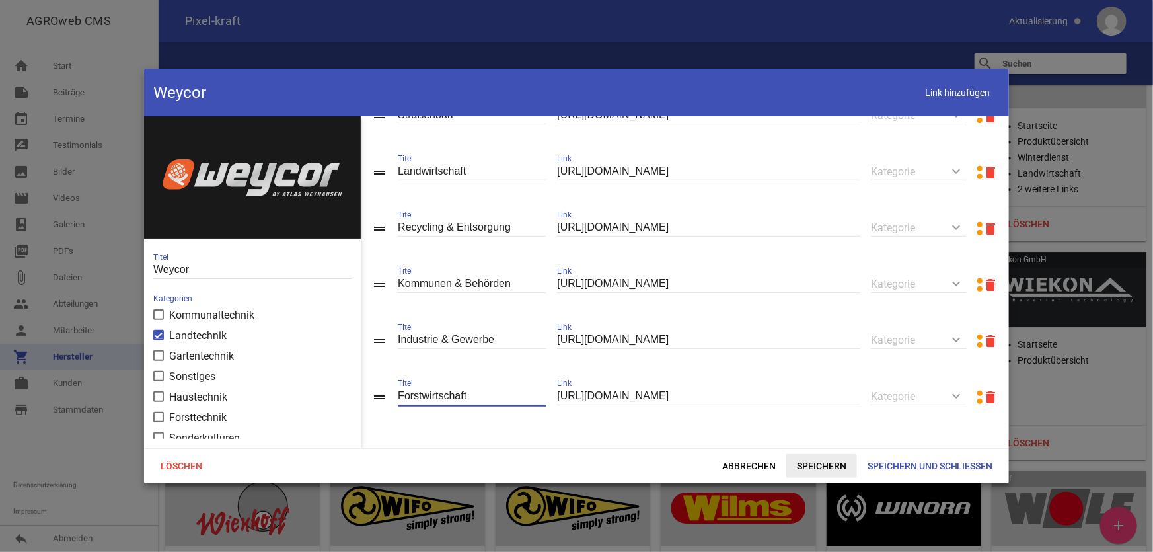
type input "Forstwirtschaft"
click at [816, 466] on span "Speichern" at bounding box center [821, 466] width 71 height 24
click at [935, 99] on span "Link hinzufügen" at bounding box center [958, 92] width 84 height 27
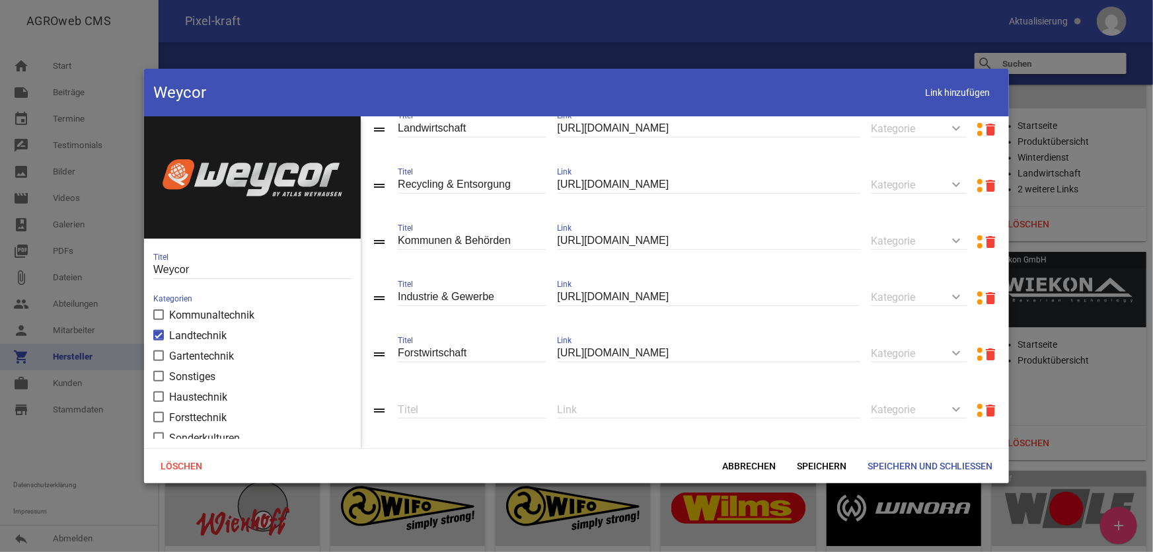
scroll to position [372, 0]
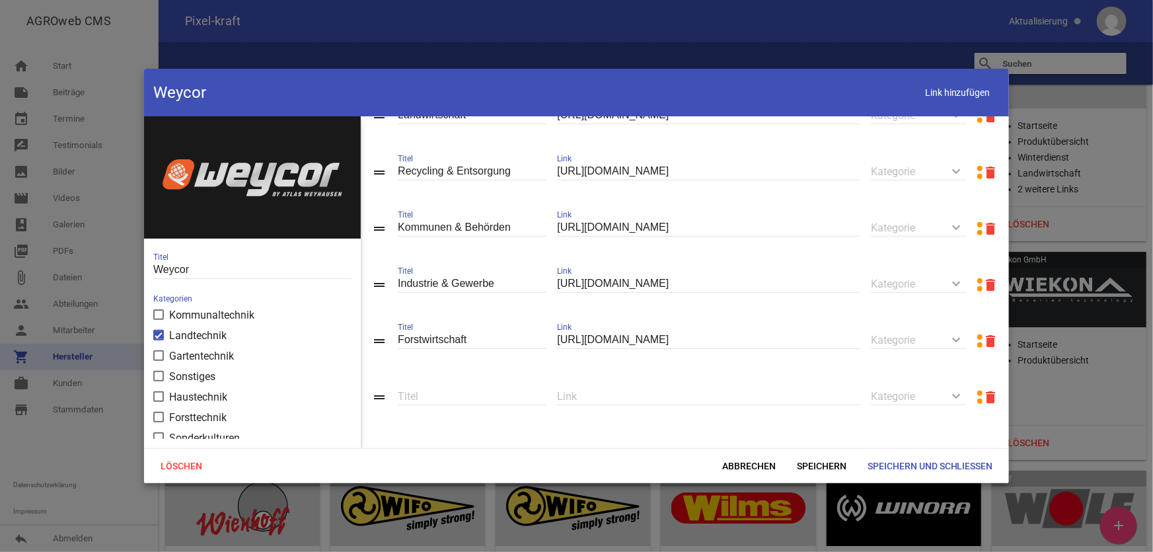
click at [623, 396] on input "text" at bounding box center [708, 396] width 303 height 18
paste input "[URL][DOMAIN_NAME]"
type input "[URL][DOMAIN_NAME]"
type input "F"
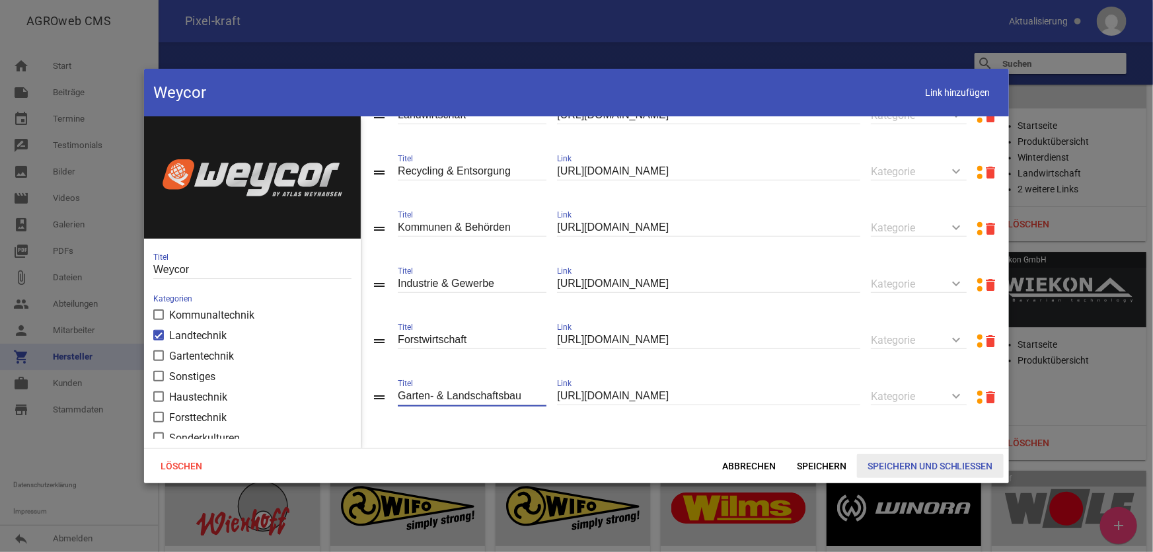
type input "Garten- & Landschaftsbau"
click at [921, 463] on span "Speichern und Schließen" at bounding box center [930, 466] width 147 height 24
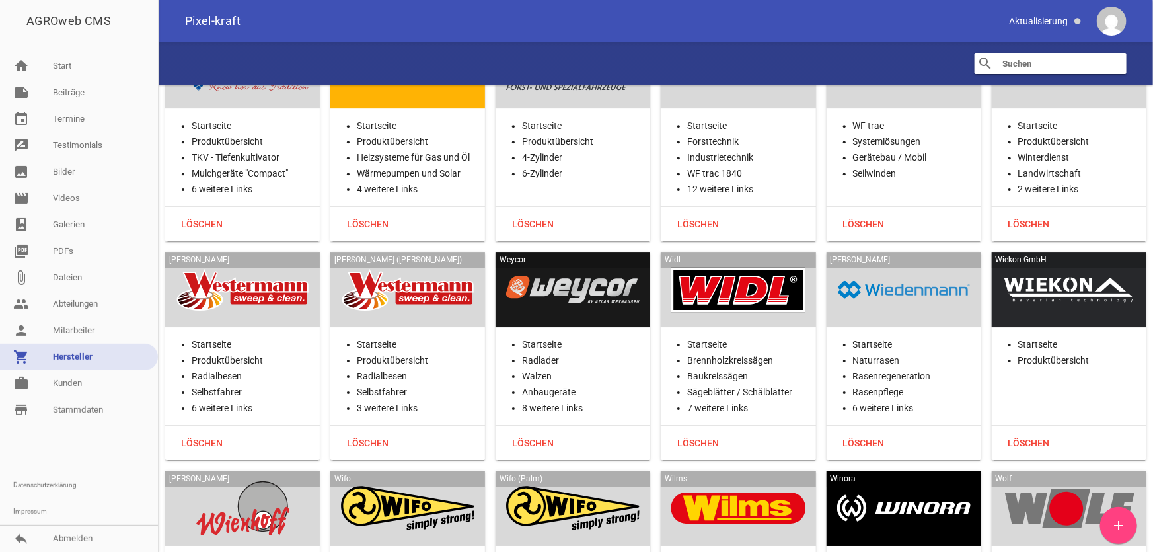
click at [741, 262] on div at bounding box center [737, 289] width 133 height 54
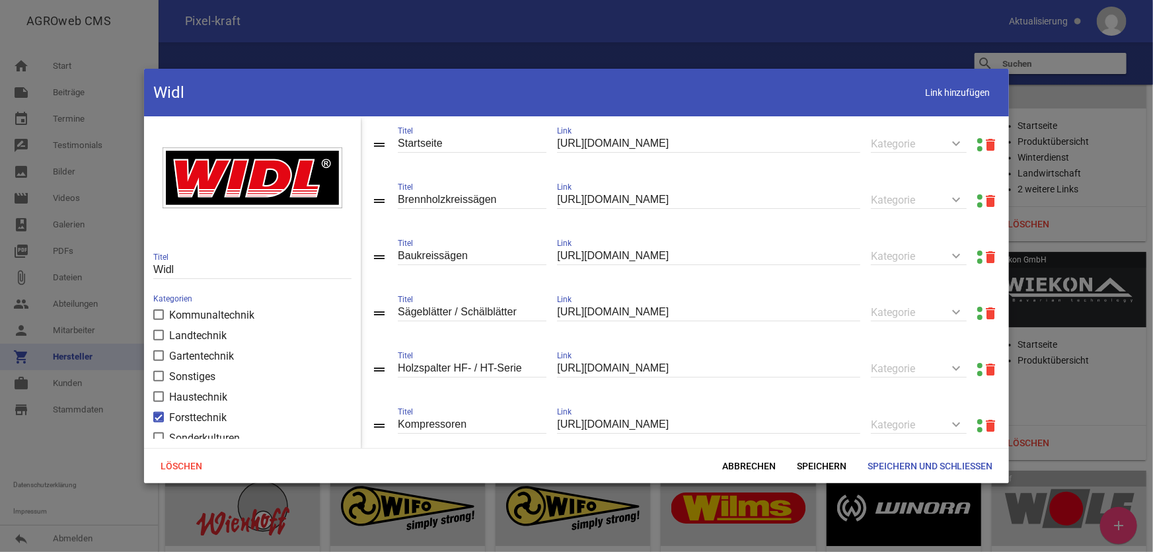
click at [977, 139] on link at bounding box center [979, 140] width 5 height 5
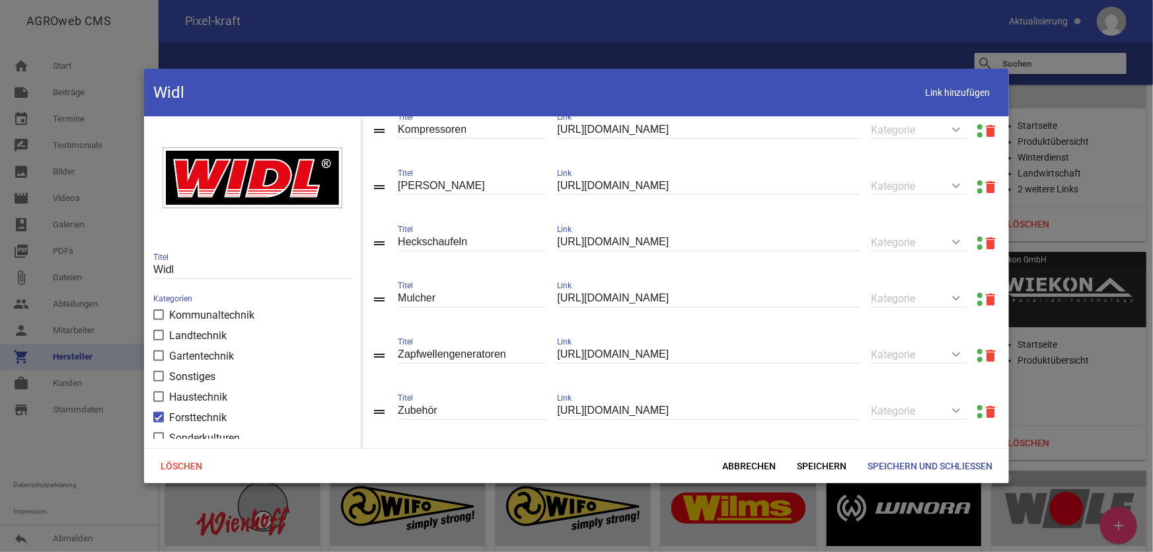
scroll to position [300, 0]
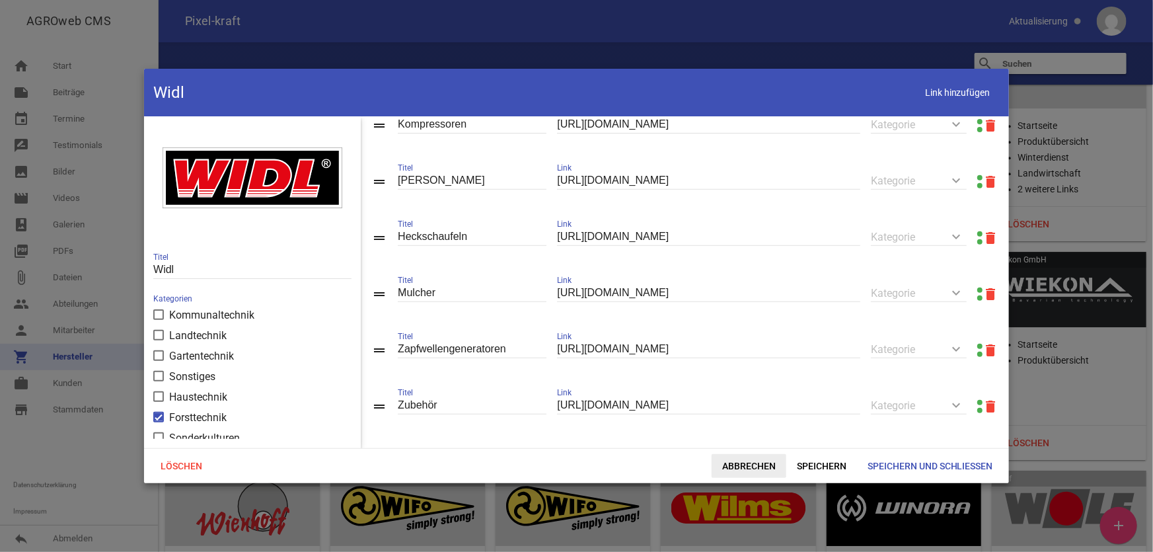
click at [734, 465] on span "Abbrechen" at bounding box center [748, 466] width 75 height 24
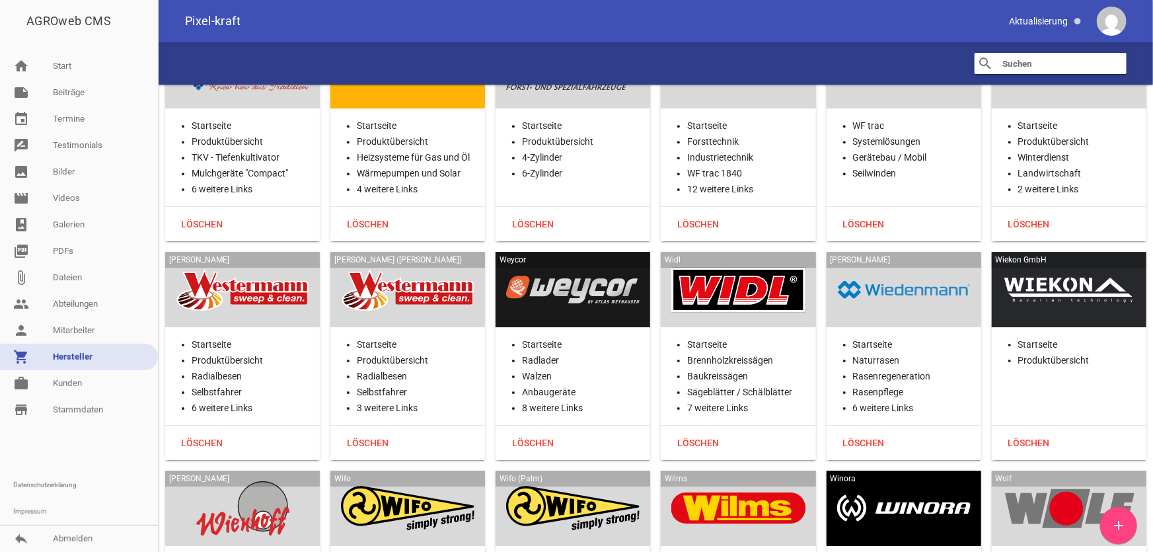
click at [909, 262] on div at bounding box center [903, 289] width 133 height 54
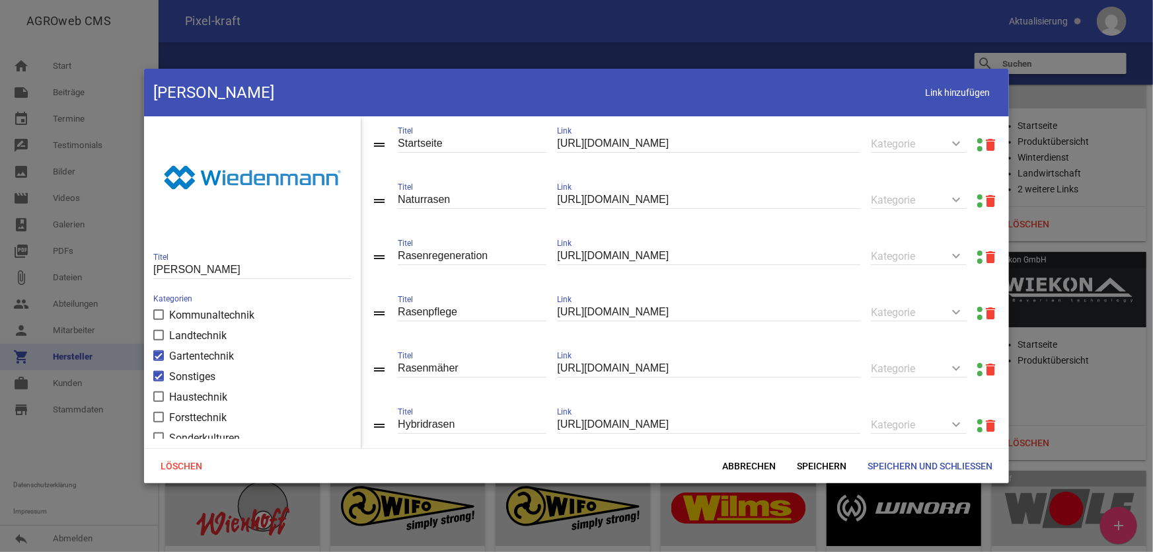
click at [977, 139] on link at bounding box center [979, 140] width 5 height 5
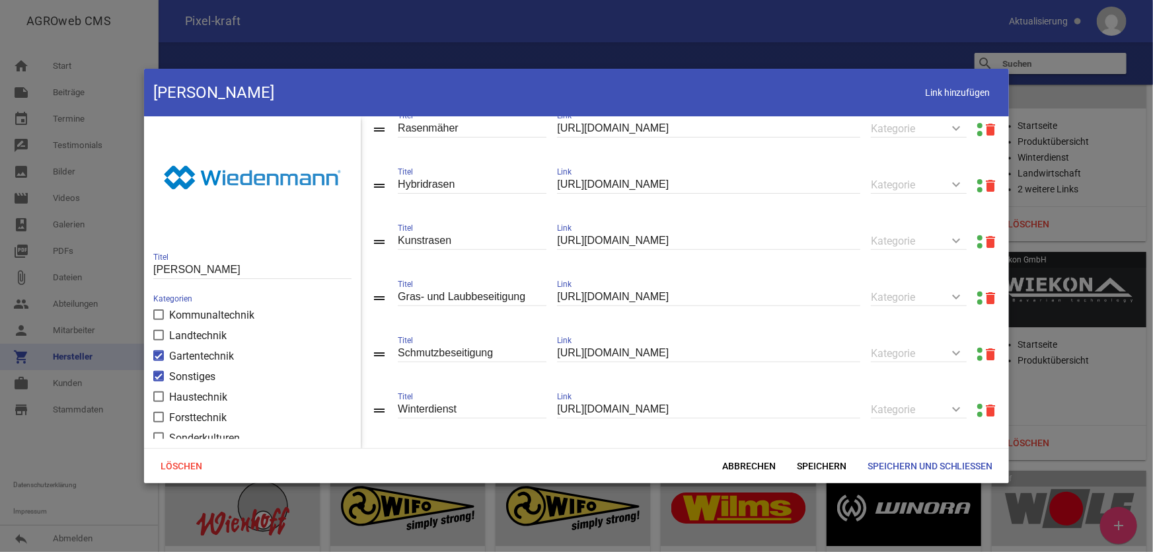
scroll to position [291, 0]
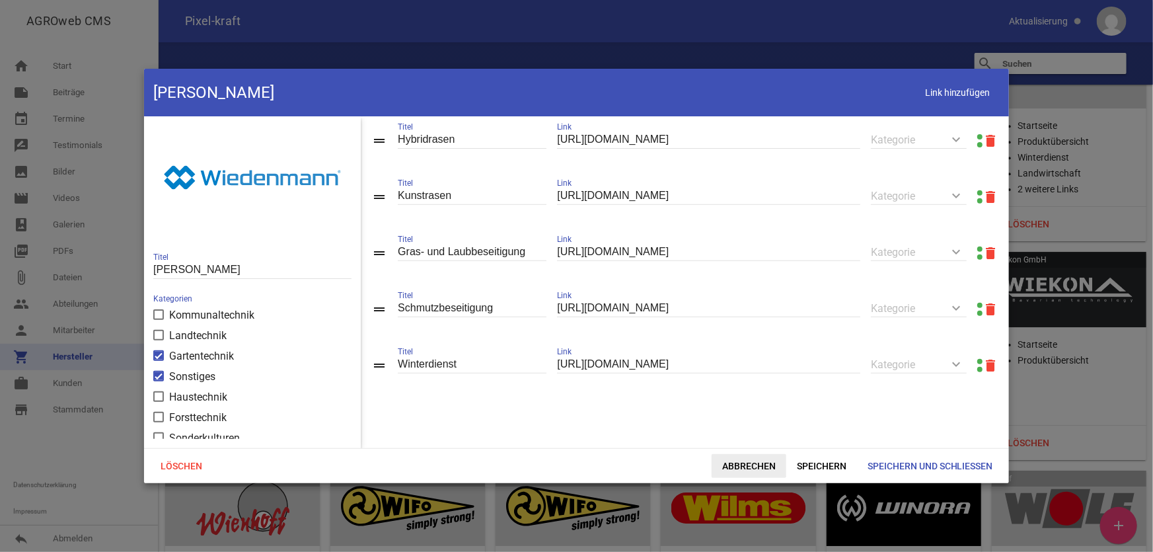
click at [765, 459] on span "Abbrechen" at bounding box center [748, 466] width 75 height 24
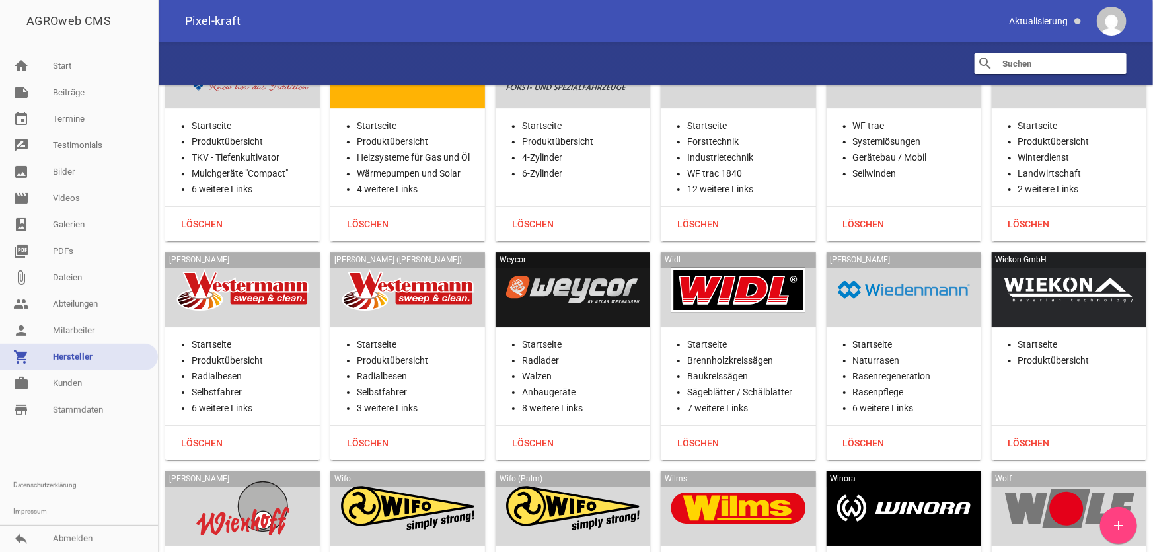
click at [1057, 262] on div at bounding box center [1068, 289] width 133 height 54
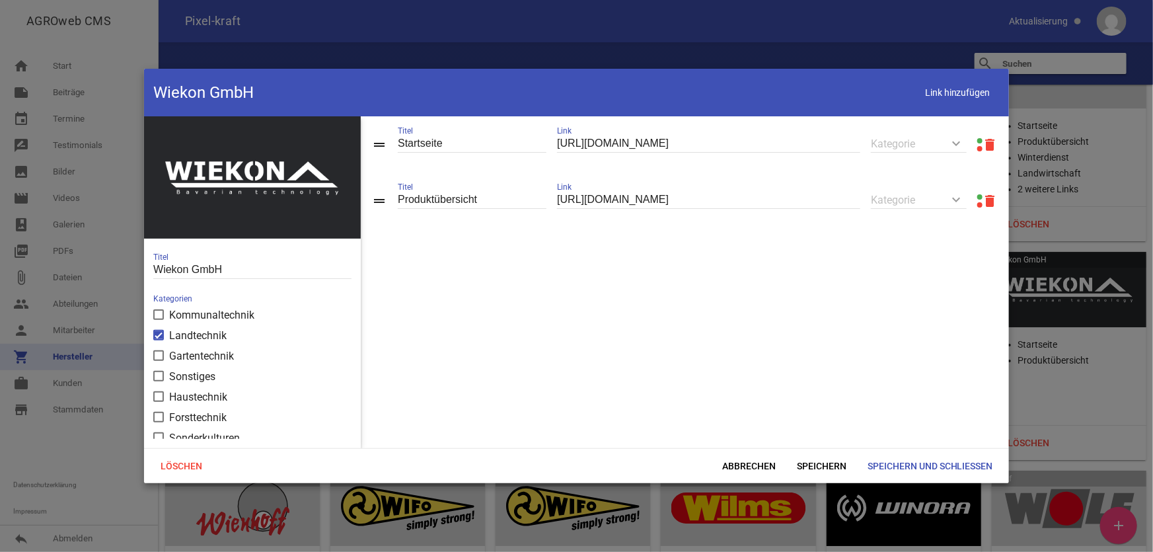
click at [977, 196] on link at bounding box center [979, 196] width 5 height 5
click at [752, 466] on span "Abbrechen" at bounding box center [748, 466] width 75 height 24
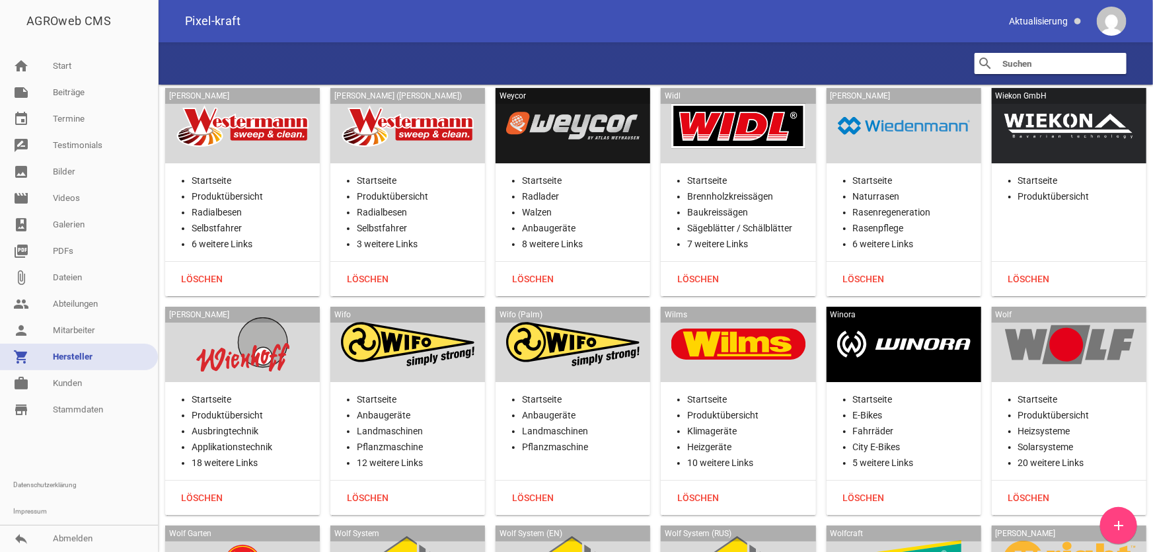
scroll to position [32760, 0]
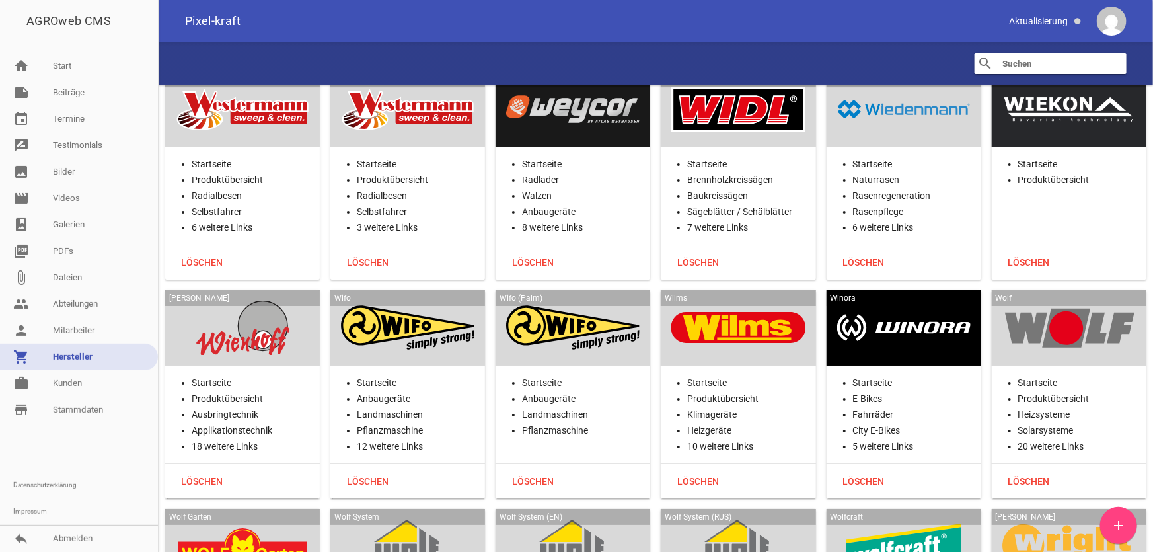
click at [281, 301] on div at bounding box center [242, 328] width 133 height 54
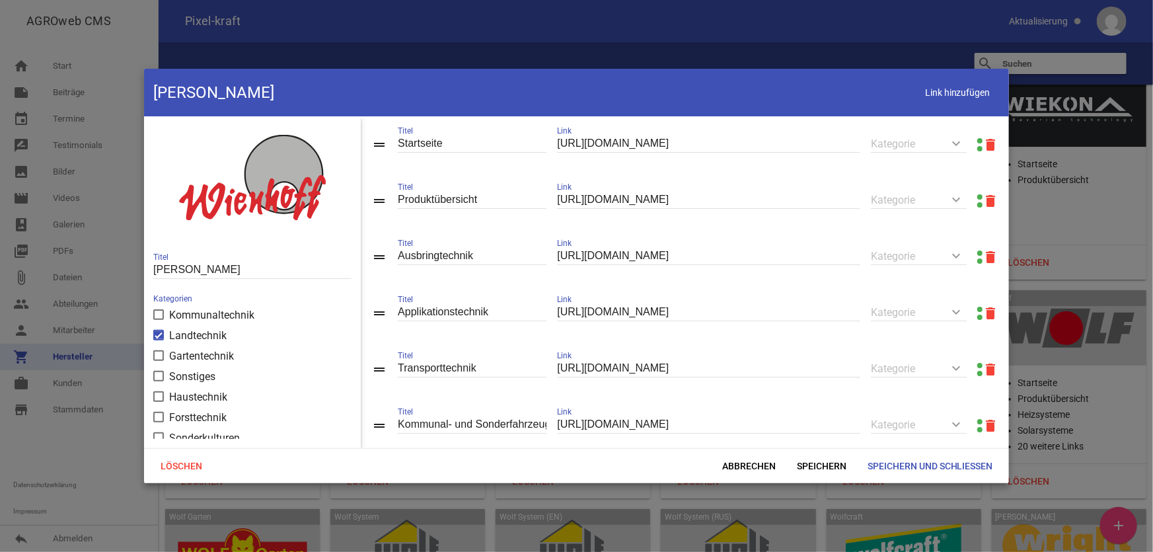
click at [977, 198] on link at bounding box center [979, 196] width 5 height 5
click at [449, 151] on input "WieTaCon Comfort" at bounding box center [472, 146] width 149 height 18
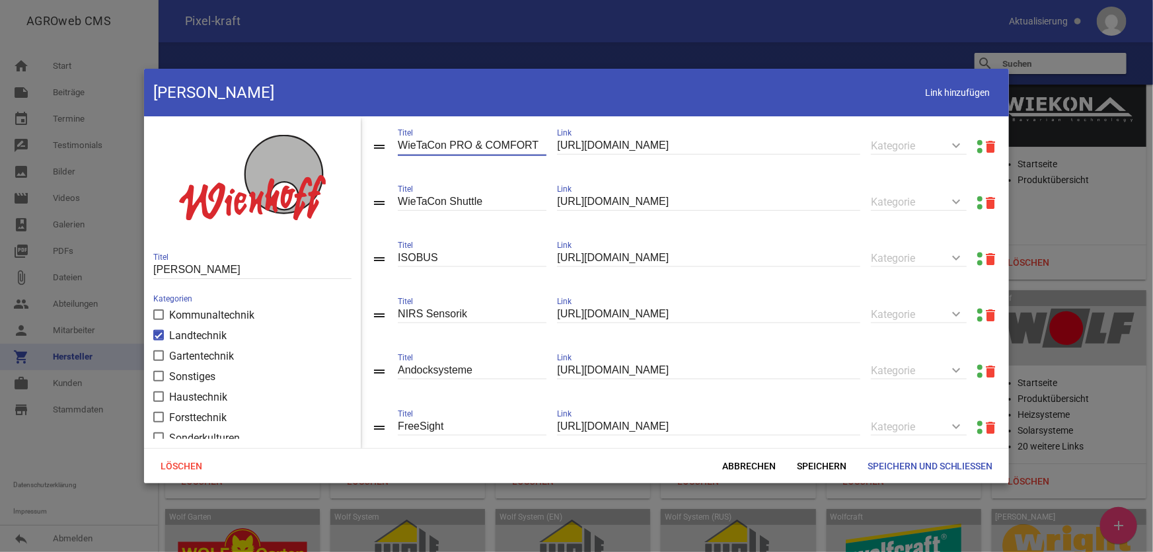
type input "WieTaCon PRO & COMFORT"
drag, startPoint x: 382, startPoint y: 212, endPoint x: 394, endPoint y: 176, distance: 38.2
click at [822, 463] on span "Speichern" at bounding box center [821, 466] width 71 height 24
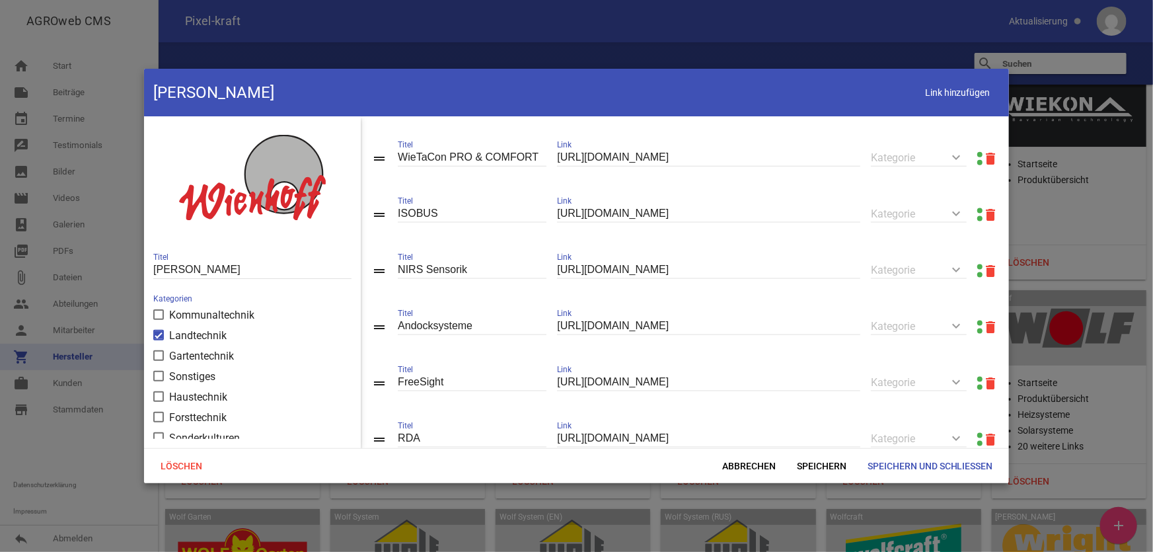
scroll to position [940, 0]
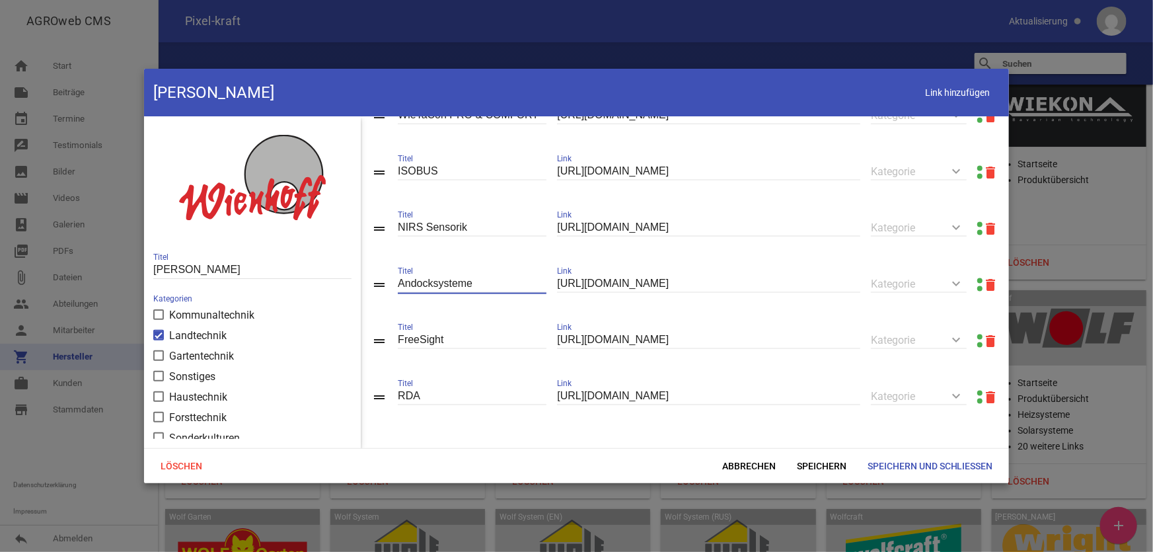
drag, startPoint x: 438, startPoint y: 285, endPoint x: 540, endPoint y: 295, distance: 102.1
click at [548, 297] on div "drag_handle Andocksysteme Titel [URL][DOMAIN_NAME] Link keyboard_arrow_down Kat…" at bounding box center [685, 284] width 648 height 56
type input "Andockstation"
click at [925, 465] on span "Speichern und Schließen" at bounding box center [930, 466] width 147 height 24
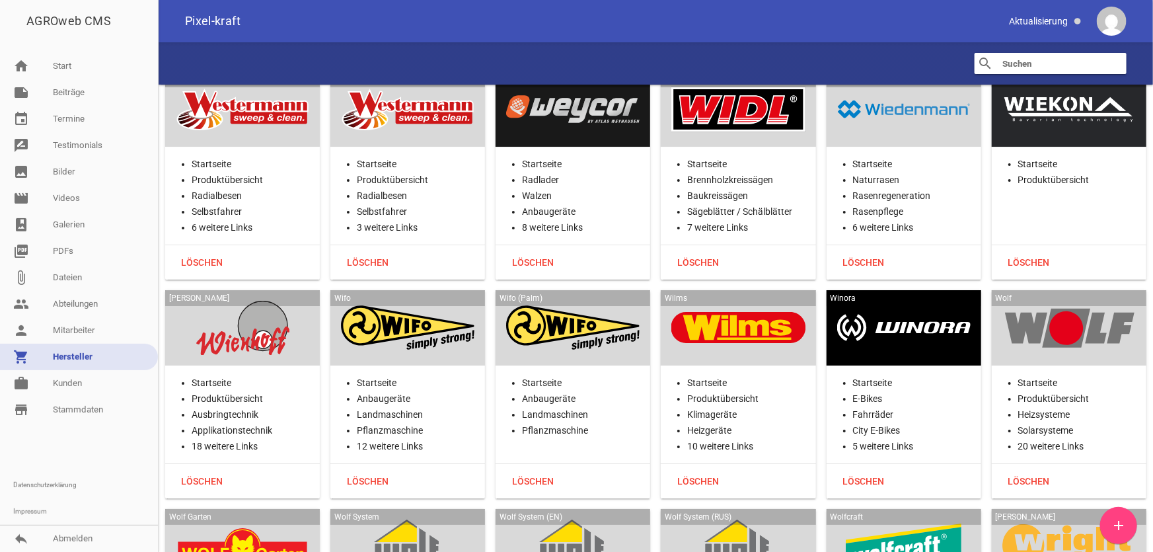
click at [431, 301] on div at bounding box center [407, 328] width 133 height 54
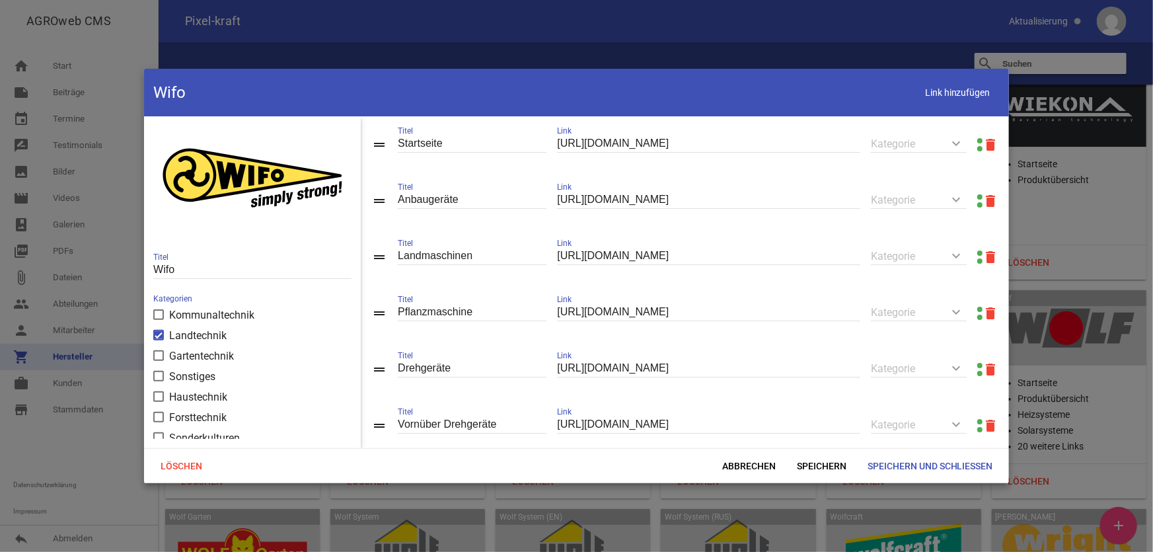
click at [977, 137] on div at bounding box center [979, 145] width 5 height 16
click at [977, 141] on link at bounding box center [979, 140] width 5 height 5
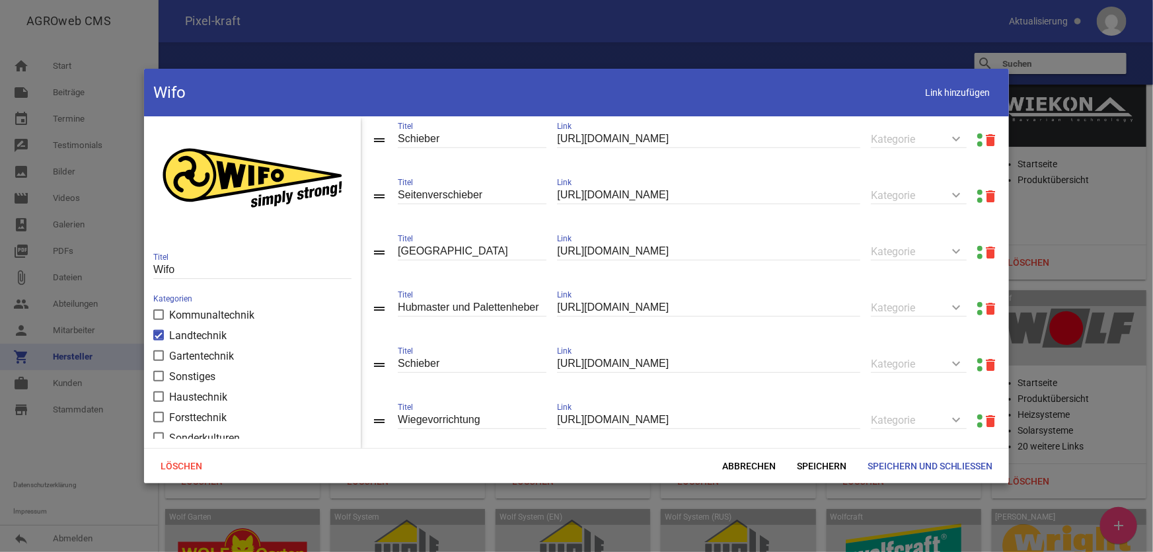
scroll to position [451, 0]
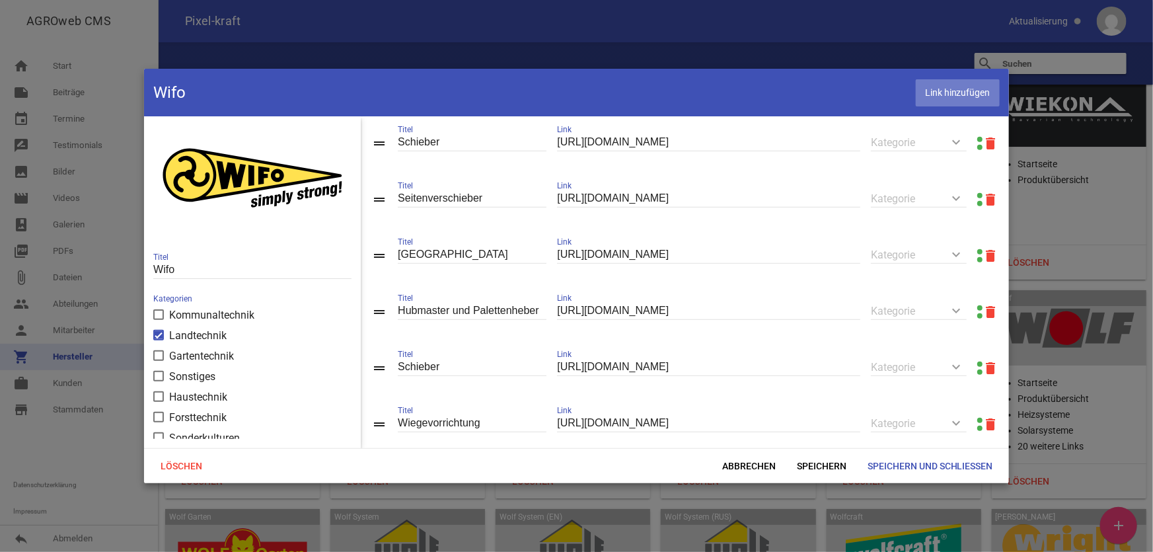
drag, startPoint x: 933, startPoint y: 96, endPoint x: 919, endPoint y: 104, distance: 16.6
click at [933, 96] on span "Link hinzufügen" at bounding box center [958, 92] width 84 height 27
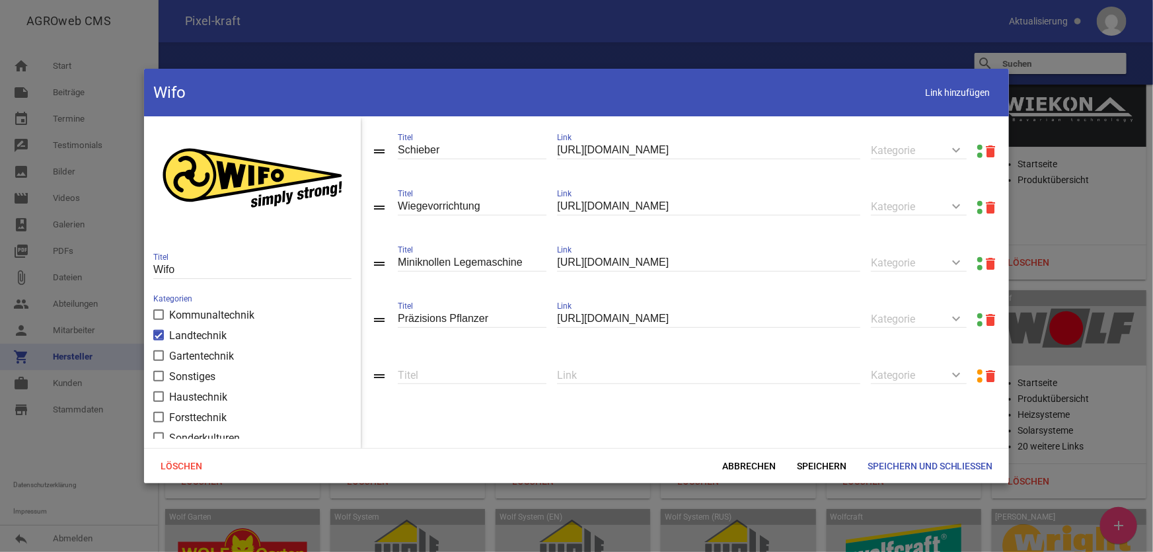
scroll to position [688, 0]
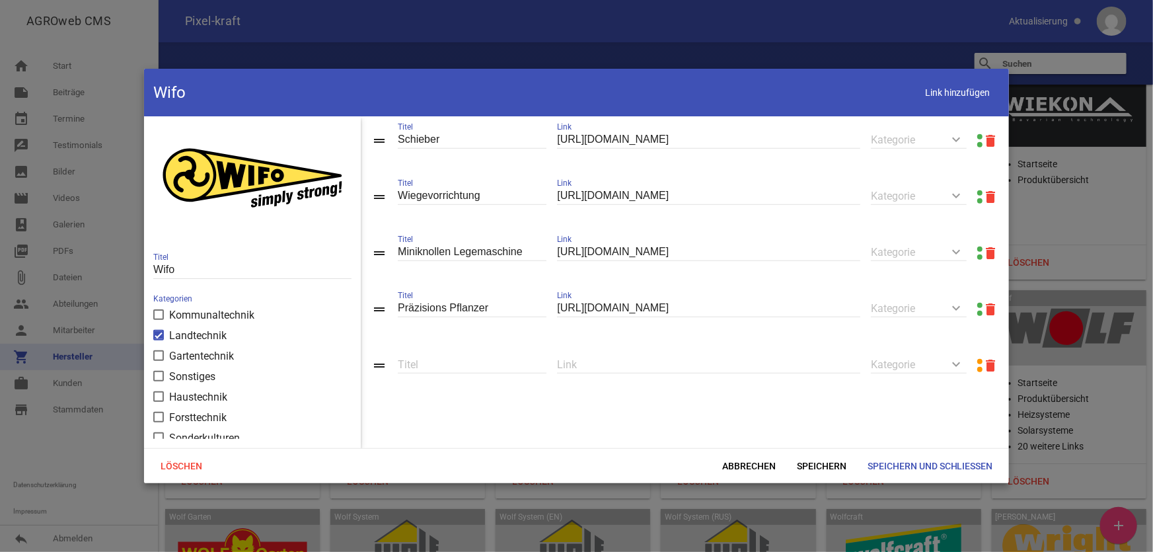
click at [621, 363] on input "text" at bounding box center [708, 364] width 303 height 18
paste input "[URL][DOMAIN_NAME]"
type input "[URL][DOMAIN_NAME]"
type input "Hackmaschinen"
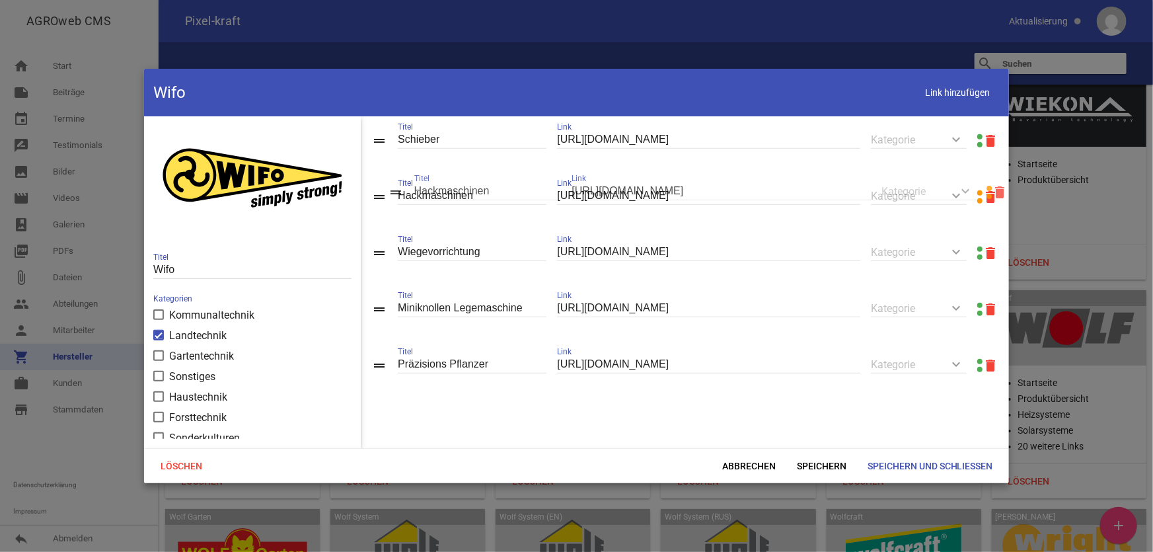
drag, startPoint x: 384, startPoint y: 370, endPoint x: 400, endPoint y: 196, distance: 174.5
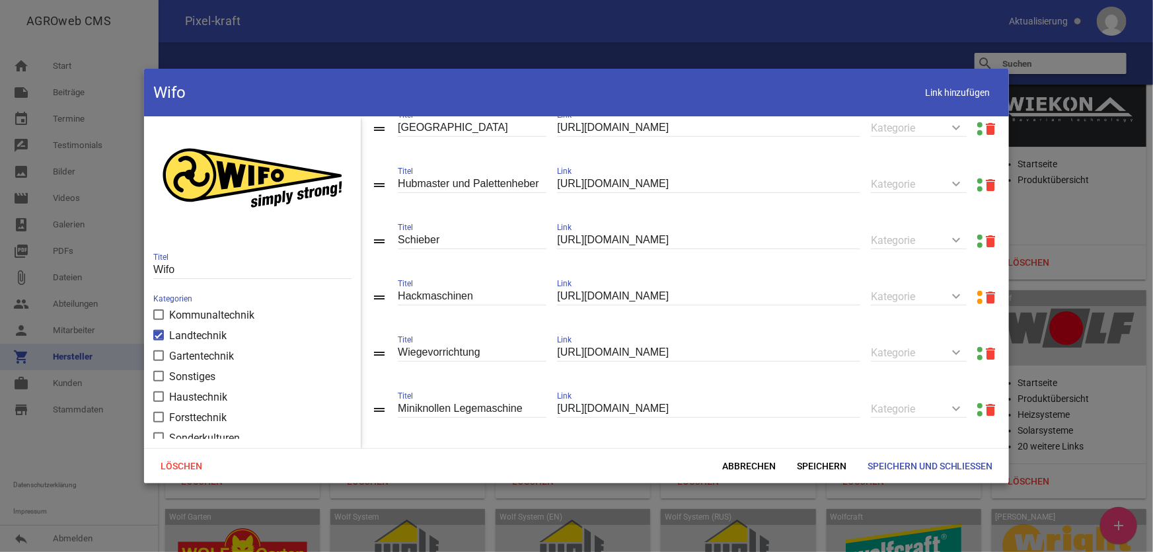
scroll to position [568, 0]
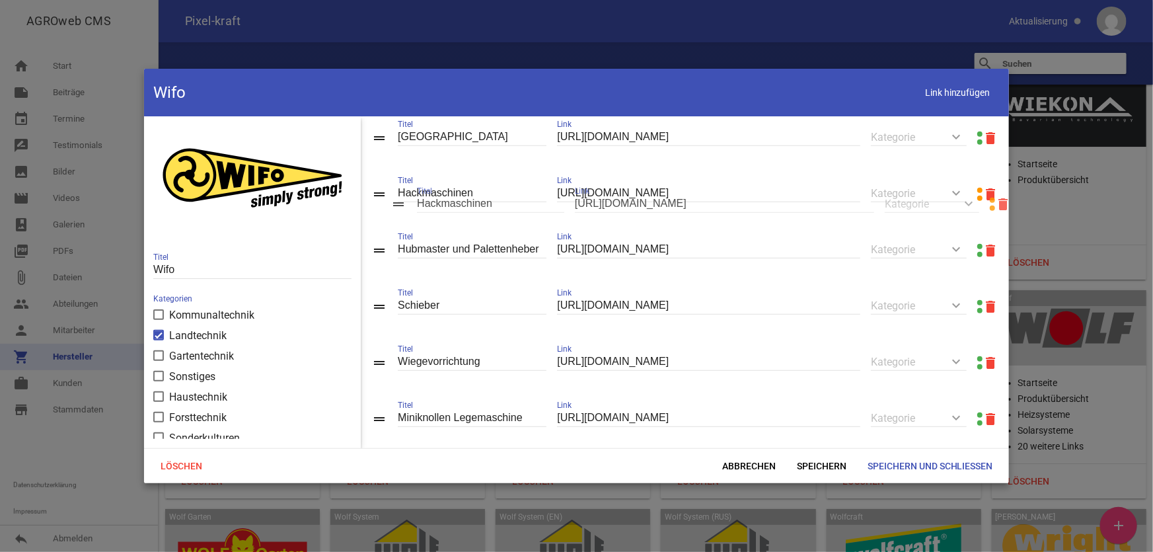
drag, startPoint x: 377, startPoint y: 312, endPoint x: 396, endPoint y: 202, distance: 112.1
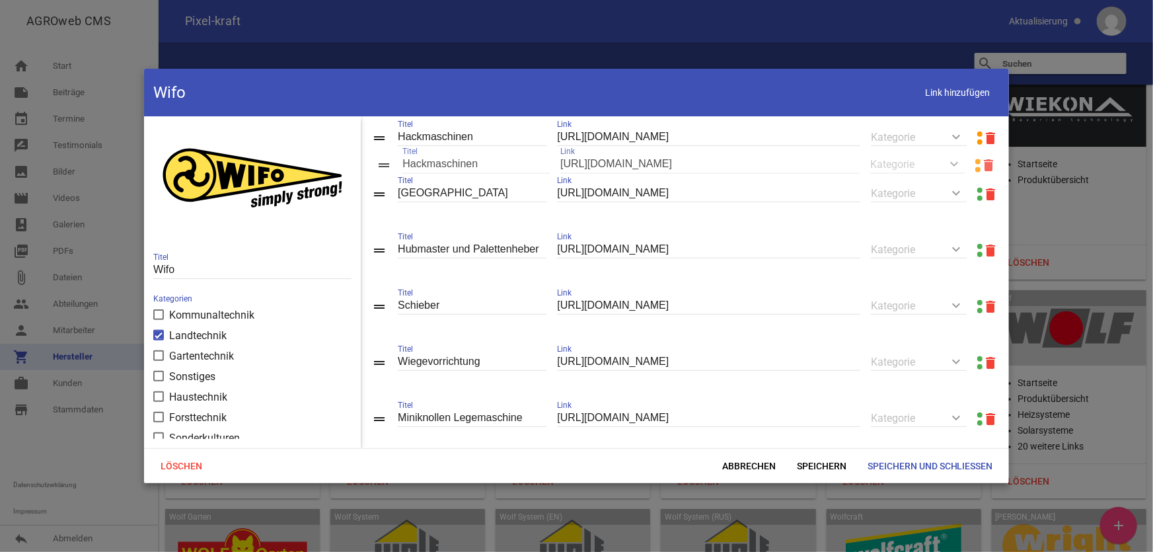
drag, startPoint x: 383, startPoint y: 202, endPoint x: 388, endPoint y: 166, distance: 36.6
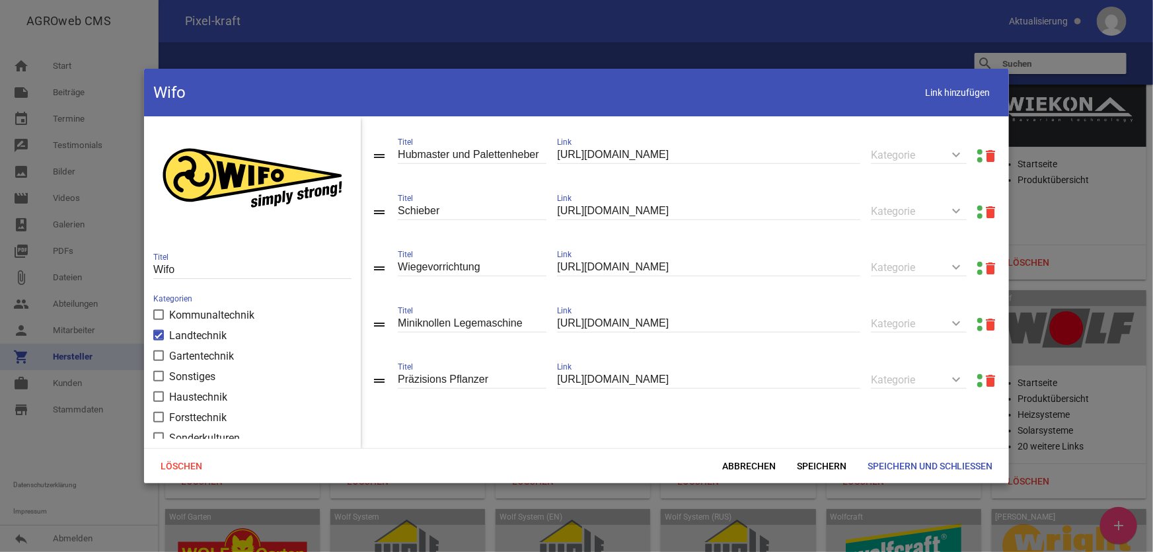
scroll to position [688, 0]
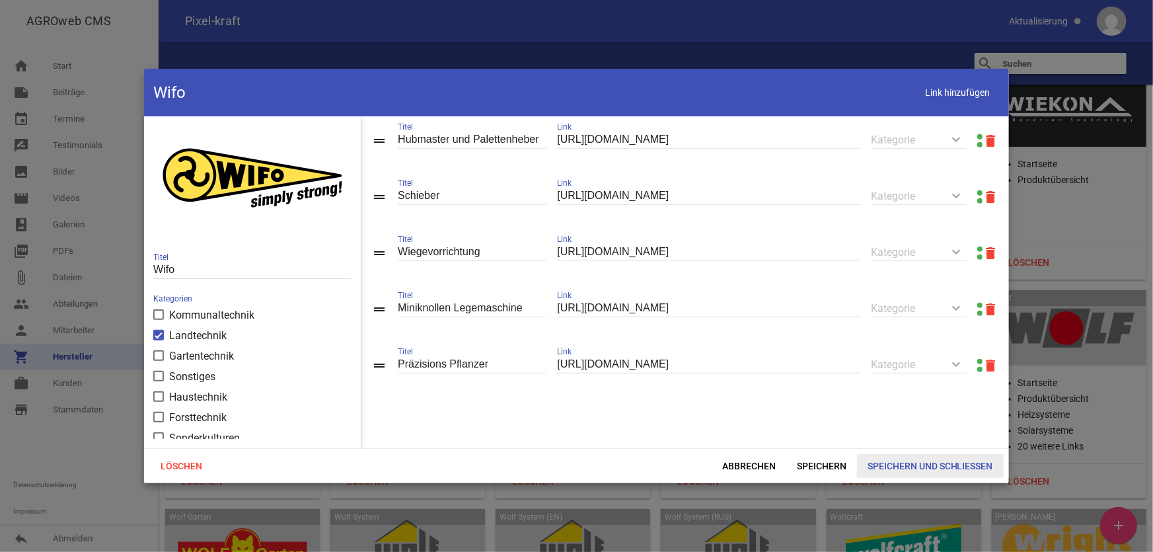
click at [932, 468] on span "Speichern und Schließen" at bounding box center [930, 466] width 147 height 24
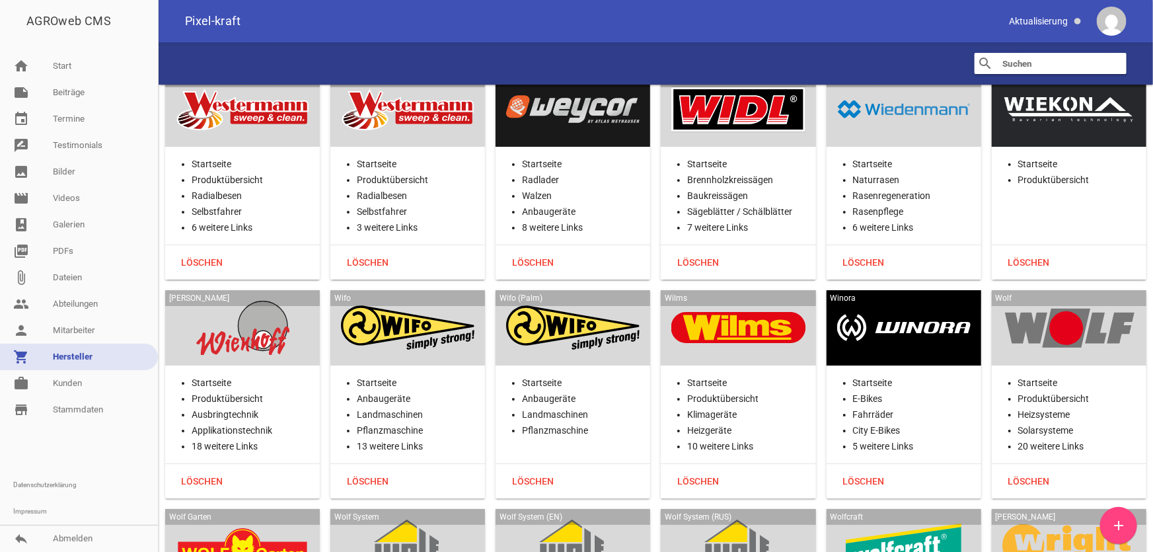
click at [699, 301] on div at bounding box center [737, 328] width 133 height 54
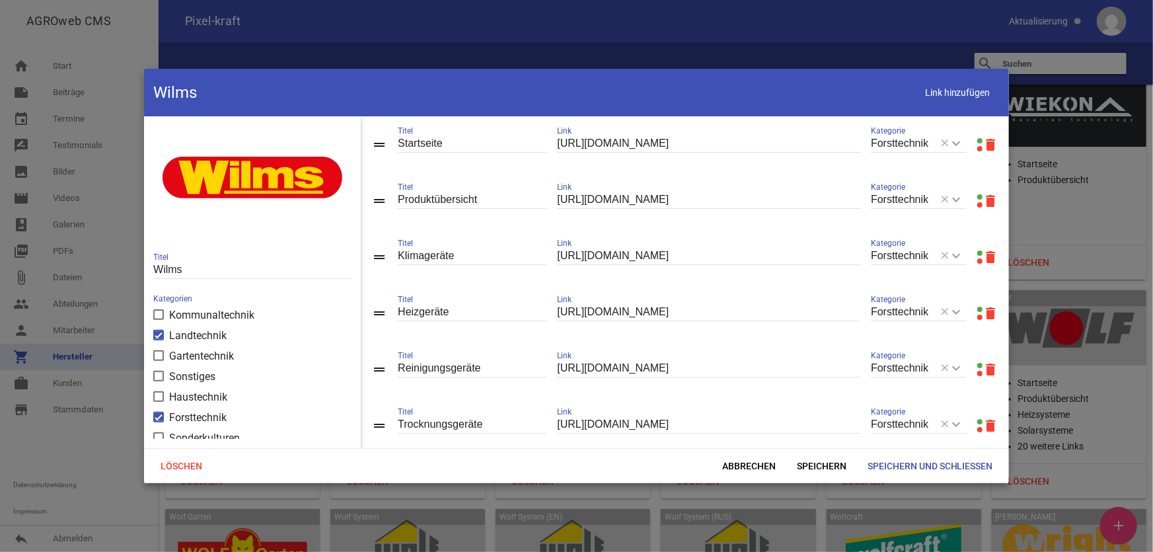
click at [977, 196] on link at bounding box center [979, 196] width 5 height 5
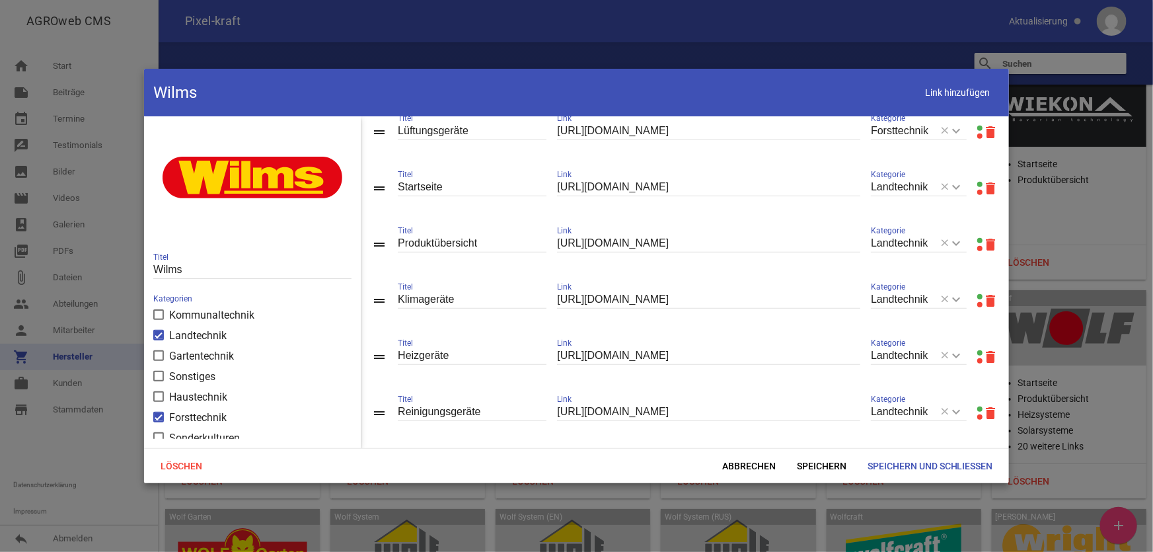
scroll to position [517, 0]
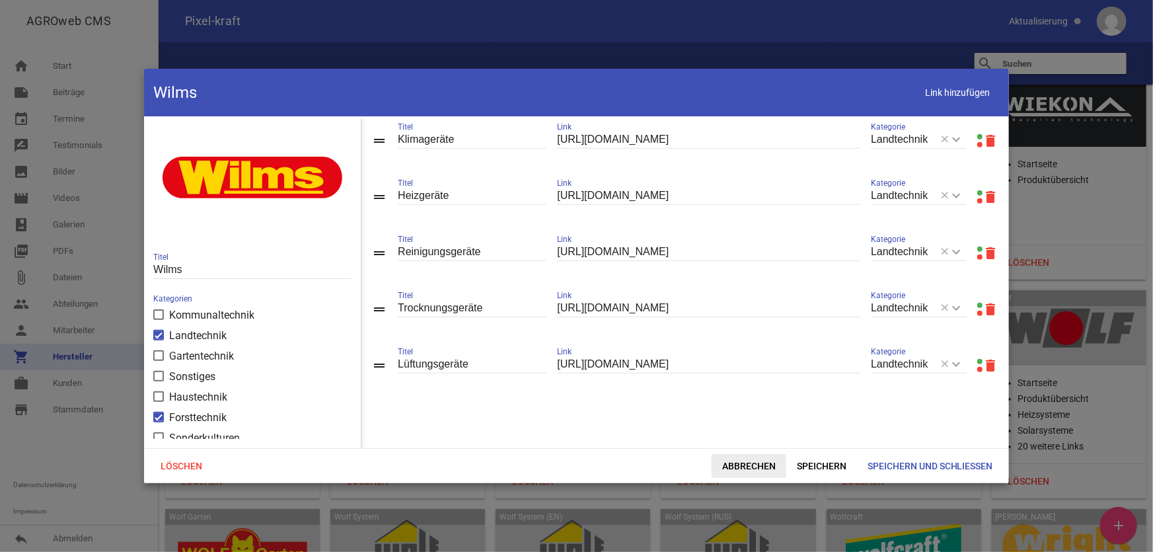
click at [731, 467] on span "Abbrechen" at bounding box center [748, 466] width 75 height 24
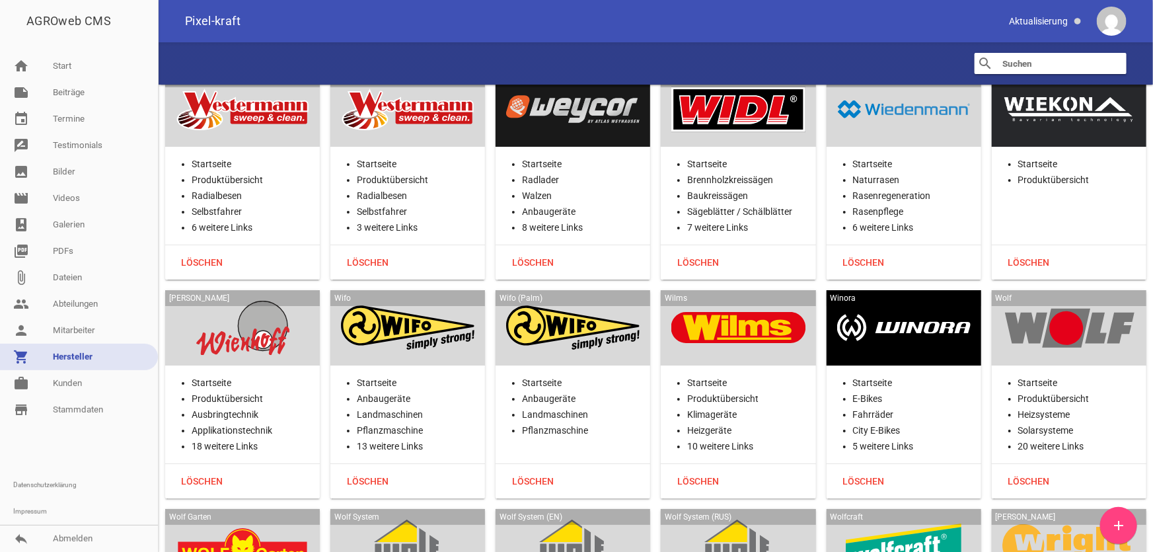
click at [863, 301] on div at bounding box center [903, 328] width 133 height 54
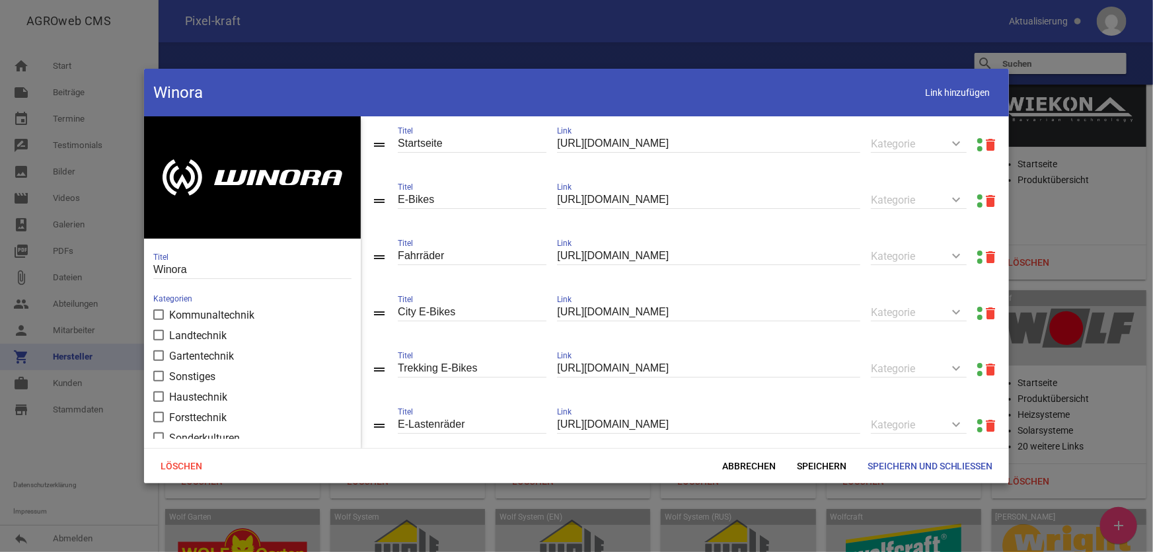
click at [977, 141] on link at bounding box center [979, 140] width 5 height 5
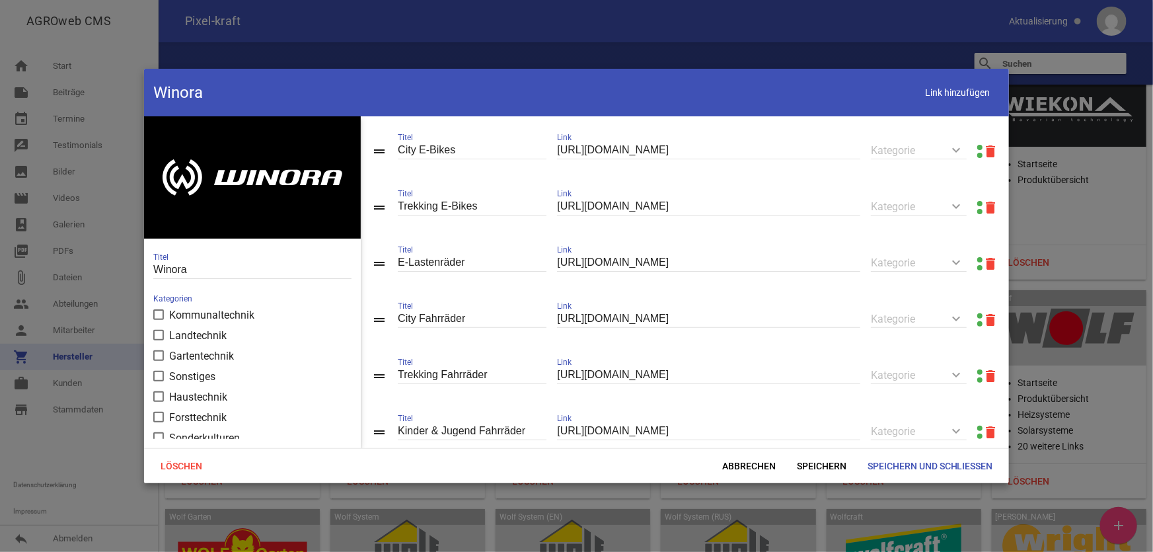
scroll to position [201, 0]
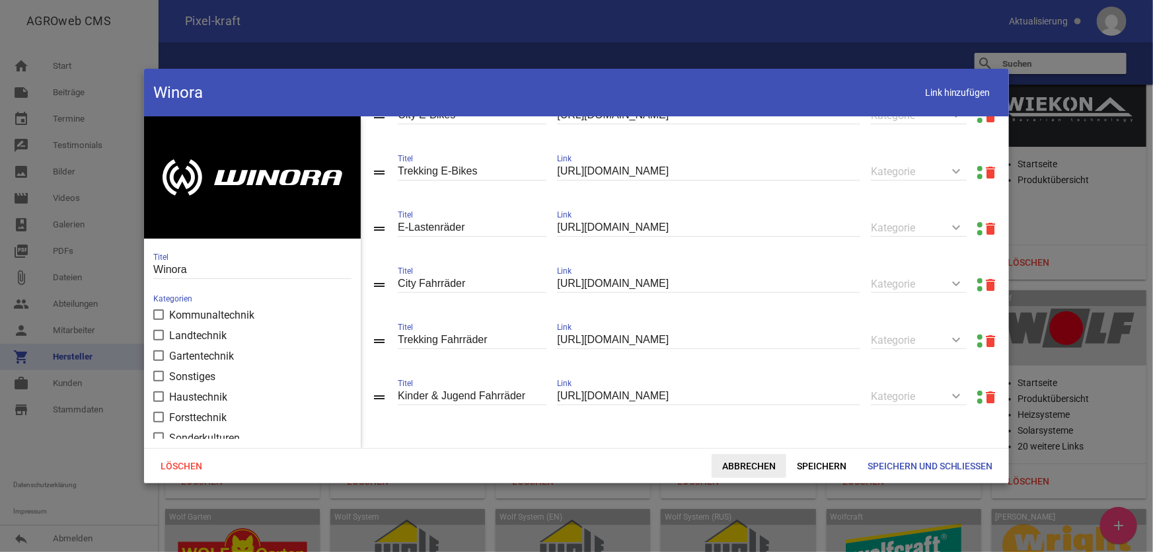
click at [749, 466] on span "Abbrechen" at bounding box center [748, 466] width 75 height 24
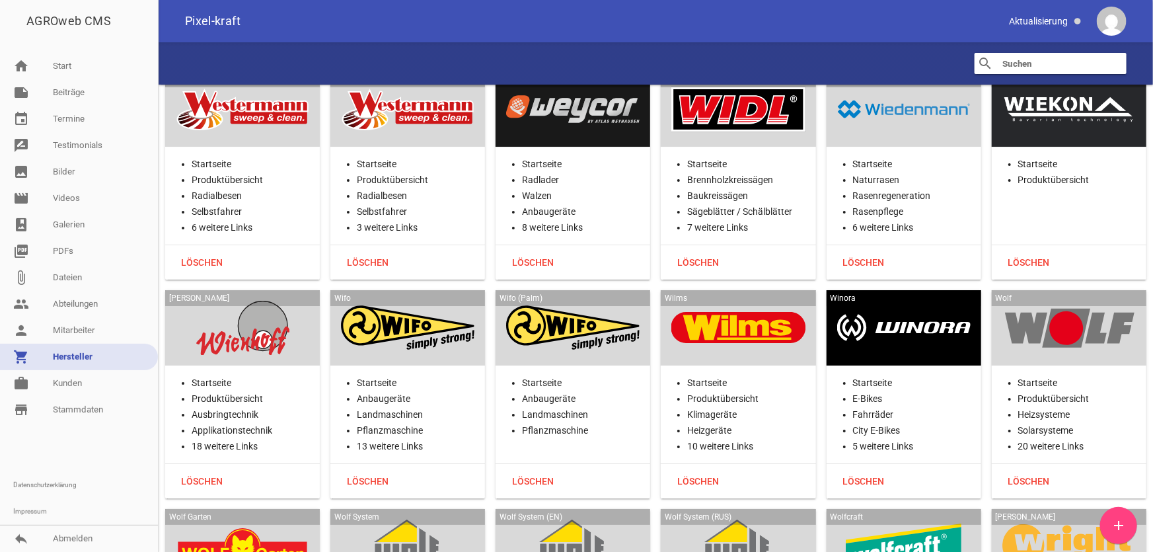
click at [1051, 290] on div "Wolf" at bounding box center [1068, 327] width 155 height 75
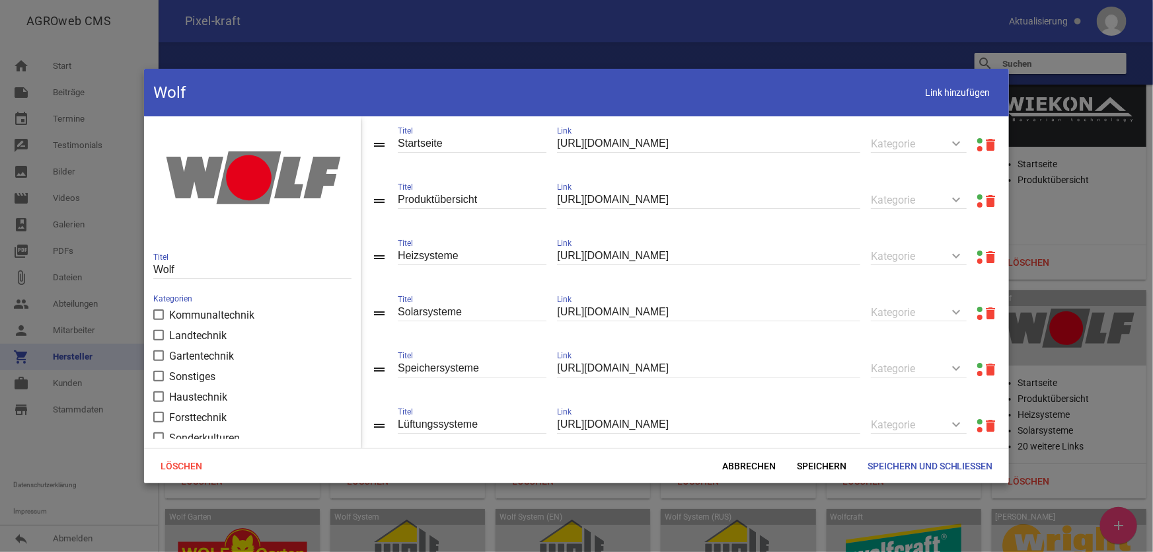
click at [977, 198] on link at bounding box center [979, 196] width 5 height 5
click at [733, 475] on span "Abbrechen" at bounding box center [748, 466] width 75 height 24
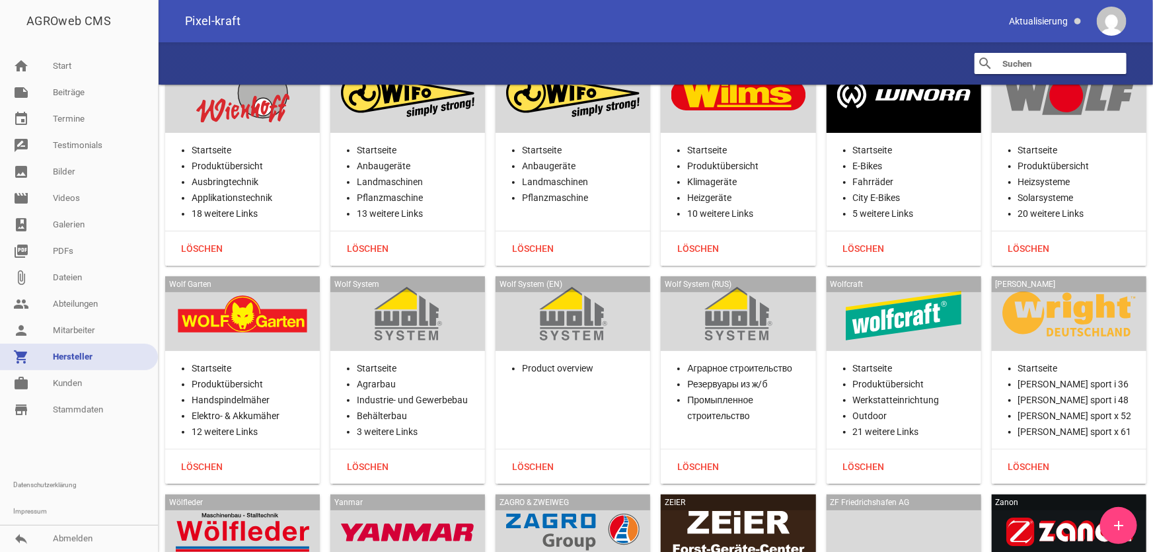
scroll to position [33001, 0]
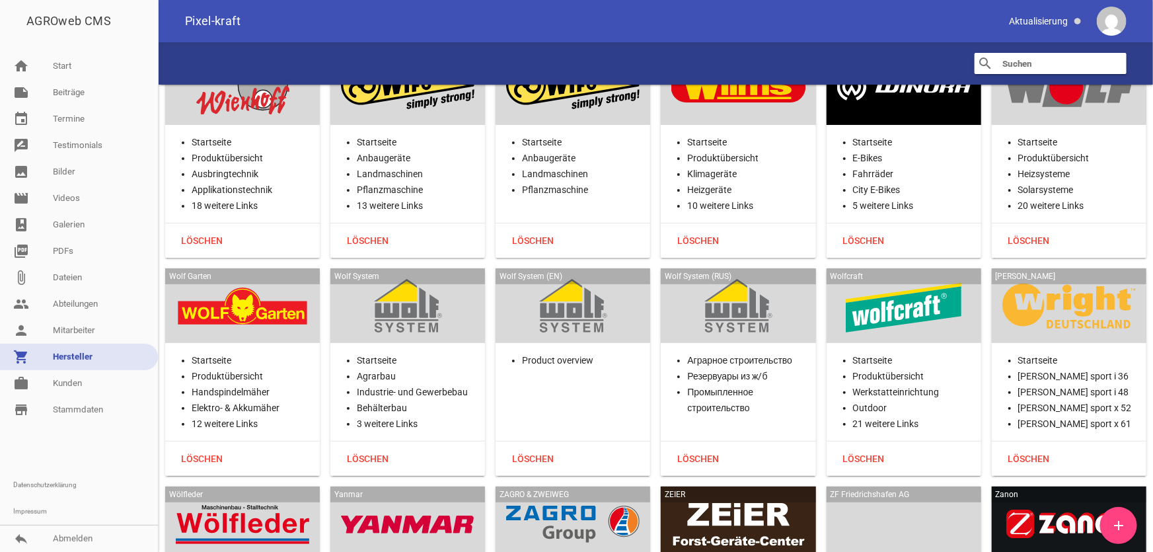
click at [279, 279] on div at bounding box center [242, 306] width 133 height 54
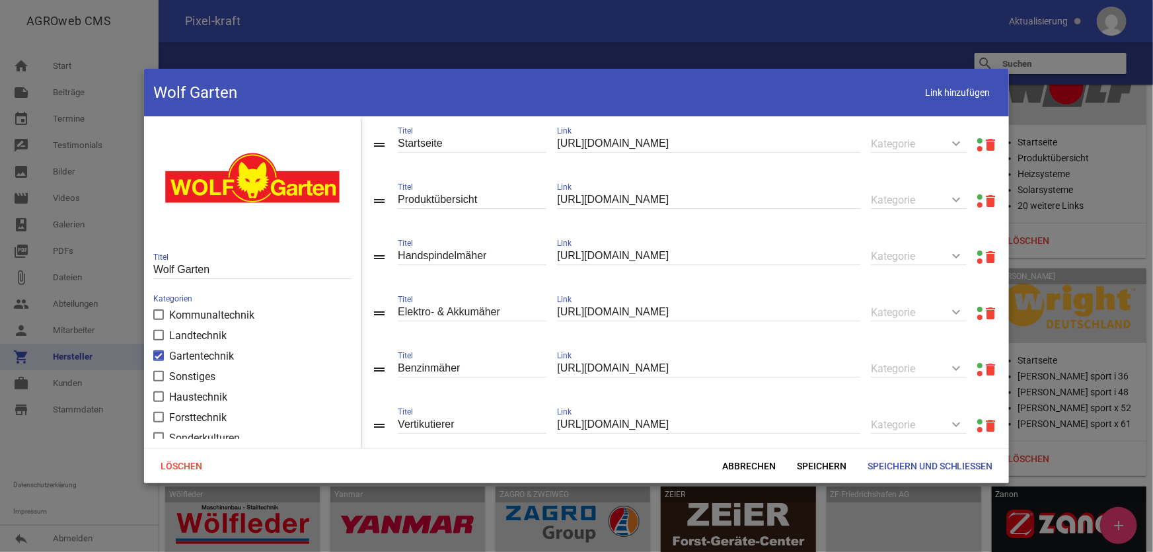
click at [977, 198] on link at bounding box center [979, 196] width 5 height 5
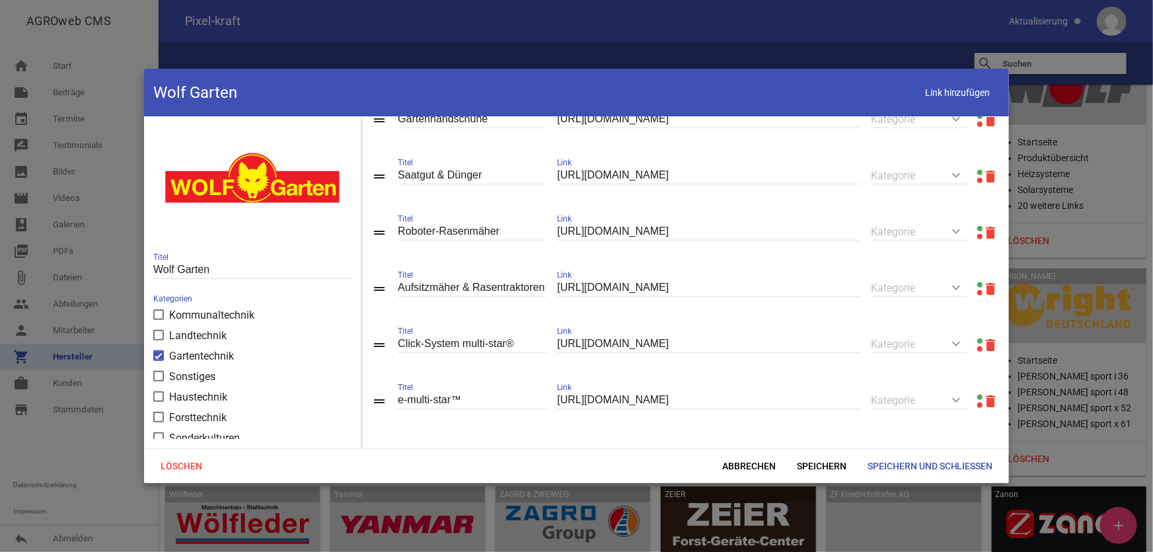
scroll to position [599, 0]
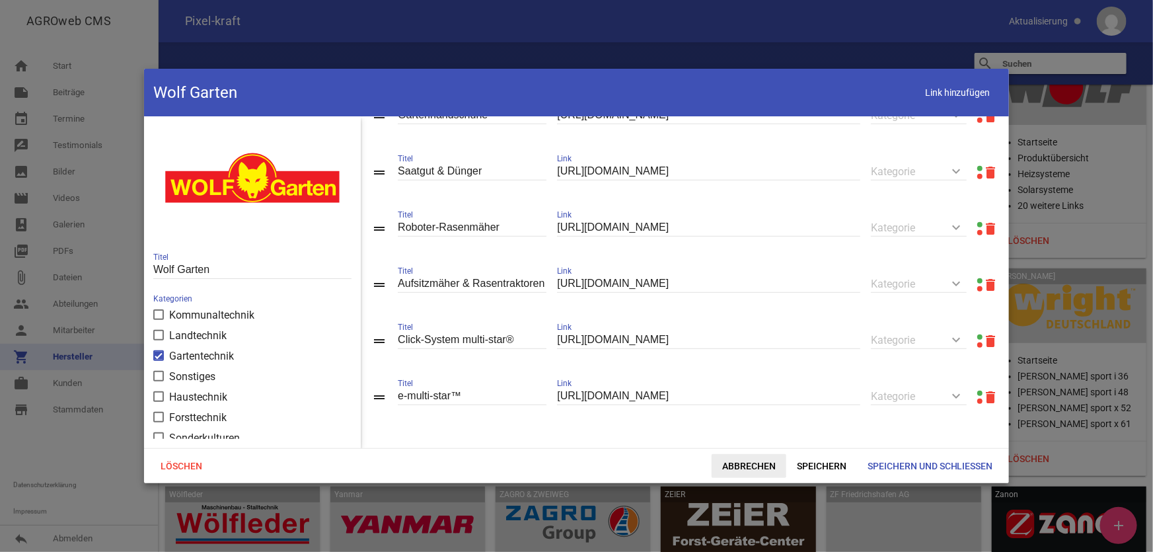
click at [756, 463] on span "Abbrechen" at bounding box center [748, 466] width 75 height 24
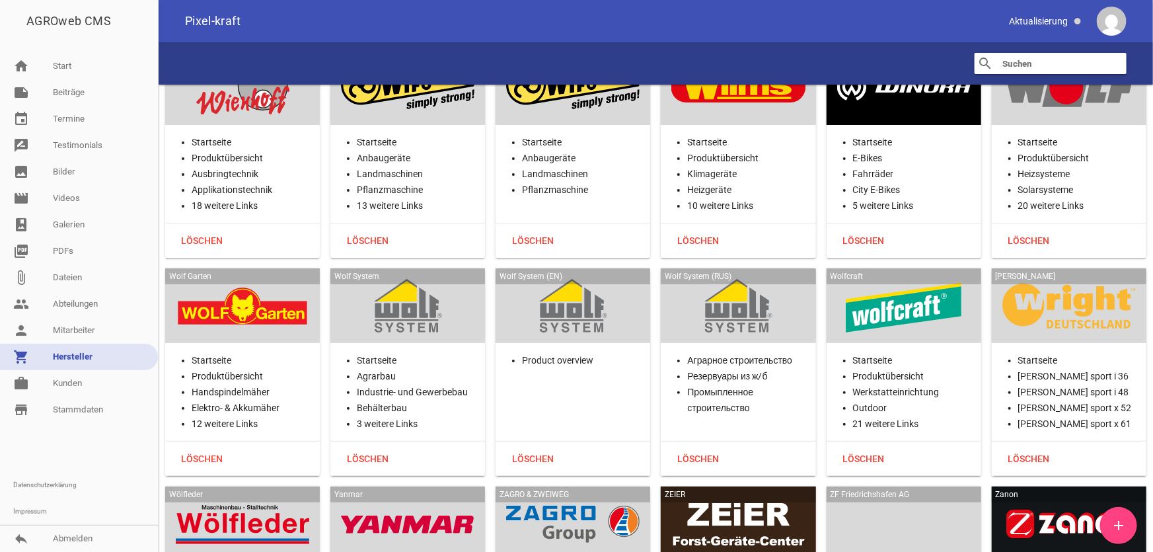
click at [423, 279] on div at bounding box center [407, 306] width 133 height 54
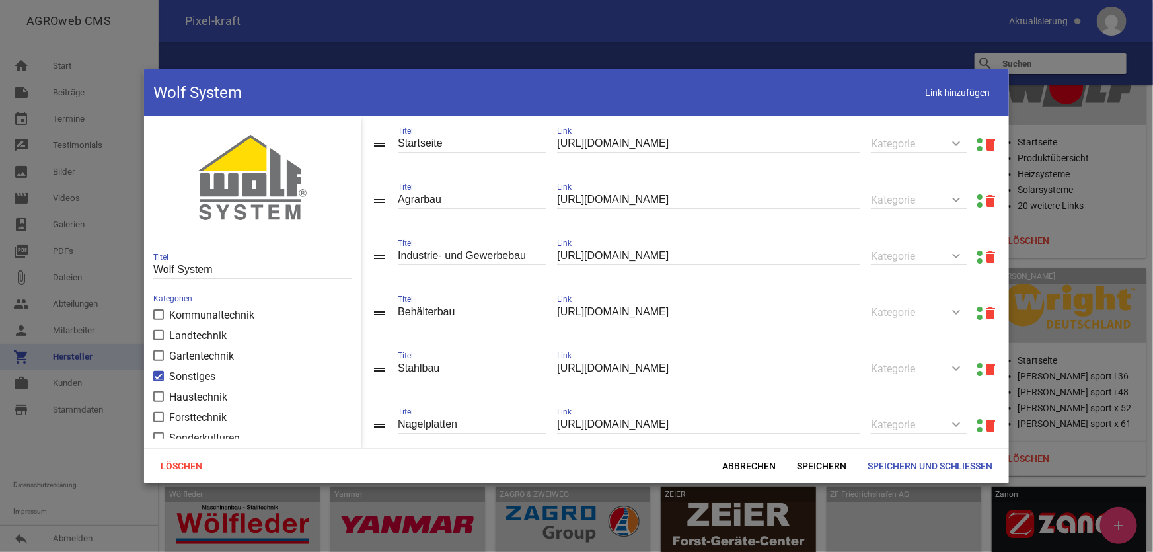
click at [977, 139] on link at bounding box center [979, 140] width 5 height 5
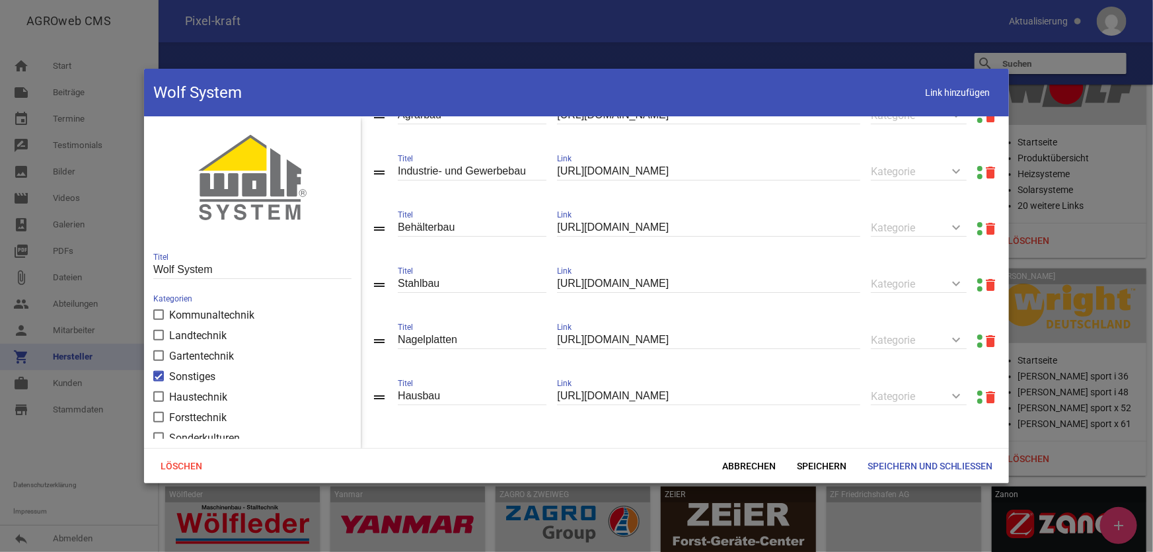
scroll to position [88, 0]
click at [767, 459] on span "Abbrechen" at bounding box center [748, 466] width 75 height 24
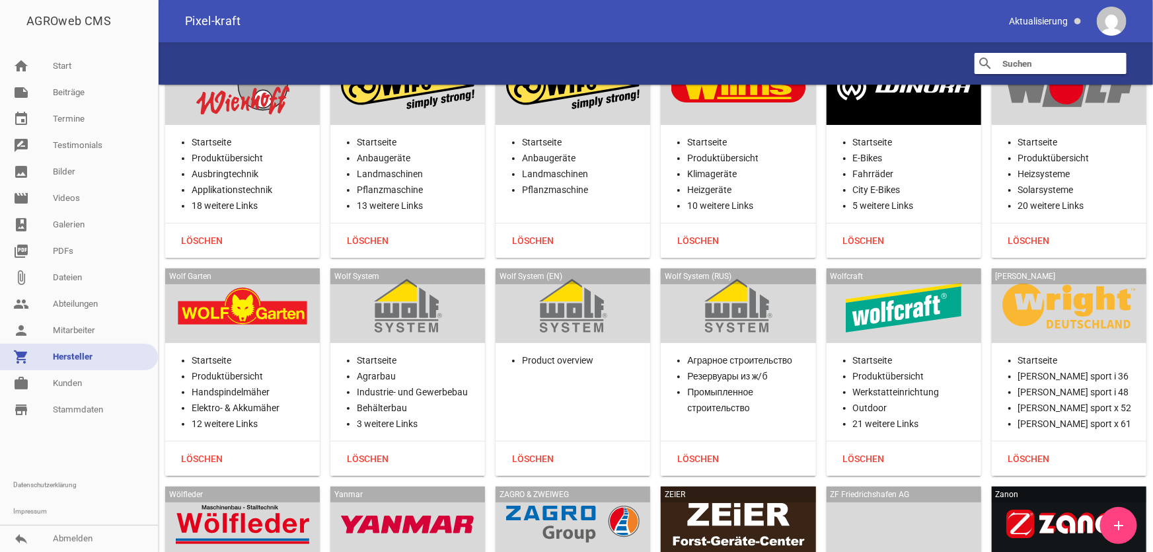
click at [894, 279] on div at bounding box center [903, 306] width 133 height 54
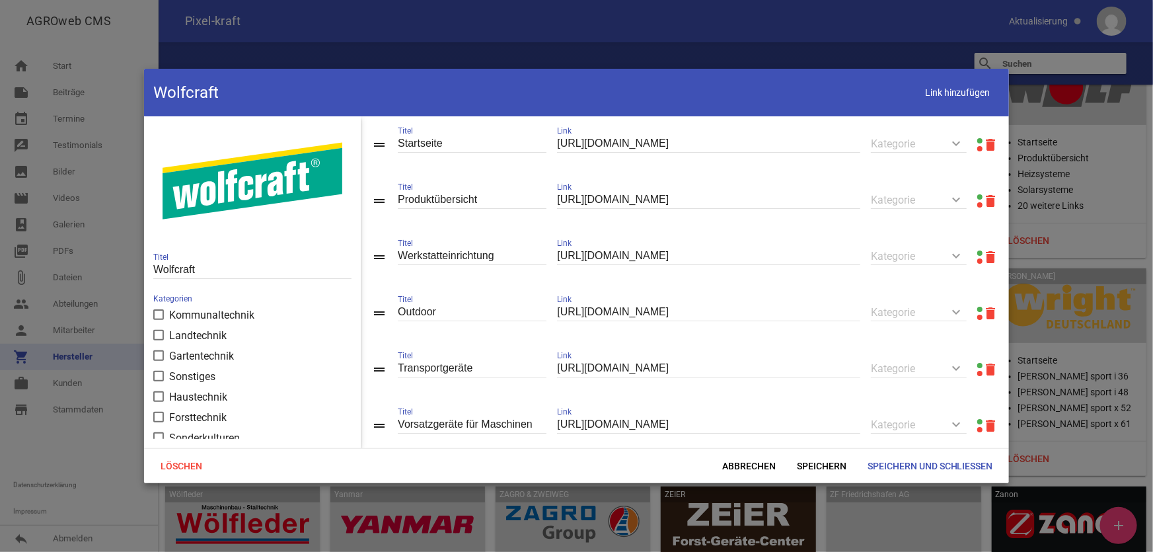
click at [977, 139] on link at bounding box center [979, 140] width 5 height 5
click at [732, 460] on span "Abbrechen" at bounding box center [748, 466] width 75 height 24
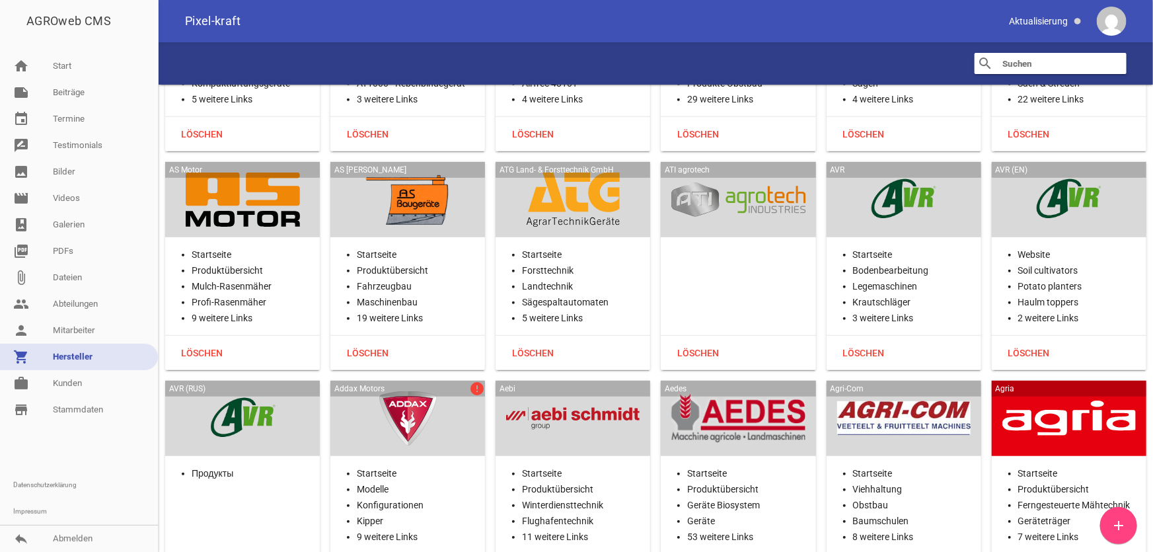
scroll to position [480, 0]
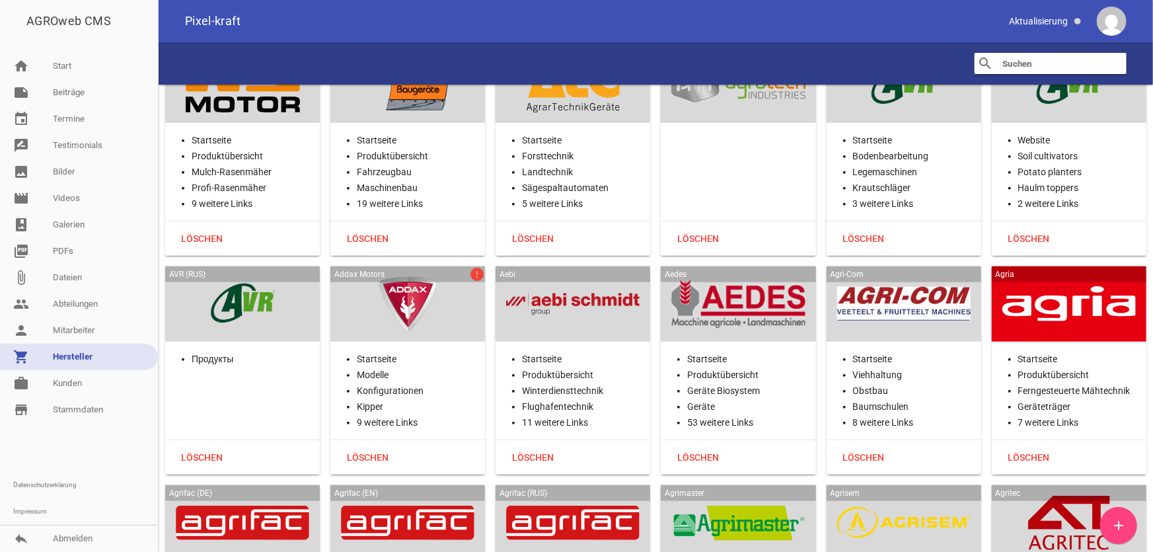
click at [454, 307] on div at bounding box center [407, 304] width 133 height 54
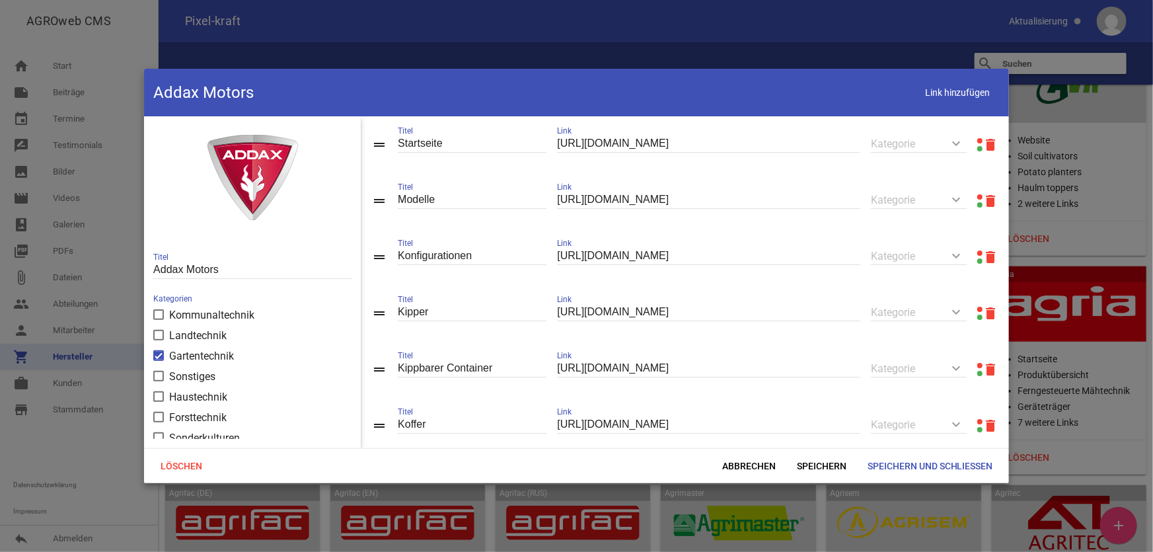
click at [977, 140] on link at bounding box center [979, 140] width 5 height 5
click at [732, 468] on span "Abbrechen" at bounding box center [748, 466] width 75 height 24
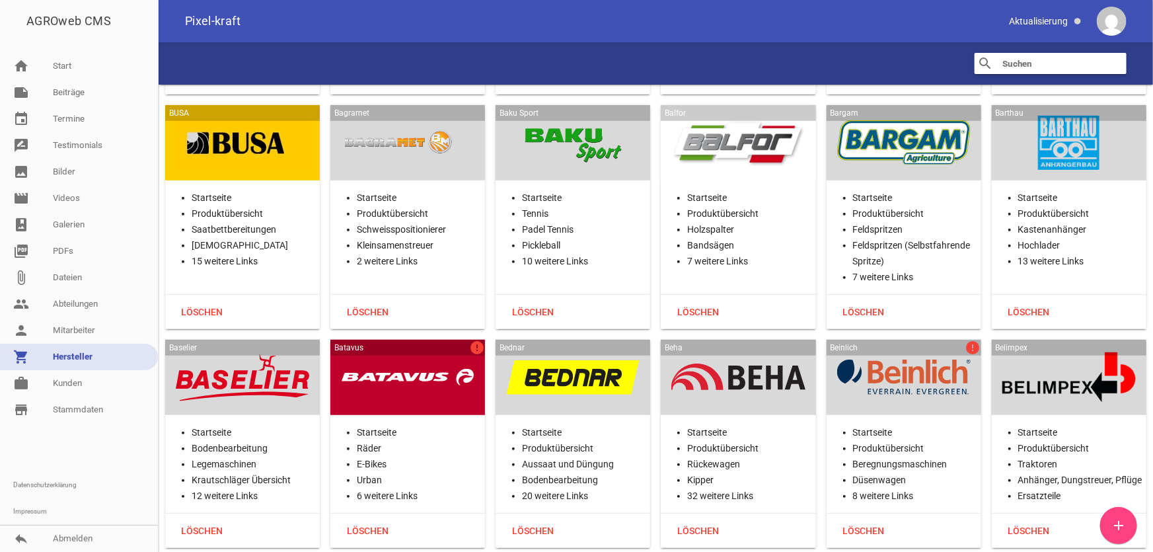
scroll to position [2942, 0]
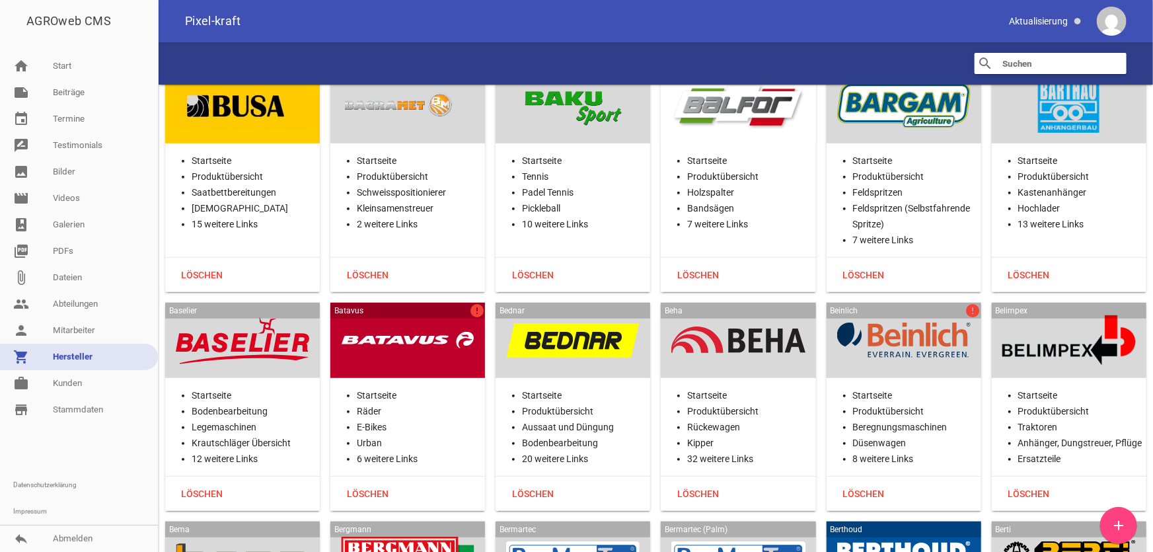
click at [410, 325] on div at bounding box center [407, 340] width 133 height 54
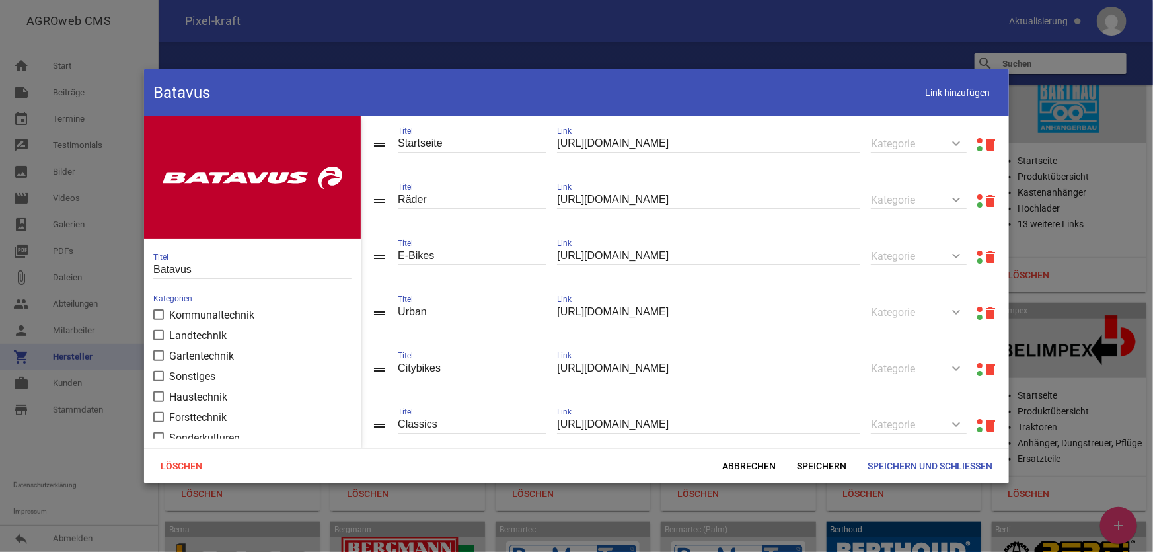
click at [977, 139] on link at bounding box center [979, 140] width 5 height 5
click at [734, 463] on span "Abbrechen" at bounding box center [748, 466] width 75 height 24
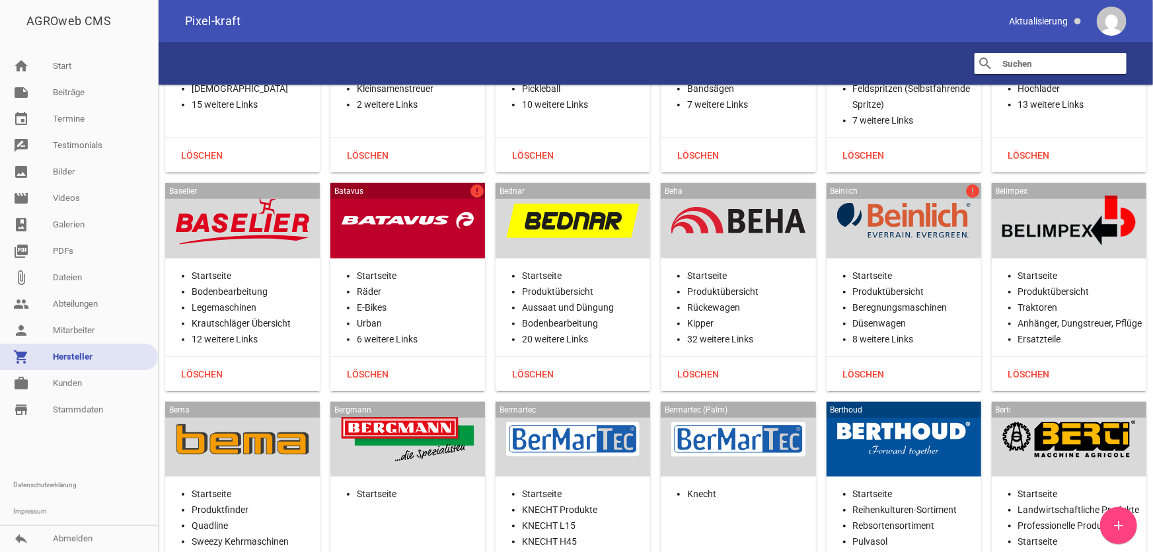
scroll to position [3062, 0]
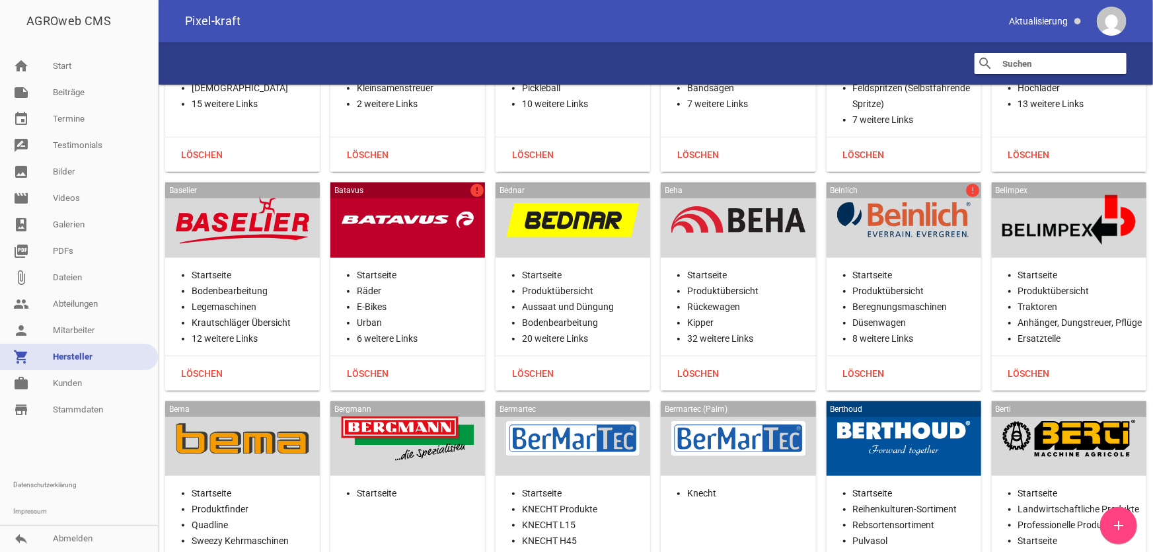
click at [934, 240] on div "Beinlich error" at bounding box center [903, 219] width 155 height 75
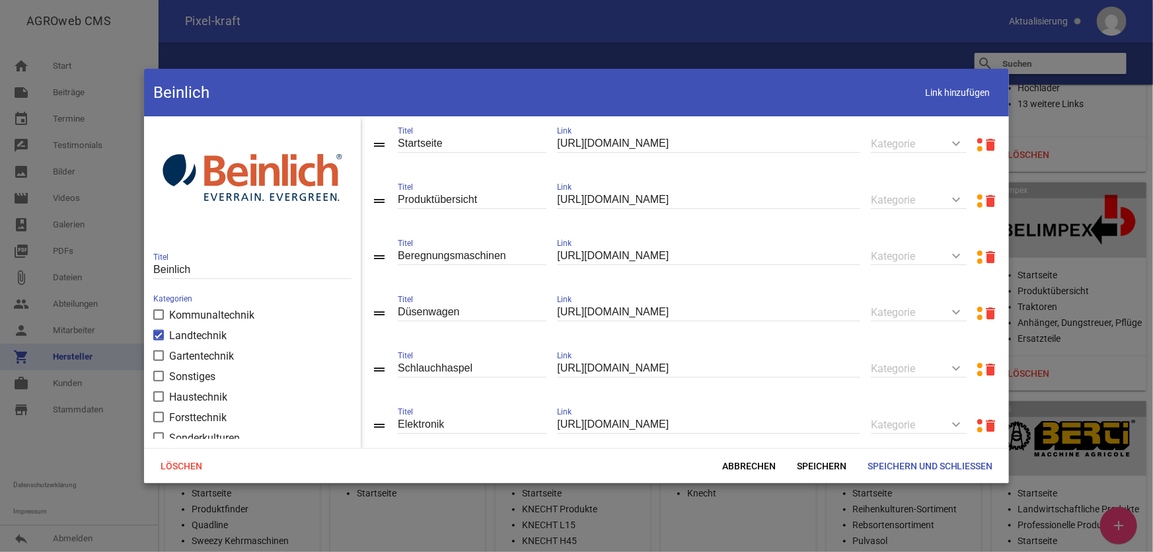
click at [977, 139] on link at bounding box center [979, 140] width 5 height 5
click at [765, 464] on span "Abbrechen" at bounding box center [748, 466] width 75 height 24
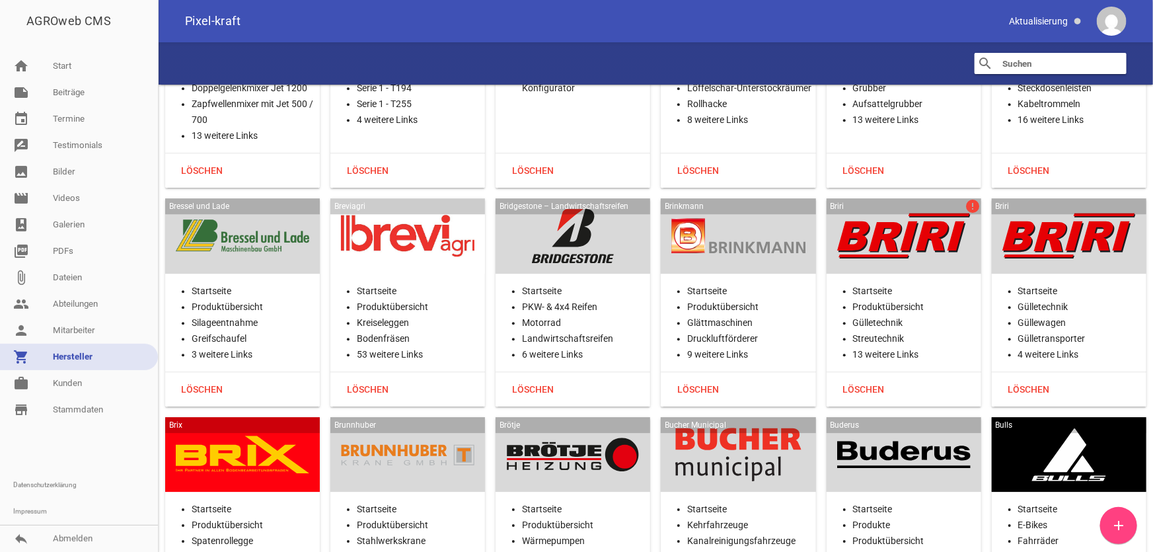
scroll to position [4383, 0]
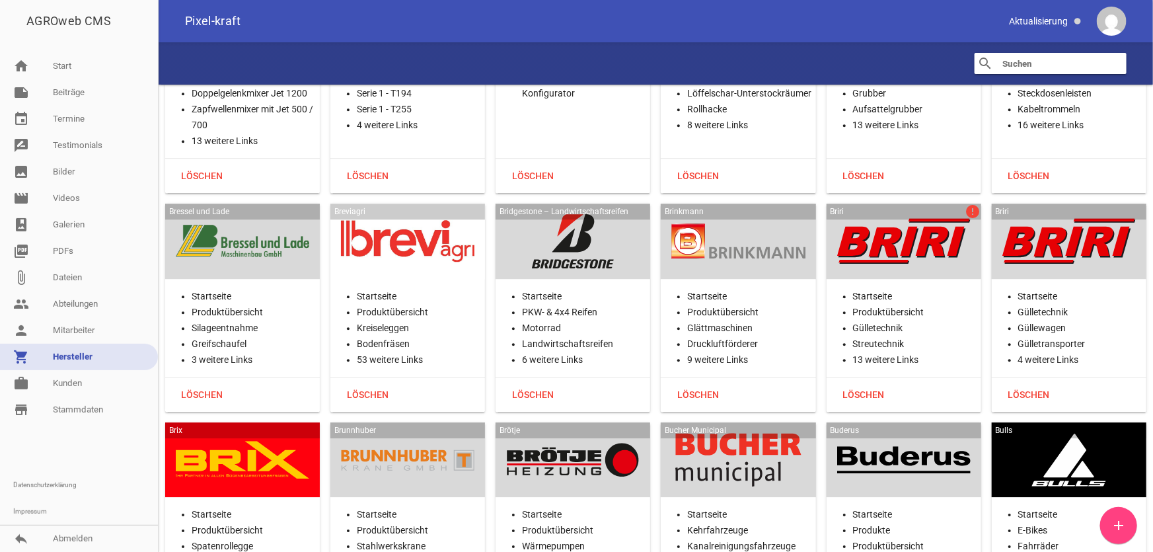
click at [859, 264] on div "Briri error" at bounding box center [903, 240] width 155 height 75
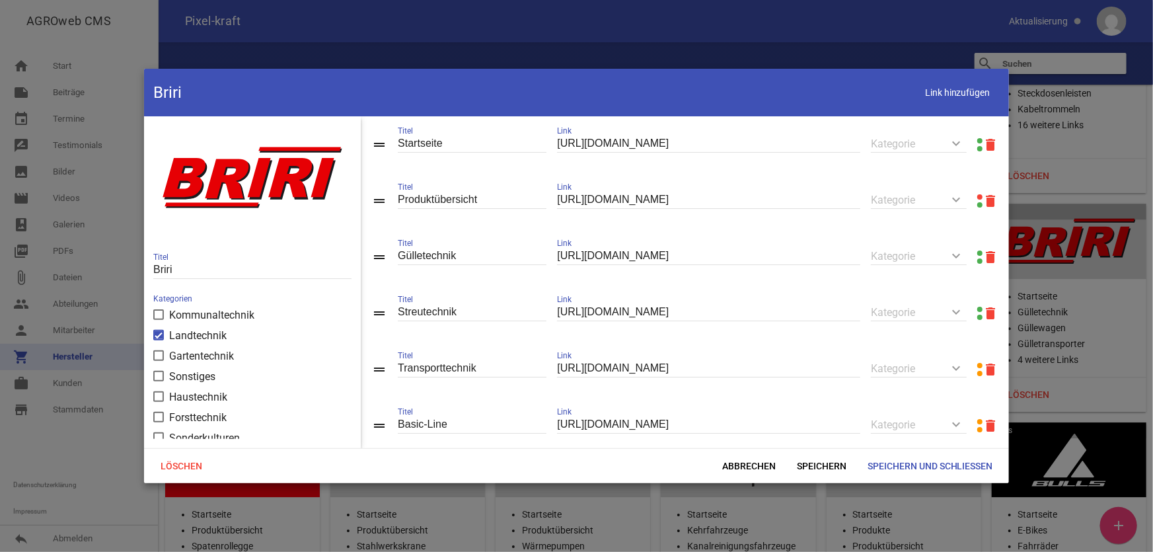
click at [977, 196] on link at bounding box center [979, 196] width 5 height 5
click at [735, 455] on span "Abbrechen" at bounding box center [748, 466] width 75 height 24
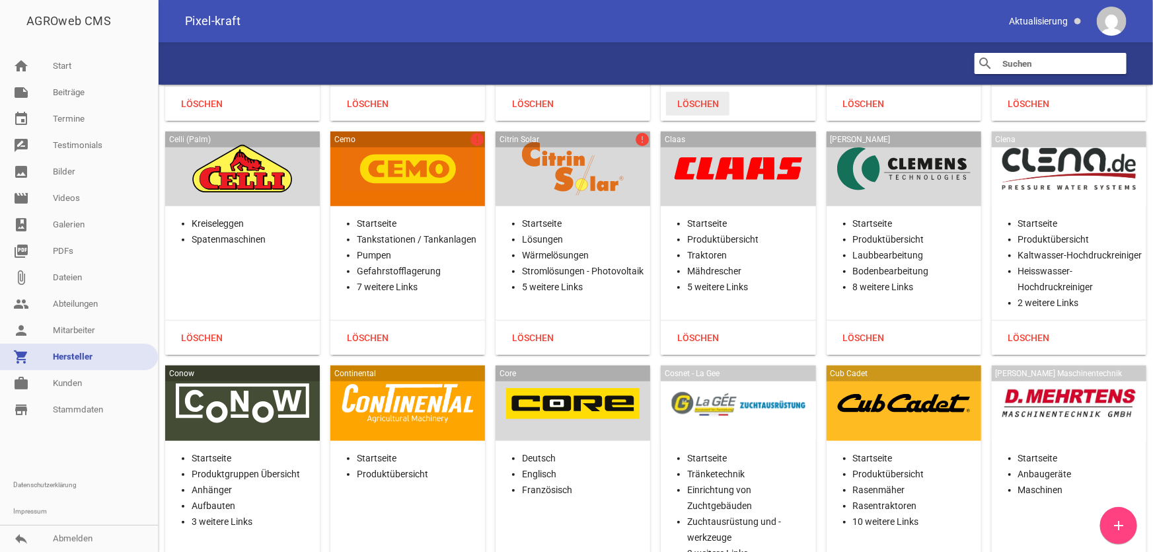
scroll to position [5584, 0]
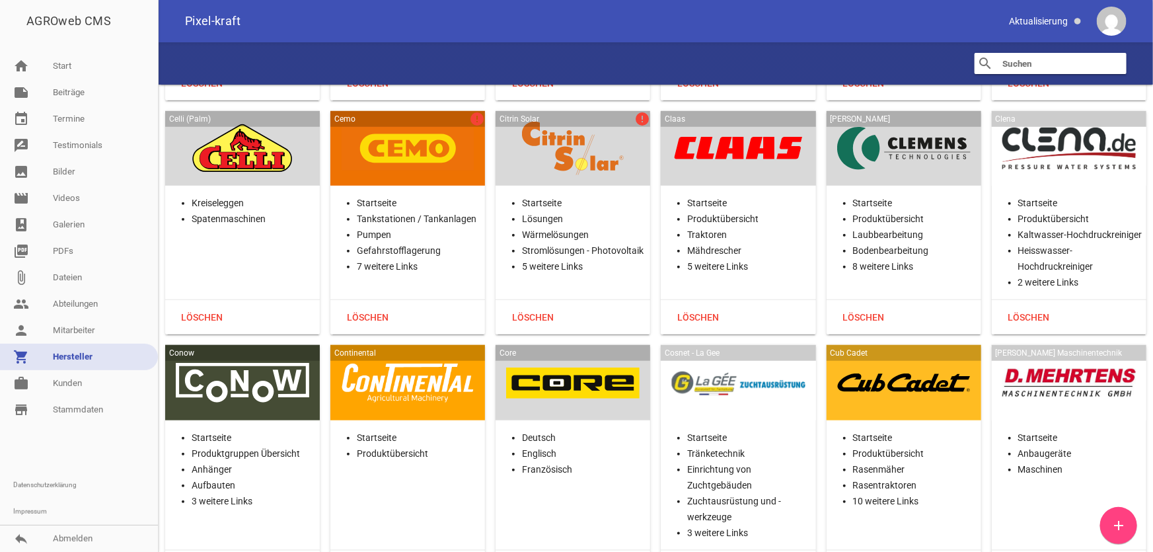
click at [594, 139] on div at bounding box center [572, 149] width 133 height 54
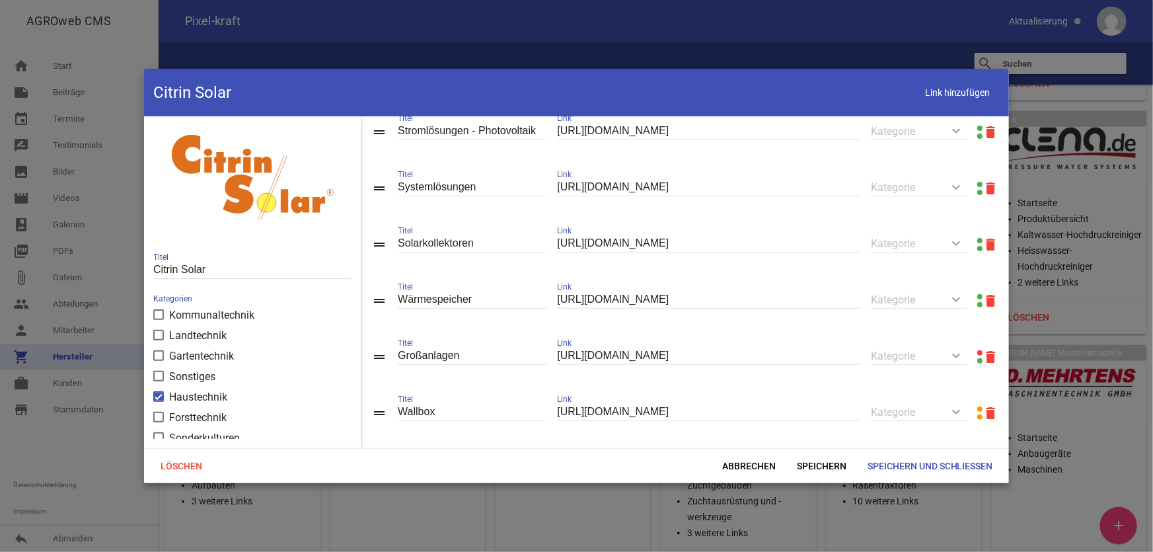
scroll to position [201, 0]
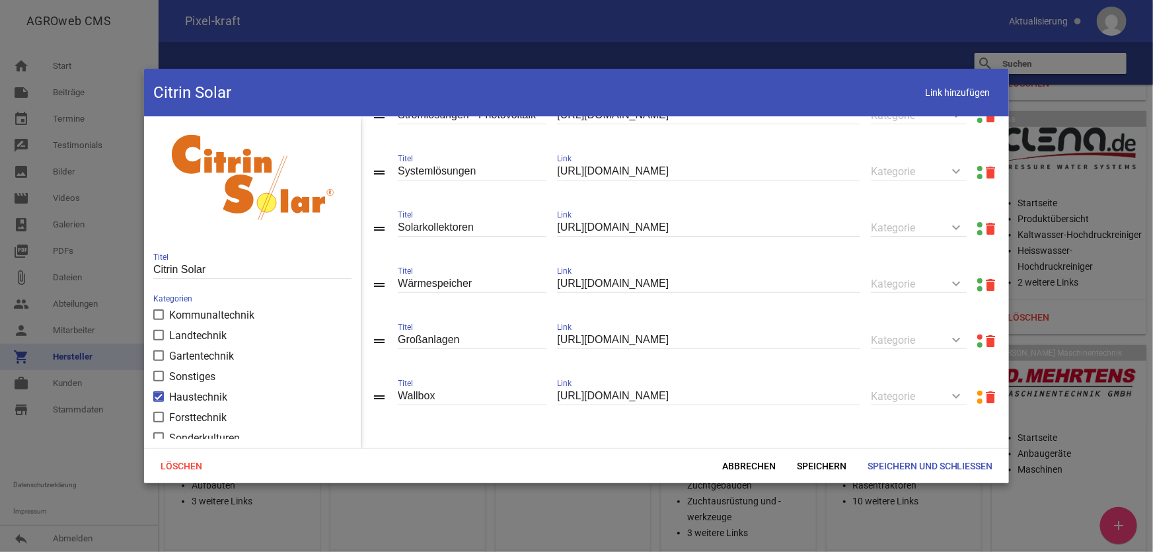
click at [977, 335] on link at bounding box center [979, 336] width 5 height 5
click at [982, 339] on icon "delete" at bounding box center [990, 341] width 16 height 16
click at [927, 462] on span "Speichern und Schließen" at bounding box center [930, 466] width 147 height 24
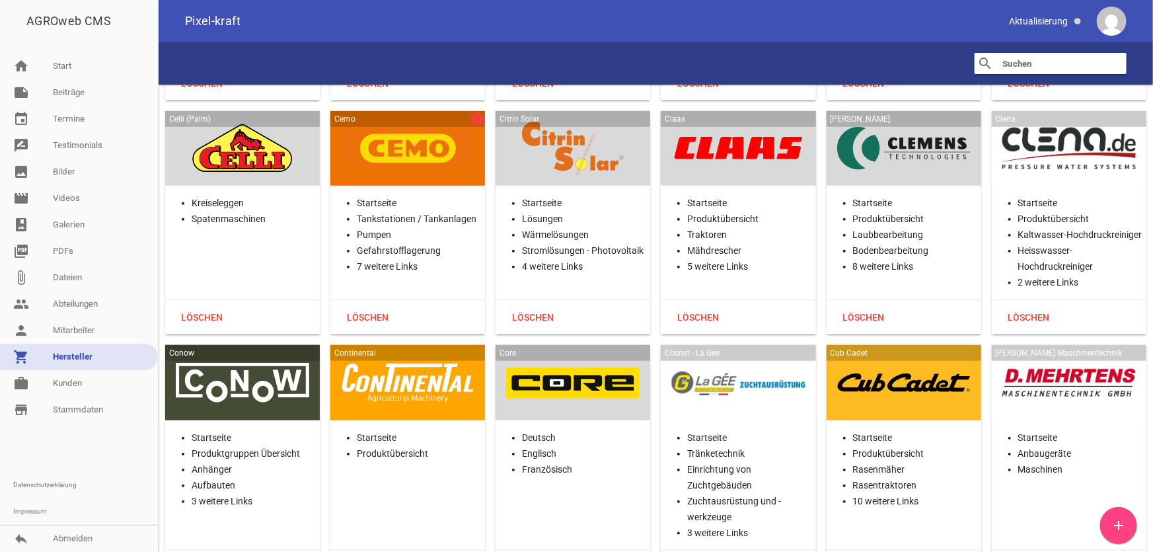
click at [418, 126] on div at bounding box center [407, 149] width 133 height 54
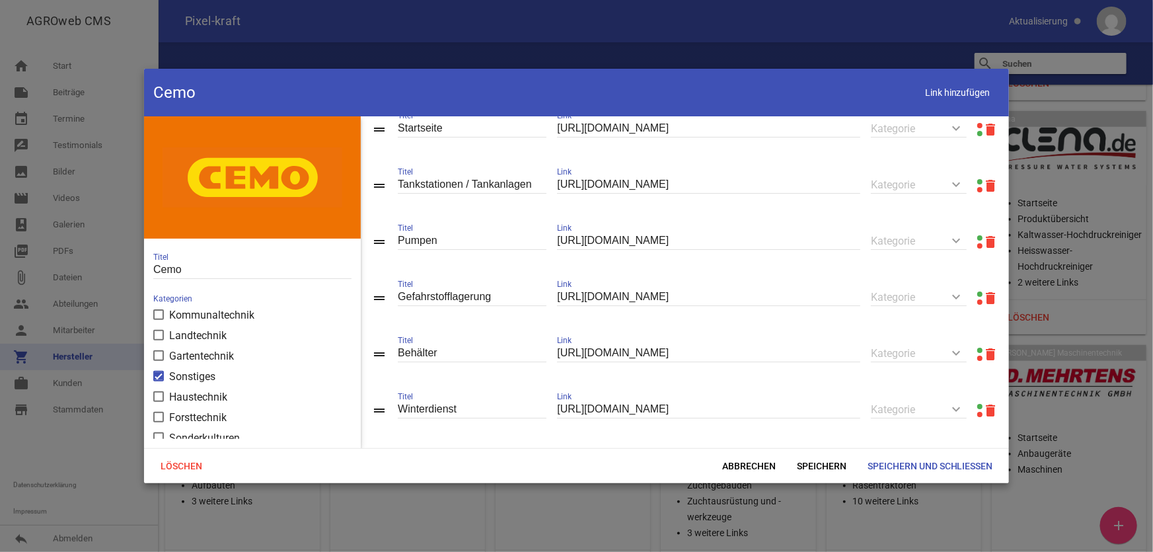
scroll to position [0, 0]
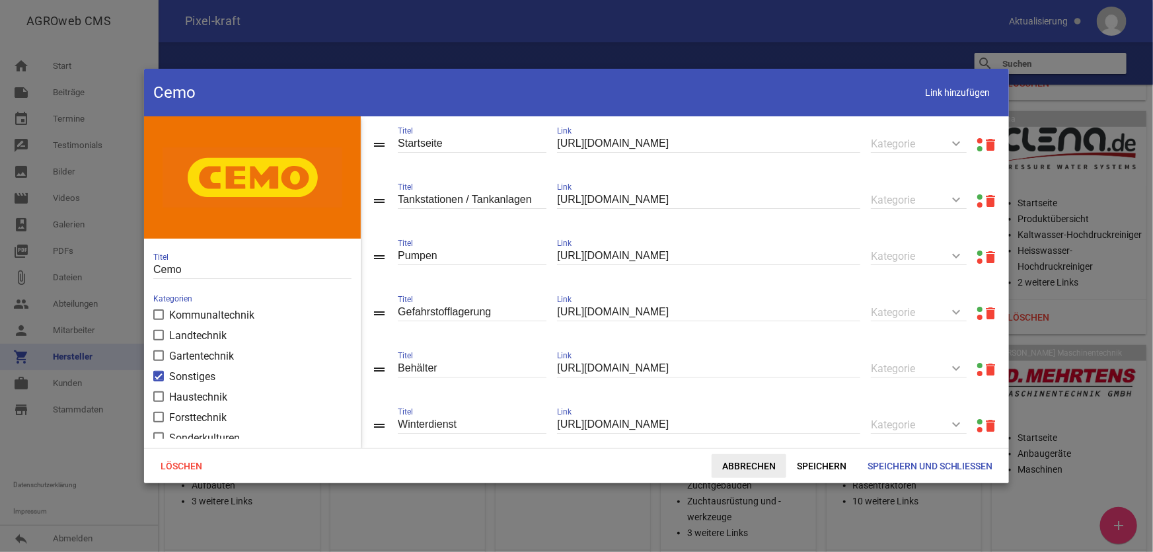
click at [758, 466] on span "Abbrechen" at bounding box center [748, 466] width 75 height 24
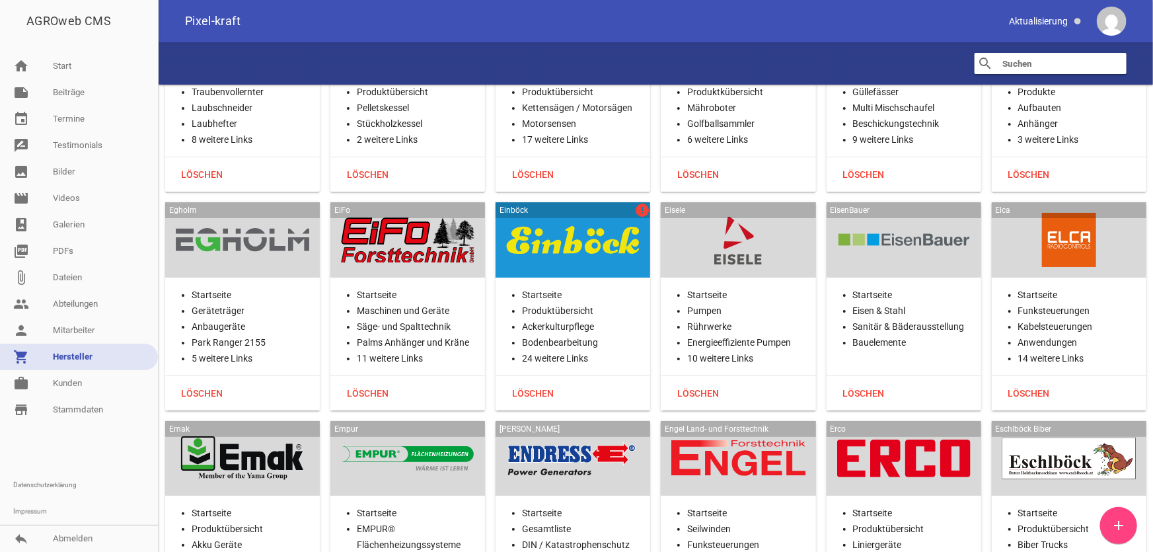
scroll to position [7626, 0]
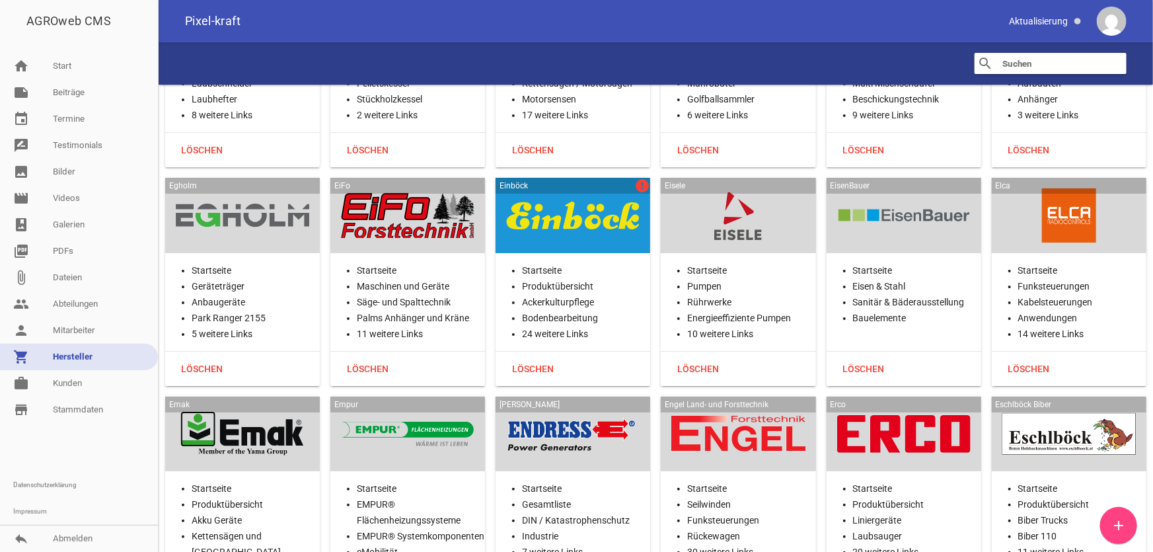
click at [592, 218] on div at bounding box center [572, 215] width 133 height 54
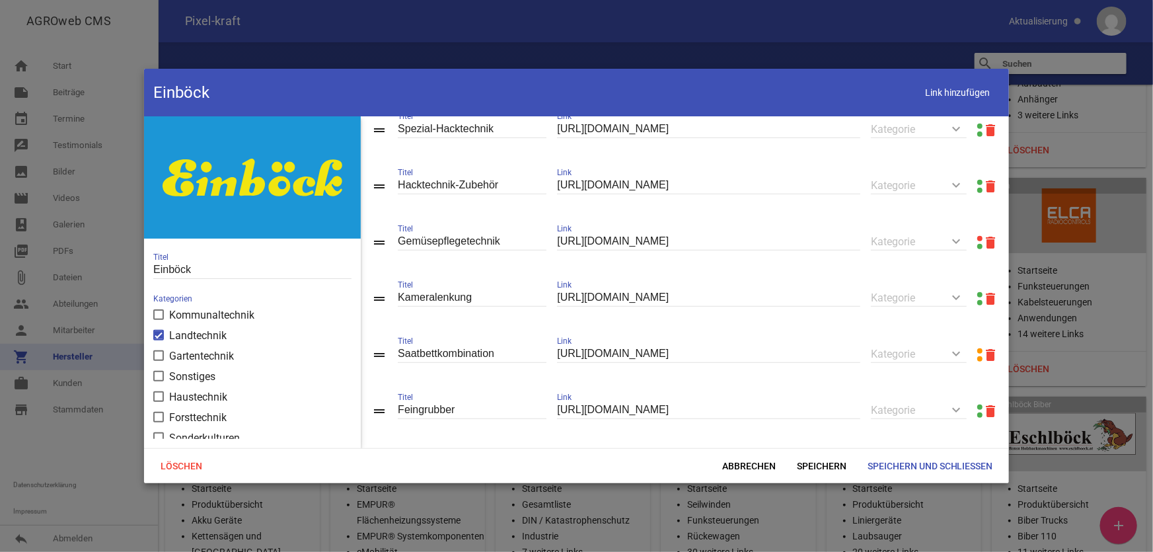
scroll to position [540, 0]
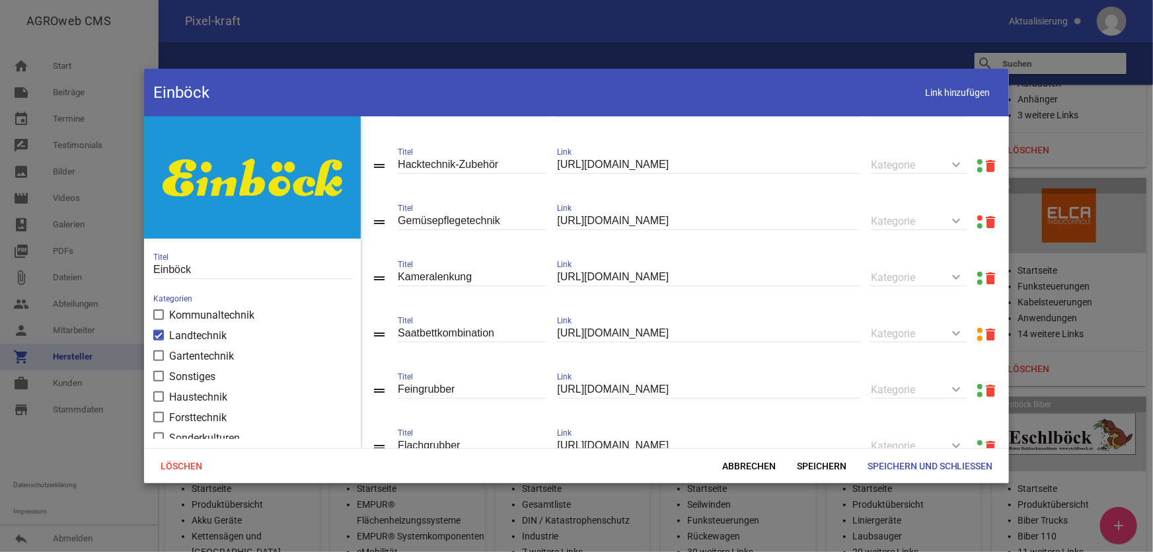
click at [977, 221] on link at bounding box center [979, 217] width 5 height 5
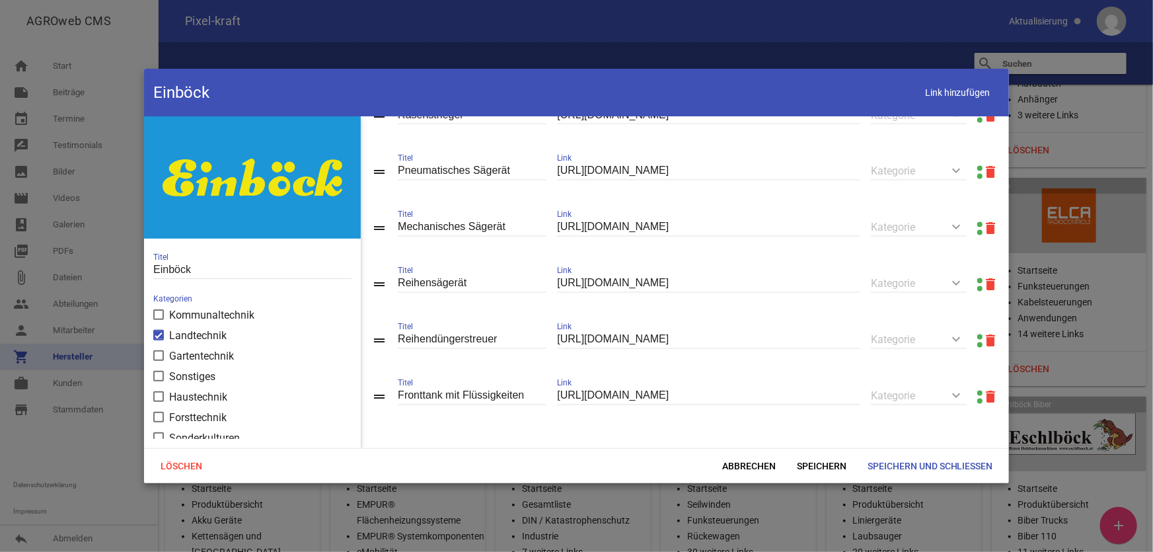
scroll to position [1281, 0]
click at [763, 469] on span "Abbrechen" at bounding box center [748, 466] width 75 height 24
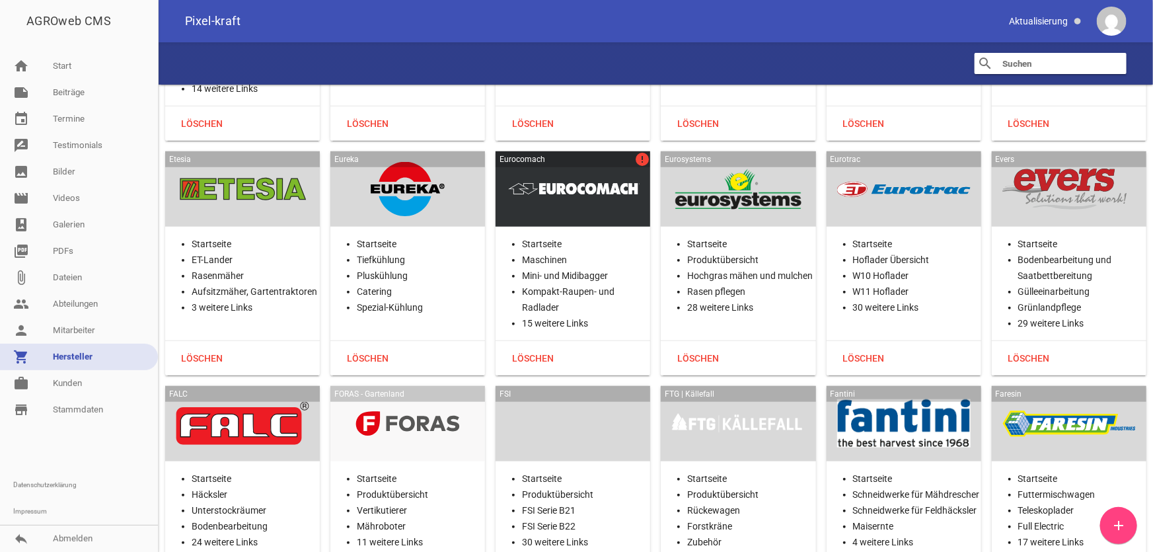
scroll to position [8106, 0]
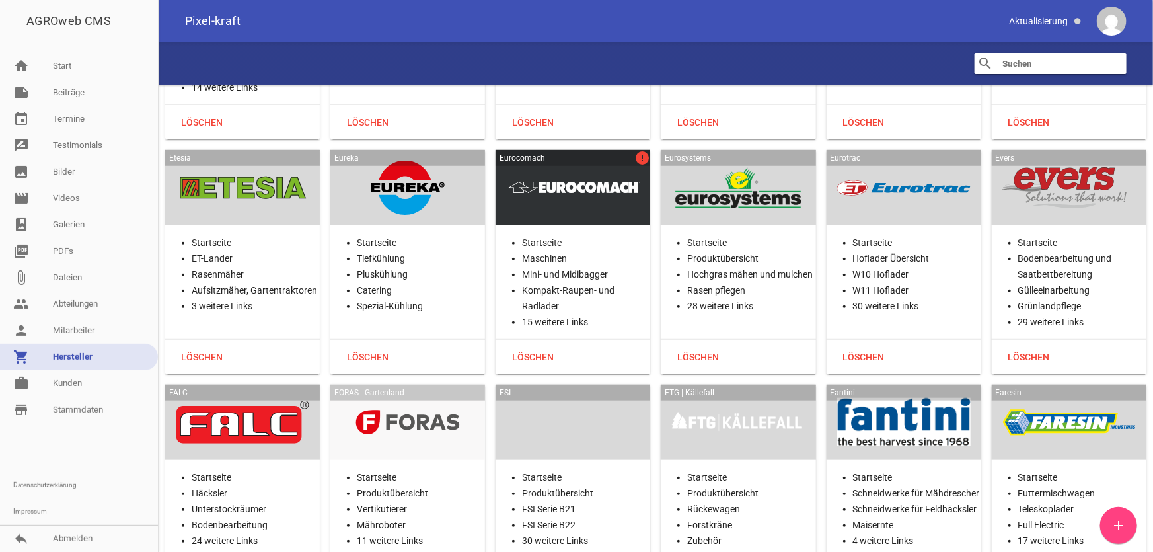
click at [607, 167] on div at bounding box center [572, 188] width 133 height 54
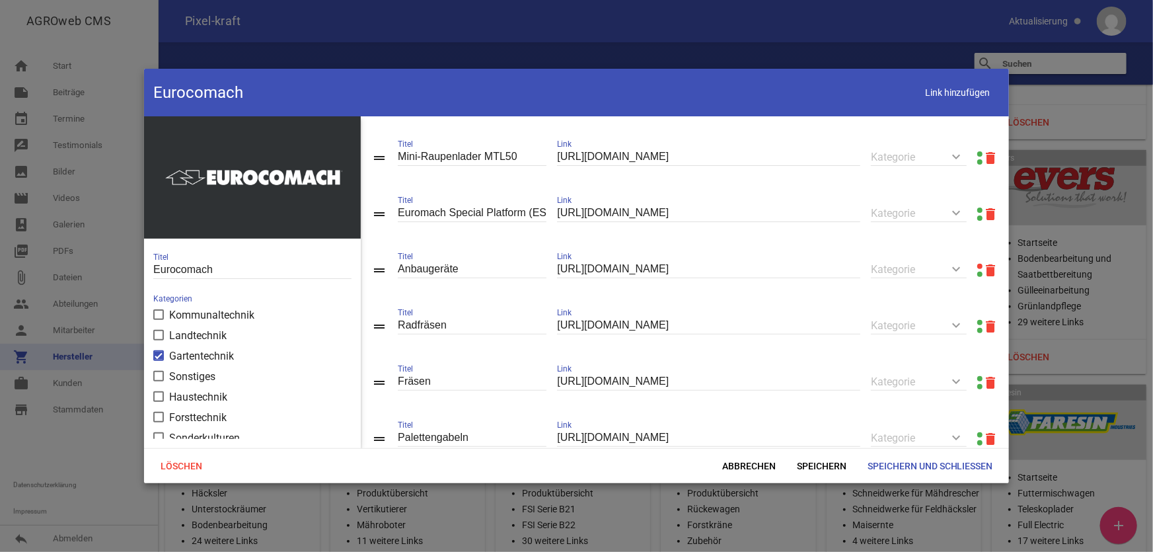
scroll to position [240, 0]
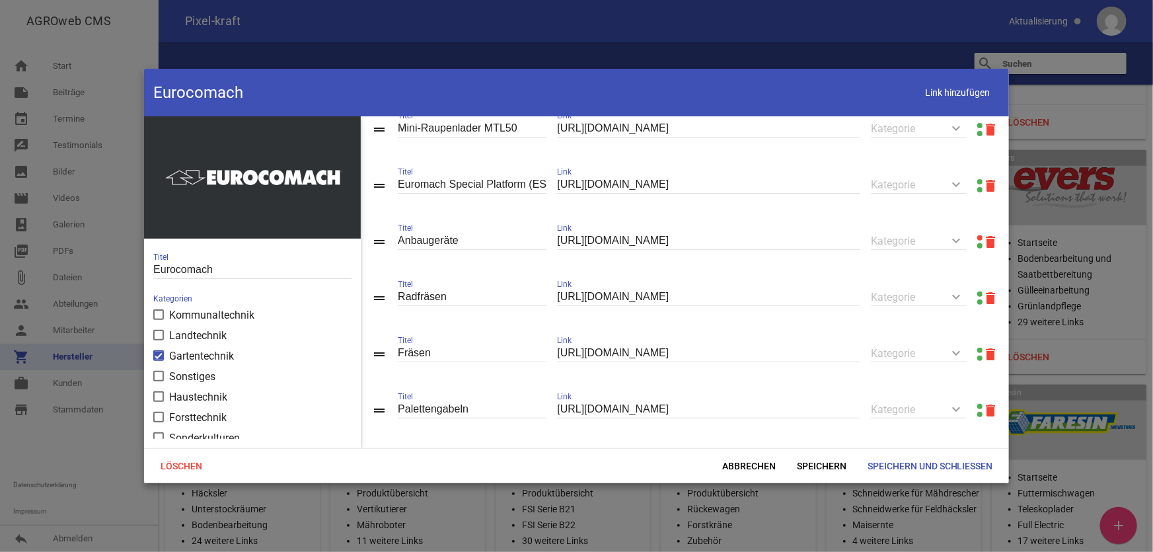
click at [977, 240] on link at bounding box center [979, 237] width 5 height 5
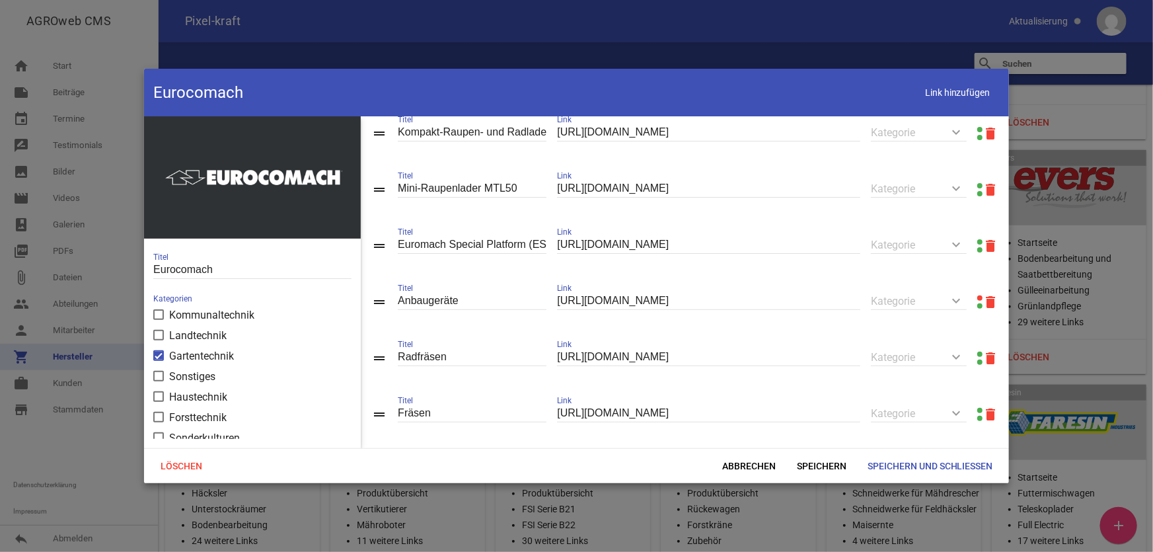
scroll to position [120, 0]
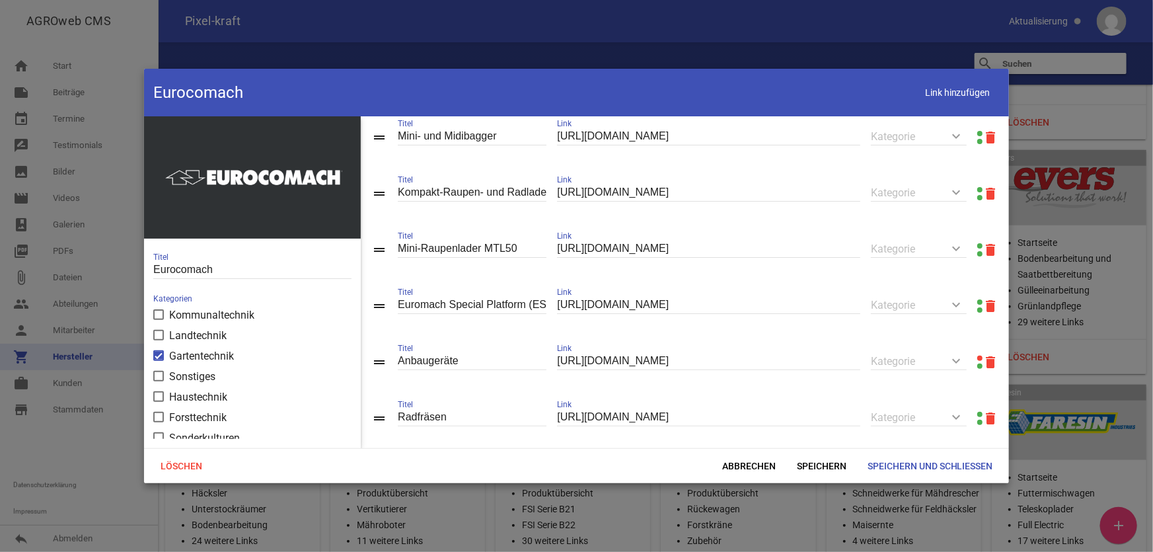
click at [591, 356] on input "[URL][DOMAIN_NAME]" at bounding box center [708, 361] width 303 height 18
paste input "attachments-cat/arten-von-ausrustung"
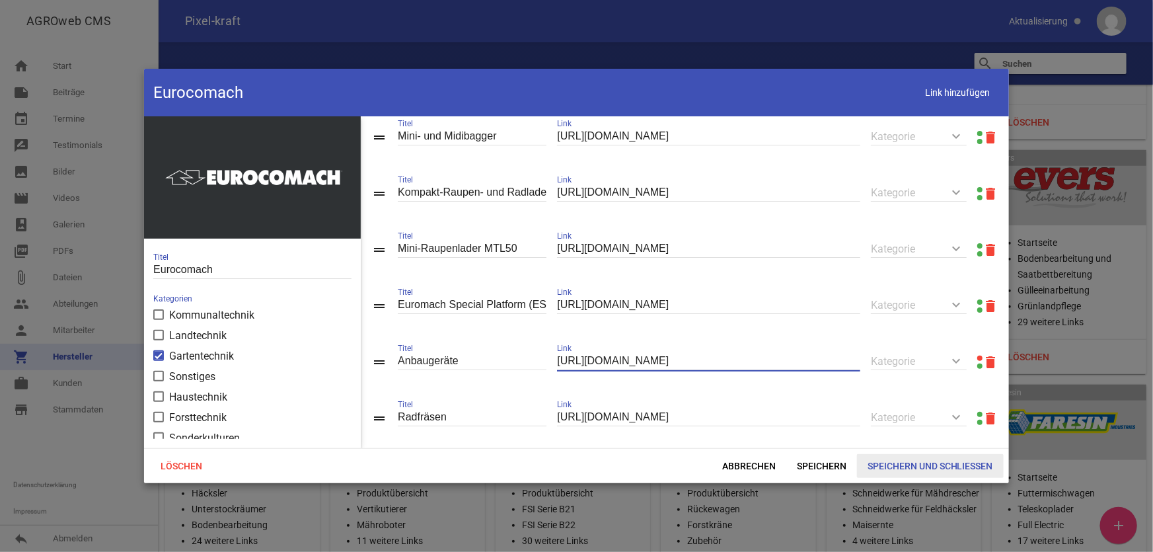
type input "[URL][DOMAIN_NAME]"
click at [949, 470] on span "Speichern und Schließen" at bounding box center [930, 466] width 147 height 24
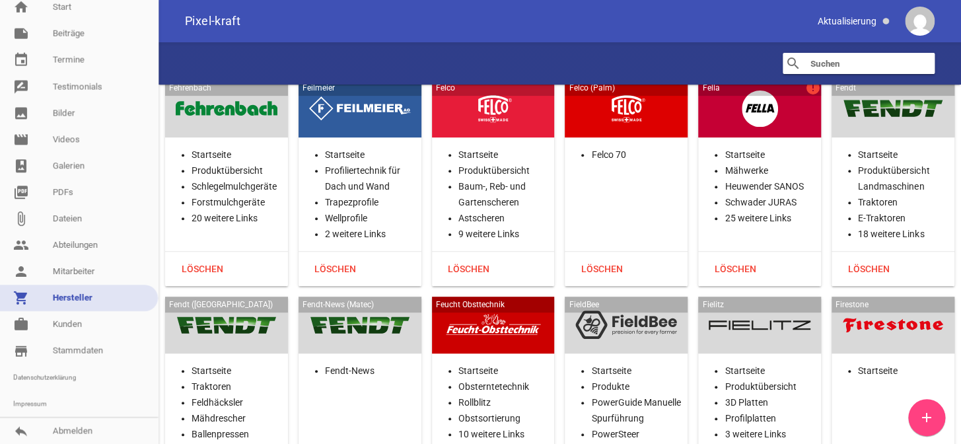
scroll to position [8610, 0]
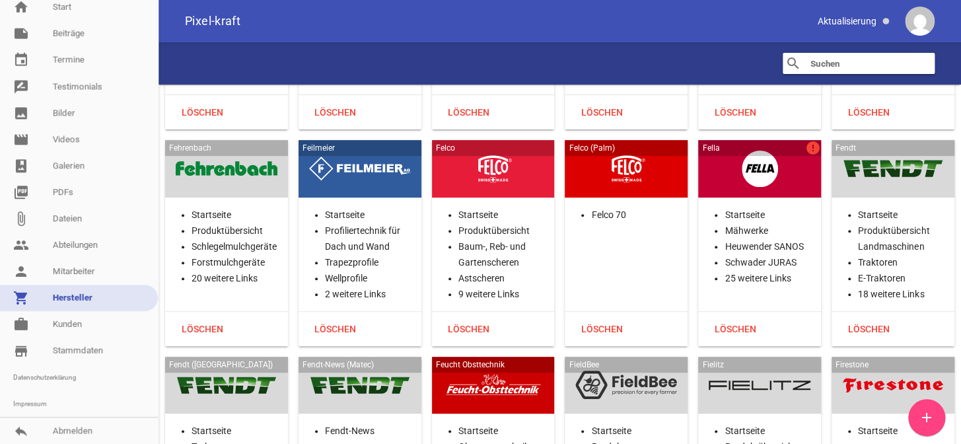
click at [782, 151] on div at bounding box center [760, 169] width 102 height 36
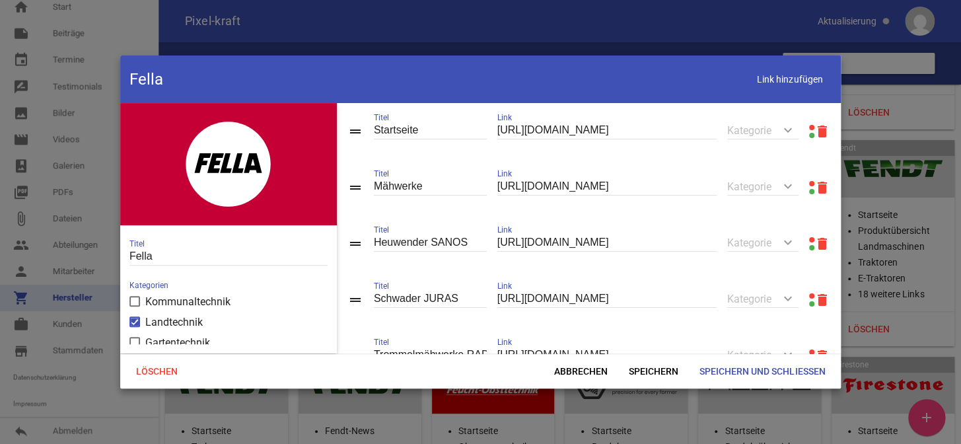
click at [809, 126] on link at bounding box center [811, 127] width 5 height 5
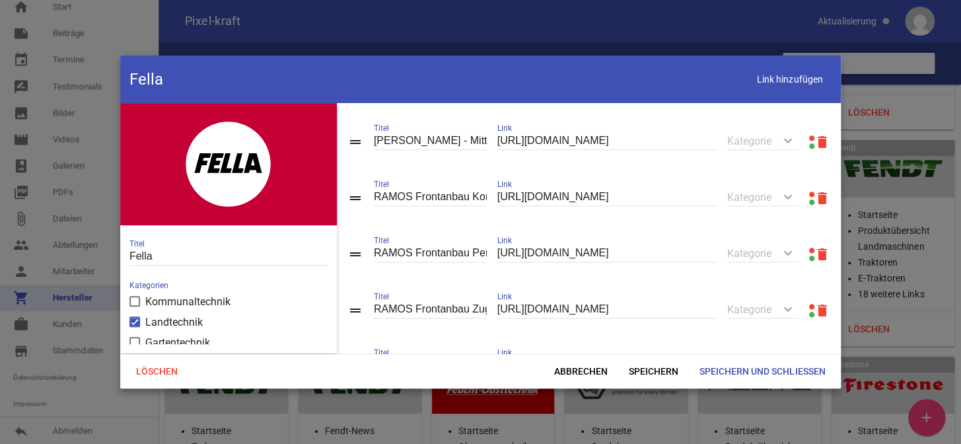
scroll to position [540, 0]
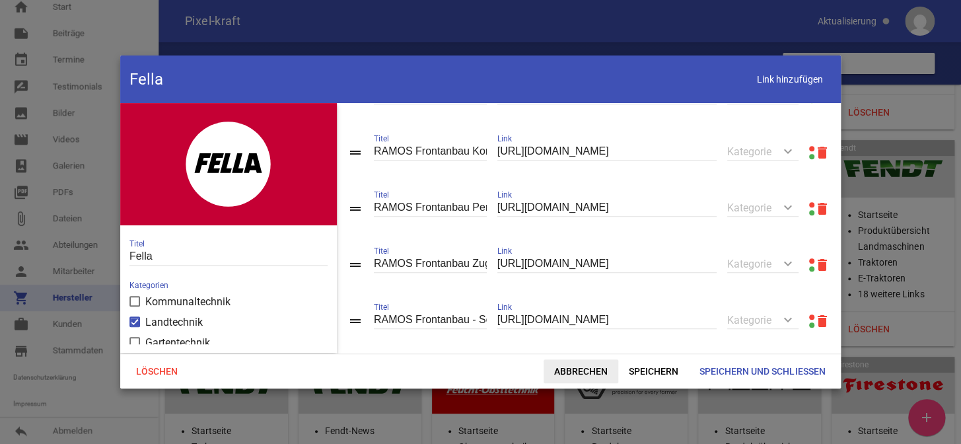
click at [569, 370] on span "Abbrechen" at bounding box center [581, 371] width 75 height 24
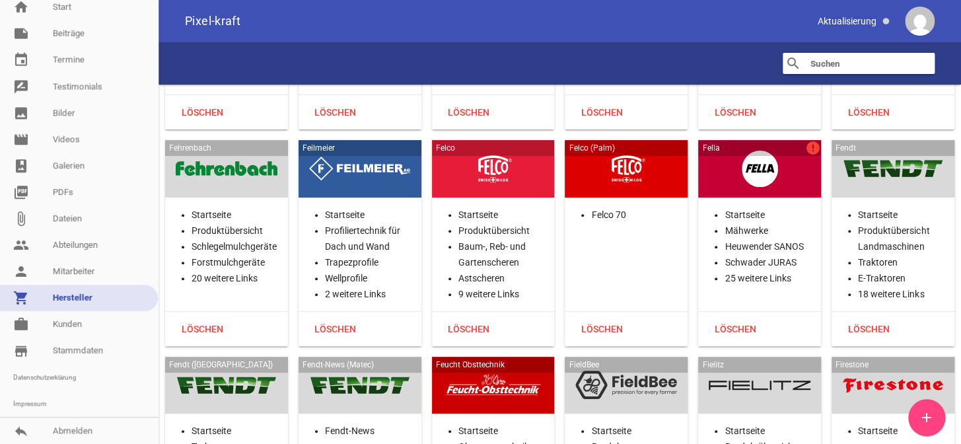
click at [784, 157] on div at bounding box center [760, 169] width 102 height 36
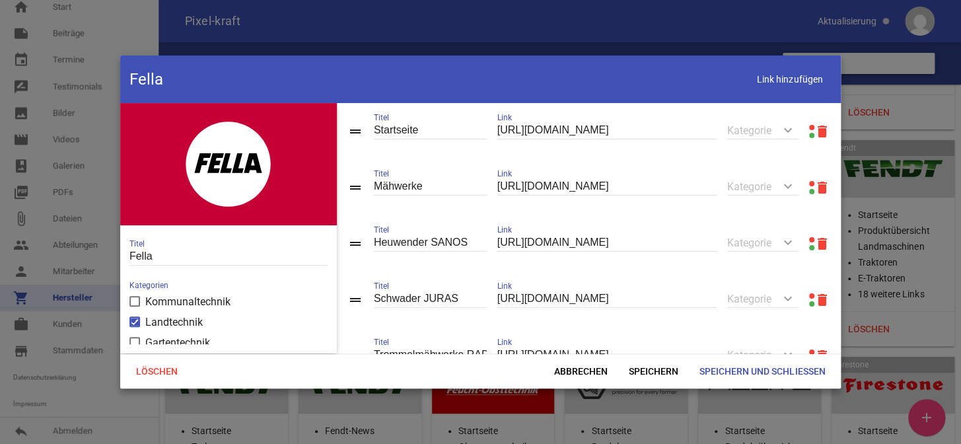
click at [814, 130] on icon "delete" at bounding box center [822, 132] width 16 height 16
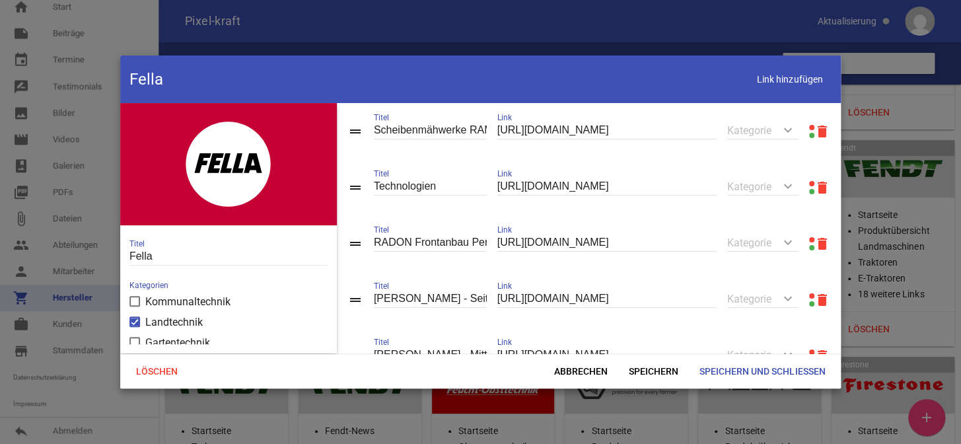
click at [814, 130] on icon "delete" at bounding box center [822, 132] width 16 height 16
click at [814, 180] on icon "delete" at bounding box center [822, 188] width 16 height 16
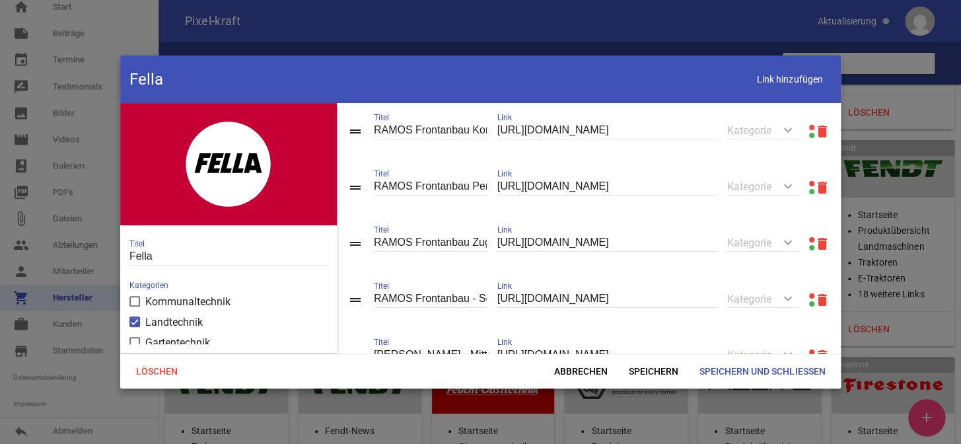
click at [814, 130] on icon "delete" at bounding box center [822, 132] width 16 height 16
click at [814, 180] on icon "delete" at bounding box center [822, 188] width 16 height 16
click at [814, 130] on icon "delete" at bounding box center [822, 132] width 16 height 16
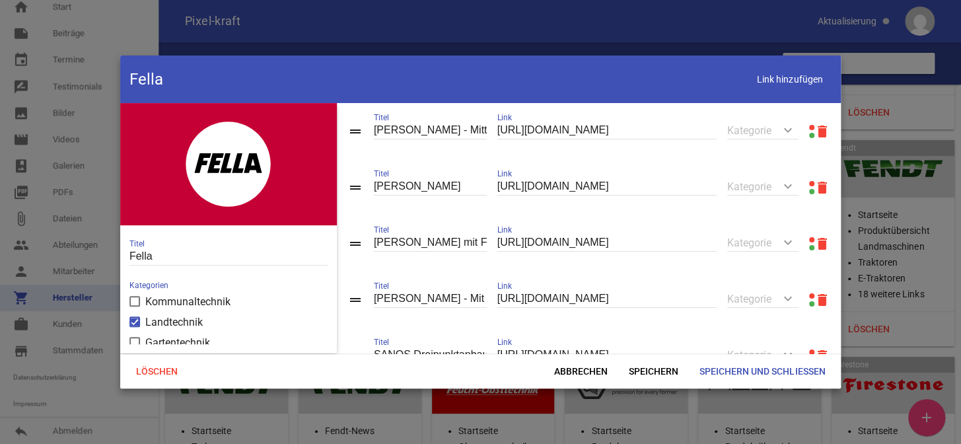
click at [814, 180] on icon "delete" at bounding box center [822, 188] width 16 height 16
click at [814, 130] on icon "delete" at bounding box center [822, 132] width 16 height 16
click at [814, 180] on icon "delete" at bounding box center [822, 188] width 16 height 16
click at [814, 130] on icon "delete" at bounding box center [822, 132] width 16 height 16
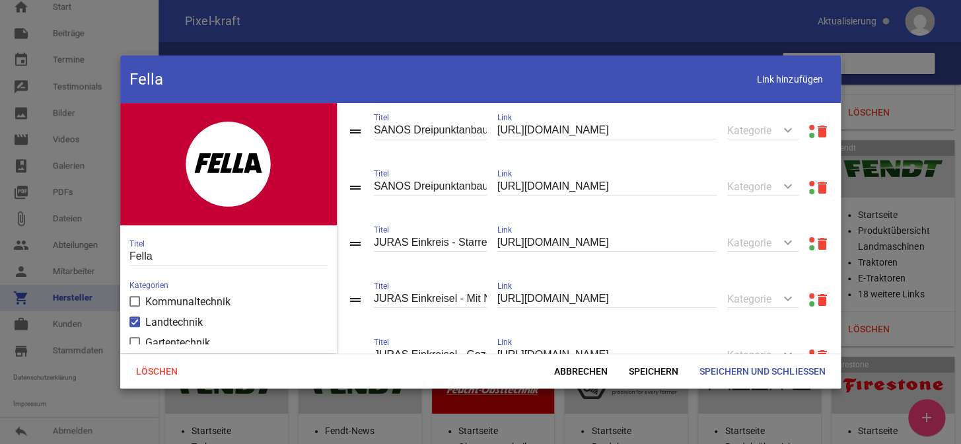
click at [814, 130] on icon "delete" at bounding box center [822, 132] width 16 height 16
click at [814, 180] on icon "delete" at bounding box center [822, 188] width 16 height 16
click at [814, 130] on icon "delete" at bounding box center [822, 132] width 16 height 16
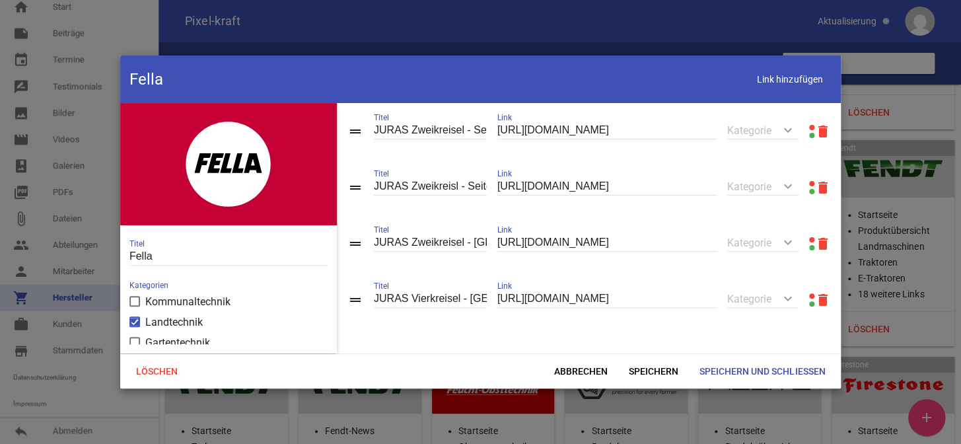
click at [814, 130] on icon "delete" at bounding box center [822, 132] width 16 height 16
click at [814, 180] on icon "delete" at bounding box center [822, 188] width 16 height 16
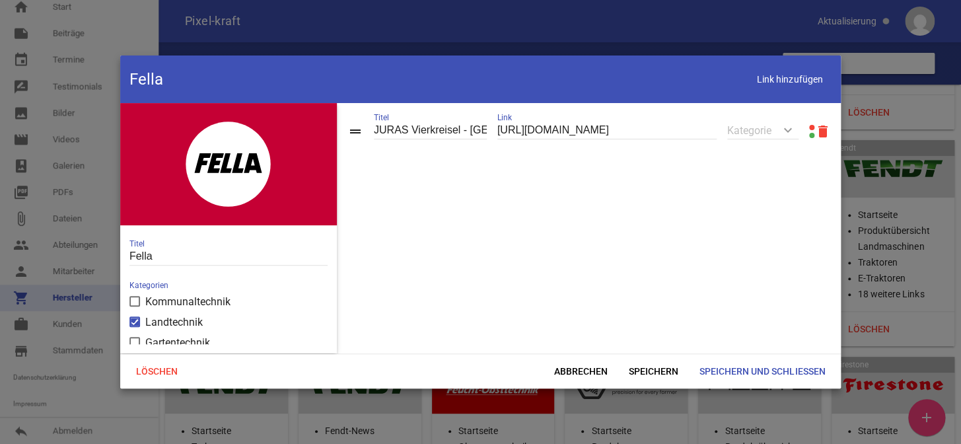
click at [814, 130] on icon "delete" at bounding box center [822, 132] width 16 height 16
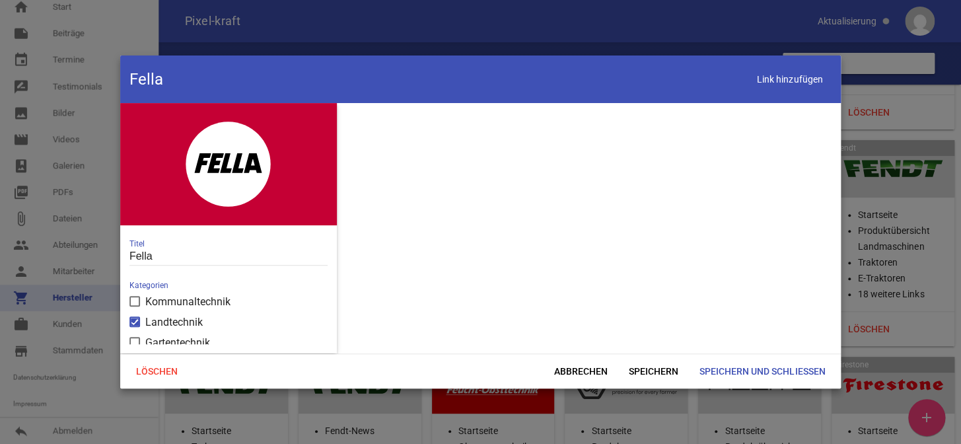
click at [814, 130] on div at bounding box center [589, 228] width 504 height 250
click at [746, 369] on span "Speichern und Schließen" at bounding box center [762, 371] width 147 height 24
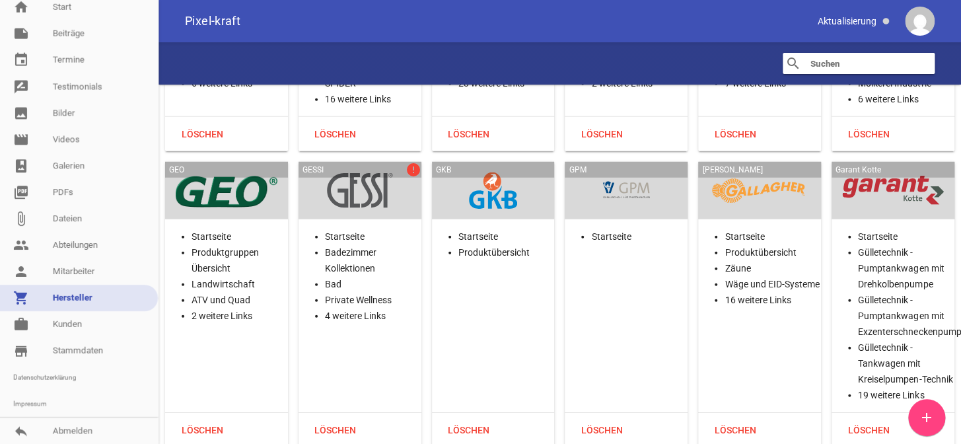
scroll to position [9992, 0]
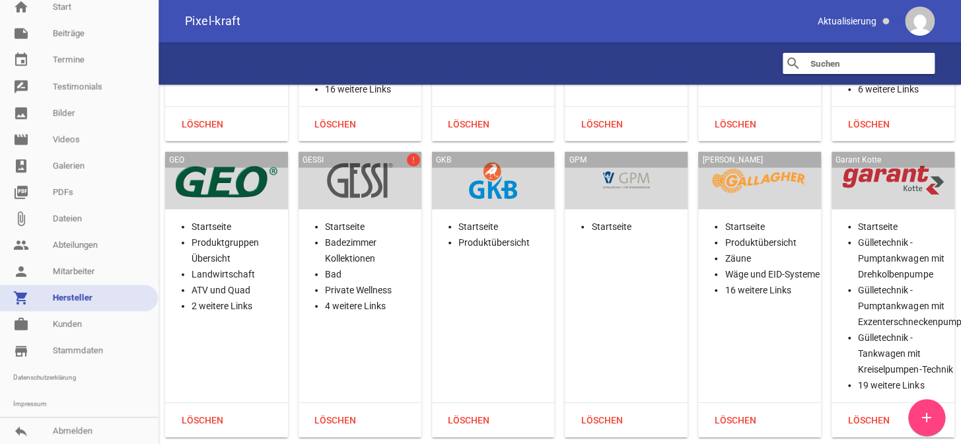
click at [367, 162] on div at bounding box center [360, 180] width 102 height 36
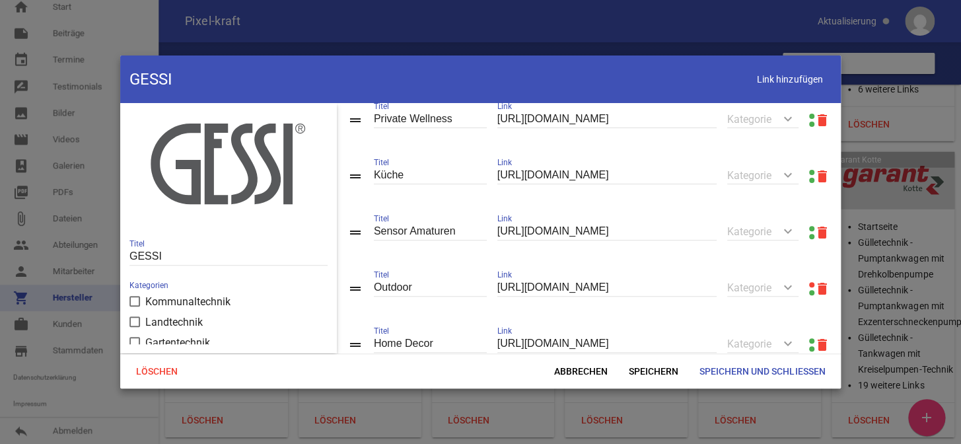
scroll to position [240, 0]
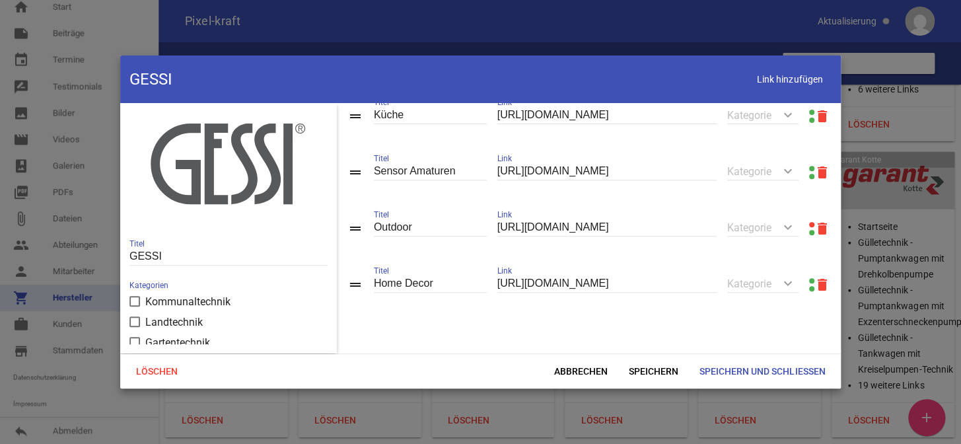
click at [809, 225] on link at bounding box center [811, 224] width 5 height 5
drag, startPoint x: 699, startPoint y: 233, endPoint x: 486, endPoint y: 239, distance: 213.4
click at [486, 239] on div "drag_handle Outdoor Titel [URL][DOMAIN_NAME] Link keyboard_arrow_down Kategorie…" at bounding box center [589, 228] width 504 height 56
paste input "text"
type input "[URL][DOMAIN_NAME]"
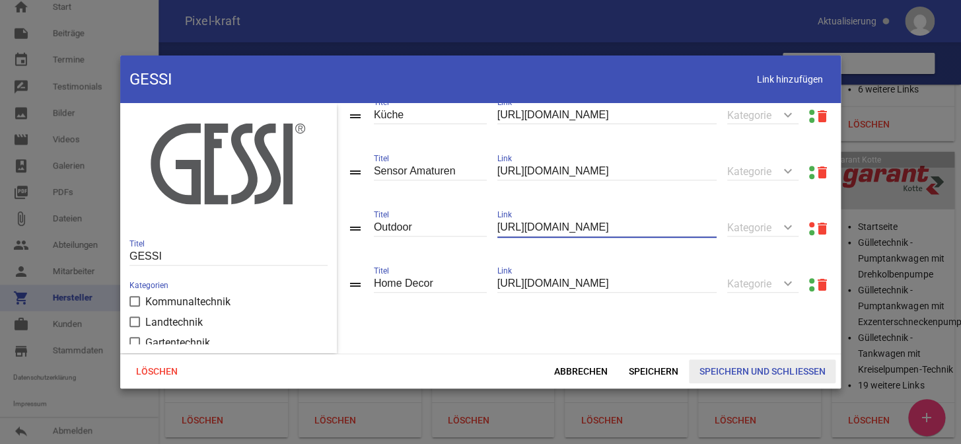
click at [719, 373] on span "Speichern und Schließen" at bounding box center [762, 371] width 147 height 24
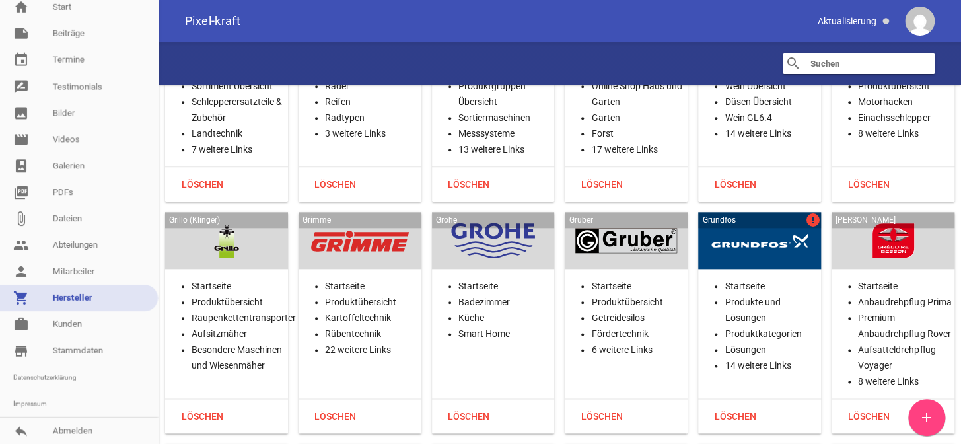
scroll to position [11193, 0]
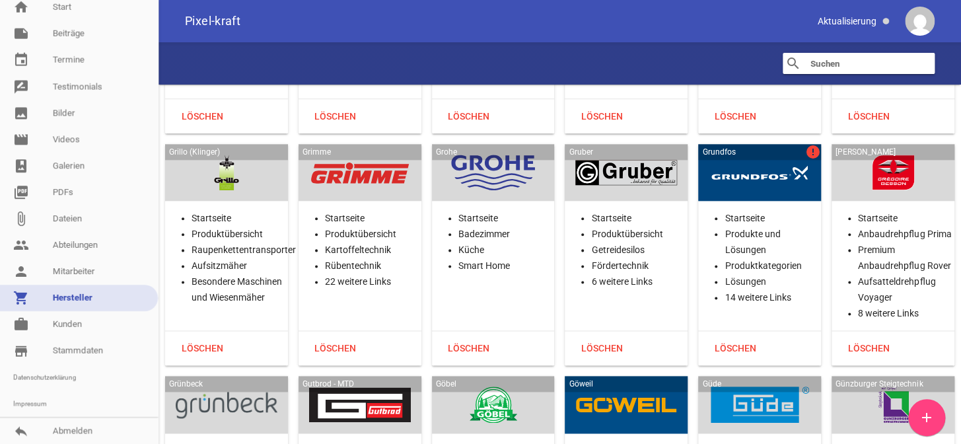
click at [749, 155] on div at bounding box center [760, 173] width 102 height 36
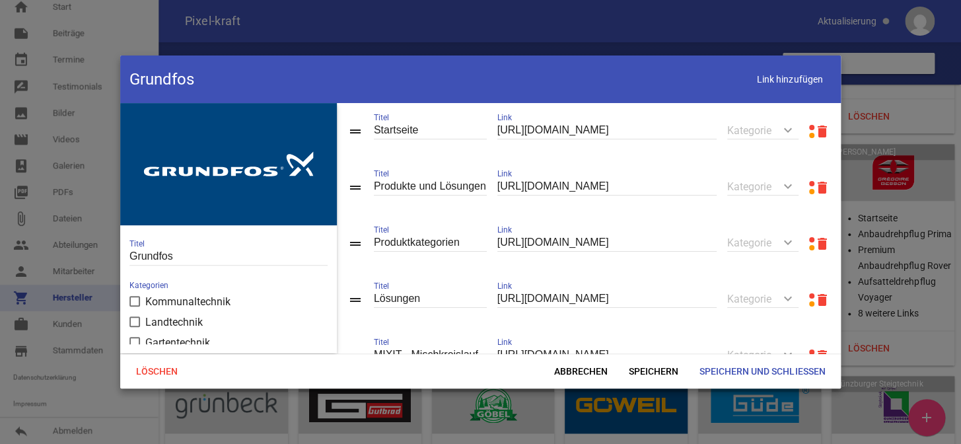
click at [809, 127] on link at bounding box center [811, 127] width 5 height 5
click at [587, 361] on span "Abbrechen" at bounding box center [581, 371] width 75 height 24
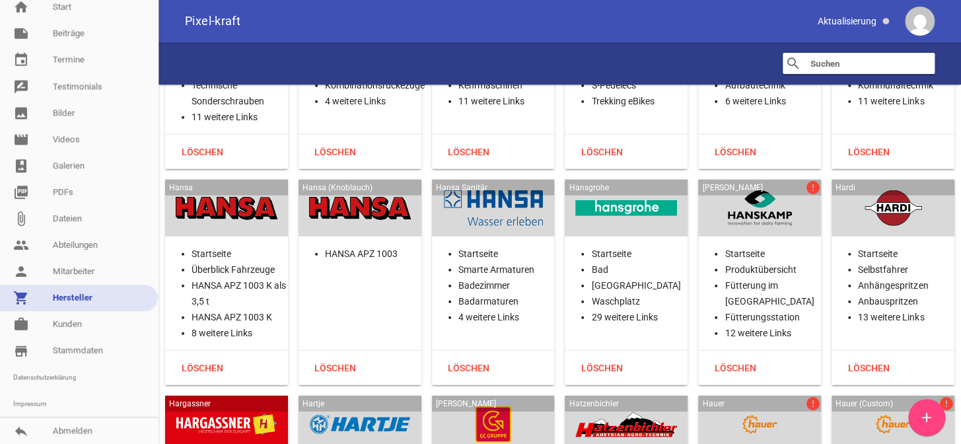
scroll to position [12033, 0]
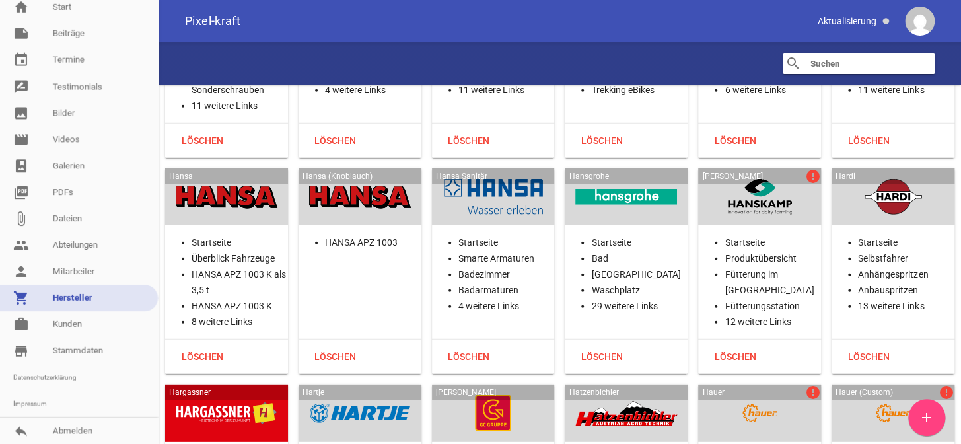
click at [764, 179] on div at bounding box center [760, 197] width 102 height 36
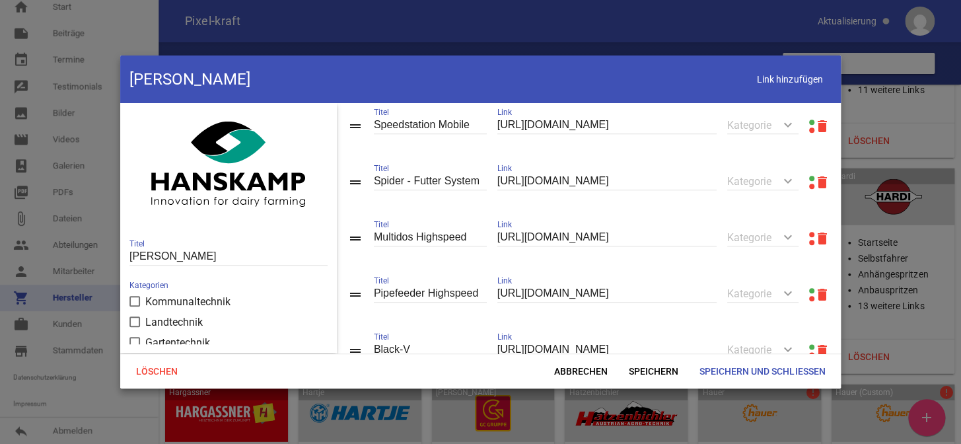
scroll to position [600, 0]
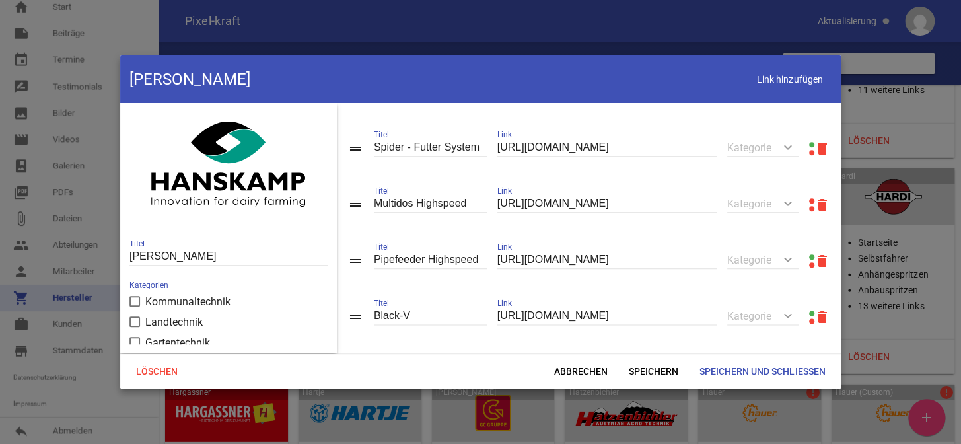
click at [809, 203] on link at bounding box center [811, 200] width 5 height 5
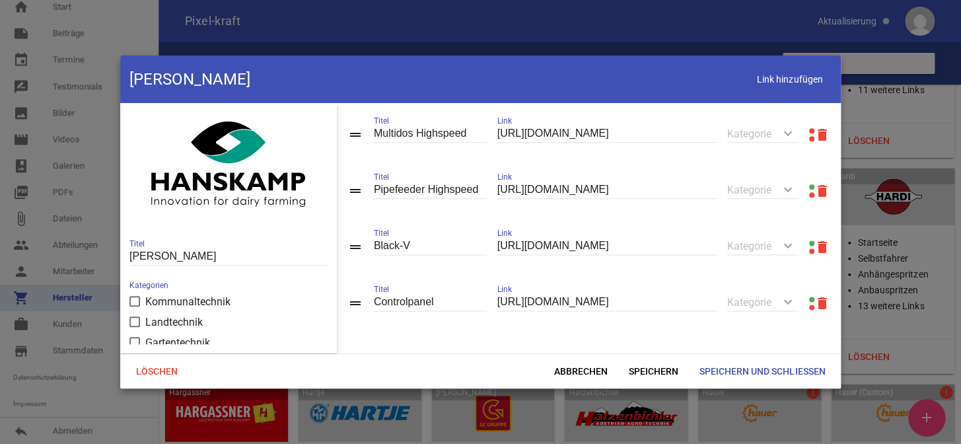
scroll to position [680, 0]
click at [587, 369] on span "Abbrechen" at bounding box center [581, 371] width 75 height 24
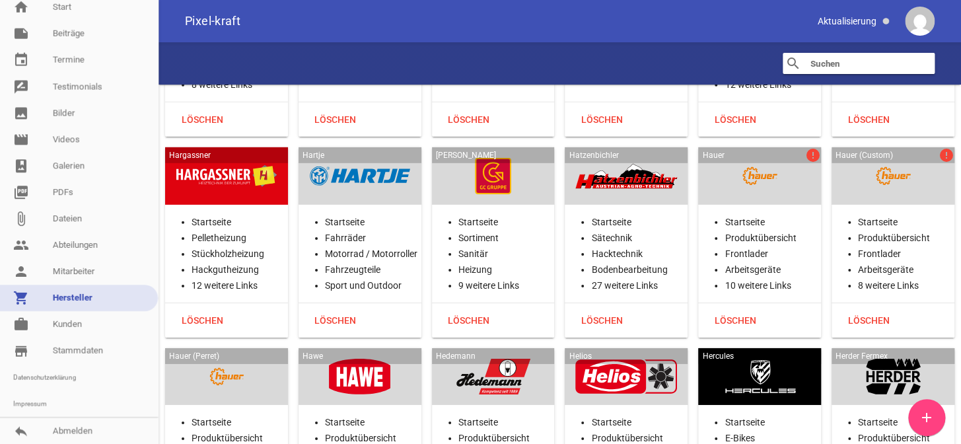
scroll to position [12273, 0]
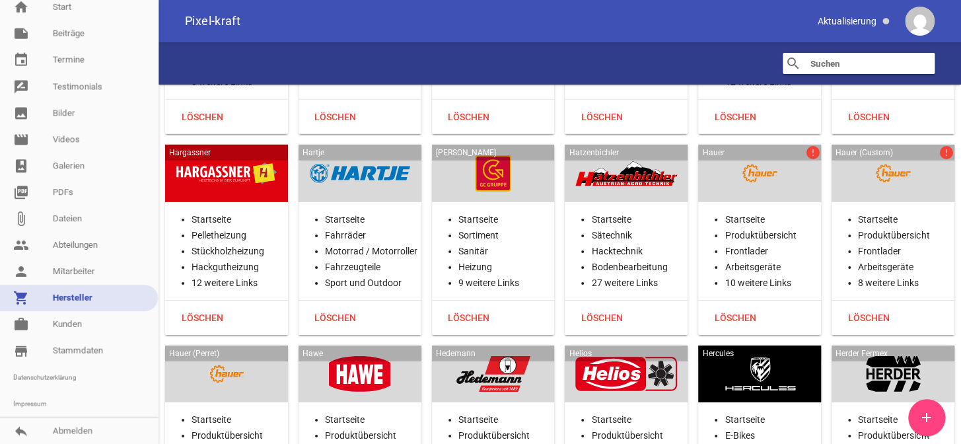
click at [754, 155] on div at bounding box center [760, 173] width 102 height 36
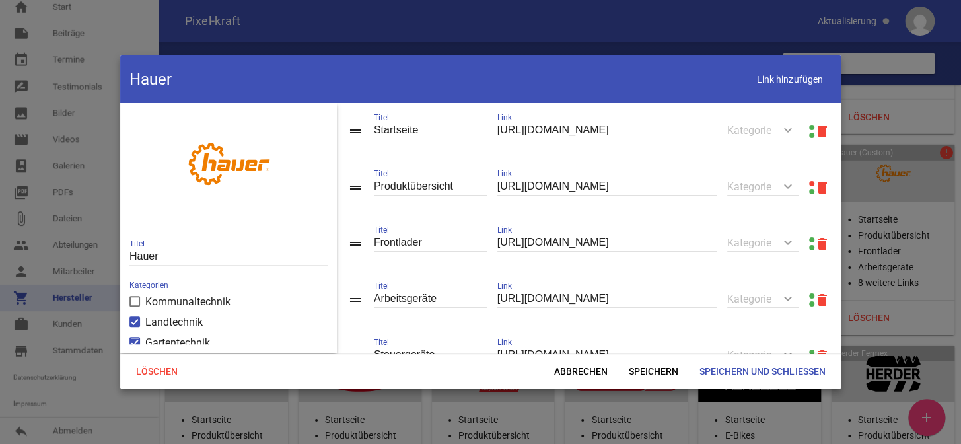
click at [809, 183] on link at bounding box center [811, 183] width 5 height 5
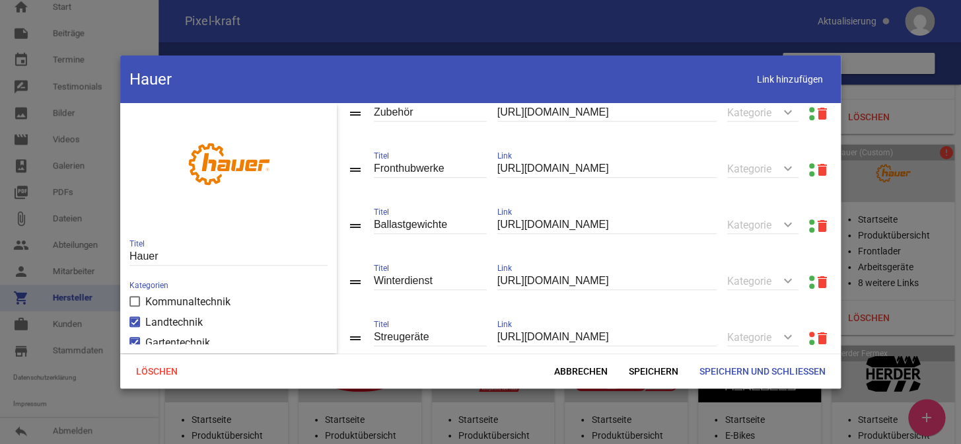
scroll to position [360, 0]
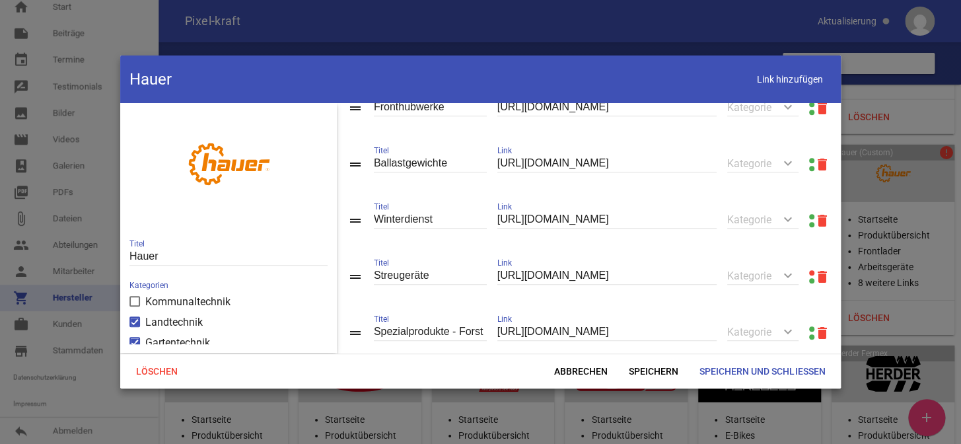
click at [809, 275] on link at bounding box center [811, 272] width 5 height 5
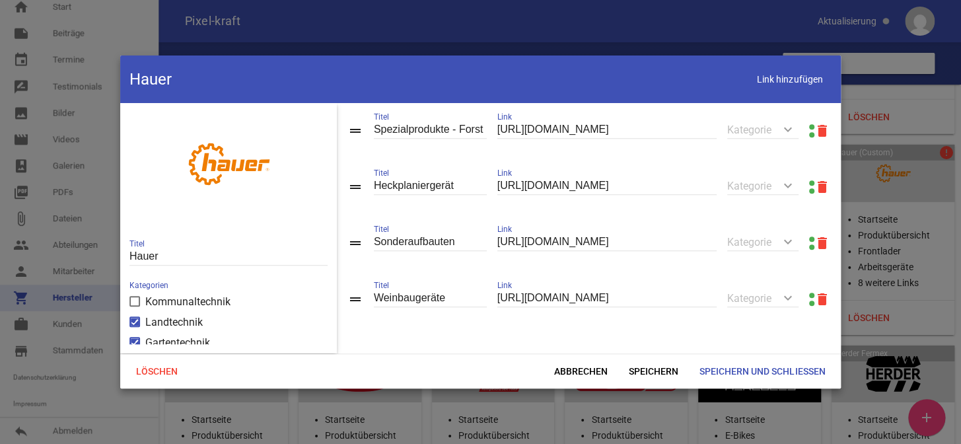
scroll to position [598, 0]
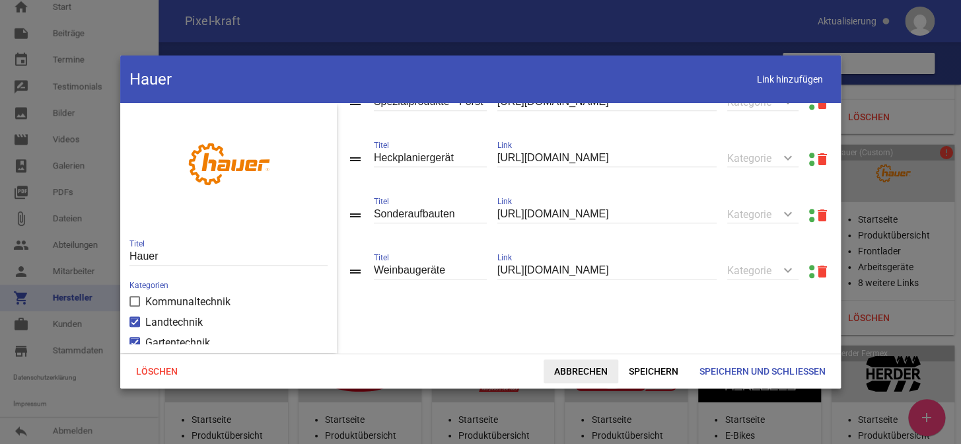
click at [559, 373] on span "Abbrechen" at bounding box center [581, 371] width 75 height 24
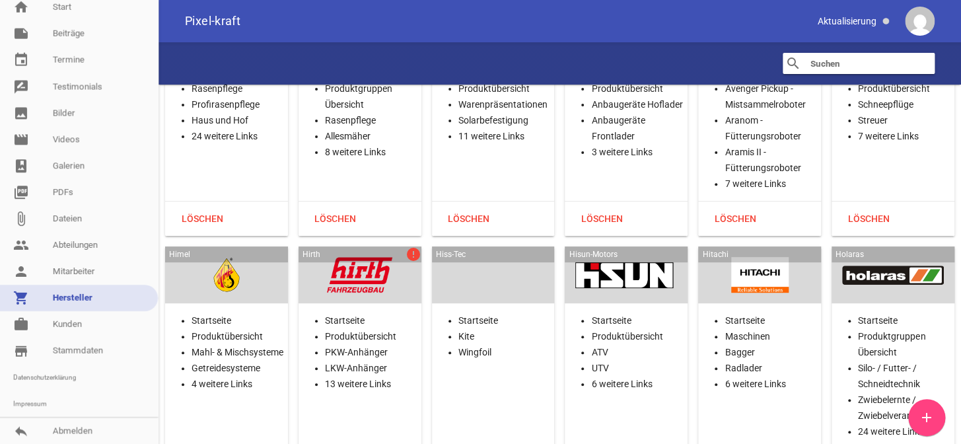
scroll to position [12874, 0]
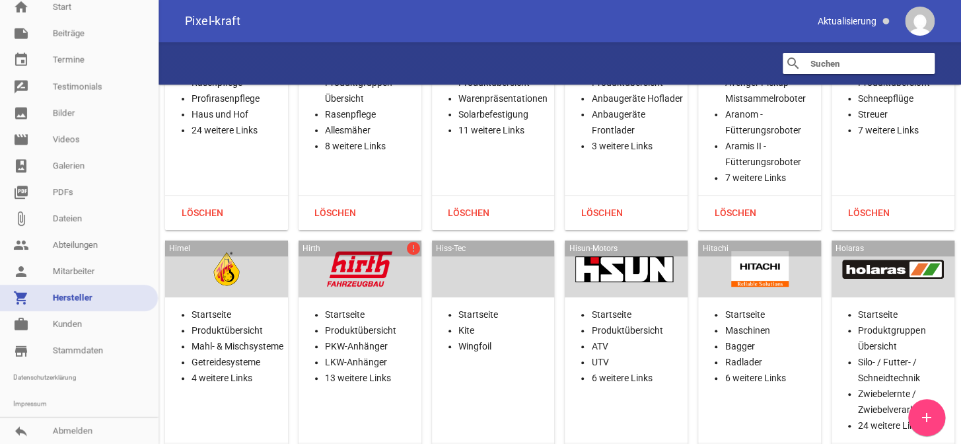
click at [340, 251] on div at bounding box center [360, 269] width 102 height 36
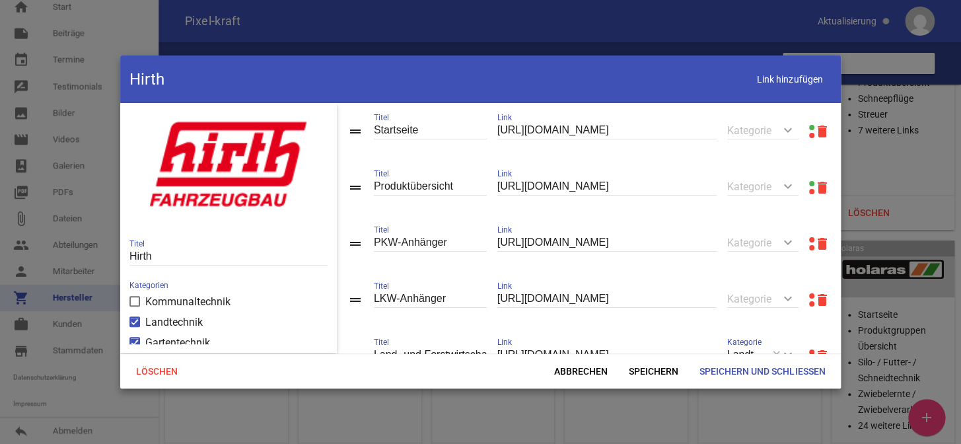
click at [809, 240] on link at bounding box center [811, 239] width 5 height 5
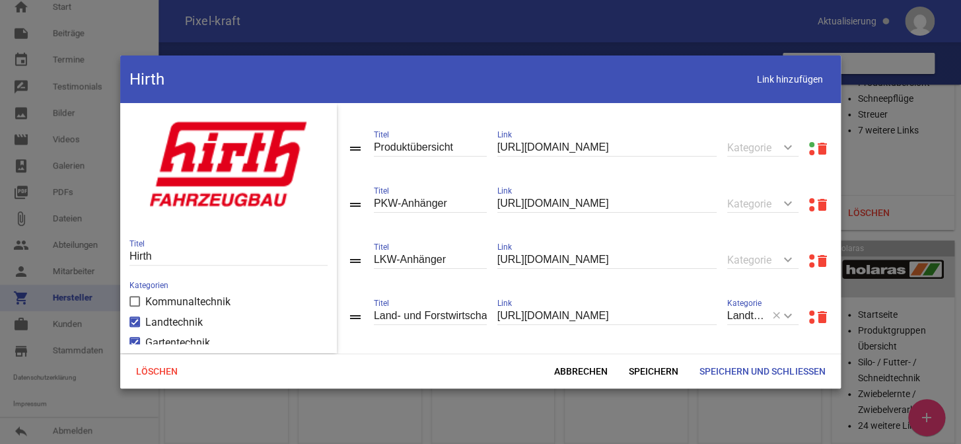
scroll to position [59, 0]
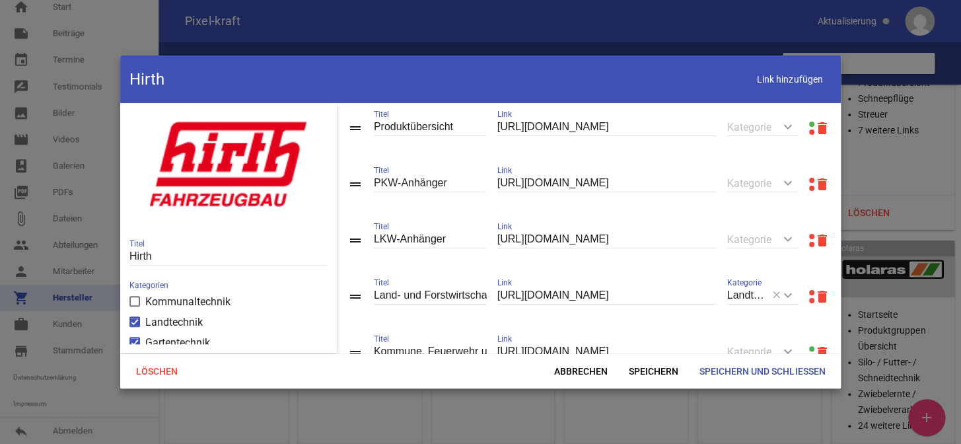
click at [809, 237] on link at bounding box center [811, 236] width 5 height 5
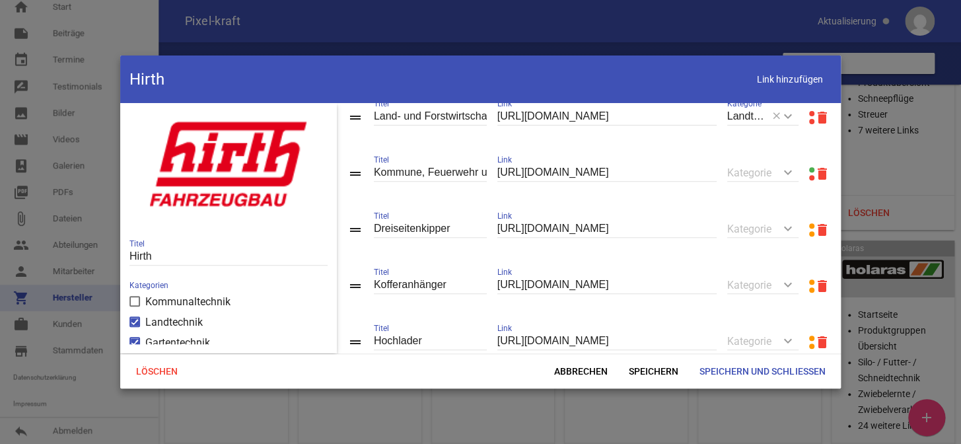
scroll to position [240, 0]
click at [809, 112] on link at bounding box center [811, 112] width 5 height 5
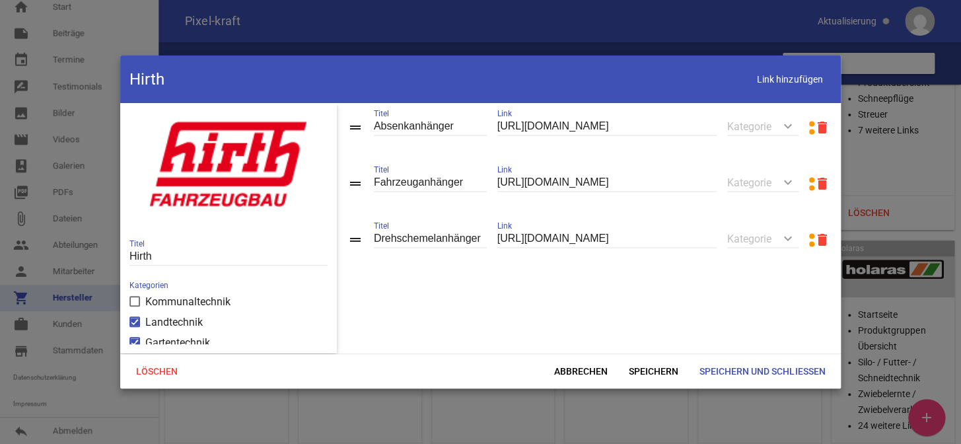
scroll to position [801, 0]
click at [578, 372] on span "Abbrechen" at bounding box center [581, 371] width 75 height 24
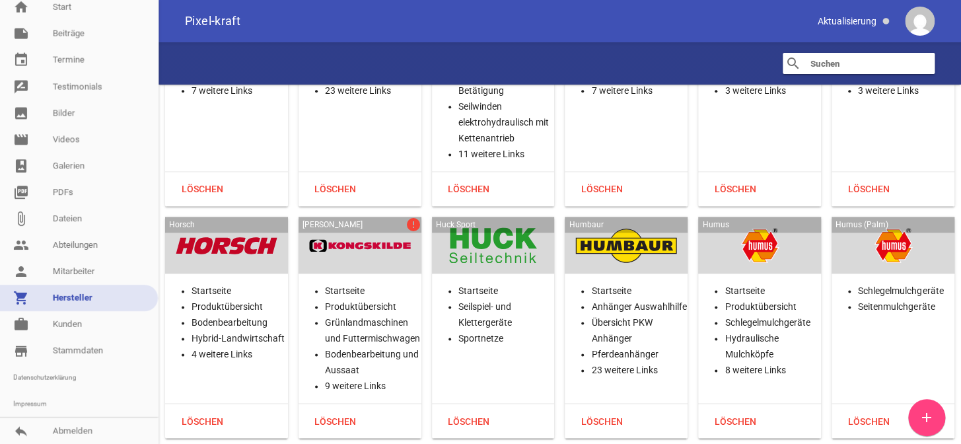
scroll to position [13415, 0]
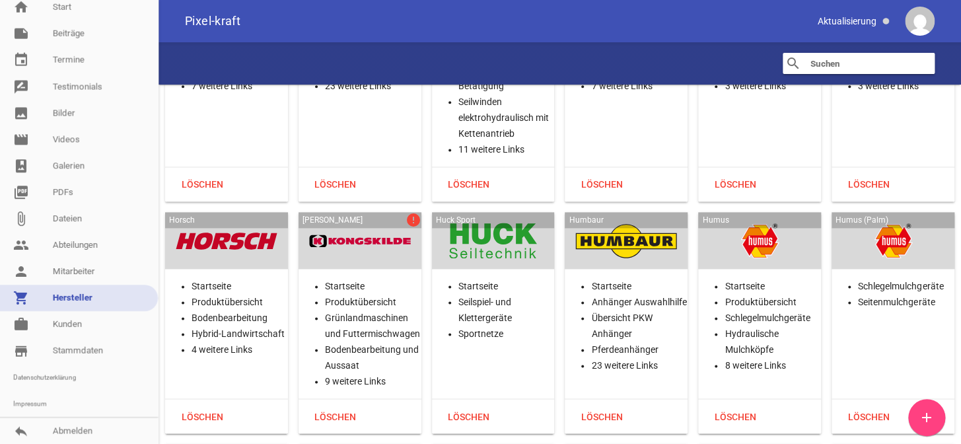
click at [369, 223] on div at bounding box center [360, 241] width 102 height 36
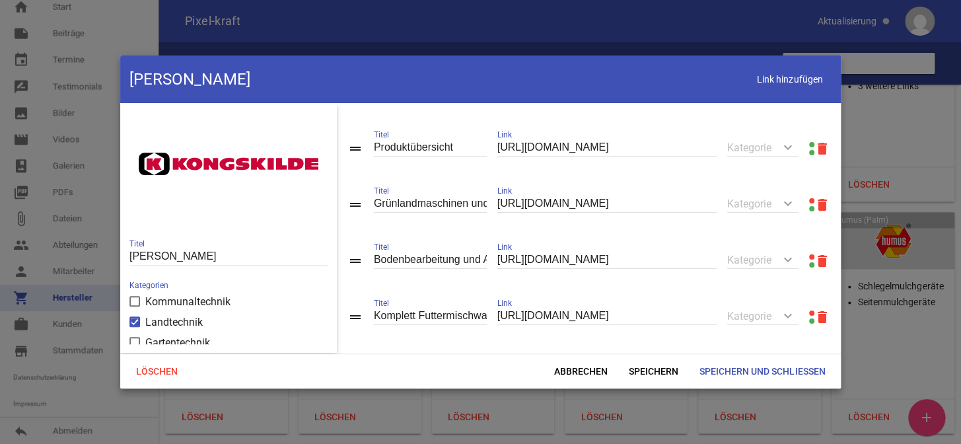
scroll to position [59, 0]
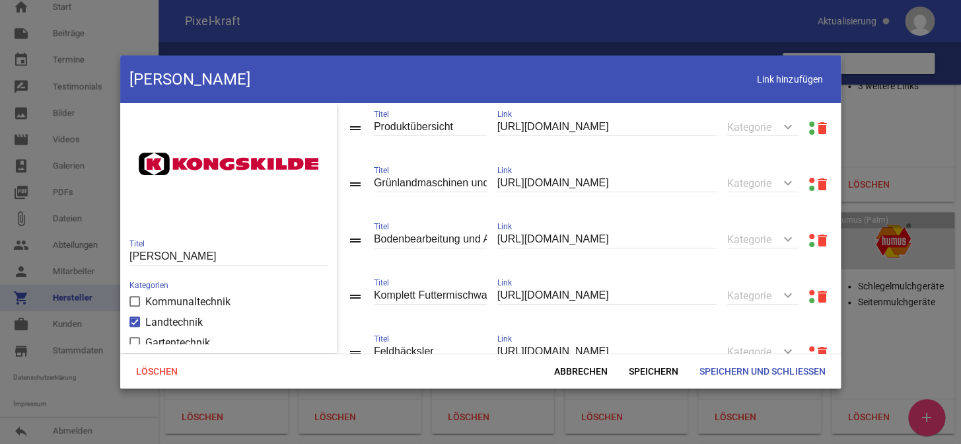
click at [809, 236] on link at bounding box center [811, 236] width 5 height 5
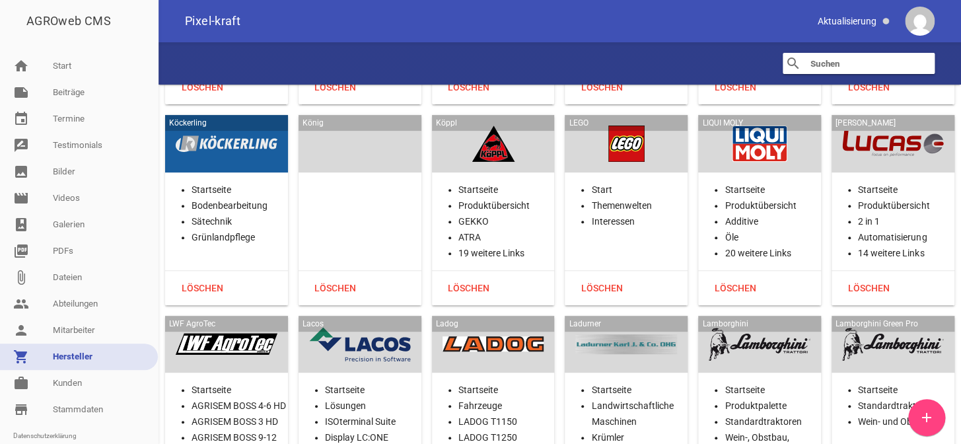
scroll to position [17130, 0]
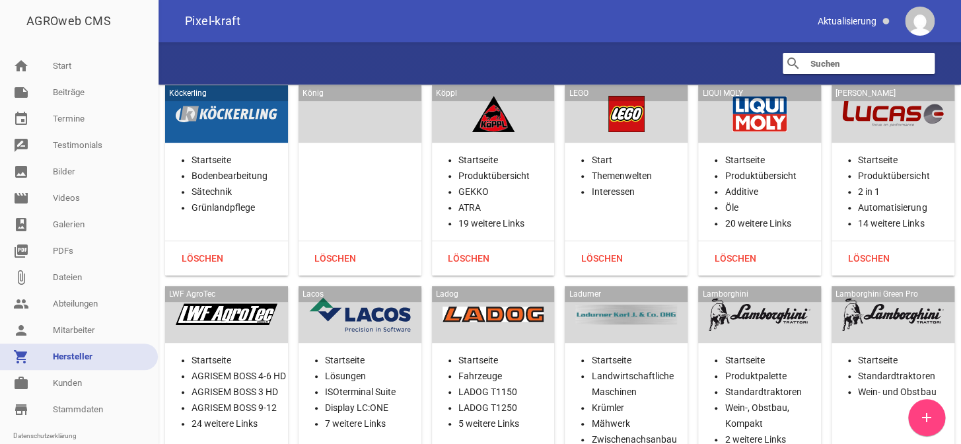
click at [837, 65] on input "text" at bounding box center [862, 63] width 106 height 16
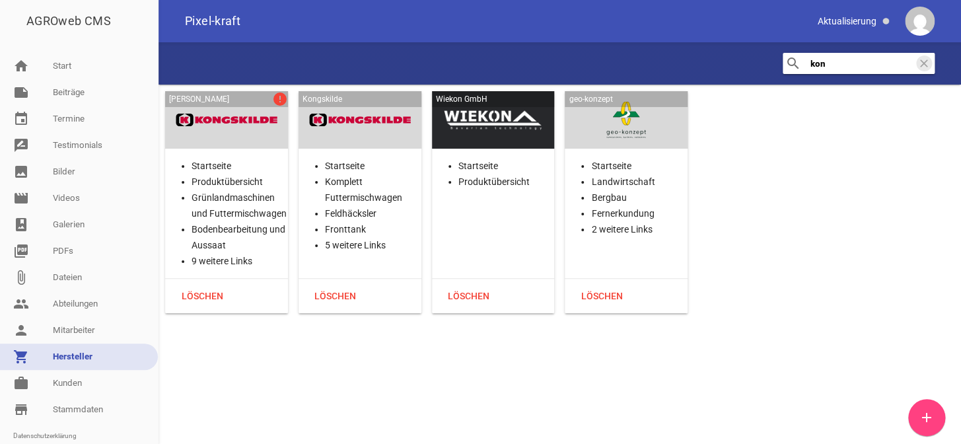
scroll to position [0, 0]
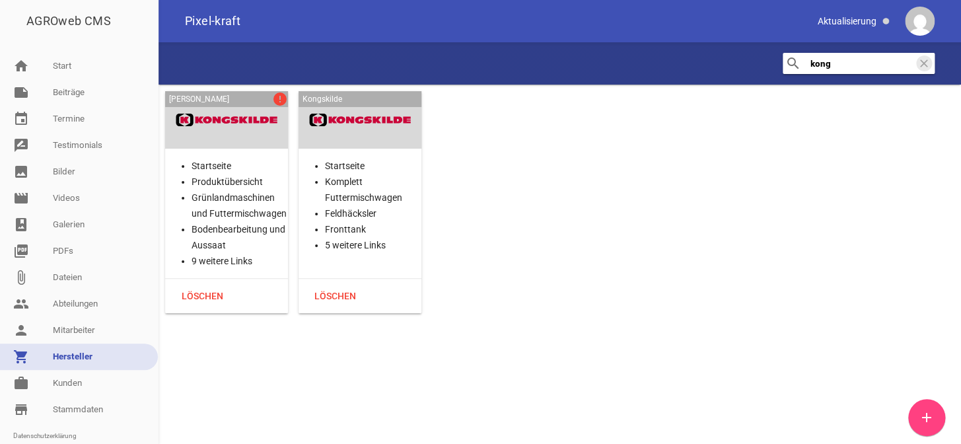
type input "kong"
click at [255, 119] on div at bounding box center [227, 120] width 102 height 36
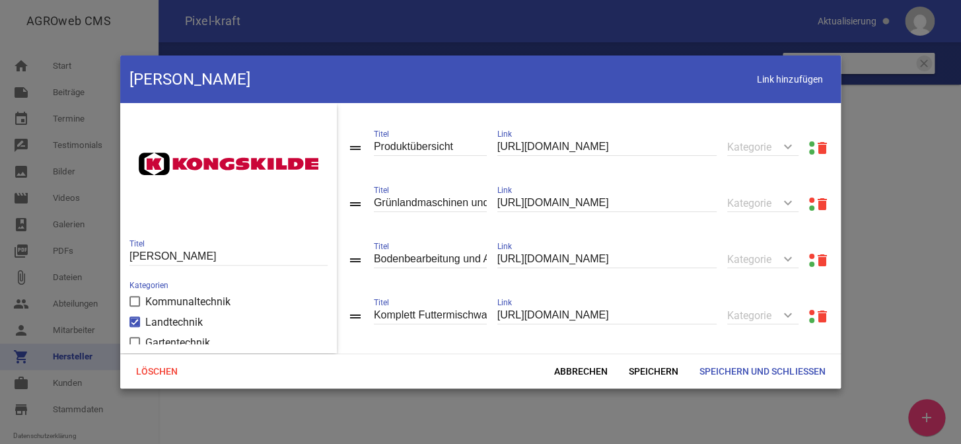
scroll to position [59, 0]
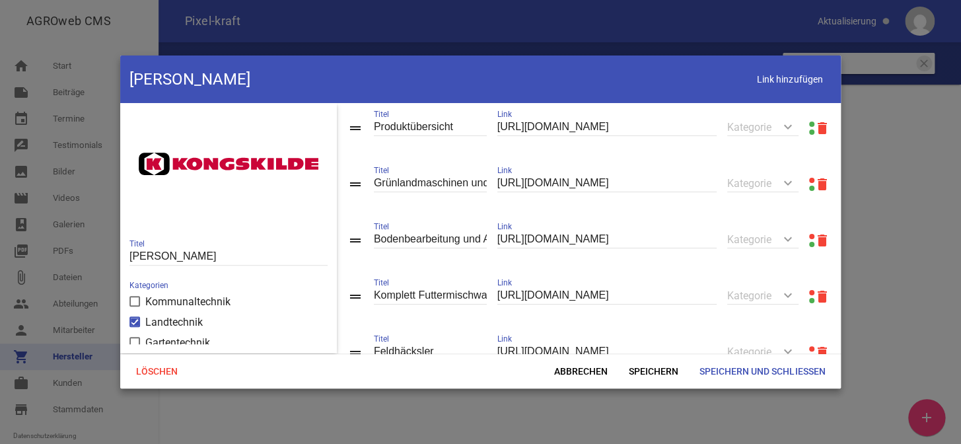
click at [641, 236] on input "[URL][DOMAIN_NAME]" at bounding box center [606, 240] width 219 height 18
click at [429, 234] on input "Bodenbearbeitung und Aussaat" at bounding box center [430, 240] width 113 height 18
drag, startPoint x: 528, startPoint y: 184, endPoint x: 529, endPoint y: 176, distance: 8.6
click at [529, 178] on input "[URL][DOMAIN_NAME]" at bounding box center [606, 183] width 219 height 18
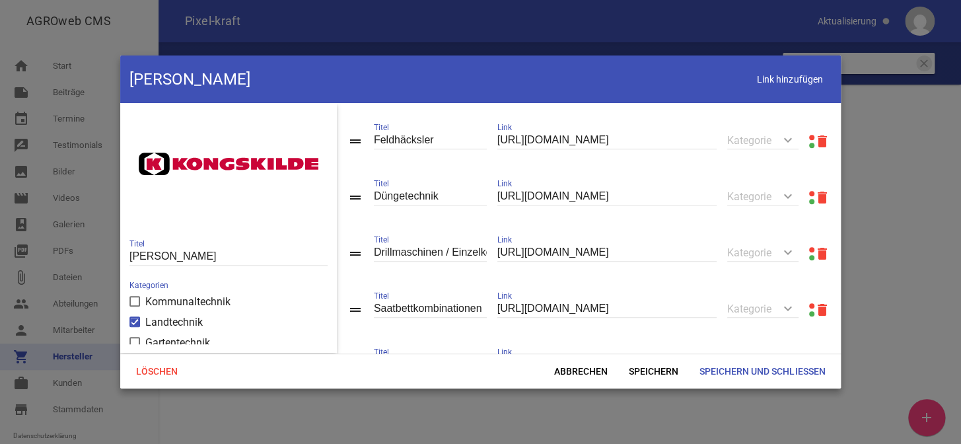
scroll to position [300, 0]
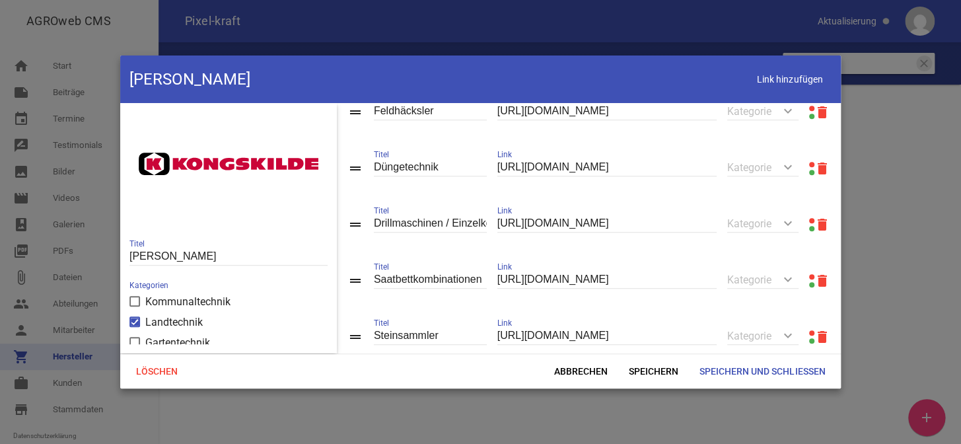
click at [809, 167] on link at bounding box center [811, 164] width 5 height 5
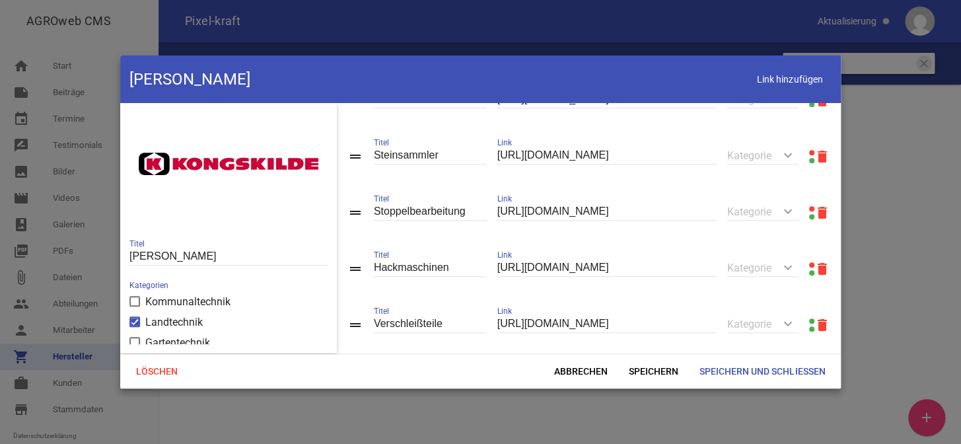
scroll to position [510, 0]
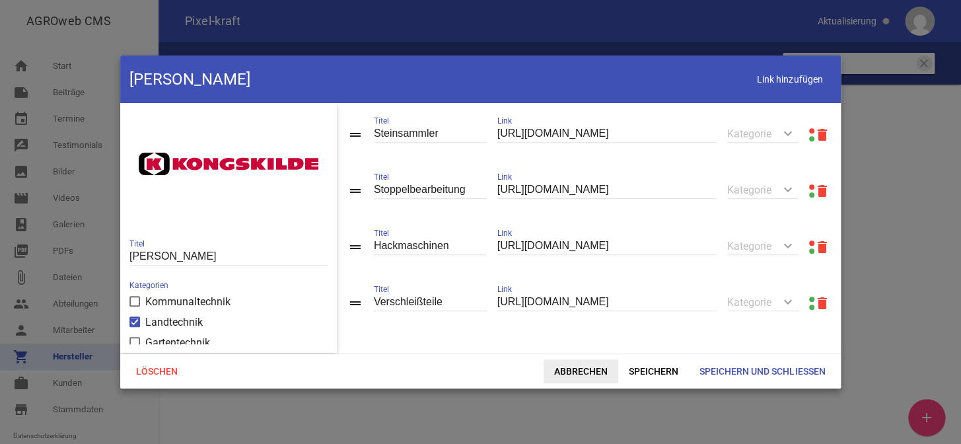
click at [556, 371] on span "Abbrechen" at bounding box center [581, 371] width 75 height 24
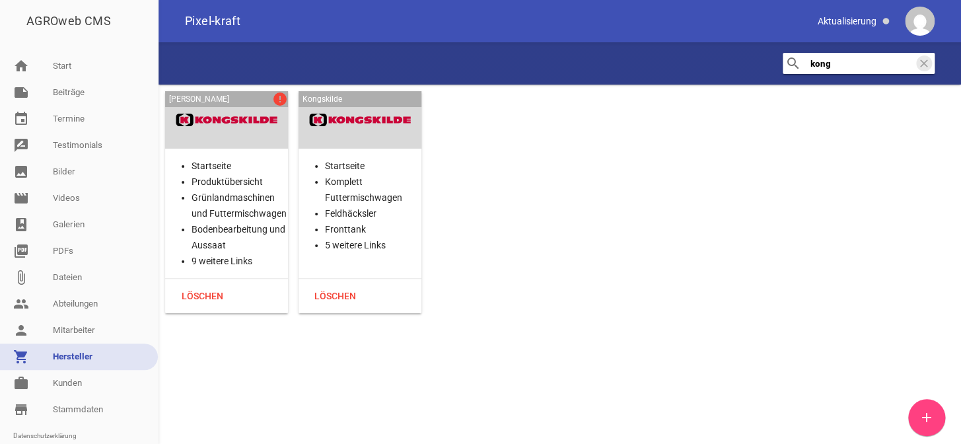
click at [318, 130] on div at bounding box center [360, 120] width 102 height 36
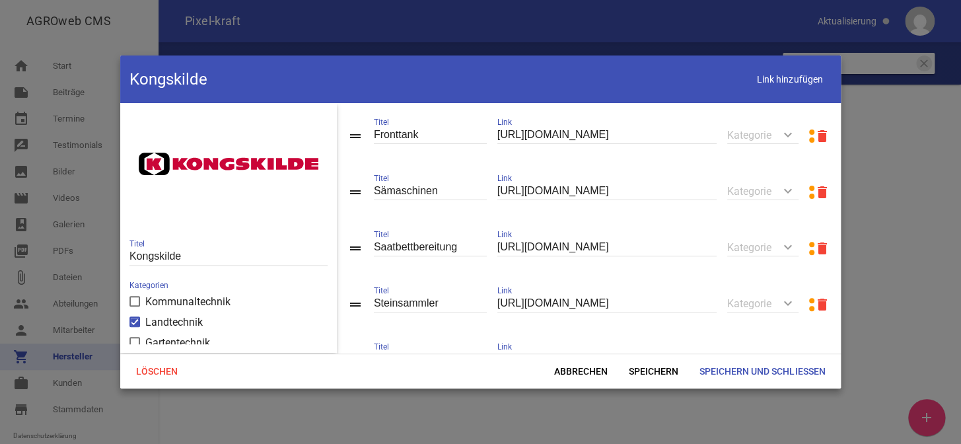
scroll to position [0, 0]
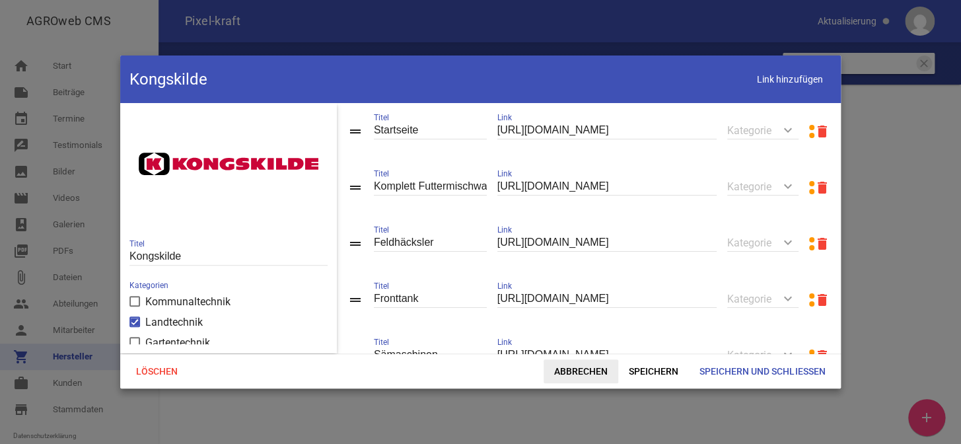
click at [571, 376] on span "Abbrechen" at bounding box center [581, 371] width 75 height 24
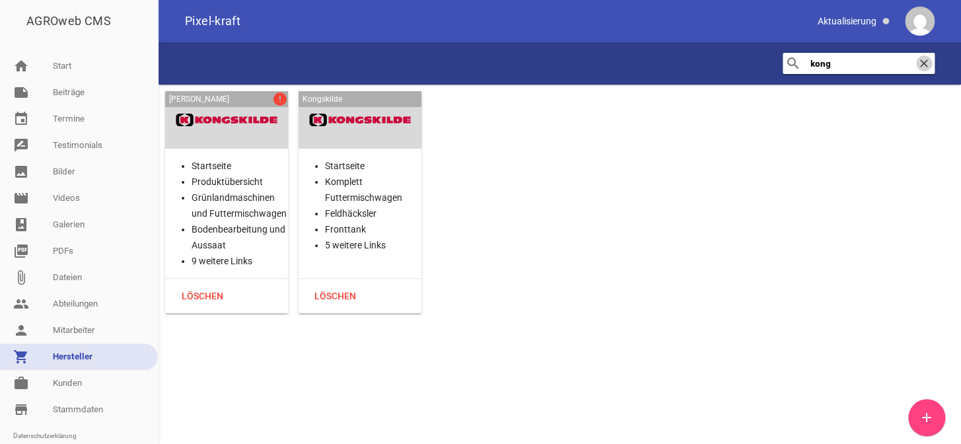
click at [924, 69] on icon "clear" at bounding box center [924, 63] width 16 height 16
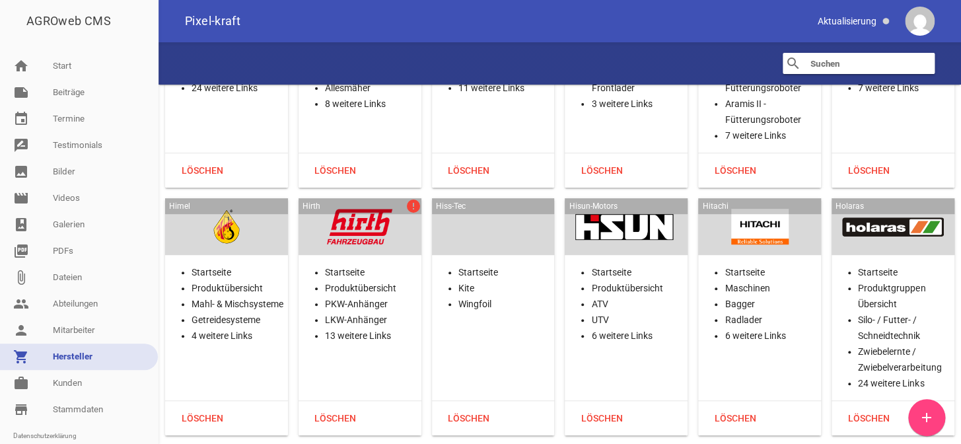
scroll to position [12911, 0]
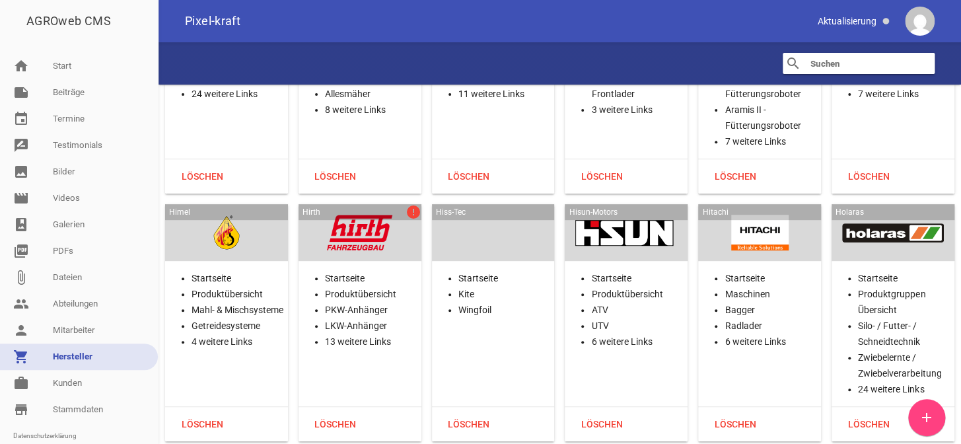
click at [338, 215] on div at bounding box center [360, 233] width 102 height 36
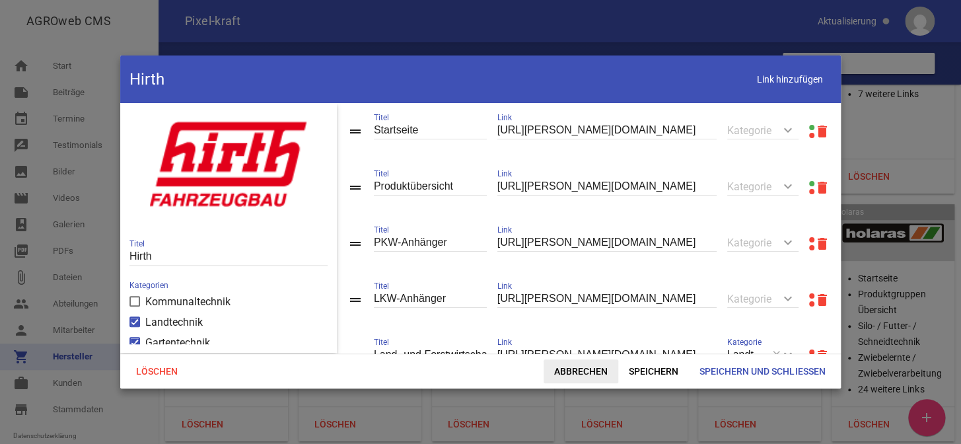
click at [560, 363] on span "Abbrechen" at bounding box center [581, 371] width 75 height 24
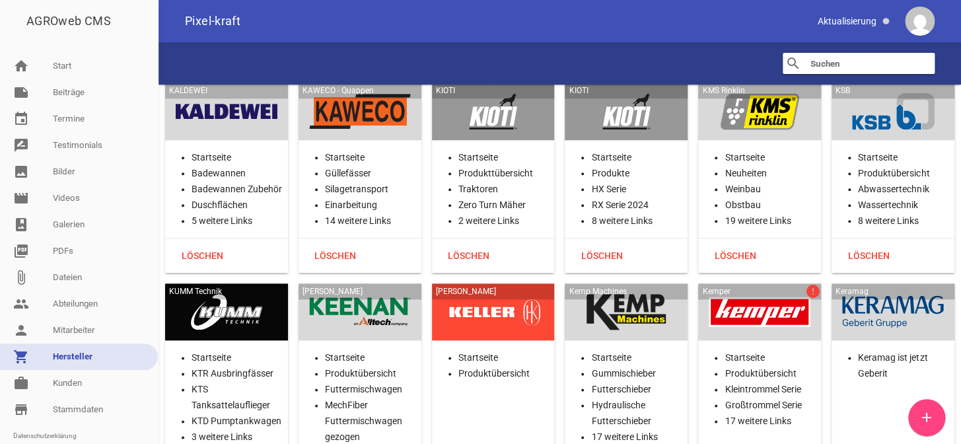
scroll to position [15373, 0]
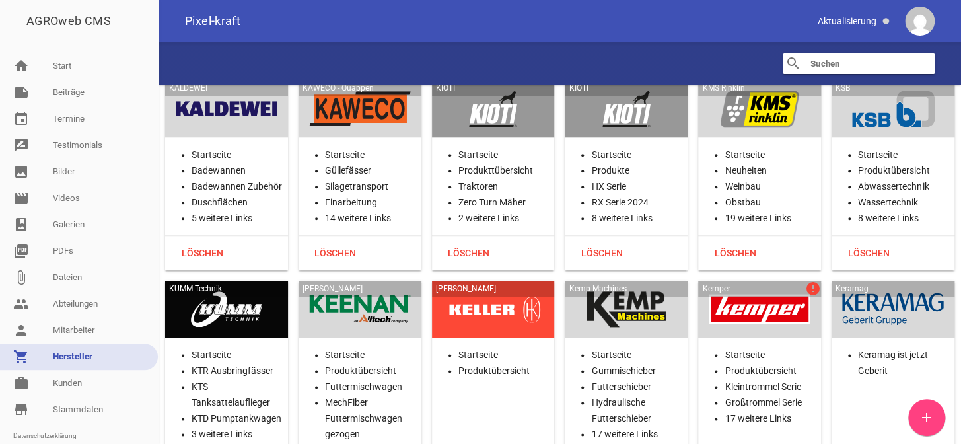
click at [735, 300] on div "Kemper error" at bounding box center [759, 309] width 123 height 57
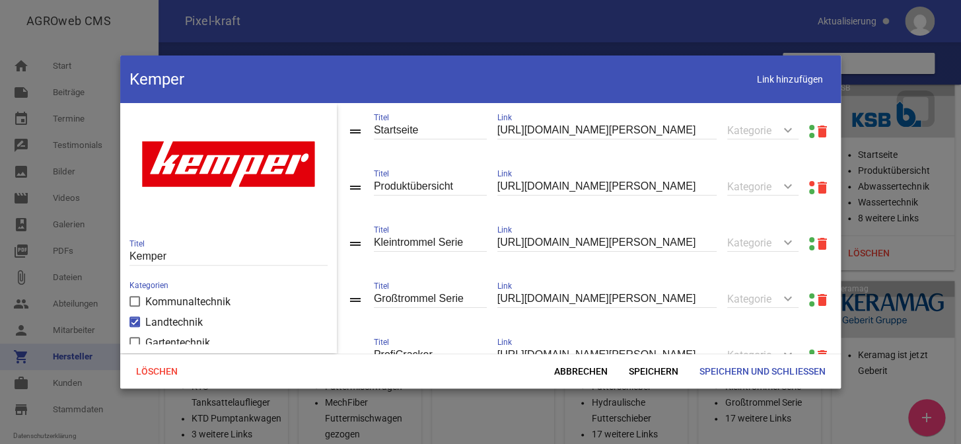
click at [809, 182] on link at bounding box center [811, 183] width 5 height 5
click at [591, 365] on span "Abbrechen" at bounding box center [581, 371] width 75 height 24
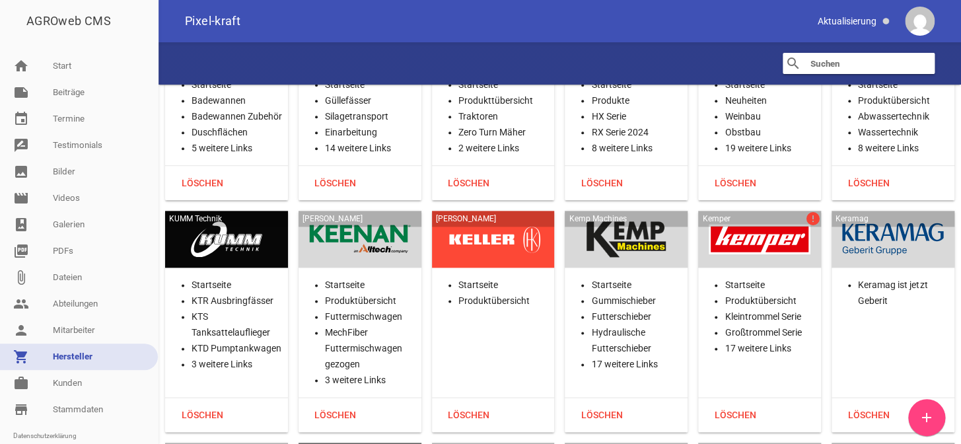
scroll to position [15673, 0]
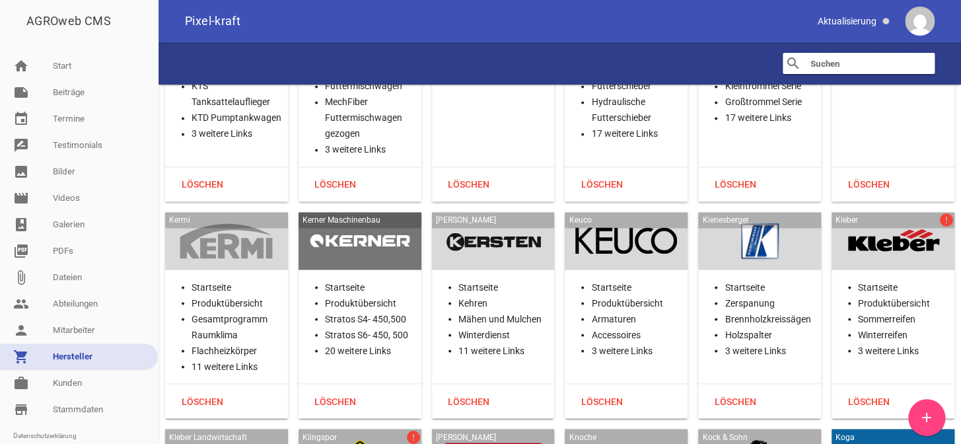
click at [856, 223] on div at bounding box center [893, 241] width 102 height 36
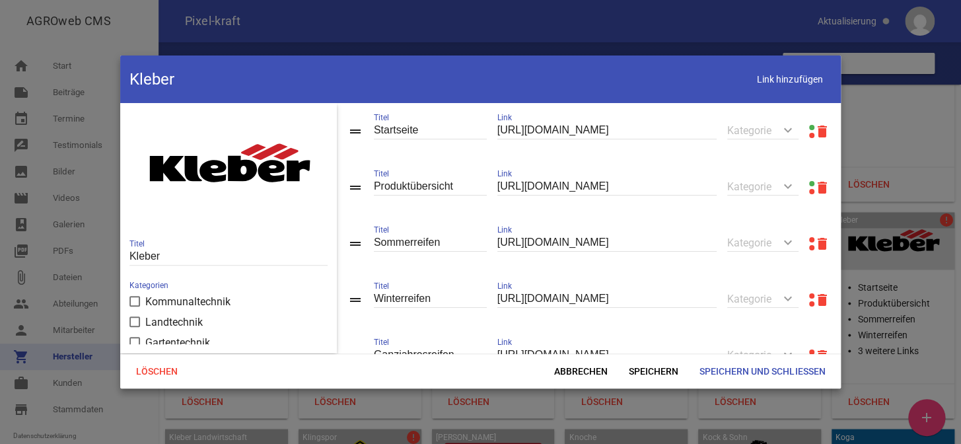
click at [809, 239] on link at bounding box center [811, 239] width 5 height 5
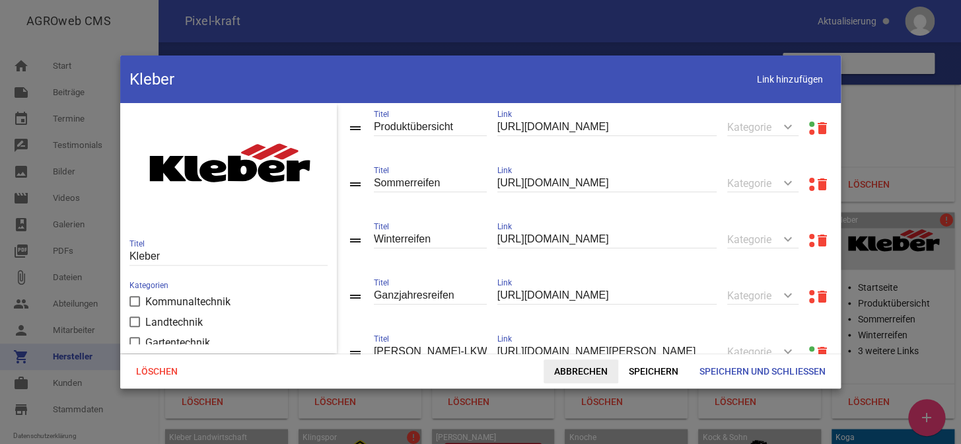
click at [571, 377] on span "Abbrechen" at bounding box center [581, 371] width 75 height 24
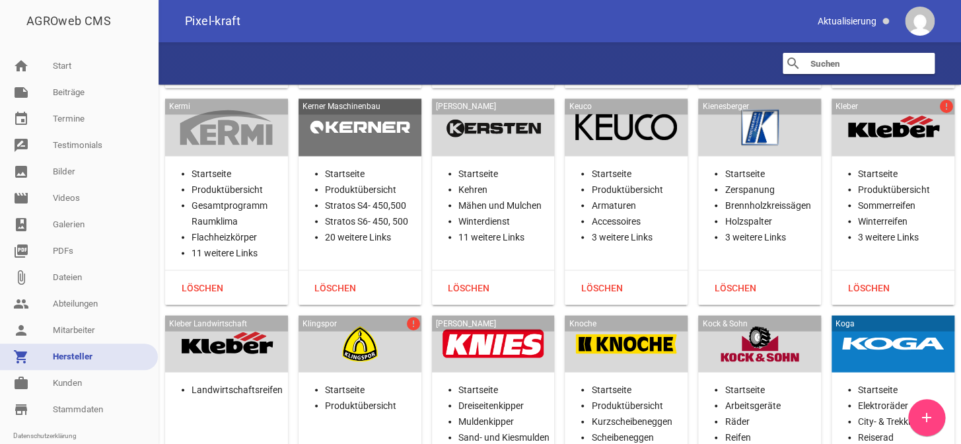
scroll to position [15913, 0]
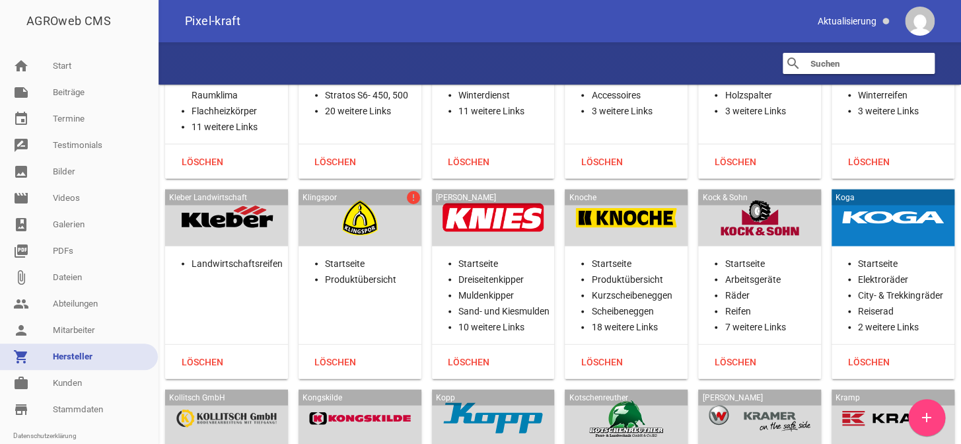
click at [352, 199] on div at bounding box center [360, 217] width 102 height 36
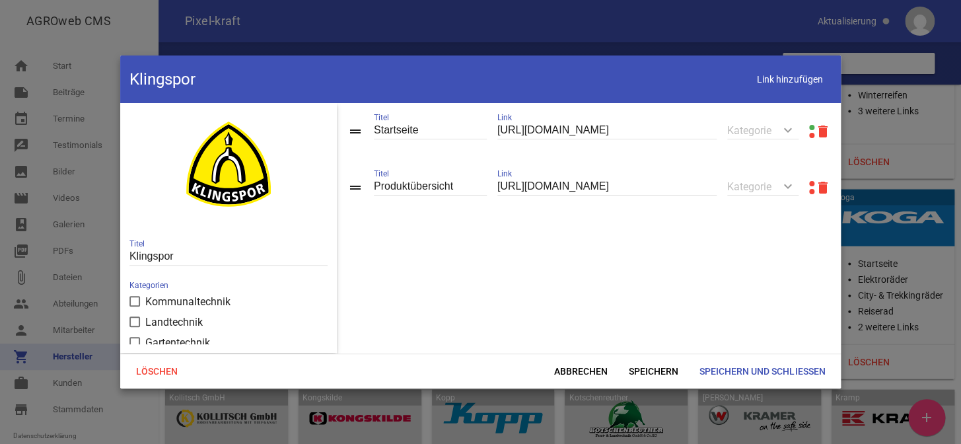
click at [809, 182] on link at bounding box center [811, 183] width 5 height 5
click at [581, 363] on span "Abbrechen" at bounding box center [581, 371] width 75 height 24
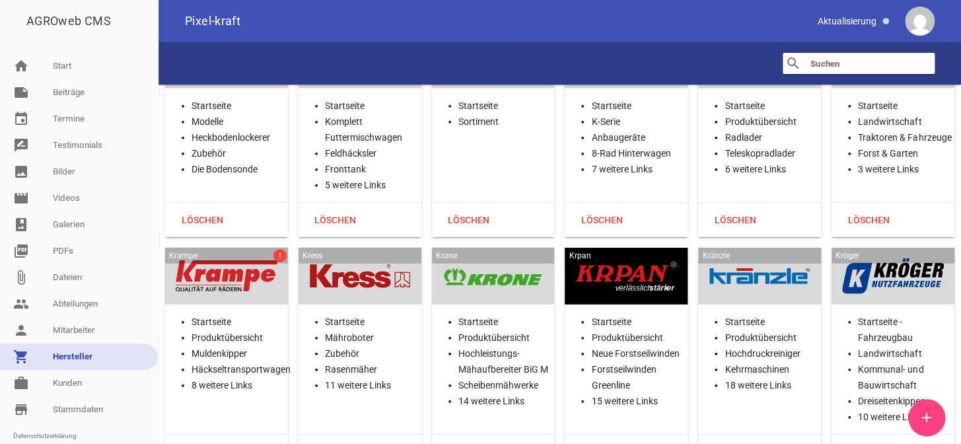
scroll to position [16274, 0]
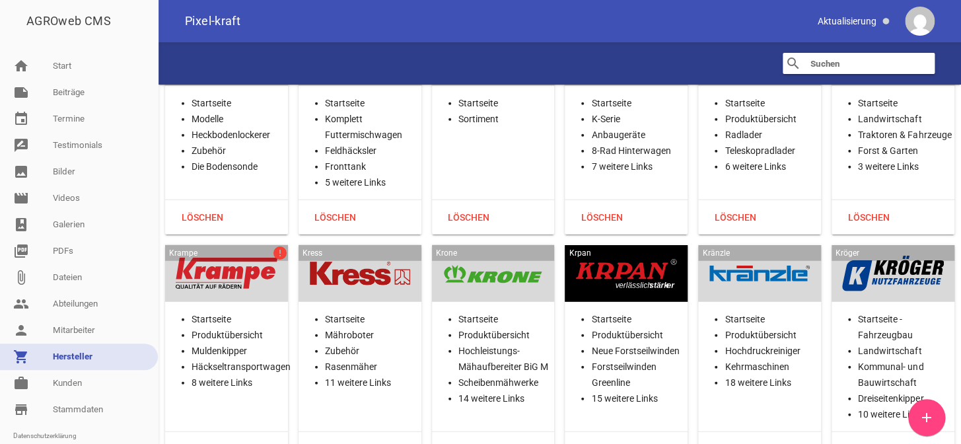
click at [253, 256] on div at bounding box center [227, 274] width 102 height 36
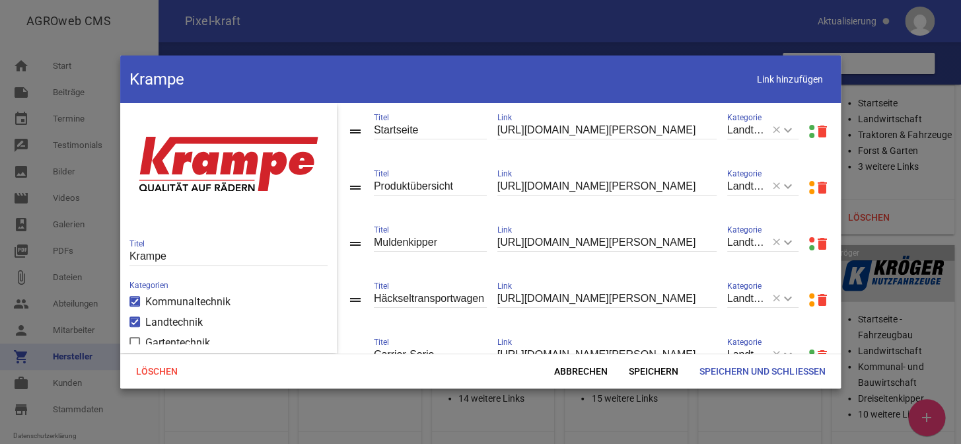
click at [809, 240] on link at bounding box center [811, 239] width 5 height 5
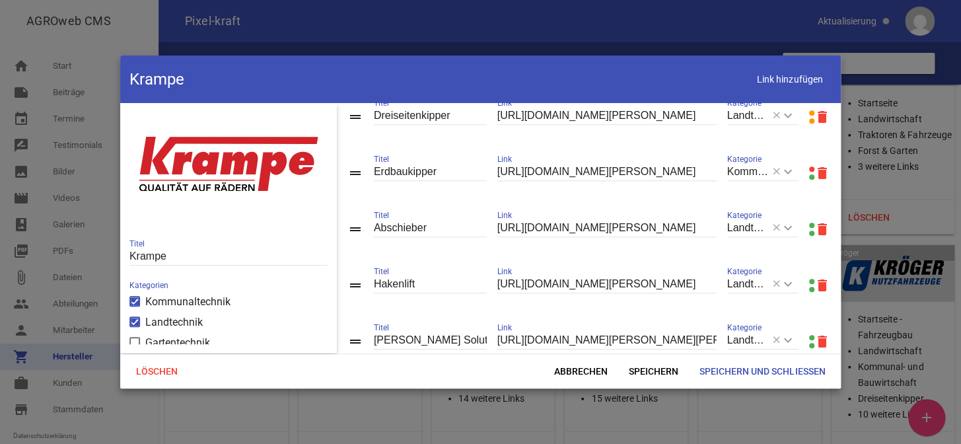
scroll to position [300, 0]
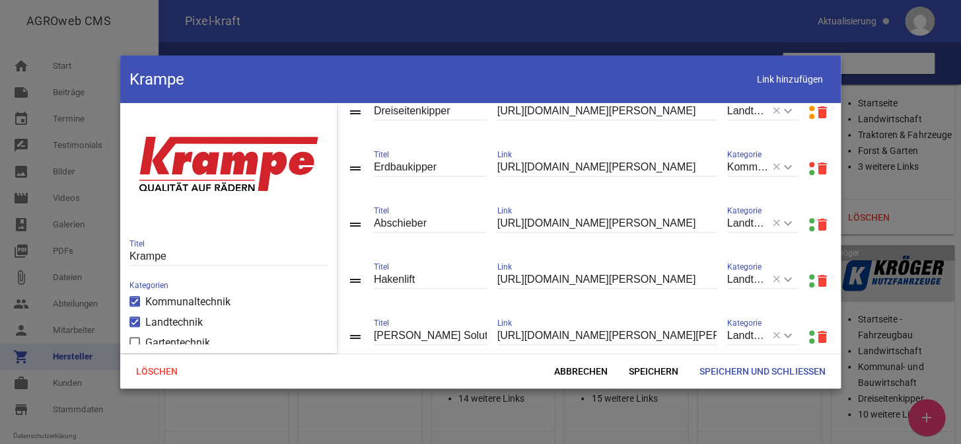
click at [809, 167] on link at bounding box center [811, 164] width 5 height 5
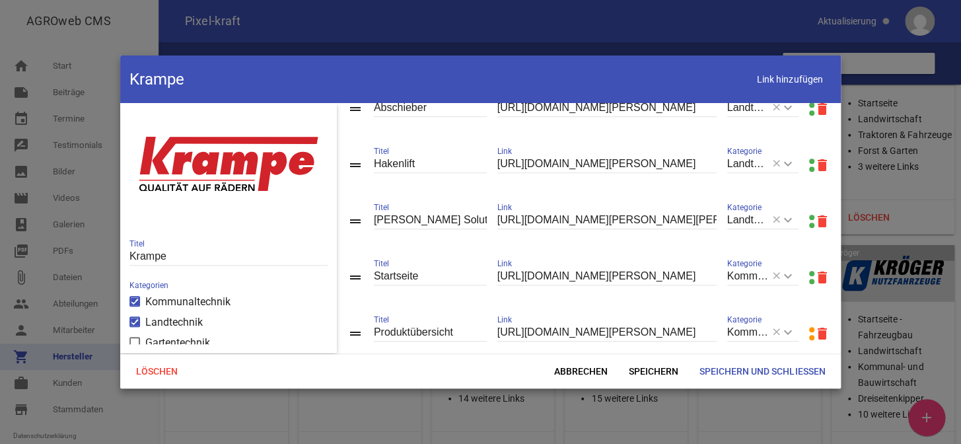
scroll to position [485, 0]
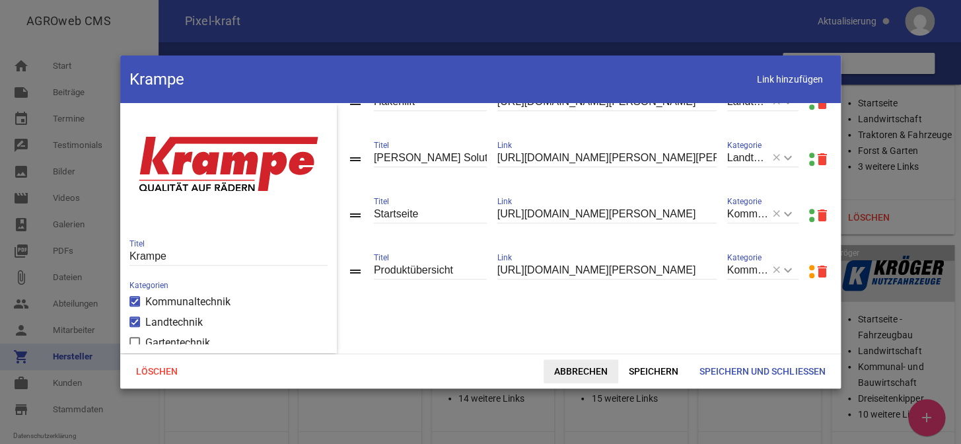
click at [575, 370] on span "Abbrechen" at bounding box center [581, 371] width 75 height 24
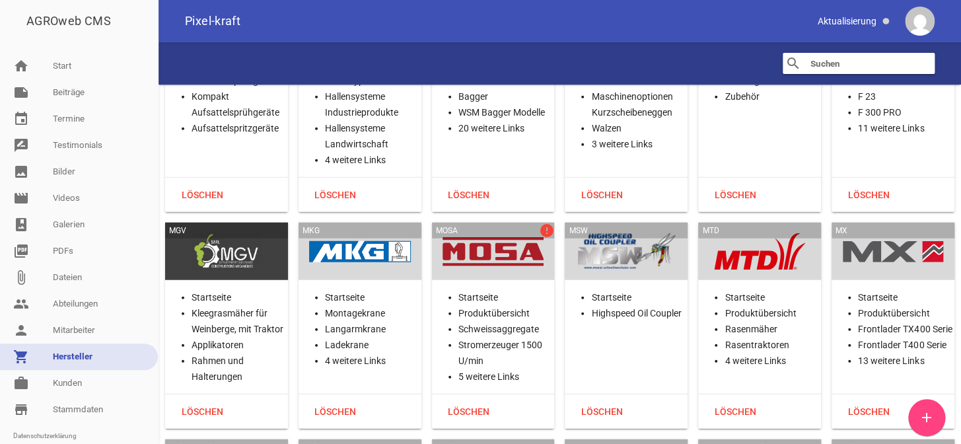
scroll to position [18315, 0]
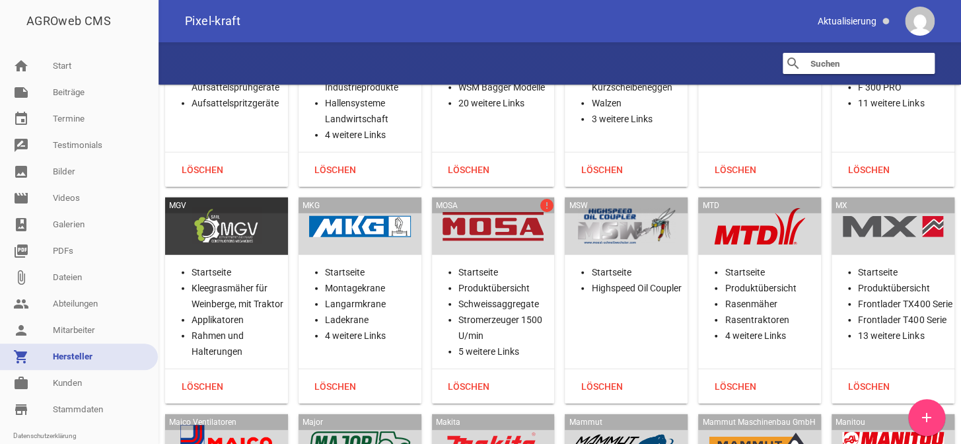
click at [524, 208] on div at bounding box center [494, 226] width 102 height 36
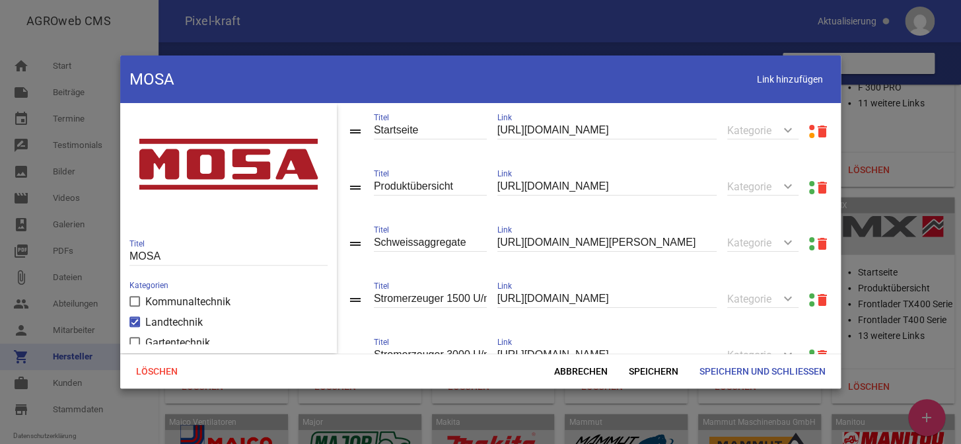
click at [809, 126] on link at bounding box center [811, 127] width 5 height 5
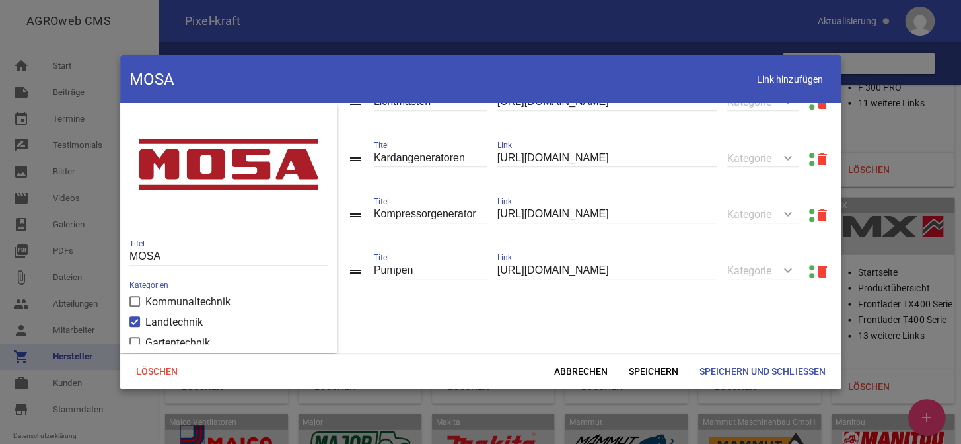
scroll to position [314, 0]
click at [589, 368] on span "Abbrechen" at bounding box center [581, 371] width 75 height 24
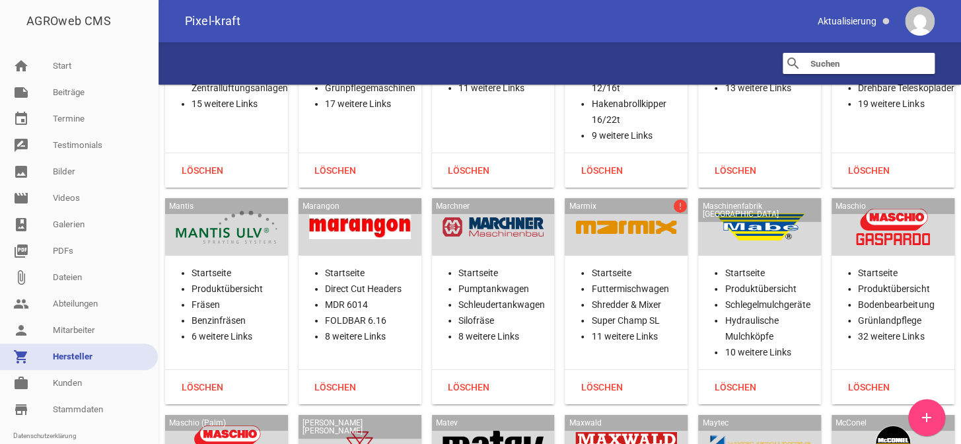
scroll to position [18796, 0]
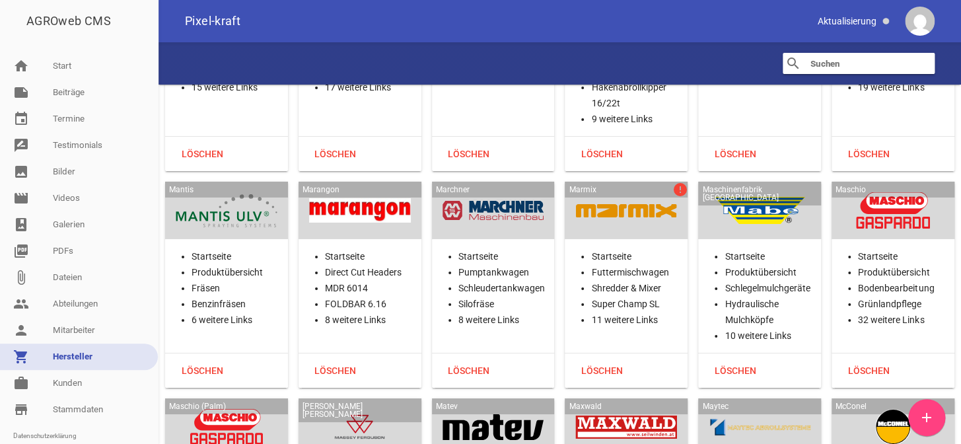
click at [630, 192] on div at bounding box center [626, 210] width 102 height 36
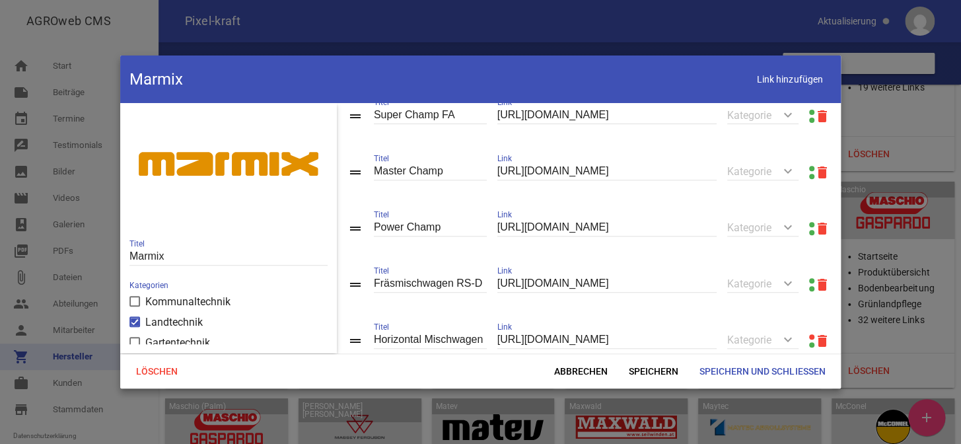
scroll to position [300, 0]
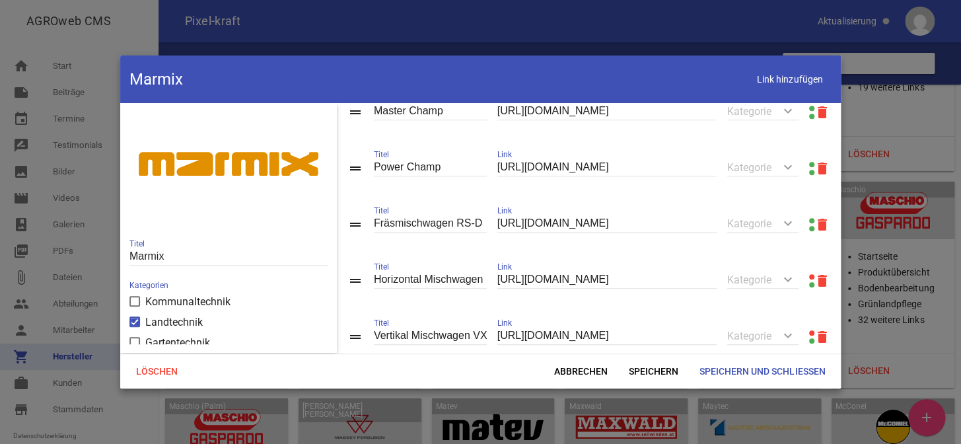
click at [809, 279] on link at bounding box center [811, 276] width 5 height 5
click at [528, 279] on input "https://www.marmix.eu/futtermischwagen/horizontal-mischwagen.html" at bounding box center [606, 280] width 219 height 18
paste input "-rx"
type input "https://www.marmix.eu/futtermischwagen/horizontal-mischwagen-rx.html"
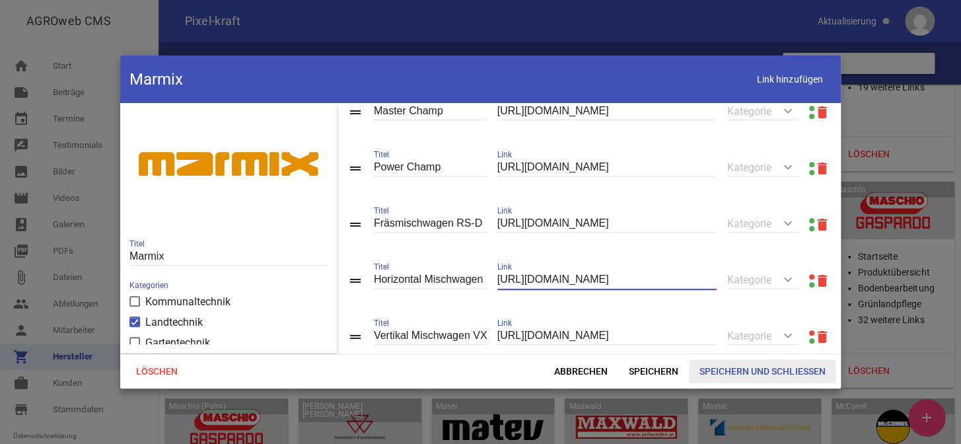
click at [709, 372] on span "Speichern und Schließen" at bounding box center [762, 371] width 147 height 24
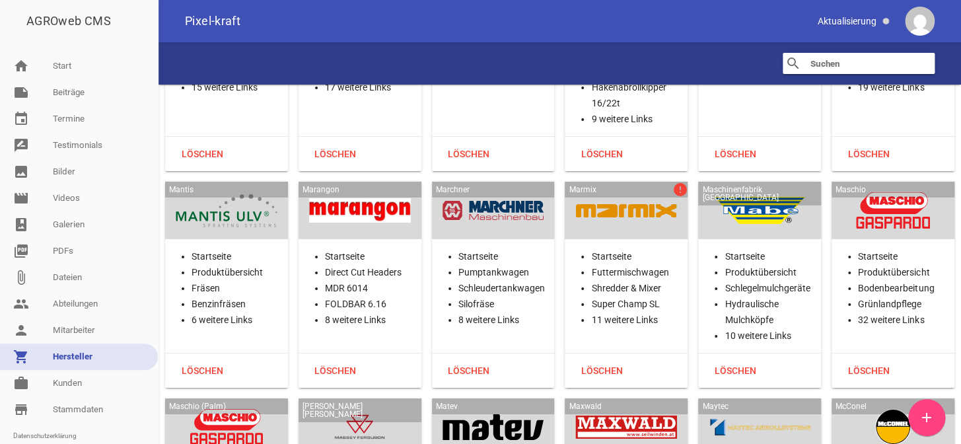
click at [618, 192] on div at bounding box center [626, 210] width 102 height 36
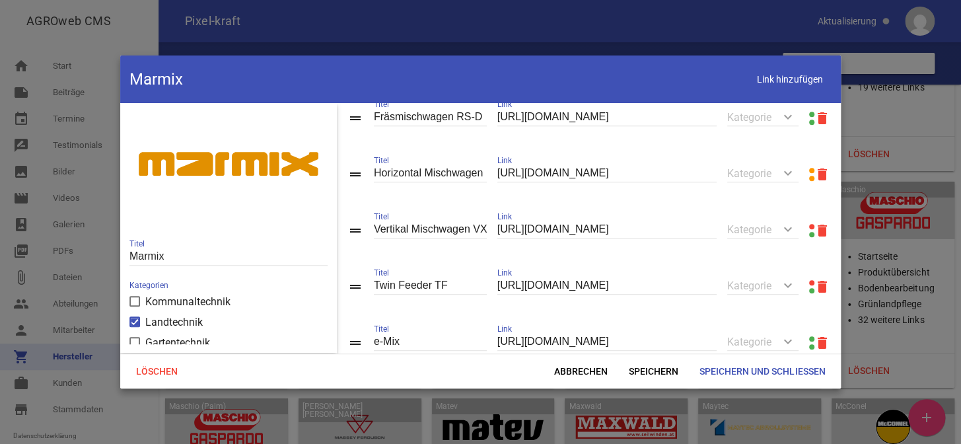
scroll to position [420, 0]
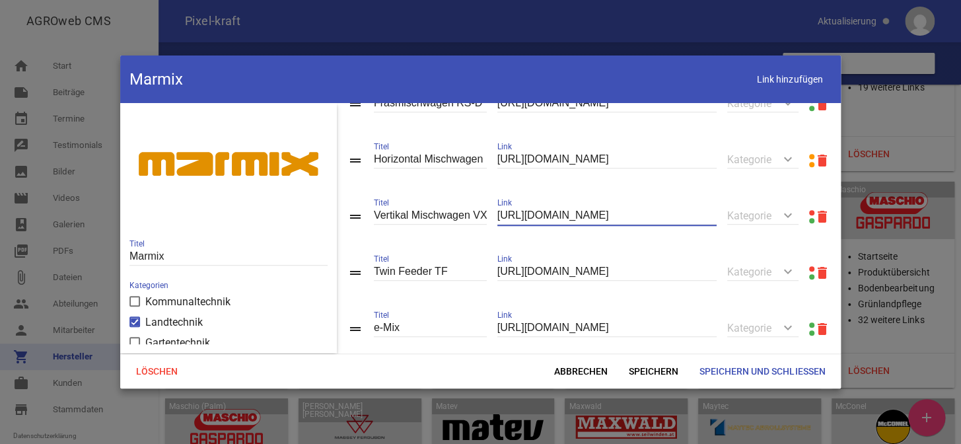
click at [579, 222] on input "https://www.marmix.eu/futtermischwagen/vertikal-mischwagen.html" at bounding box center [606, 216] width 219 height 18
paste input "-vx"
type input "https://www.marmix.eu/futtermischwagen/vertikal-mischwagen-vx.html"
click at [660, 373] on span "Speichern" at bounding box center [653, 371] width 71 height 24
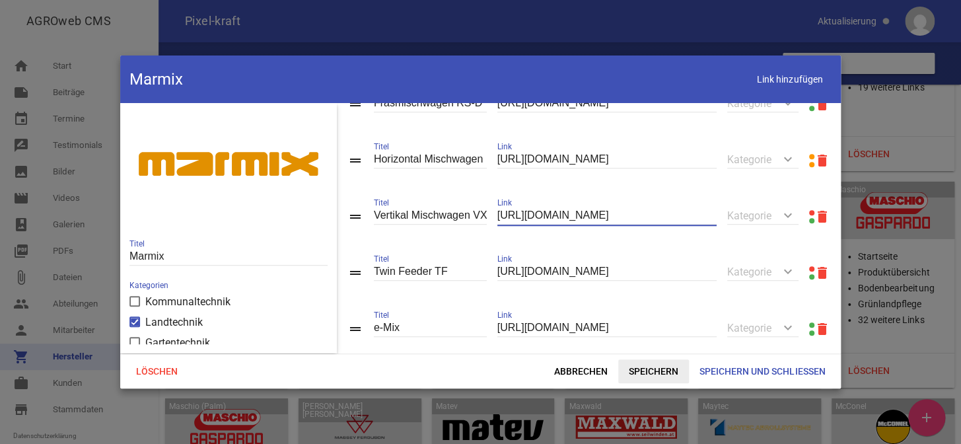
scroll to position [0, 0]
click at [618, 281] on input "https://www.marmix.eu/futtermischwagen/twin-feeder.html" at bounding box center [606, 272] width 219 height 18
paste input "-tf"
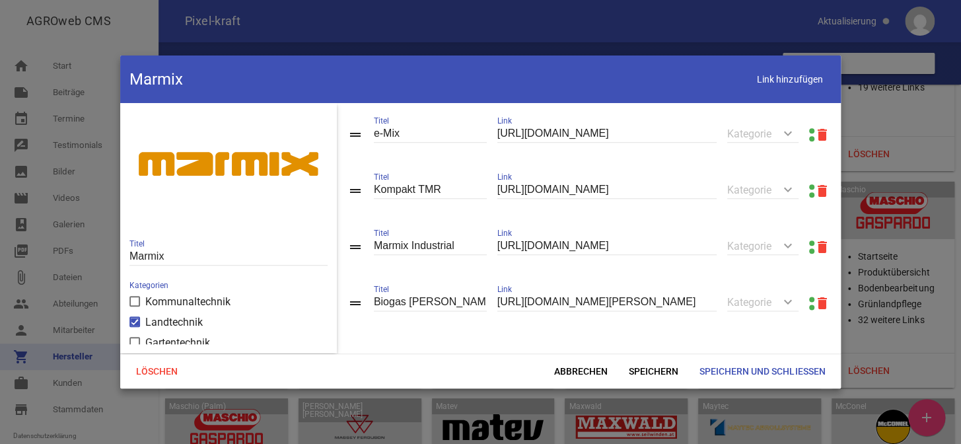
scroll to position [624, 0]
type input "https://www.marmix.eu/futtermischwagen/twin-feeder-tf.html"
click at [720, 373] on span "Speichern und Schließen" at bounding box center [762, 371] width 147 height 24
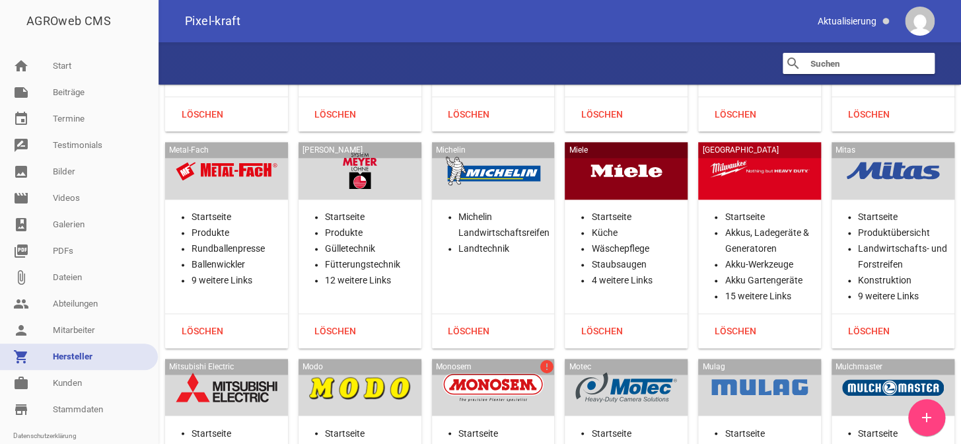
scroll to position [19757, 0]
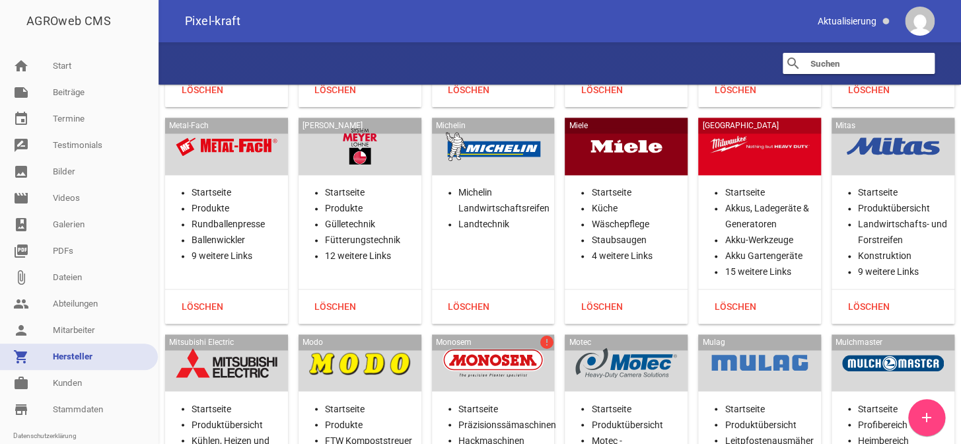
click at [501, 345] on div at bounding box center [494, 363] width 102 height 36
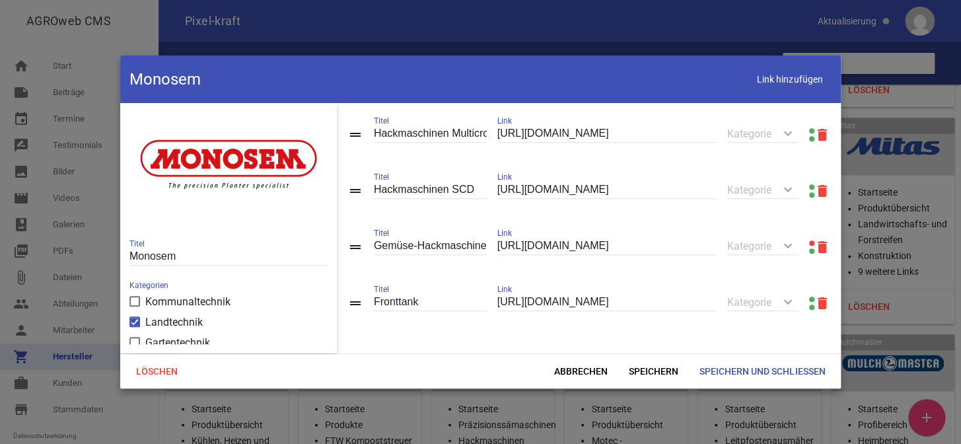
scroll to position [567, 0]
click at [809, 240] on link at bounding box center [811, 242] width 5 height 5
click at [590, 371] on span "Abbrechen" at bounding box center [581, 371] width 75 height 24
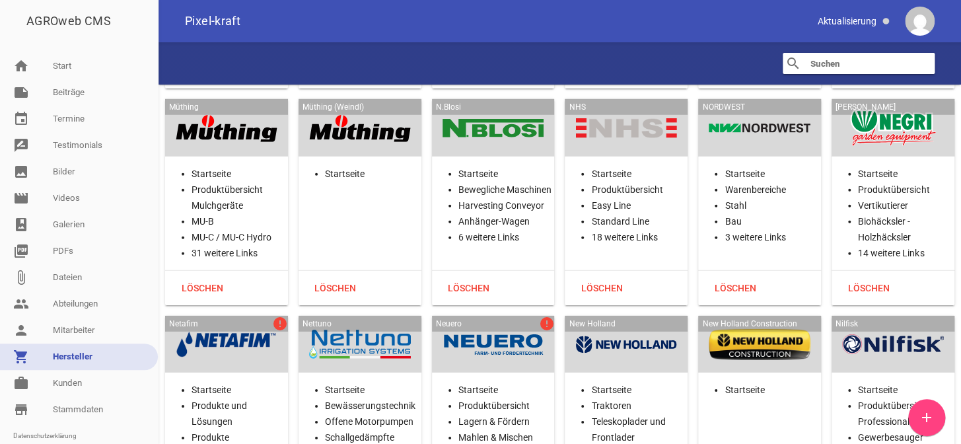
scroll to position [20657, 0]
click at [217, 326] on div at bounding box center [227, 344] width 102 height 36
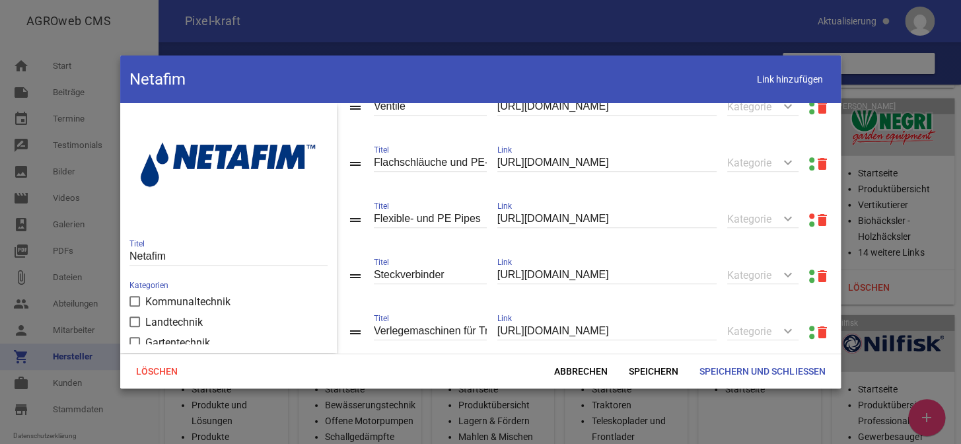
scroll to position [480, 0]
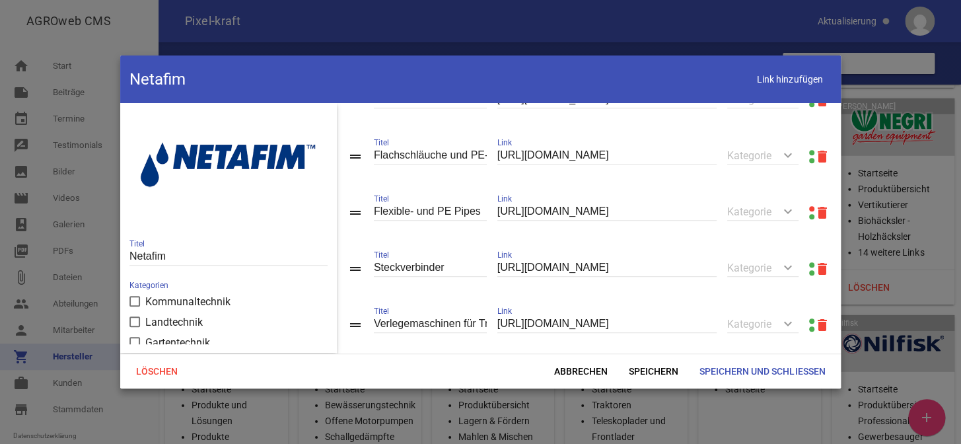
click at [809, 211] on link at bounding box center [811, 208] width 5 height 5
click at [528, 206] on div "https://www.netafim.de/Produkte-und-Loesungen/Produkte/flexible-and-pe-pipes/ L…" at bounding box center [606, 213] width 219 height 46
click at [555, 214] on input "https://www.netafim.de/Produkte-und-Loesungen/Produkte/flexible-and-pe-pipes/" at bounding box center [606, 212] width 219 height 18
paste input "Flex-und-PE-Rohre"
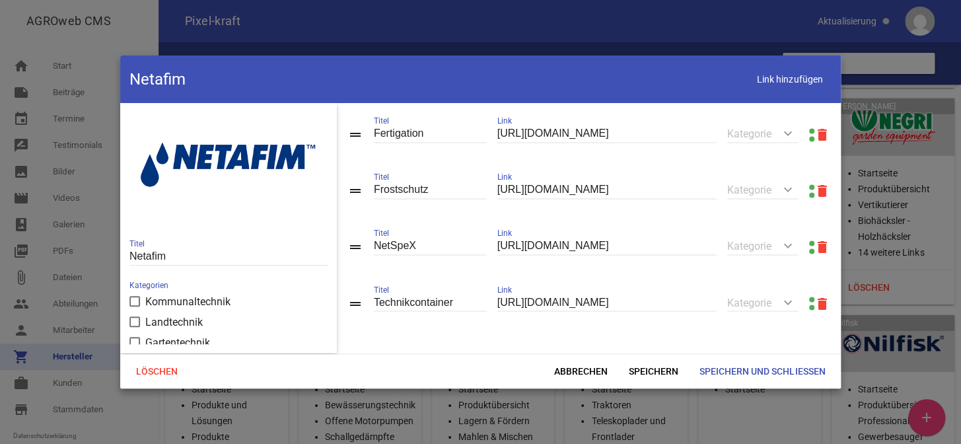
scroll to position [908, 0]
type input "https://www.netafim.de/Produkte-und-Loesungen/Produkte/Flex-und-PE-Rohre/"
click at [727, 369] on span "Speichern und Schließen" at bounding box center [762, 371] width 147 height 24
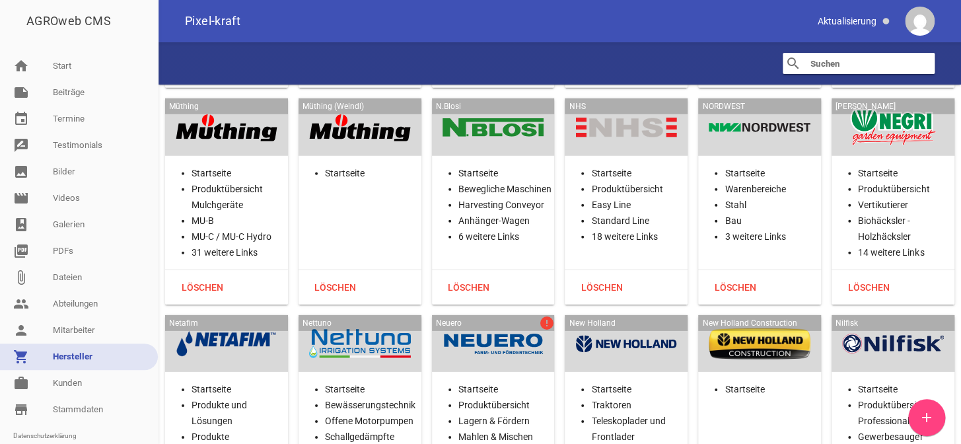
click at [476, 326] on div at bounding box center [494, 344] width 102 height 36
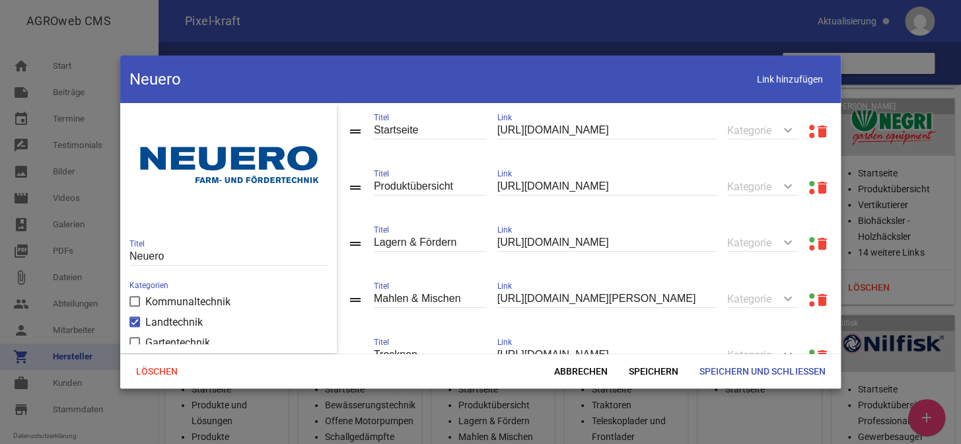
click at [809, 126] on link at bounding box center [811, 127] width 5 height 5
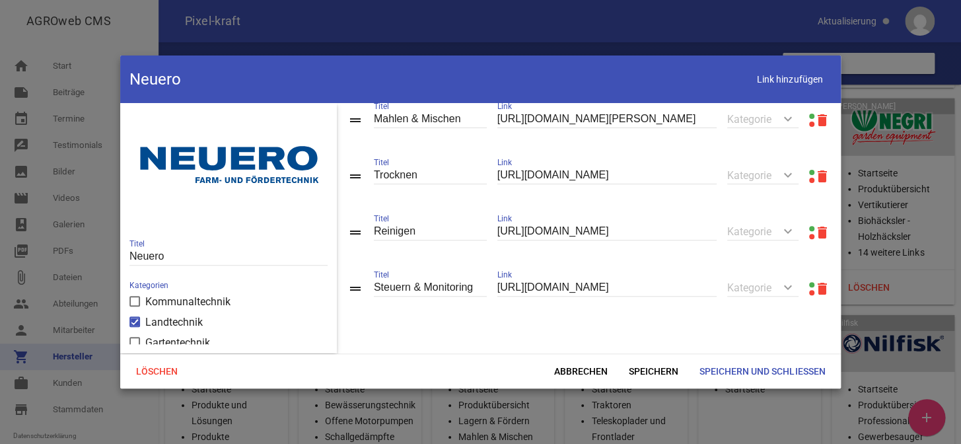
scroll to position [201, 0]
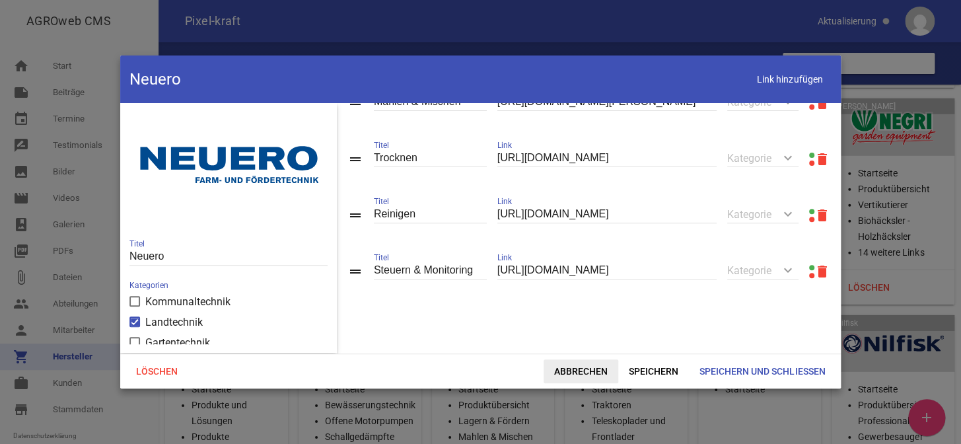
click at [594, 370] on span "Abbrechen" at bounding box center [581, 371] width 75 height 24
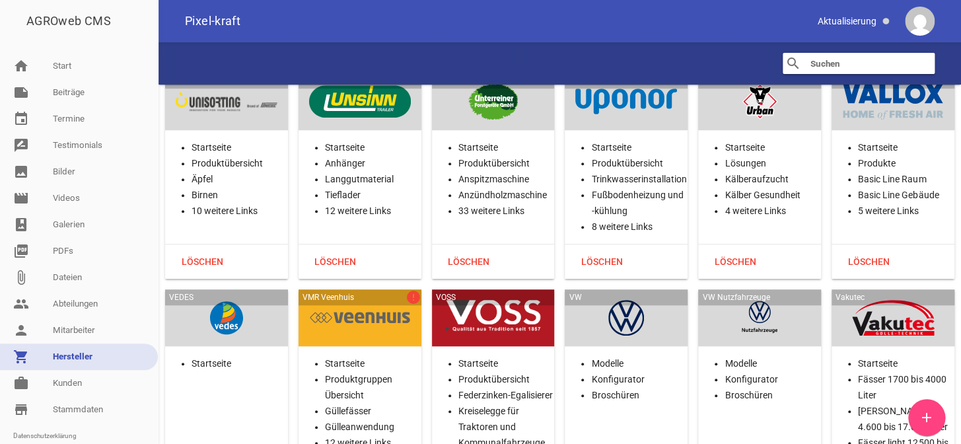
scroll to position [29965, 0]
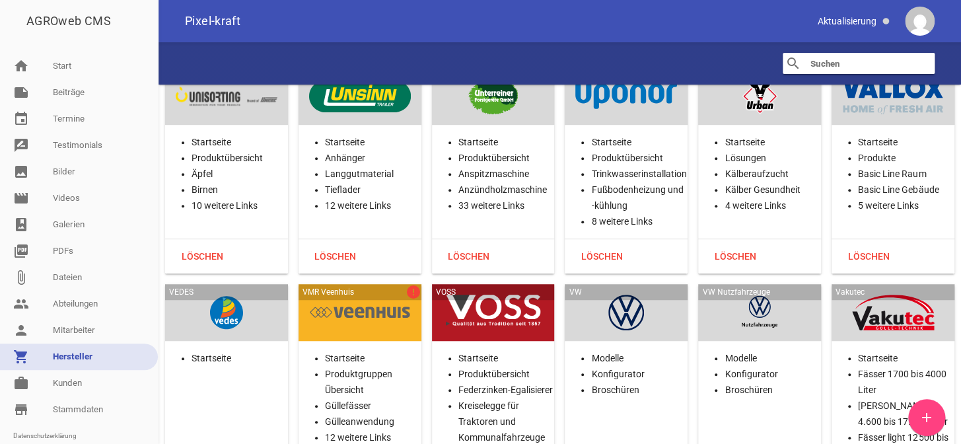
click at [408, 295] on div at bounding box center [360, 313] width 102 height 36
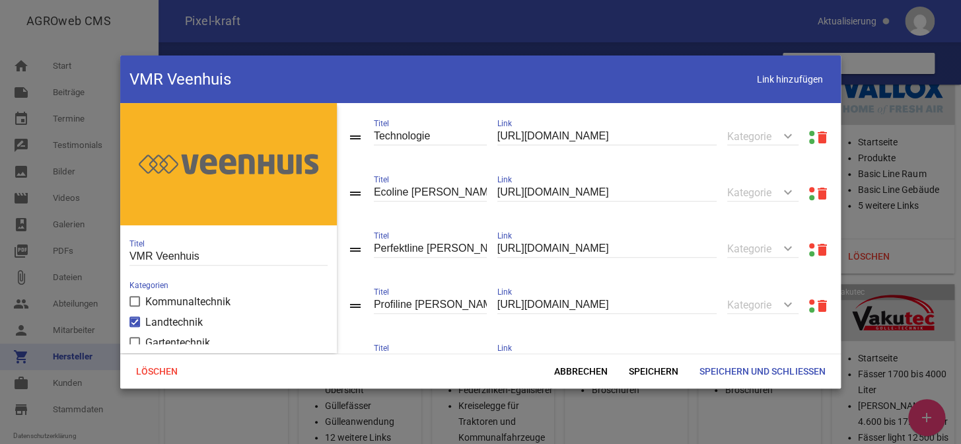
scroll to position [240, 0]
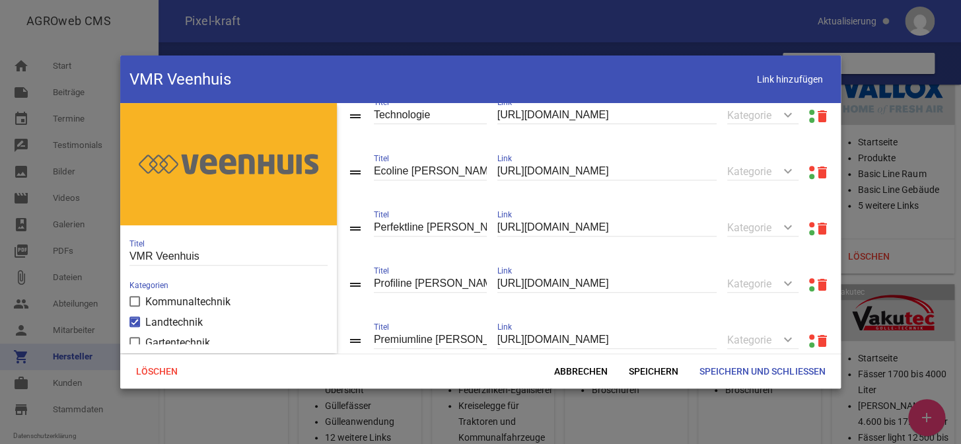
click at [809, 170] on link at bounding box center [811, 168] width 5 height 5
click at [809, 225] on link at bounding box center [811, 224] width 5 height 5
click at [809, 283] on link at bounding box center [811, 280] width 5 height 5
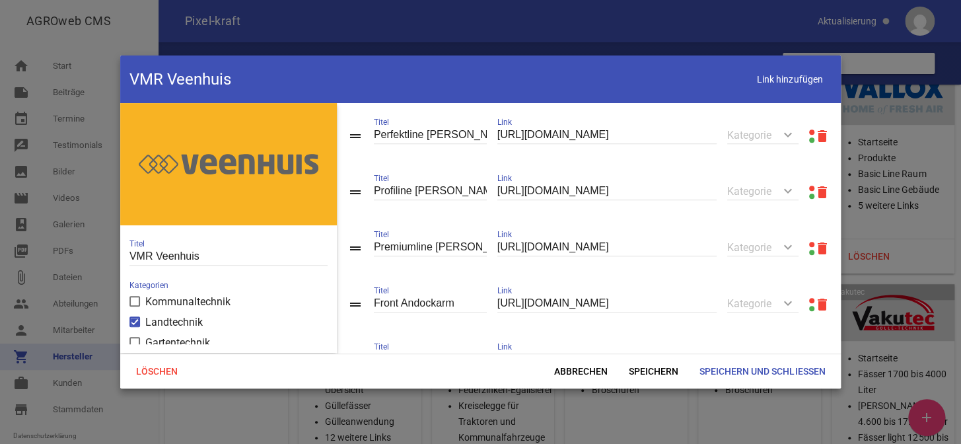
scroll to position [360, 0]
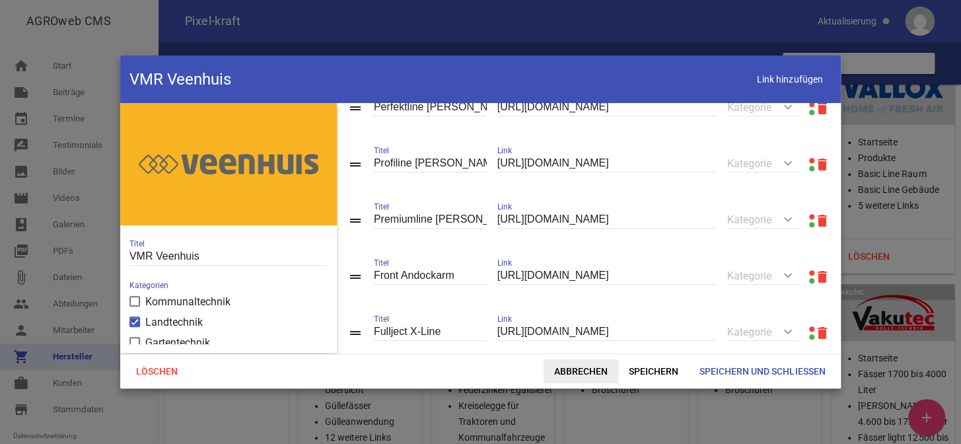
click at [558, 367] on span "Abbrechen" at bounding box center [581, 371] width 75 height 24
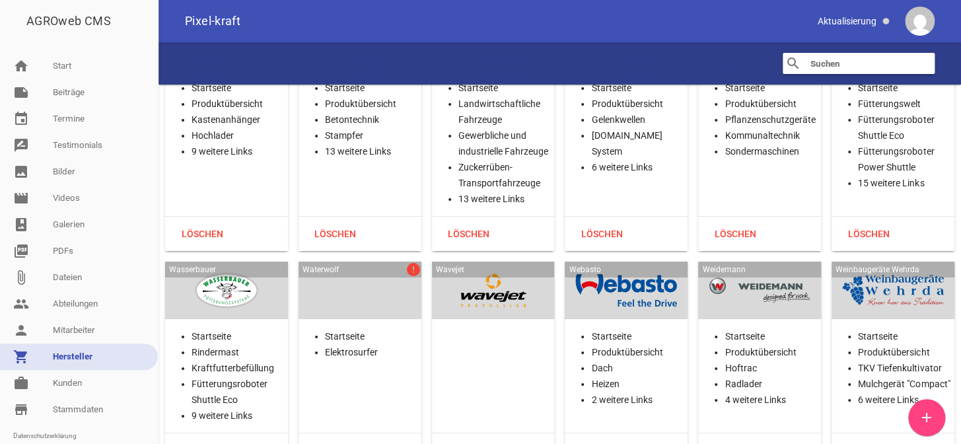
scroll to position [31587, 0]
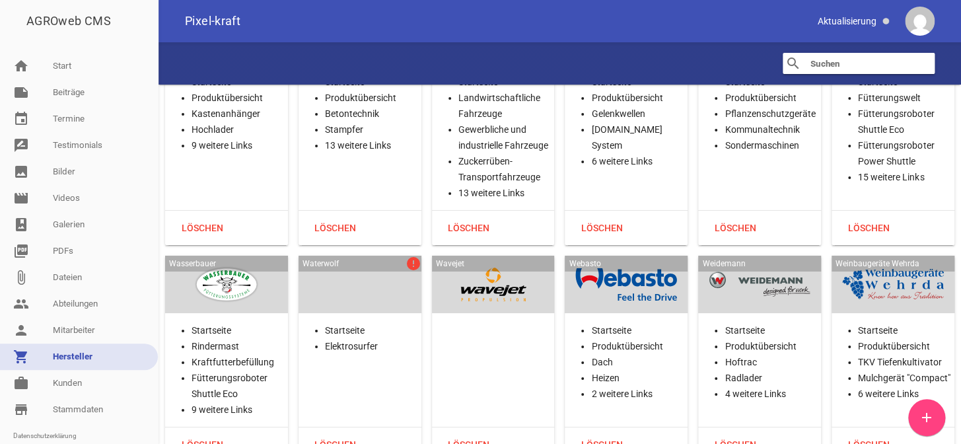
click at [378, 266] on div at bounding box center [360, 284] width 102 height 36
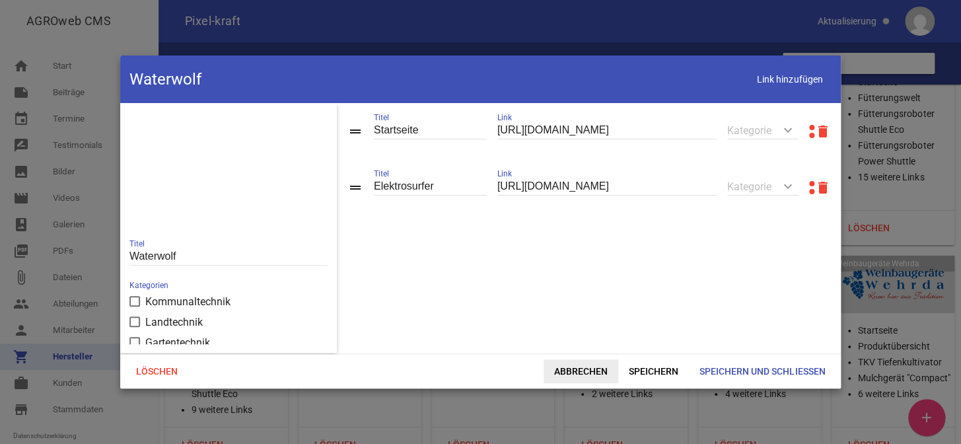
click at [577, 361] on span "Abbrechen" at bounding box center [581, 371] width 75 height 24
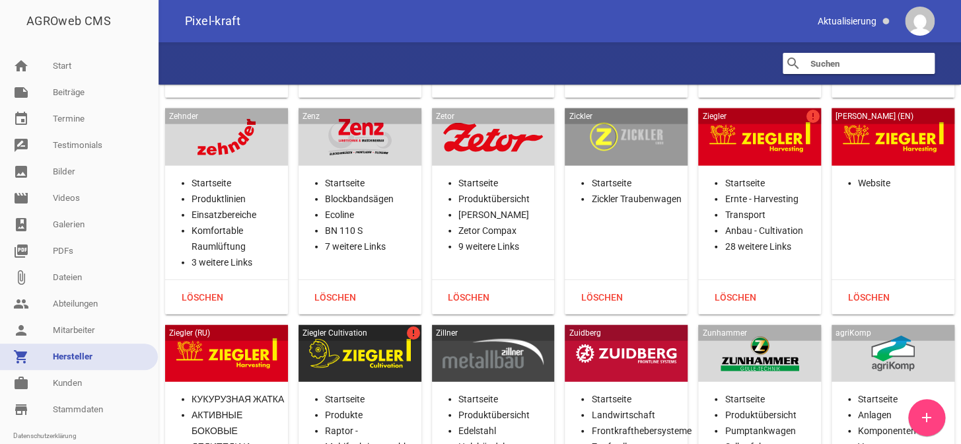
scroll to position [33087, 0]
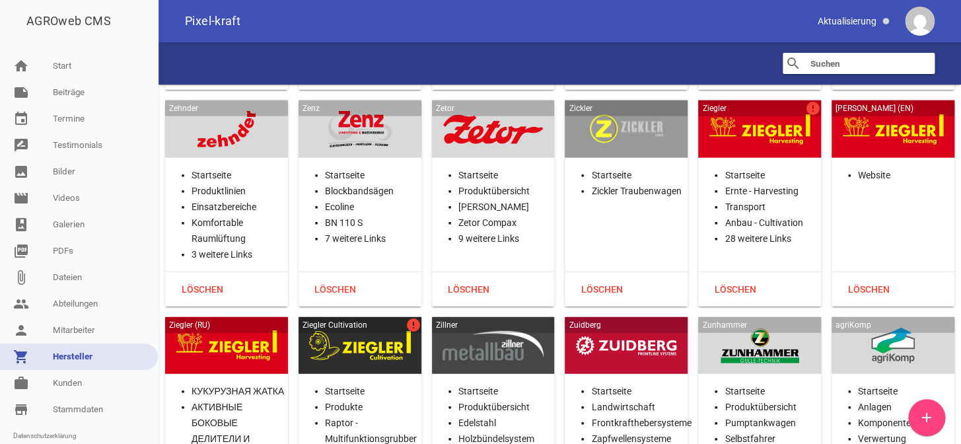
click at [382, 317] on div "Ziegler Cultivation error" at bounding box center [360, 345] width 123 height 57
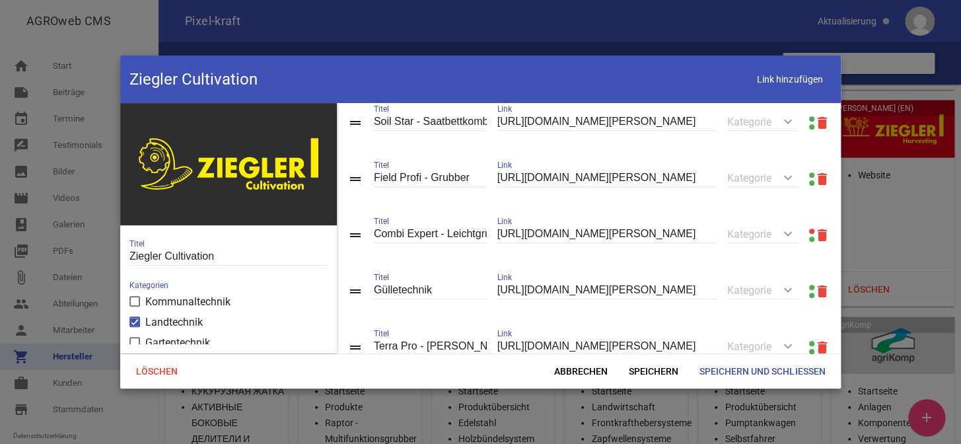
scroll to position [300, 0]
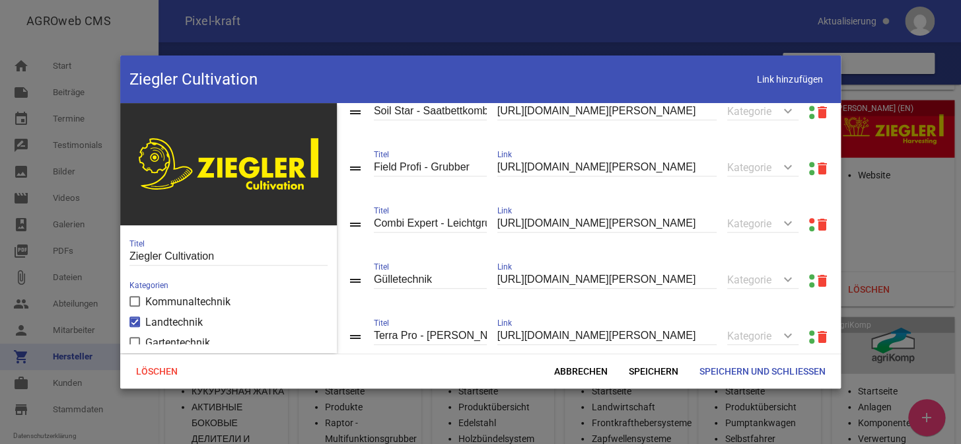
click at [809, 223] on link at bounding box center [811, 220] width 5 height 5
click at [816, 228] on icon "delete" at bounding box center [822, 225] width 16 height 16
click at [739, 372] on span "Speichern und Schließen" at bounding box center [762, 371] width 147 height 24
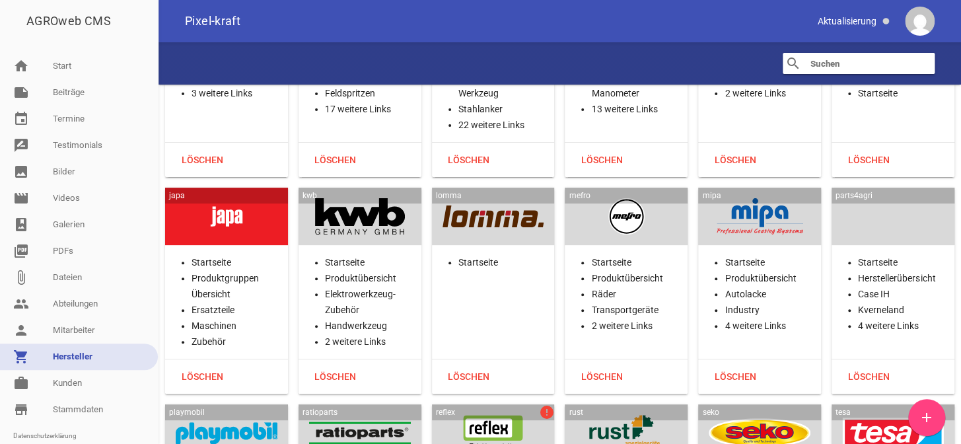
scroll to position [33988, 0]
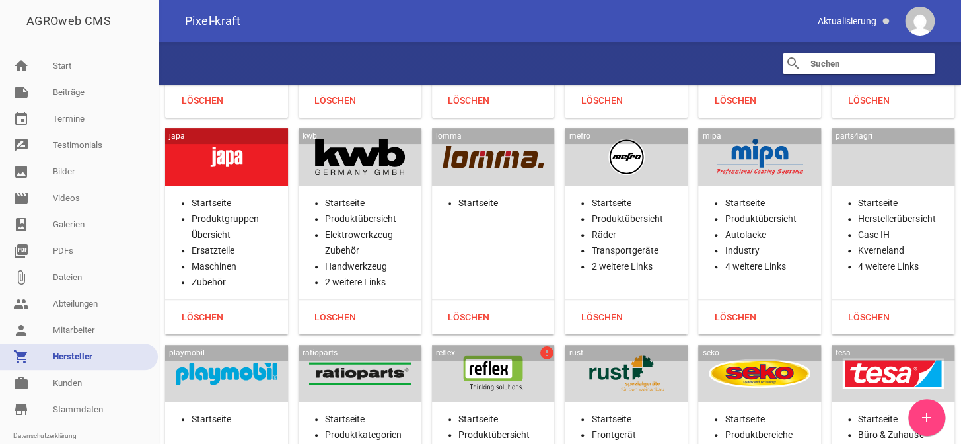
click at [492, 355] on div at bounding box center [494, 373] width 102 height 36
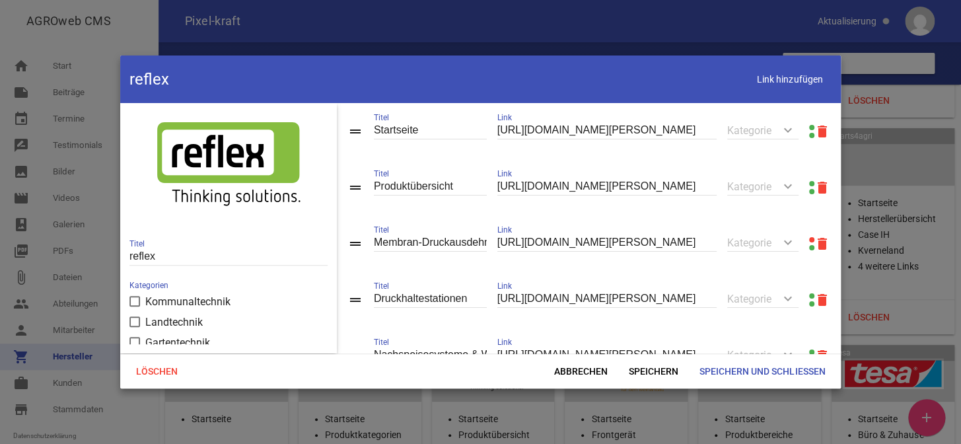
click at [809, 241] on link at bounding box center [811, 239] width 5 height 5
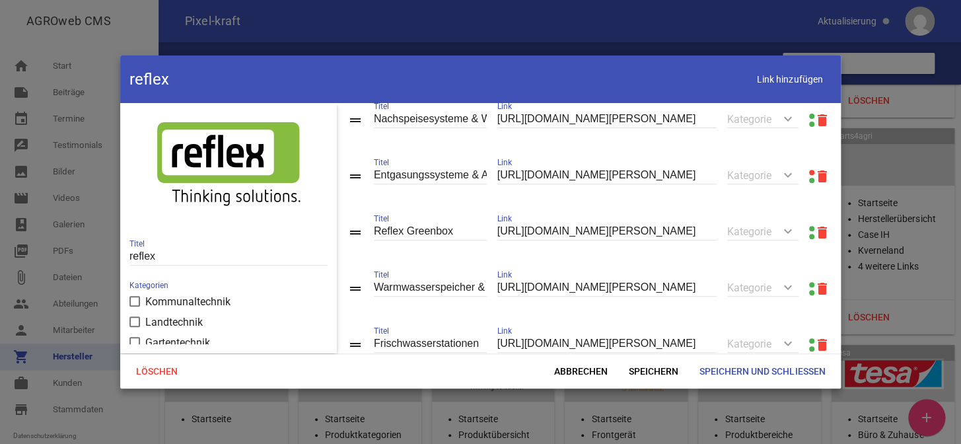
scroll to position [240, 0]
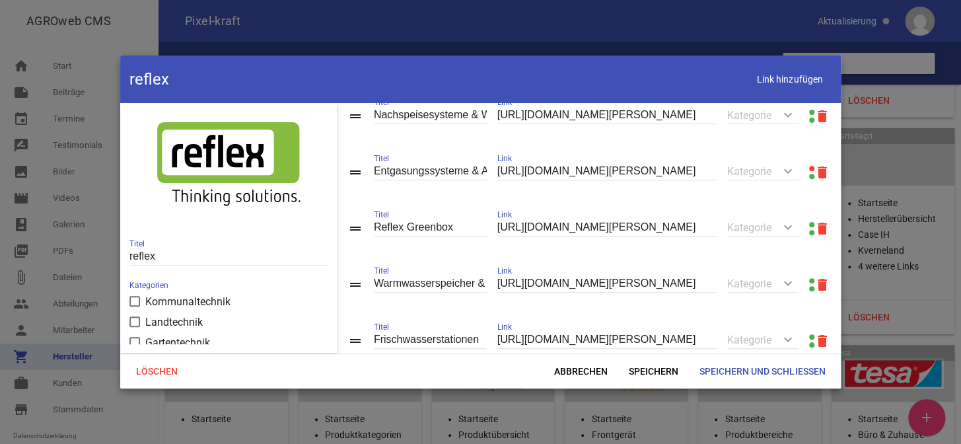
click at [809, 168] on link at bounding box center [811, 168] width 5 height 5
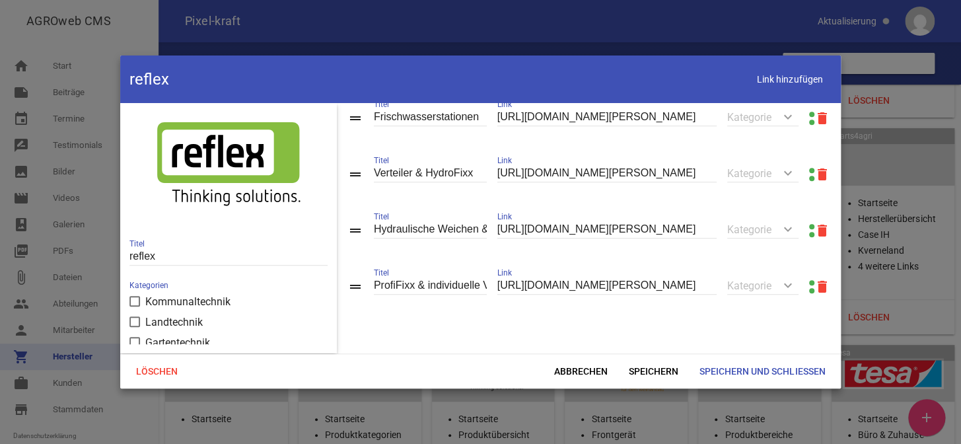
scroll to position [485, 0]
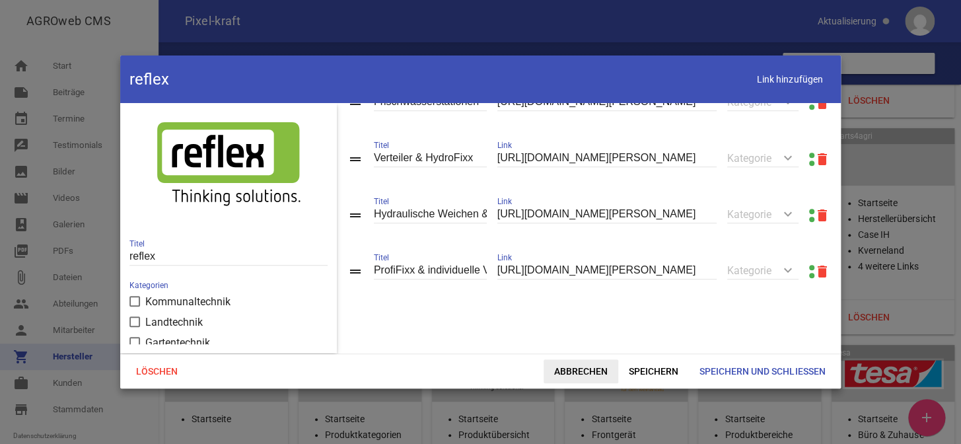
click at [585, 371] on span "Abbrechen" at bounding box center [581, 371] width 75 height 24
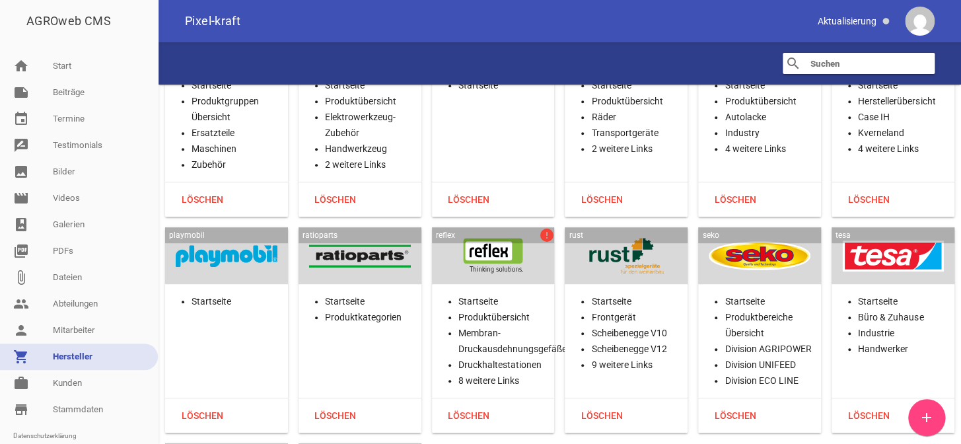
scroll to position [34161, 0]
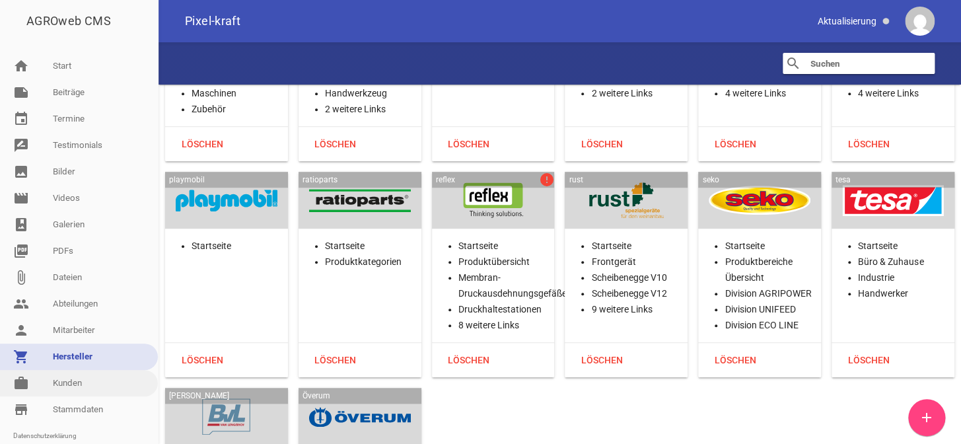
click at [77, 383] on link "work Kunden" at bounding box center [79, 383] width 158 height 26
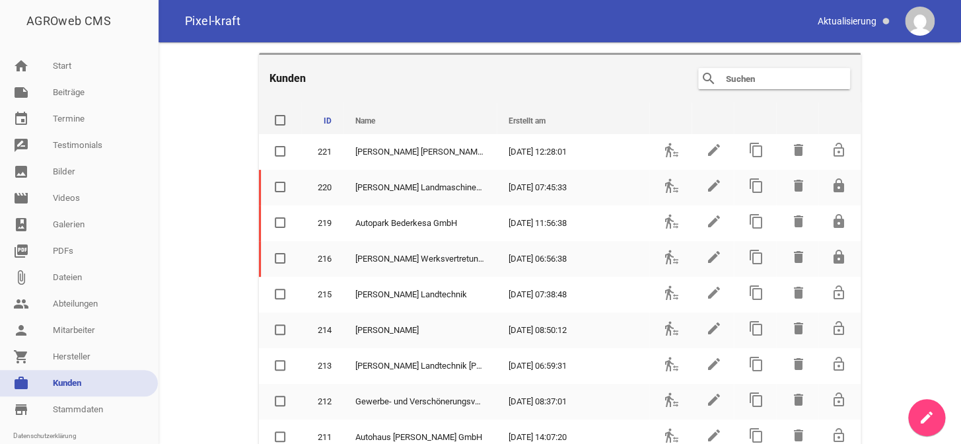
click at [735, 81] on input "text" at bounding box center [778, 79] width 106 height 16
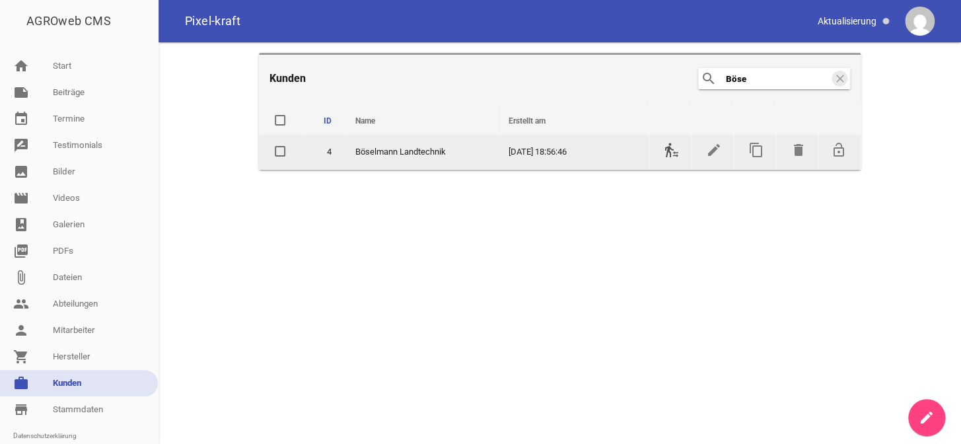
type input "Böse"
click at [669, 149] on icon "transfer_within_a_station" at bounding box center [672, 150] width 16 height 16
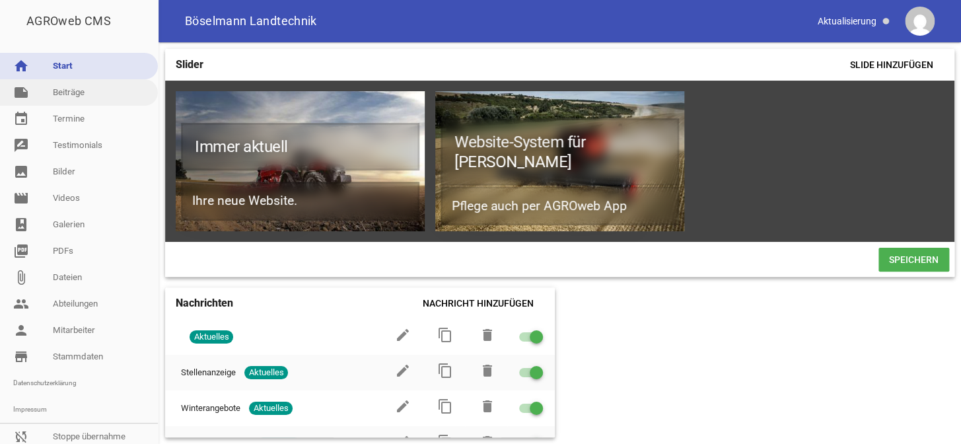
click at [79, 98] on link "note Beiträge" at bounding box center [79, 92] width 158 height 26
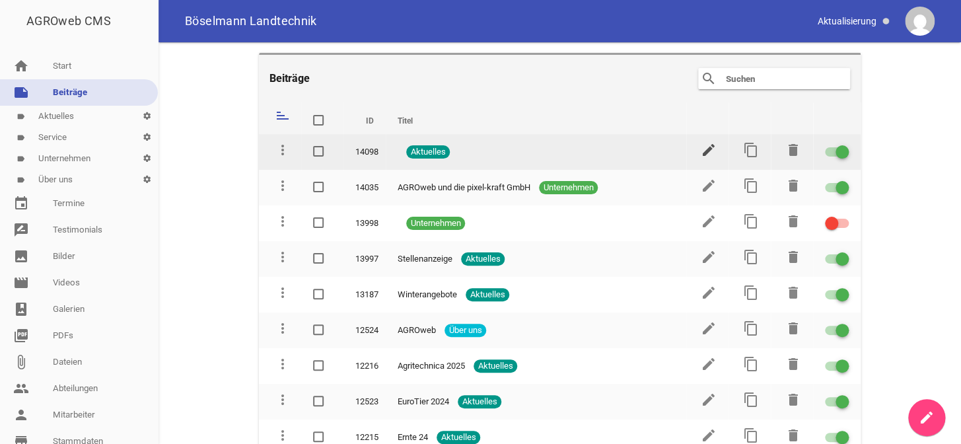
click at [702, 147] on icon "edit" at bounding box center [709, 150] width 16 height 16
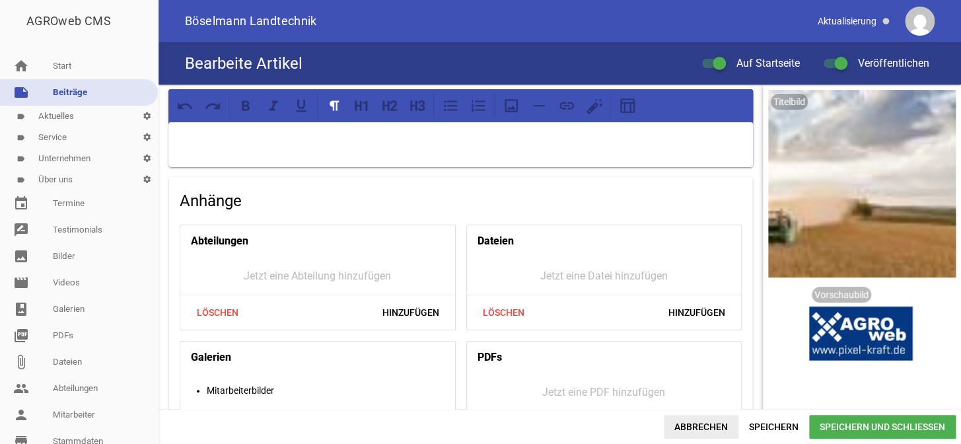
click at [694, 433] on span "Abbrechen" at bounding box center [701, 427] width 75 height 24
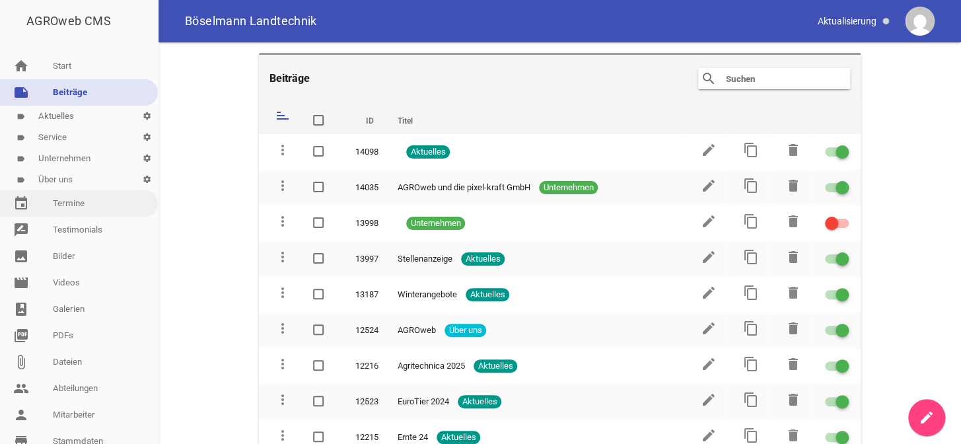
click at [80, 205] on link "event Termine" at bounding box center [79, 203] width 158 height 26
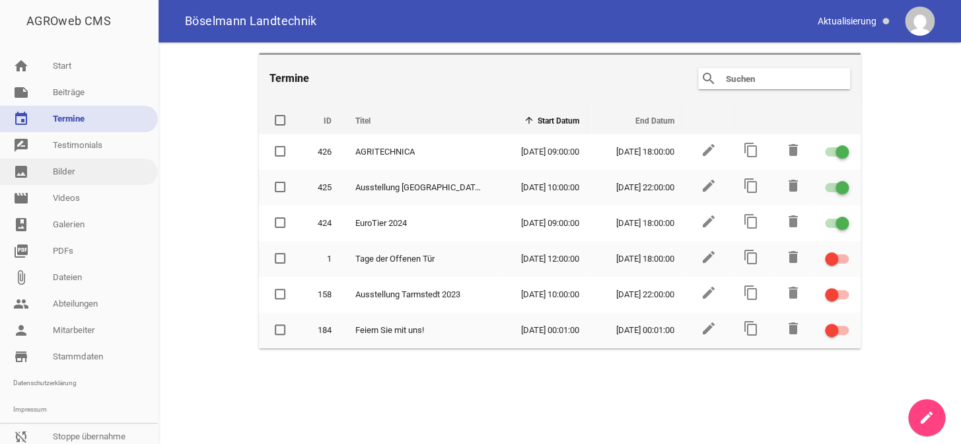
click at [76, 178] on link "image Bilder" at bounding box center [79, 172] width 158 height 26
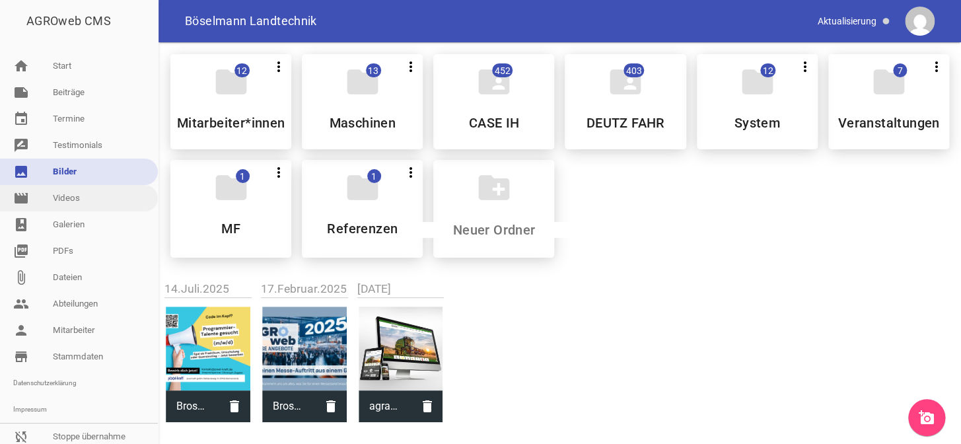
click at [82, 200] on link "movie Videos" at bounding box center [79, 198] width 158 height 26
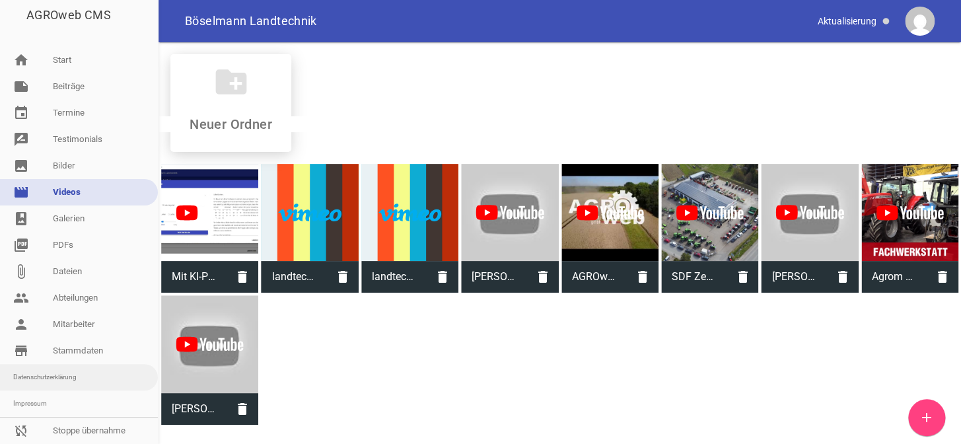
scroll to position [21, 0]
click at [71, 417] on link "sync_disabled Stoppe übernahme" at bounding box center [79, 430] width 158 height 26
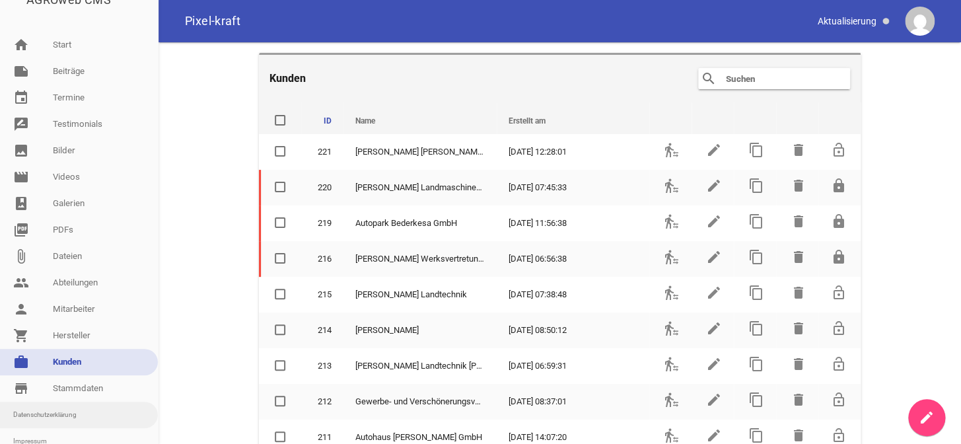
scroll to position [59, 0]
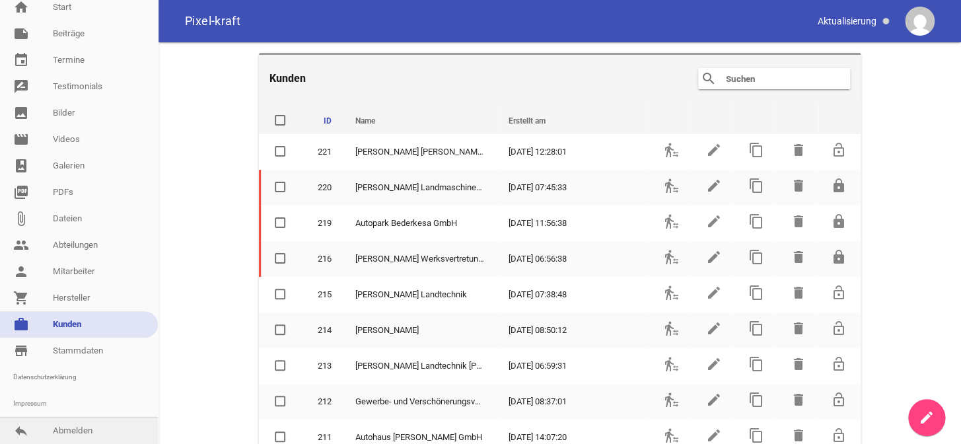
click at [71, 434] on link "reply Abmelden" at bounding box center [79, 430] width 158 height 26
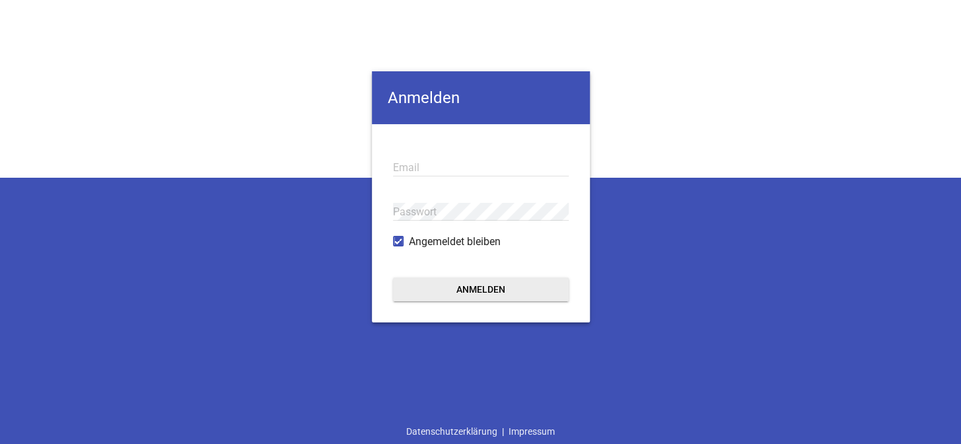
type input "info@pixel-kraft.de"
